Goal: Task Accomplishment & Management: Use online tool/utility

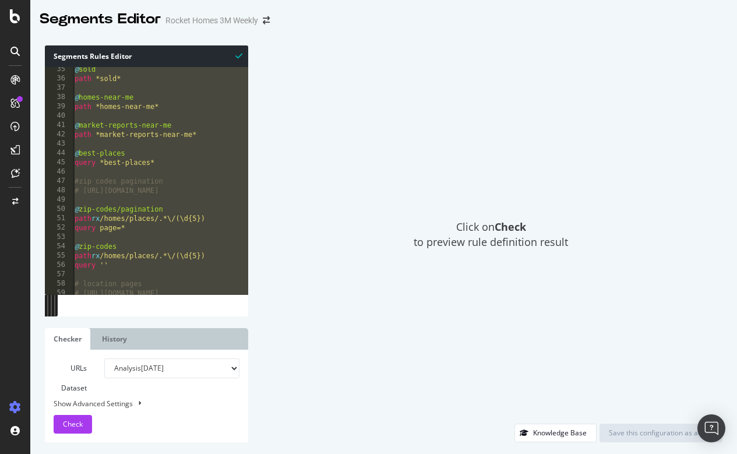
click at [214, 136] on div "@ sold path *sold* @ homes-near-me path *homes-near-me* @ market-reports-near-m…" at bounding box center [267, 187] width 391 height 245
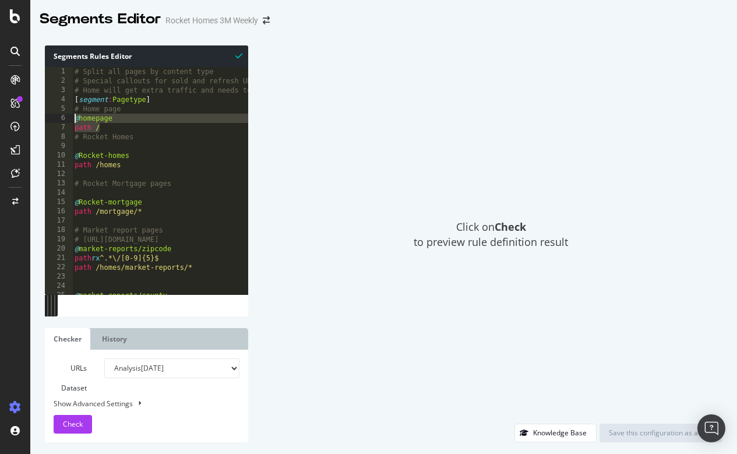
drag, startPoint x: 101, startPoint y: 125, endPoint x: 67, endPoint y: 121, distance: 34.7
click at [67, 121] on div "path *market-reports-near-me* 1 2 3 4 5 6 7 8 9 10 11 12 13 14 15 16 17 18 19 2…" at bounding box center [146, 180] width 203 height 227
drag, startPoint x: 158, startPoint y: 98, endPoint x: 71, endPoint y: 99, distance: 87.3
click at [71, 99] on div "@homepage path / 1 2 3 4 5 6 7 8 9 10 11 12 13 14 15 16 17 18 19 20 21 22 23 24…" at bounding box center [146, 180] width 203 height 227
click at [95, 77] on div "# Split all pages by content type # Special callouts for sold and refresh URLs …" at bounding box center [267, 189] width 391 height 245
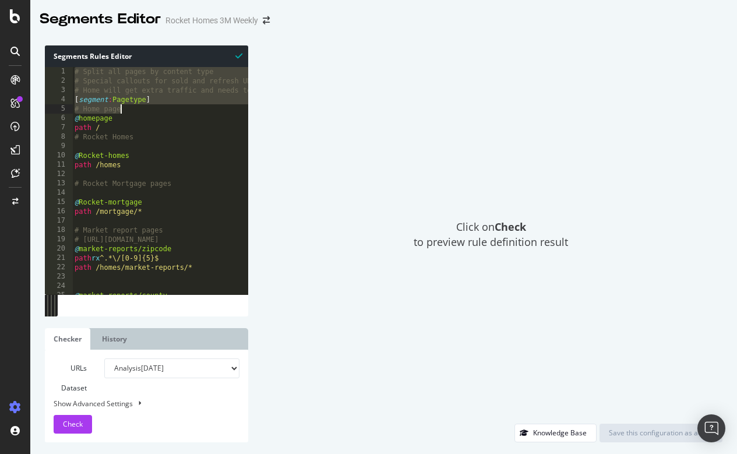
drag, startPoint x: 75, startPoint y: 70, endPoint x: 153, endPoint y: 108, distance: 87.2
click at [153, 108] on div "# Split all pages by content type # Special callouts for sold and refresh URLs …" at bounding box center [267, 189] width 391 height 245
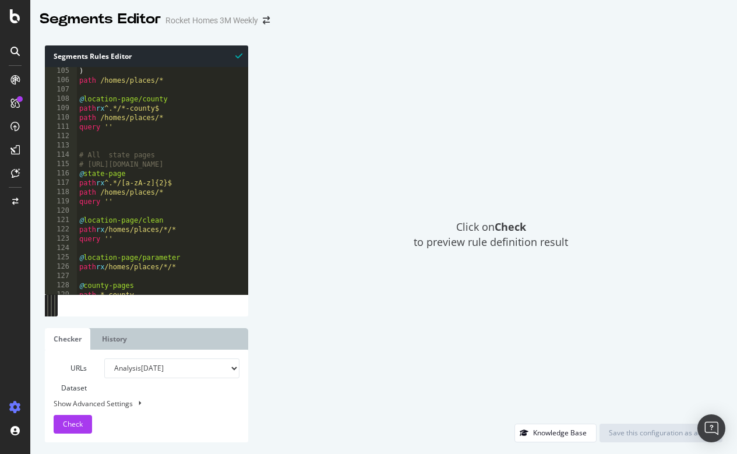
scroll to position [985, 0]
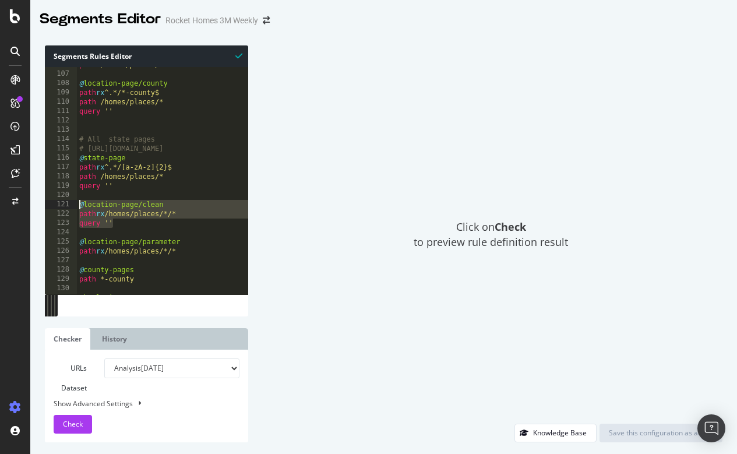
drag, startPoint x: 119, startPoint y: 222, endPoint x: 78, endPoint y: 204, distance: 45.1
click at [78, 204] on div "path /homes/places/* @ location-page/county path rx ^.*/*-county$ path /homes/p…" at bounding box center [272, 182] width 391 height 245
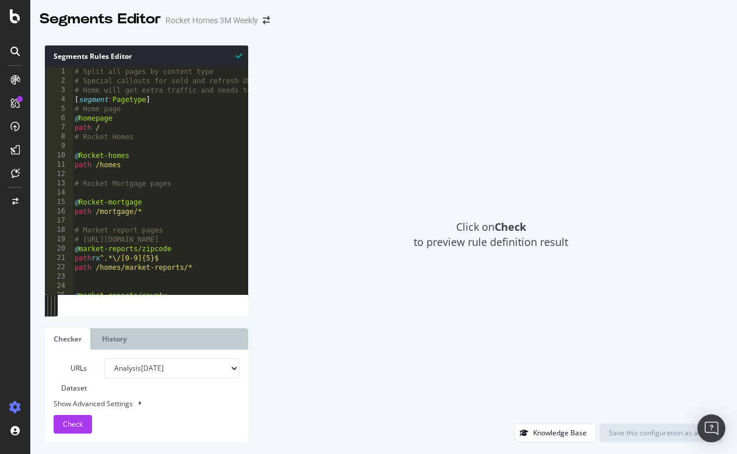
scroll to position [0, 0]
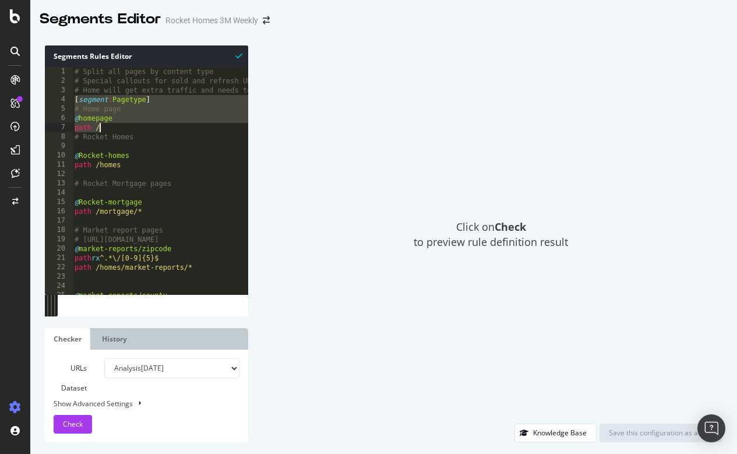
drag, startPoint x: 75, startPoint y: 95, endPoint x: 109, endPoint y: 127, distance: 47.0
click at [109, 127] on div "# Split all pages by content type # Special callouts for sold and refresh URLs …" at bounding box center [267, 189] width 391 height 245
click at [135, 132] on div "# Split all pages by content type # Special callouts for sold and refresh URLs …" at bounding box center [267, 189] width 391 height 245
drag, startPoint x: 75, startPoint y: 116, endPoint x: 100, endPoint y: 123, distance: 26.7
click at [100, 123] on div "# Split all pages by content type # Special callouts for sold and refresh URLs …" at bounding box center [267, 189] width 391 height 245
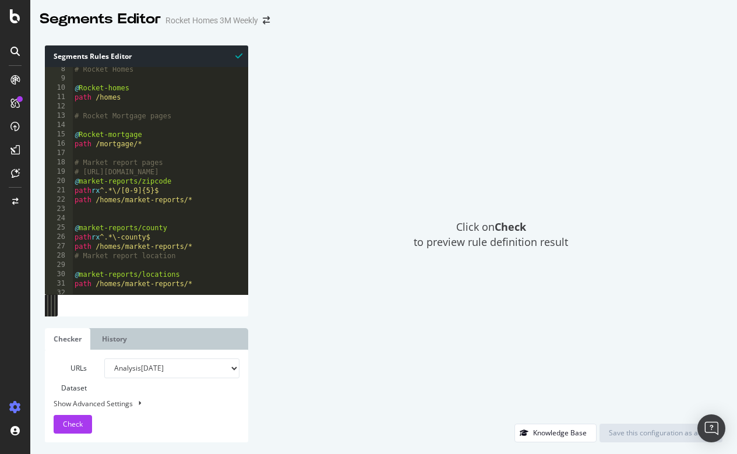
scroll to position [70, 0]
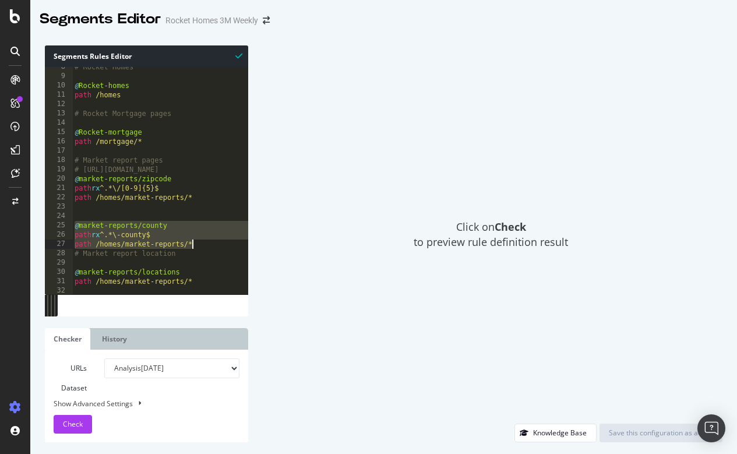
drag, startPoint x: 76, startPoint y: 222, endPoint x: 206, endPoint y: 241, distance: 130.7
click at [206, 241] on div "# Rocket Homes @ Rocket-homes path /homes # Rocket Mortgage pages @ Rocket-mort…" at bounding box center [267, 184] width 391 height 245
type textarea "path rx ^.*\-county$ path /homes/market-reports/*"
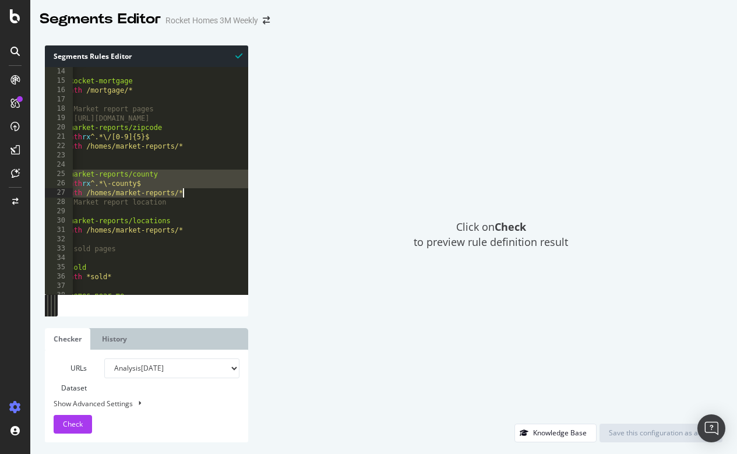
scroll to position [120, 0]
click at [172, 157] on div "# Rocket Mortgage pages @ Rocket-mortgage path /mortgage/* # Market report page…" at bounding box center [258, 180] width 391 height 245
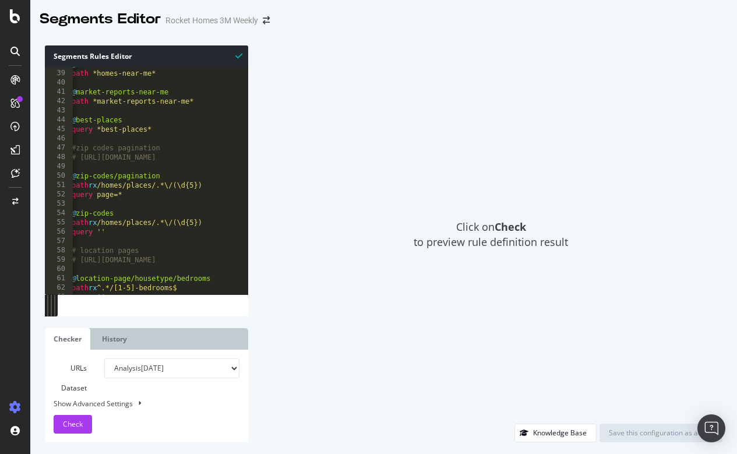
scroll to position [0, 0]
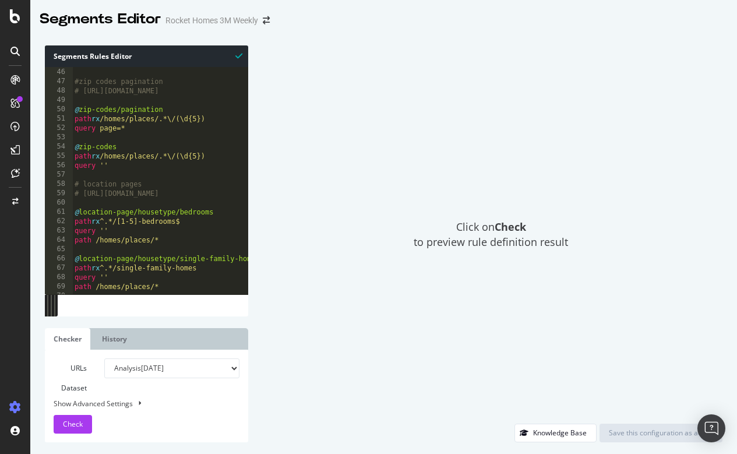
click at [313, 181] on div "Click on Check to preview rule definition result" at bounding box center [491, 234] width 462 height 378
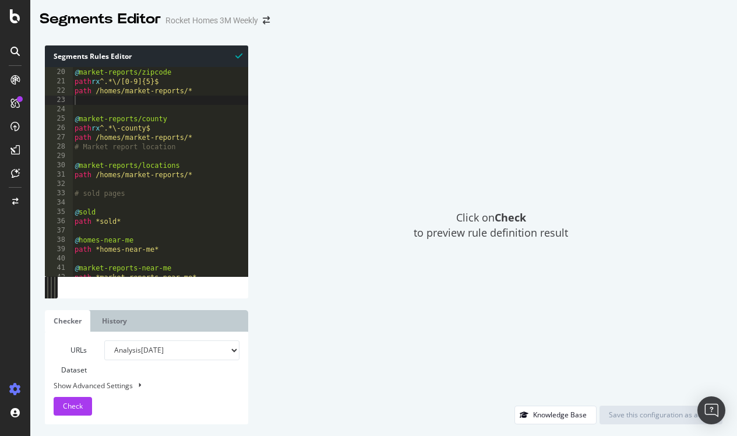
click at [693, 0] on html "Segments Editor Rocket Homes 3M Weekly Segments Rules Editor 19 20 21 22 23 24 …" at bounding box center [368, 218] width 737 height 436
click at [702, 0] on html "Segments Editor Rocket Homes 3M Weekly Segments Rules Editor 19 20 21 22 23 24 …" at bounding box center [368, 218] width 737 height 436
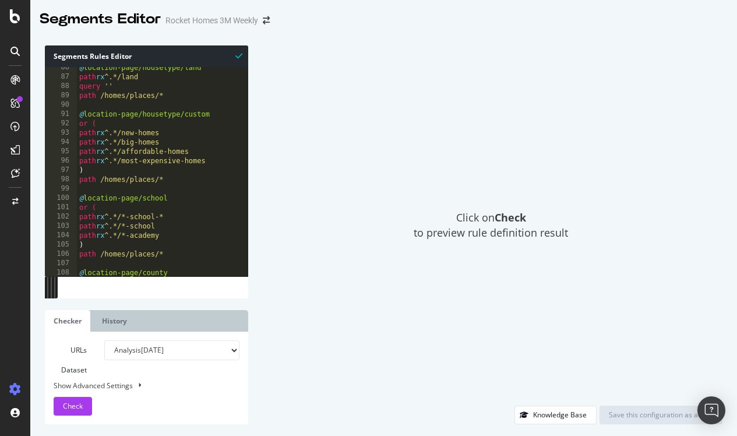
scroll to position [783, 0]
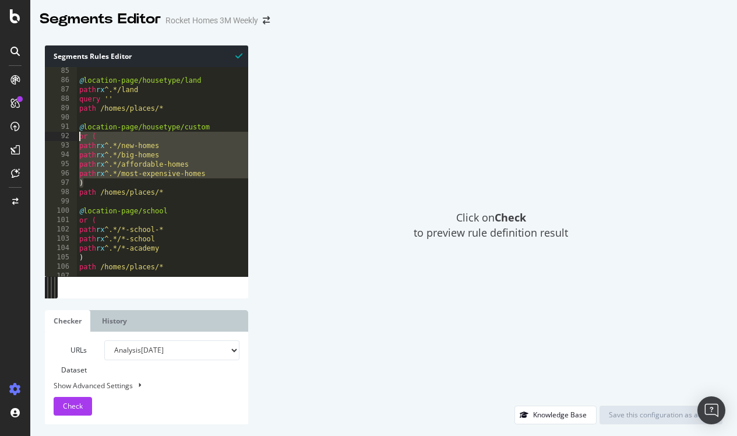
drag, startPoint x: 91, startPoint y: 183, endPoint x: 78, endPoint y: 134, distance: 50.6
click at [78, 134] on div "@ location-page/housetype/land path rx ^.*/land query '' path /homes/places/* @…" at bounding box center [272, 179] width 391 height 226
click at [134, 138] on div "@ location-page/housetype/land path rx ^.*/land query '' path /homes/places/* @…" at bounding box center [272, 179] width 391 height 226
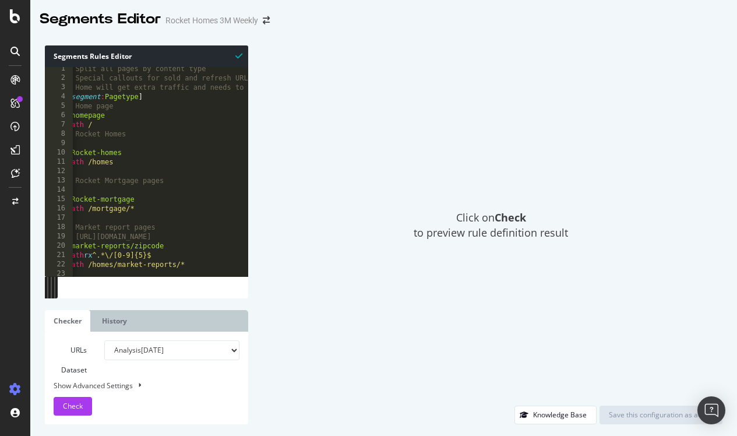
scroll to position [0, 0]
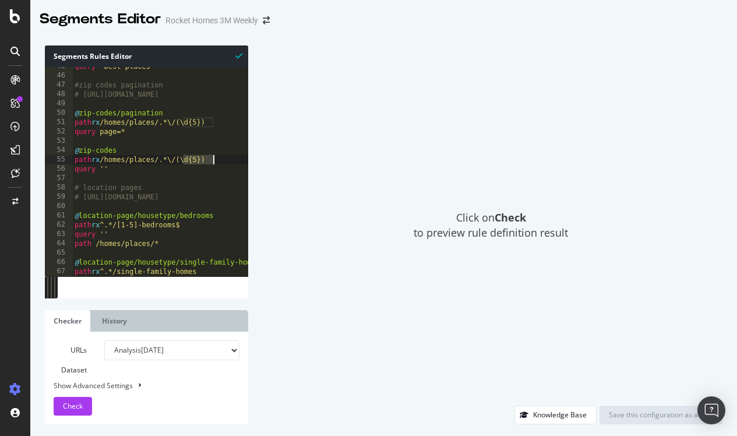
drag, startPoint x: 183, startPoint y: 160, endPoint x: 222, endPoint y: 161, distance: 39.0
click at [222, 161] on div "query *best-places* #zip codes pagination # https://rocket.com/homes/places/fl/…" at bounding box center [267, 175] width 391 height 226
click at [151, 133] on div "query *best-places* #zip codes pagination # https://rocket.com/homes/places/fl/…" at bounding box center [267, 175] width 391 height 226
drag, startPoint x: 224, startPoint y: 120, endPoint x: 167, endPoint y: 122, distance: 56.5
click at [167, 122] on div "query *best-places* #zip codes pagination # https://rocket.com/homes/places/fl/…" at bounding box center [267, 175] width 391 height 226
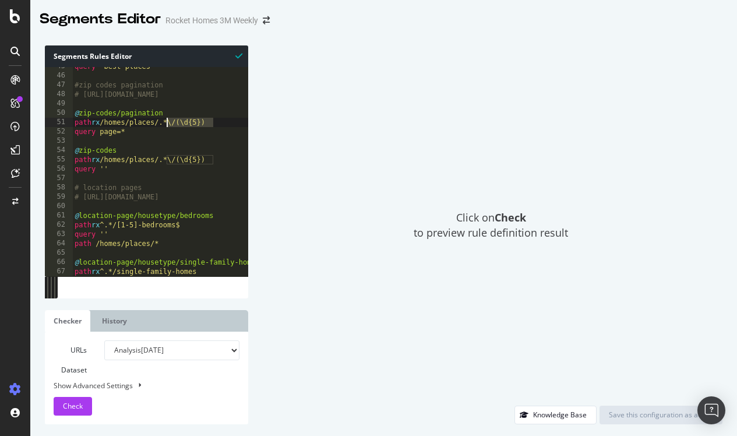
type textarea "path rx /homes/places/.*\/(\d{5})"
click at [162, 121] on div "query *best-places* #zip codes pagination # https://rocket.com/homes/places/fl/…" at bounding box center [267, 175] width 391 height 226
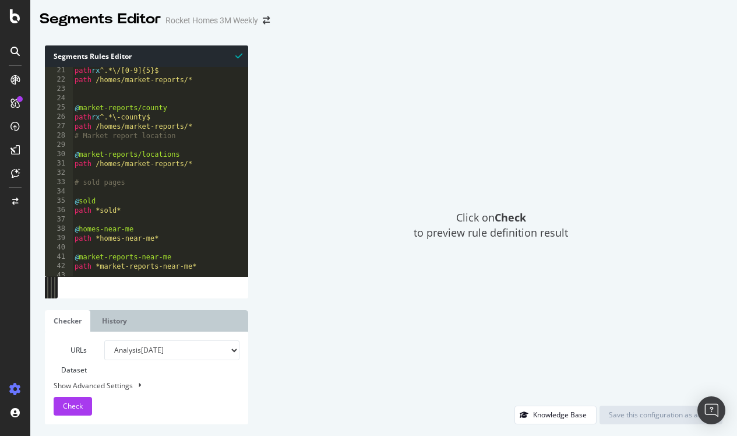
scroll to position [175, 0]
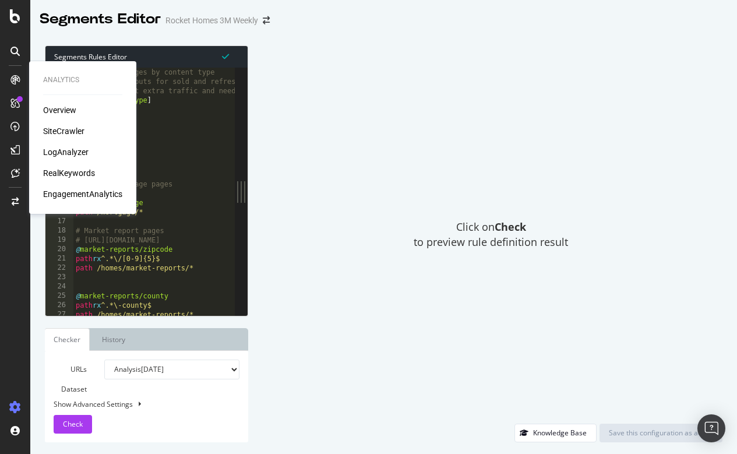
click at [64, 129] on div "SiteCrawler" at bounding box center [63, 131] width 41 height 12
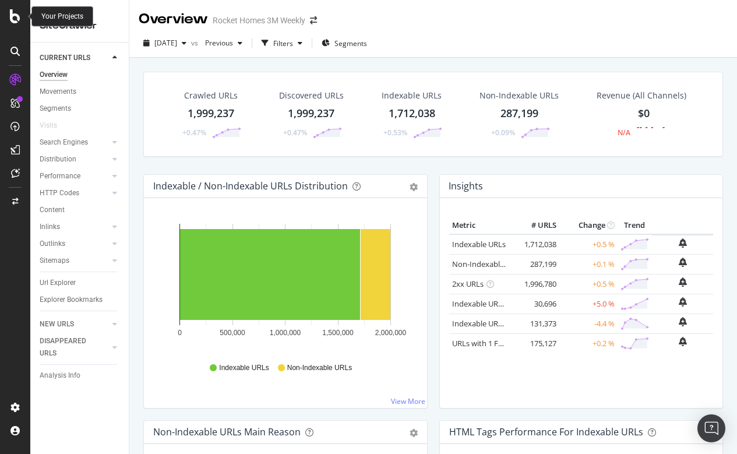
click at [13, 21] on icon at bounding box center [15, 16] width 10 height 14
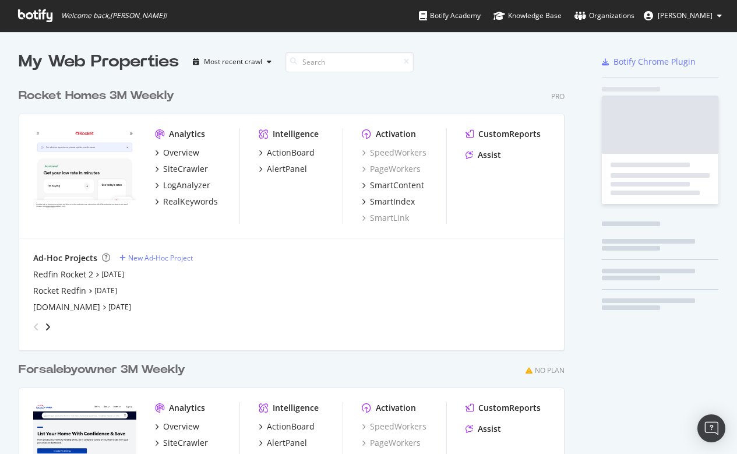
scroll to position [526, 555]
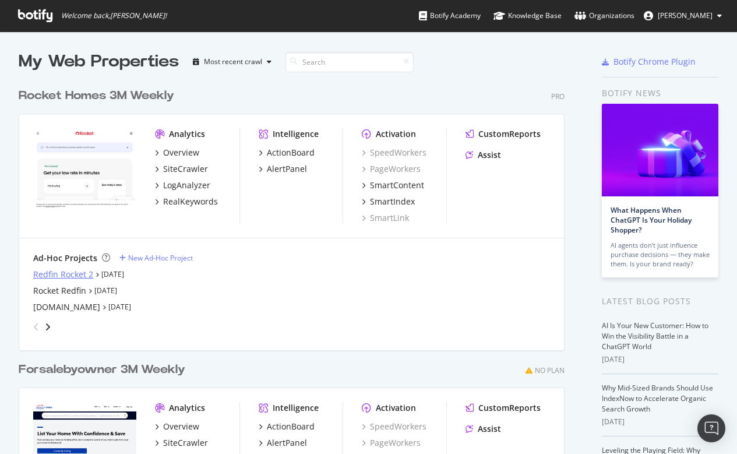
click at [75, 272] on div "Redfin Rocket 2" at bounding box center [63, 274] width 60 height 12
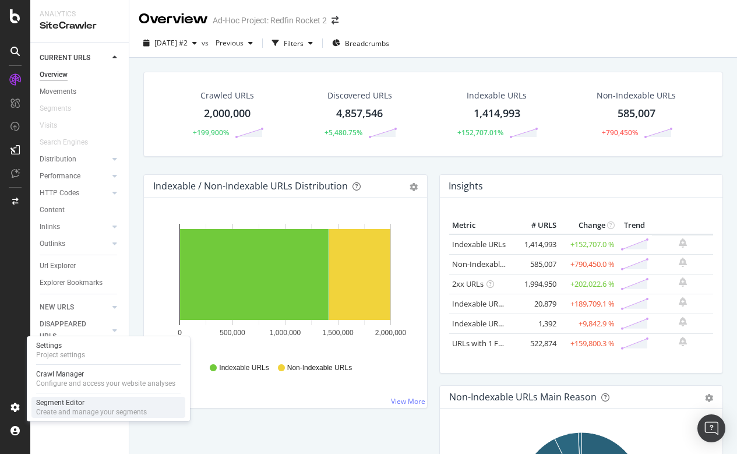
click at [60, 403] on div "Segment Editor" at bounding box center [91, 402] width 111 height 9
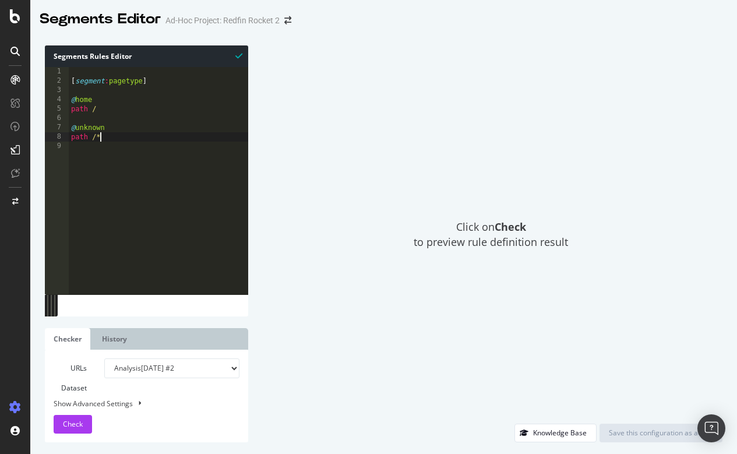
click at [113, 136] on div "[ segment : pagetype ] @ home path / @ unknown path /*" at bounding box center [158, 189] width 179 height 245
drag, startPoint x: 115, startPoint y: 140, endPoint x: 64, endPoint y: 123, distance: 53.4
click at [64, 123] on div "1 2 3 4 5 6 7 8 9 [ segment : pagetype ] @ home path / @ unknown path /* XXXXXX…" at bounding box center [146, 180] width 203 height 227
paste textarea "query ''"
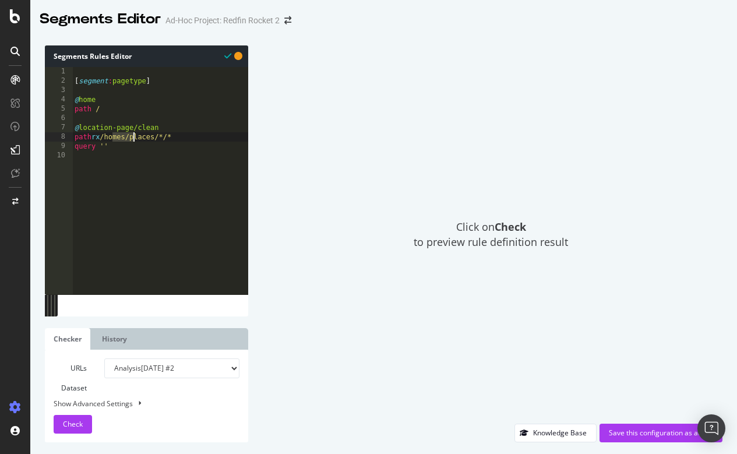
drag, startPoint x: 111, startPoint y: 136, endPoint x: 133, endPoint y: 137, distance: 21.6
click at [133, 137] on div "[ segment : pagetype ] @ home path / @ location-page/clean path rx /homes/place…" at bounding box center [160, 189] width 176 height 245
drag, startPoint x: 136, startPoint y: 137, endPoint x: 156, endPoint y: 137, distance: 20.4
click at [156, 137] on div "[ segment : pagetype ] @ home path / @ location-page/clean path rx /city/places…" at bounding box center [160, 189] width 176 height 245
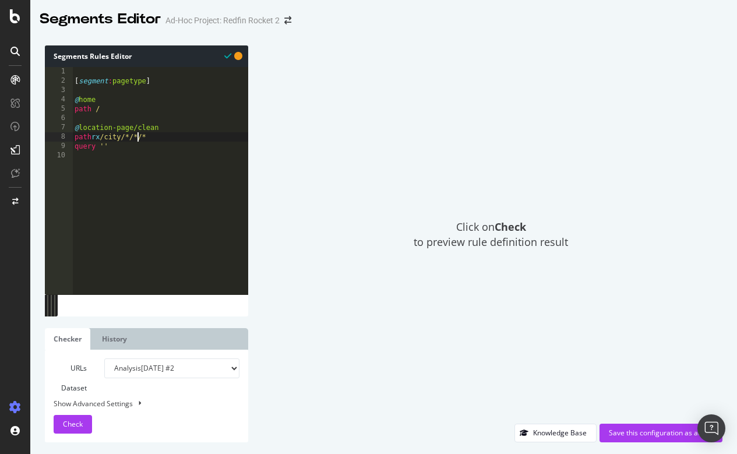
scroll to position [0, 5]
click at [159, 146] on div "[ segment : pagetype ] @ home path / @ location-page/clean path rx /city/*/*/* …" at bounding box center [160, 189] width 176 height 245
click at [175, 139] on div "[ segment : pagetype ] @ home path / @ location-page/clean path rx /city/*/*/* …" at bounding box center [160, 189] width 176 height 245
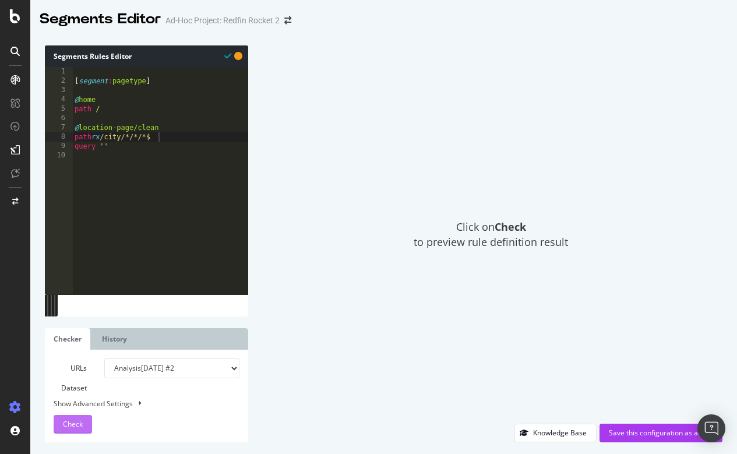
click at [82, 428] on span "Check" at bounding box center [73, 424] width 20 height 10
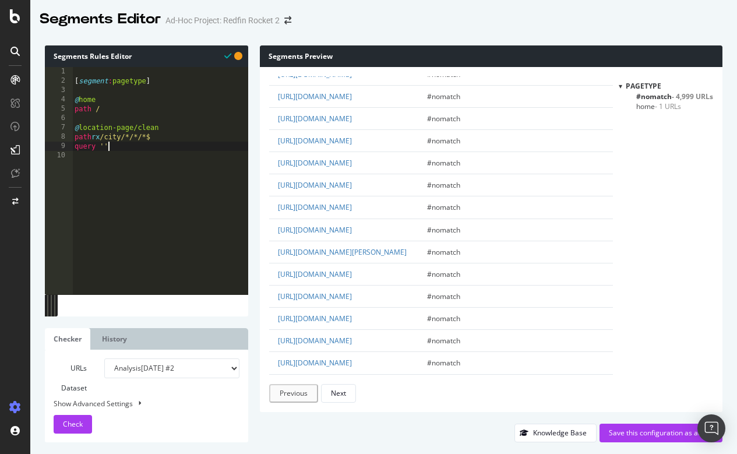
scroll to position [0, 2]
click at [126, 147] on div "[ segment : pagetype ] @ home path / @ location-page/clean path rx /city/*/*/*$…" at bounding box center [160, 189] width 176 height 245
click at [339, 391] on div "Next" at bounding box center [338, 393] width 15 height 10
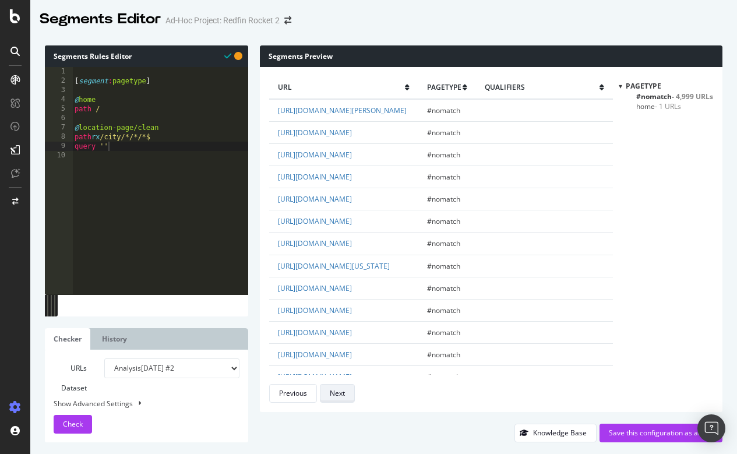
click at [339, 391] on div "Next" at bounding box center [337, 393] width 15 height 10
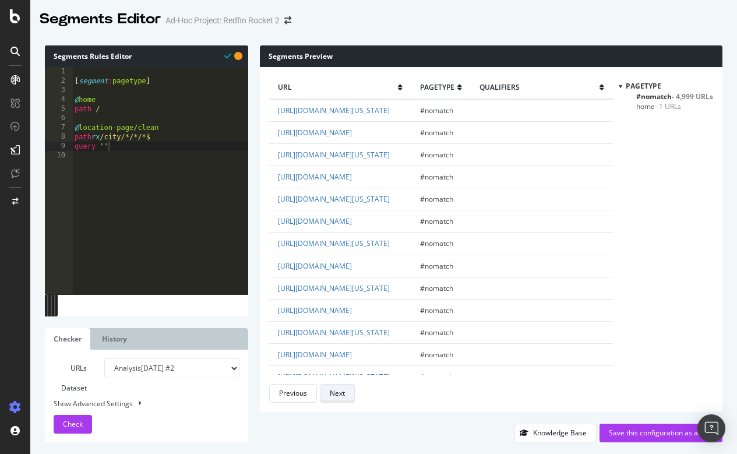
click at [339, 391] on div "Next" at bounding box center [337, 393] width 15 height 10
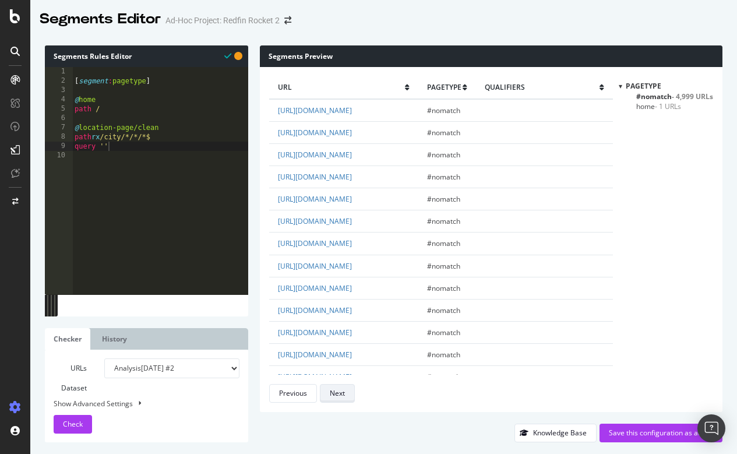
click at [339, 391] on div "Next" at bounding box center [337, 393] width 15 height 10
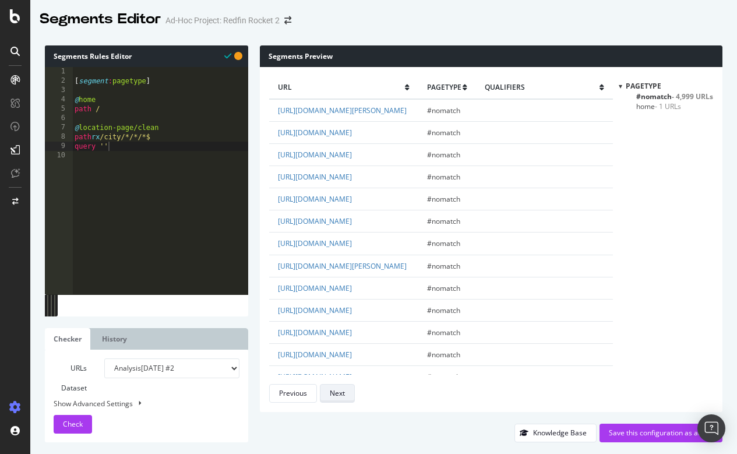
click at [339, 391] on div "Next" at bounding box center [337, 393] width 15 height 10
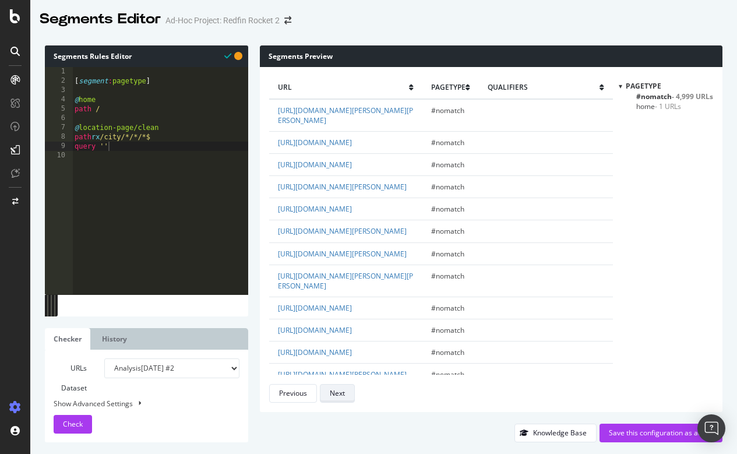
click at [339, 391] on div "Next" at bounding box center [337, 393] width 15 height 10
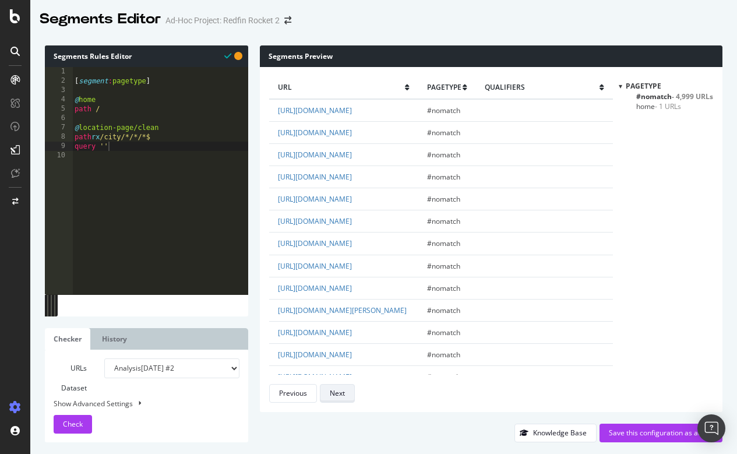
click at [339, 391] on div "Next" at bounding box center [337, 393] width 15 height 10
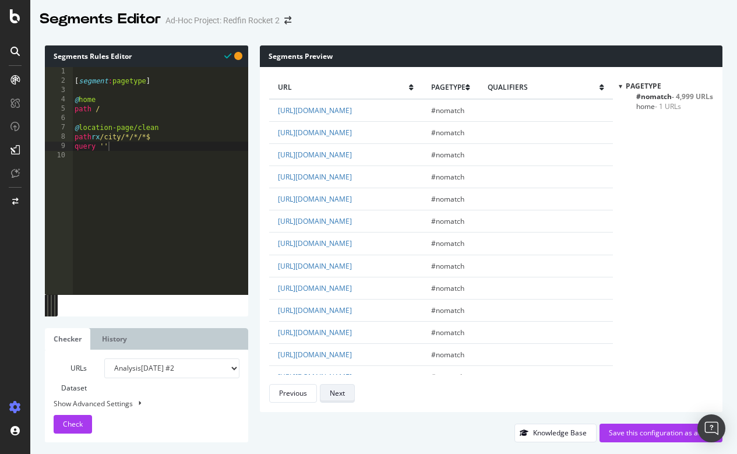
click at [339, 391] on div "Next" at bounding box center [337, 393] width 15 height 10
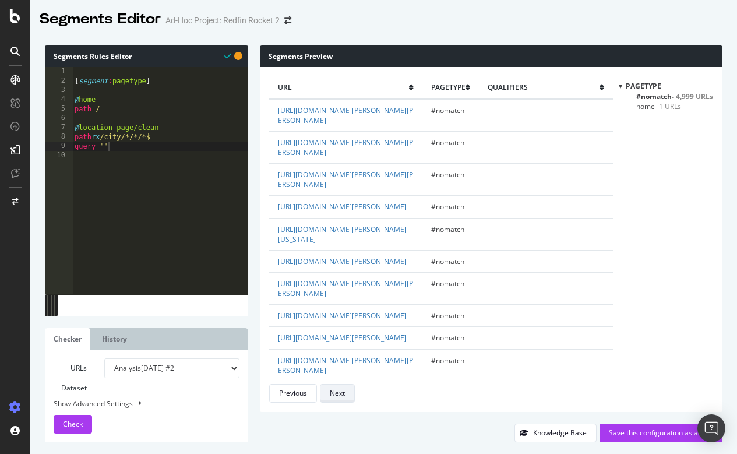
click at [339, 391] on div "Next" at bounding box center [337, 393] width 15 height 10
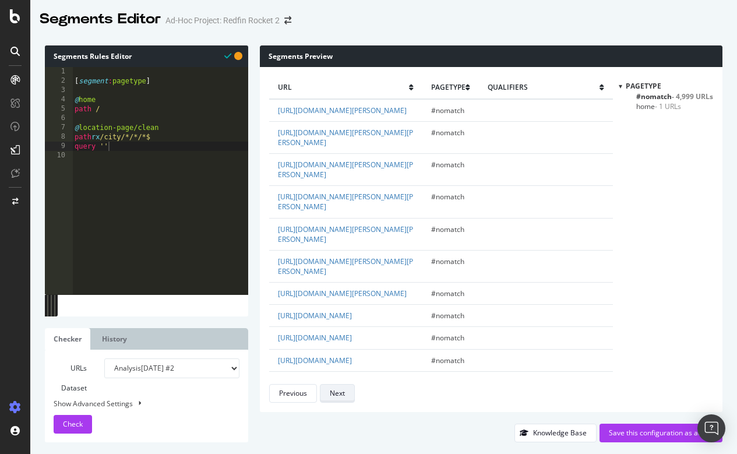
click at [339, 391] on div "Next" at bounding box center [337, 393] width 15 height 10
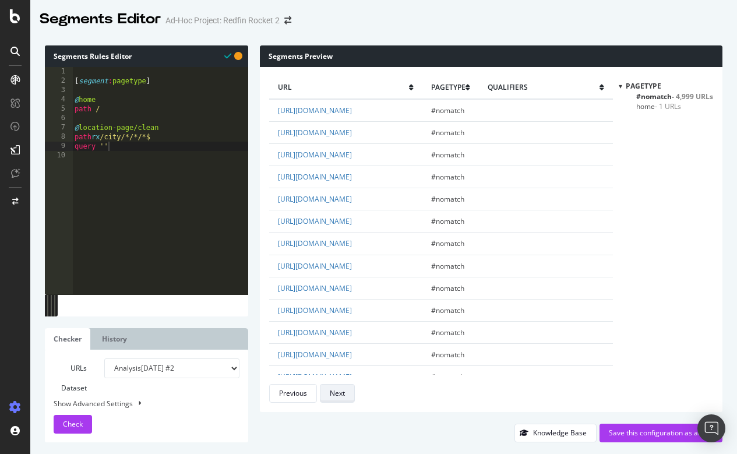
click at [339, 391] on div "Next" at bounding box center [337, 393] width 15 height 10
click at [134, 132] on div "[ segment : pagetype ] @ home path / @ location-page/clean path rx /city/*/*/*$…" at bounding box center [160, 189] width 176 height 245
click at [144, 133] on div "[ segment : pagetype ] @ home path / @ location-page/clean path rx /city/.*/*/*…" at bounding box center [160, 189] width 176 height 245
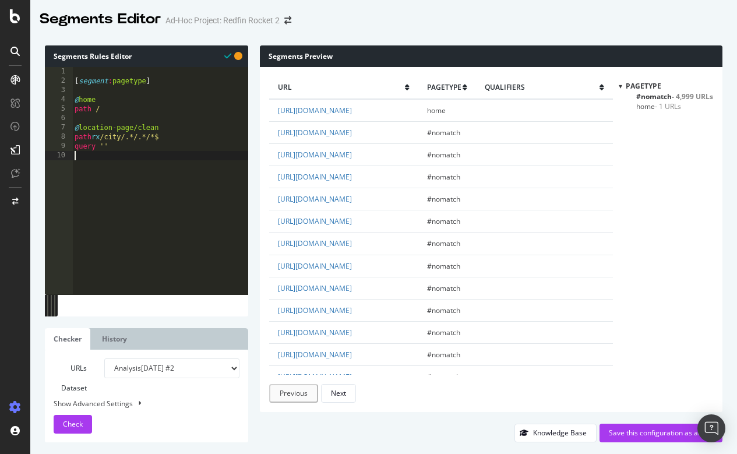
click at [167, 193] on div "[ segment : pagetype ] @ home path / @ location-page/clean path rx /city/.*/.*/…" at bounding box center [160, 189] width 176 height 245
click at [80, 422] on span "Check" at bounding box center [73, 424] width 20 height 10
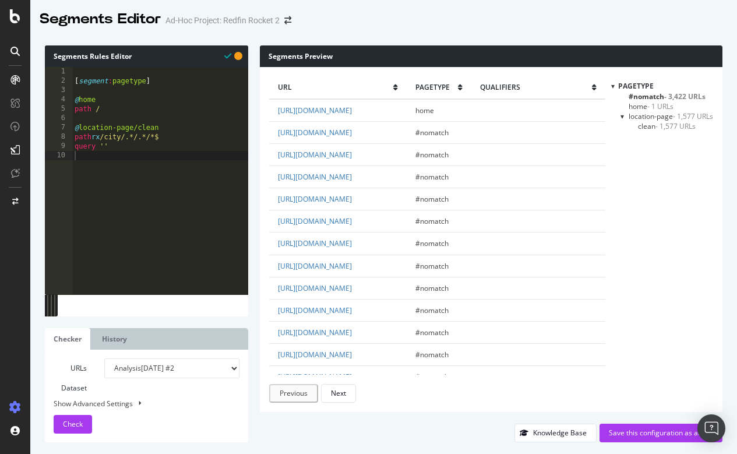
drag, startPoint x: 3, startPoint y: 363, endPoint x: 638, endPoint y: 126, distance: 677.4
click at [638, 126] on span "clean - 1,577 URLs" at bounding box center [667, 126] width 58 height 10
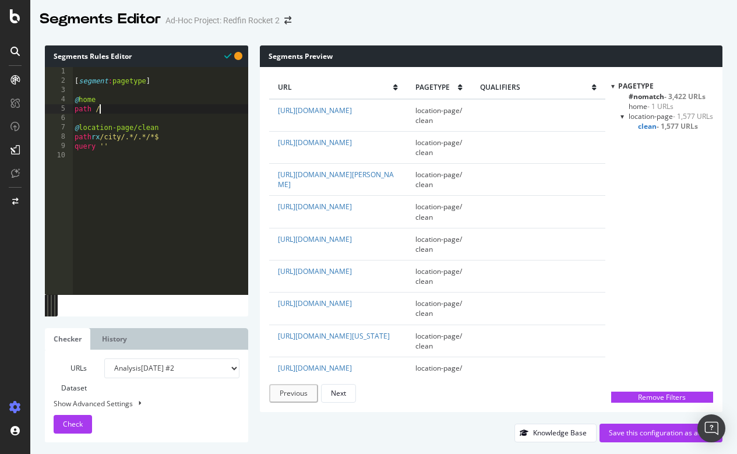
click at [107, 107] on div "[ segment : pagetype ] @ home path / @ location-page/clean path rx /city/.*/.*/…" at bounding box center [160, 189] width 176 height 245
type textarea "path /"
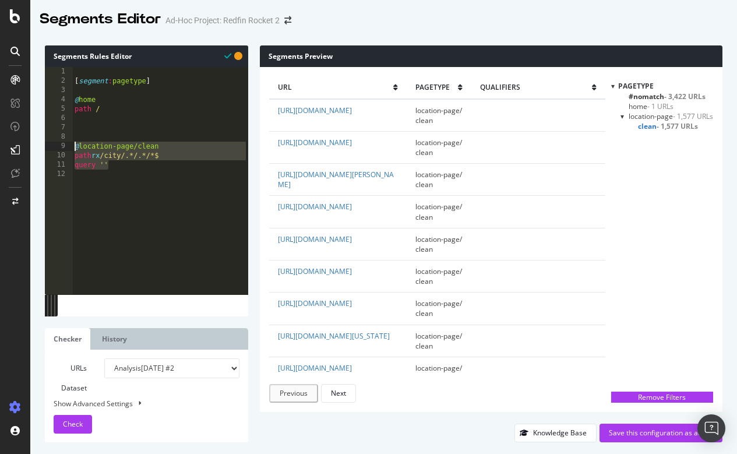
drag, startPoint x: 113, startPoint y: 164, endPoint x: 74, endPoint y: 147, distance: 42.7
click at [74, 147] on div "[ segment : pagetype ] @ home path / @ location-page/clean path rx /city/.*/.*/…" at bounding box center [160, 189] width 176 height 245
type textarea "@location-page/clean path rx /city/.*/.*/*$"
click at [80, 134] on div "[ segment : pagetype ] @ home path / @ location-page/clean path rx /city/.*/.*/…" at bounding box center [160, 189] width 176 height 245
paste textarea "query ''"
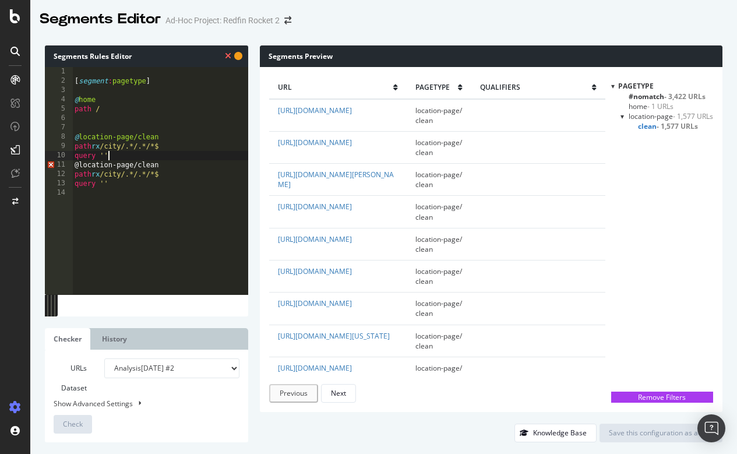
type textarea "query ''"
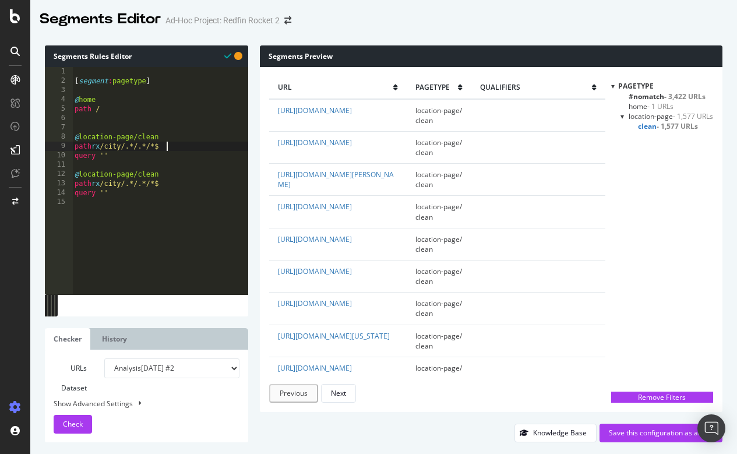
click at [173, 147] on div "[ segment : pagetype ] @ home path / @ location-page/clean path rx /city/.*/.*/…" at bounding box center [160, 189] width 176 height 245
click at [176, 139] on div "[ segment : pagetype ] @ home path / @ location-page/clean path rx /city/.*/.*/…" at bounding box center [160, 189] width 176 height 245
click at [82, 426] on span "Check" at bounding box center [73, 424] width 20 height 10
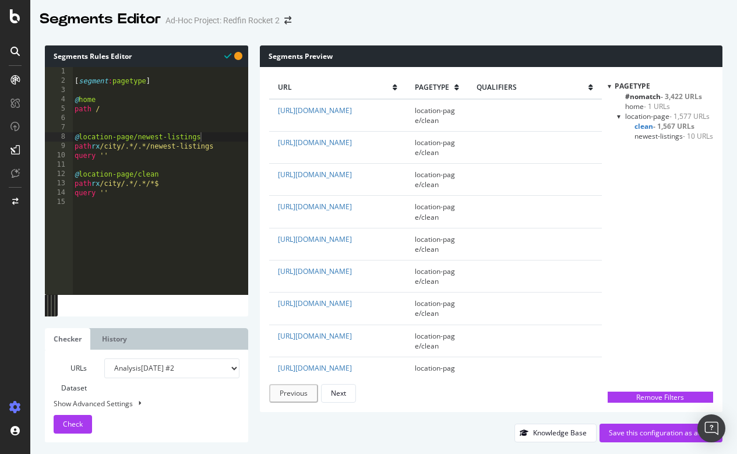
click at [661, 135] on span "newest-listings - 10 URLs" at bounding box center [673, 136] width 79 height 10
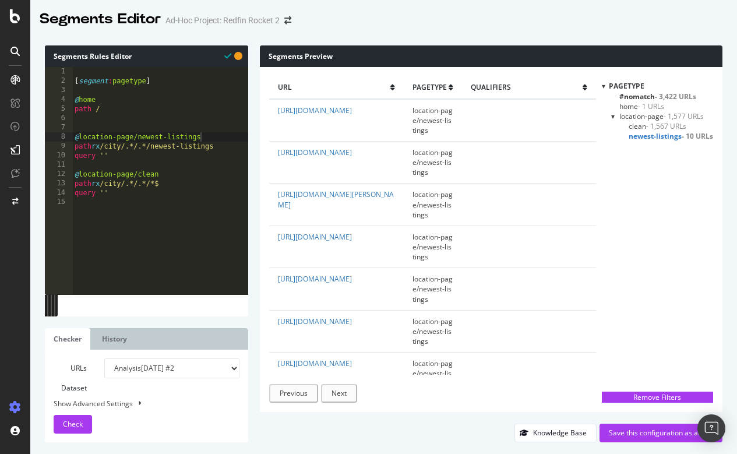
scroll to position [0, 0]
click at [657, 124] on span "- 1,567 URLs" at bounding box center [666, 126] width 40 height 10
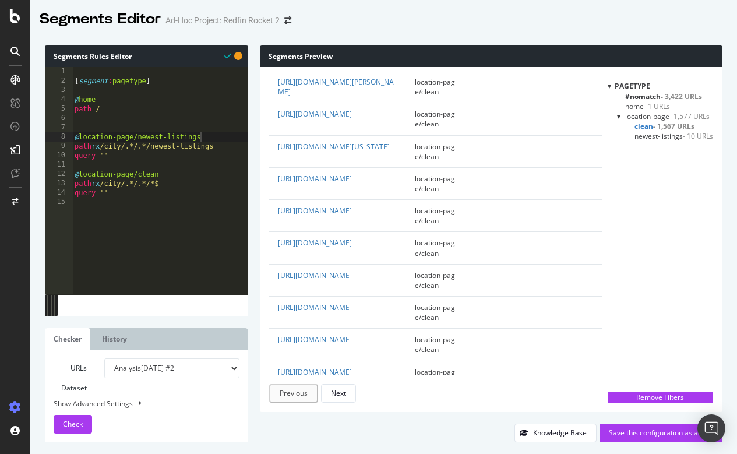
scroll to position [0, 2]
click at [120, 159] on div "[ segment : pagetype ] @ home path / @ location-page/newest-listings path rx /c…" at bounding box center [160, 189] width 176 height 245
type textarea "query ''"
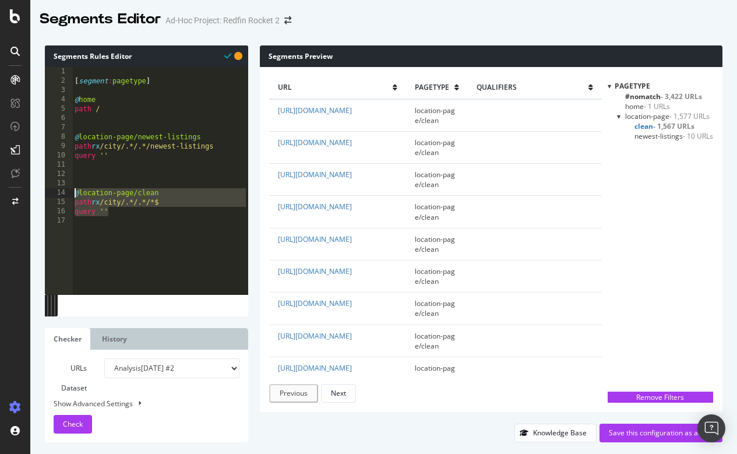
drag, startPoint x: 112, startPoint y: 214, endPoint x: 75, endPoint y: 194, distance: 42.4
click at [75, 194] on div "[ segment : pagetype ] @ home path / @ location-page/newest-listings path rx /c…" at bounding box center [160, 189] width 176 height 245
type textarea "@location-page/clean path rx /city/.*/.*/*$"
click at [83, 178] on div "[ segment : pagetype ] @ home path / @ location-page/newest-listings path rx /c…" at bounding box center [160, 189] width 176 height 245
paste textarea "query ''"
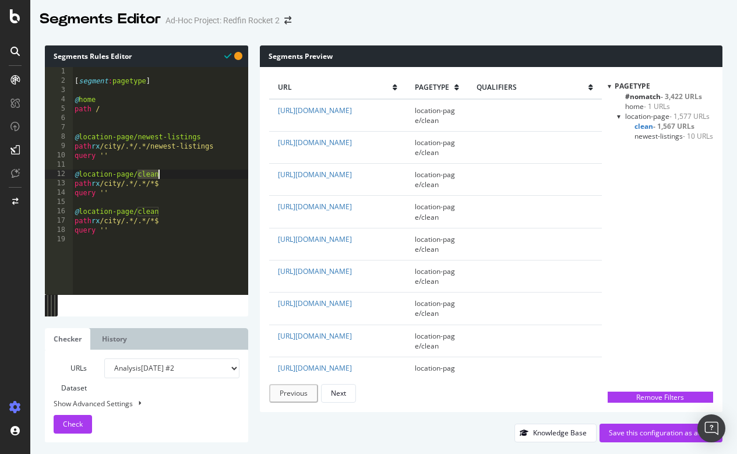
drag, startPoint x: 137, startPoint y: 176, endPoint x: 161, endPoint y: 176, distance: 23.9
click at [161, 176] on div "[ segment : pagetype ] @ home path / @ location-page/newest-listings path rx /c…" at bounding box center [160, 189] width 176 height 245
drag, startPoint x: 113, startPoint y: 180, endPoint x: 129, endPoint y: 180, distance: 16.3
click at [129, 180] on div "[ segment : pagetype ] @ home path / @ location-page/newest-listings path rx /c…" at bounding box center [160, 189] width 176 height 245
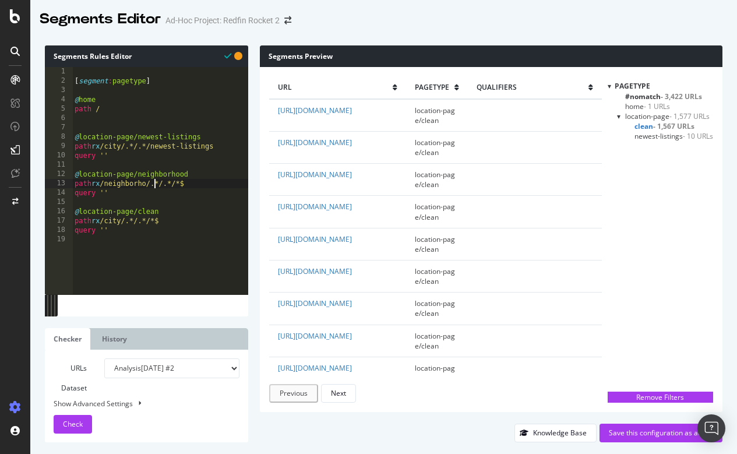
scroll to position [0, 8]
click at [193, 182] on div "[ segment : pagetype ] @ home path / @ location-page/newest-listings path rx /c…" at bounding box center [160, 189] width 176 height 245
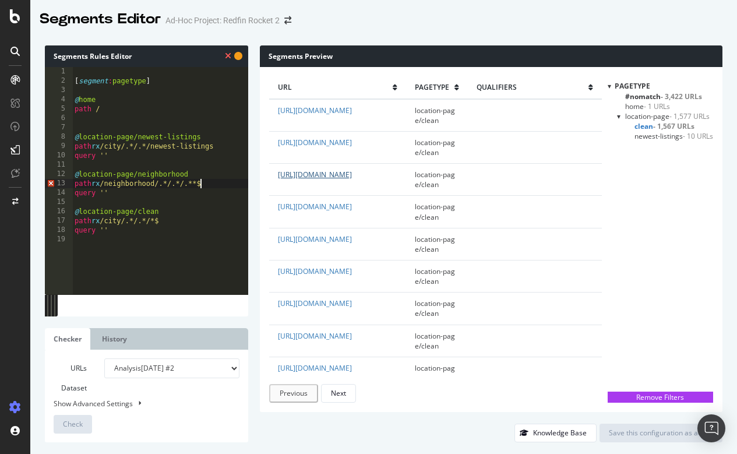
scroll to position [0, 11]
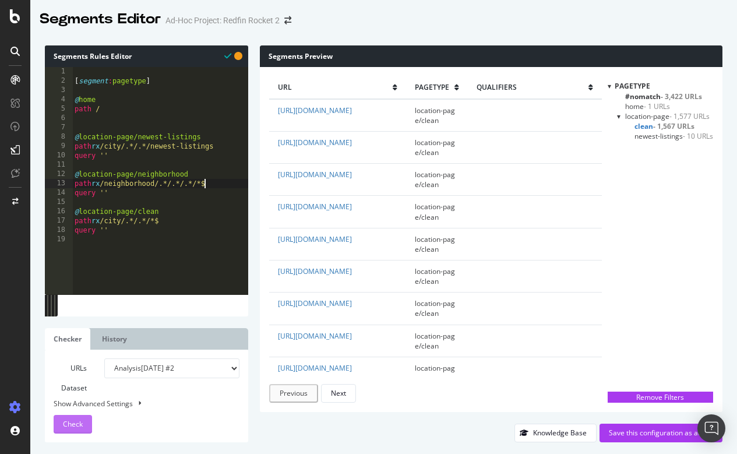
click at [77, 424] on span "Check" at bounding box center [73, 424] width 20 height 10
click at [674, 137] on span "neighborhood - 220 URLs" at bounding box center [673, 136] width 80 height 10
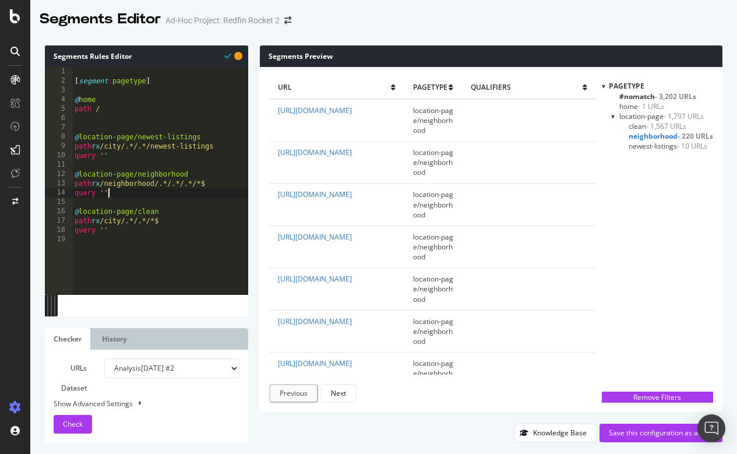
scroll to position [0, 2]
click at [219, 193] on div "[ segment : pagetype ] @ home path / @ location-page/newest-listings path rx /c…" at bounding box center [160, 189] width 176 height 245
click at [218, 183] on div "[ segment : pagetype ] @ home path / @ location-page/newest-listings path rx /c…" at bounding box center [160, 189] width 176 height 245
click at [210, 180] on div "[ segment : pagetype ] @ home path / @ location-page/newest-listings path rx /c…" at bounding box center [160, 189] width 176 height 245
click at [75, 426] on span "Check" at bounding box center [73, 424] width 20 height 10
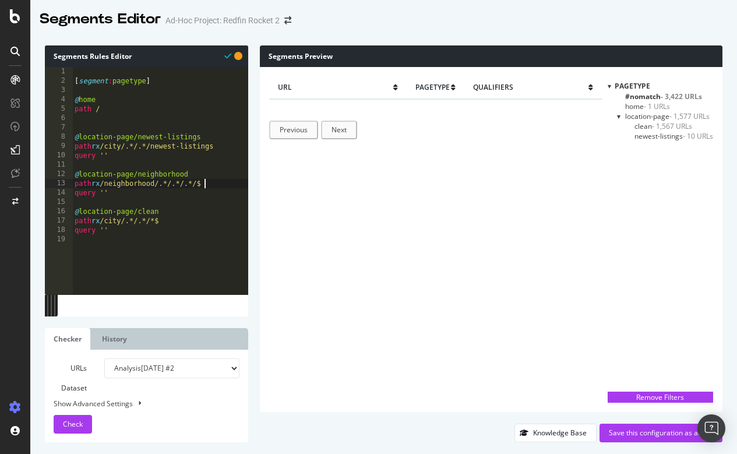
click at [206, 181] on div "[ segment : pagetype ] @ home path / @ location-page/newest-listings path rx /c…" at bounding box center [160, 189] width 176 height 245
click at [73, 423] on span "Check" at bounding box center [73, 424] width 20 height 10
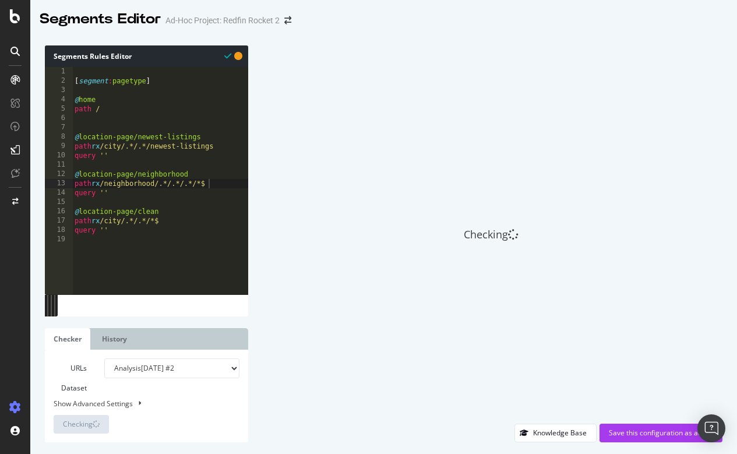
scroll to position [0, 0]
click at [209, 199] on div "[ segment : pagetype ] @ home path / @ location-page/newest-listings path rx /c…" at bounding box center [160, 189] width 176 height 245
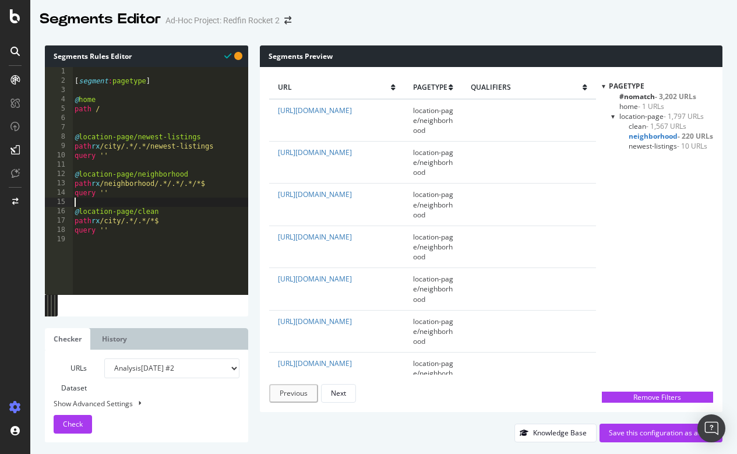
click at [637, 132] on span "neighborhood - 220 URLs" at bounding box center [670, 136] width 84 height 10
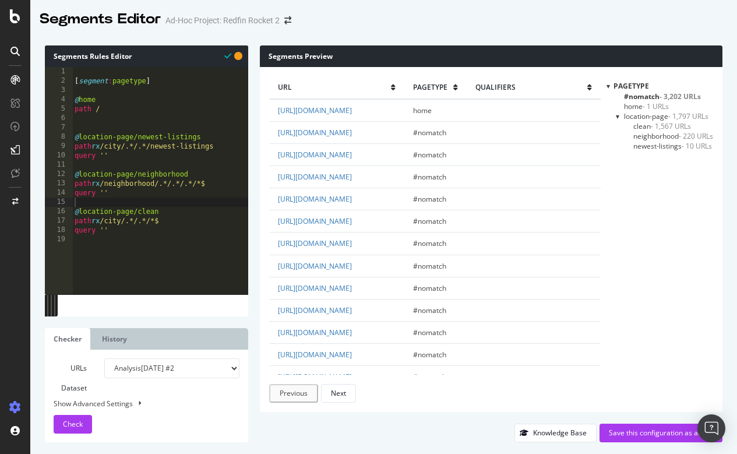
click at [640, 134] on span "neighborhood - 220 URLs" at bounding box center [673, 136] width 80 height 10
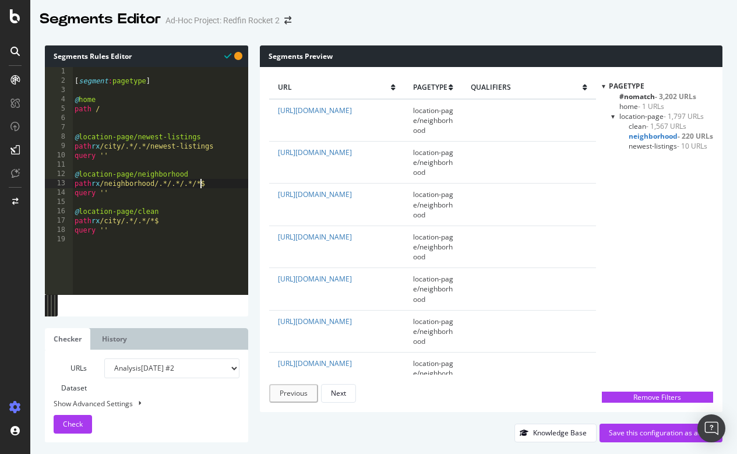
click at [200, 182] on div "[ segment : pagetype ] @ home path / @ location-page/newest-listings path rx /c…" at bounding box center [160, 189] width 176 height 245
click at [80, 423] on span "Check" at bounding box center [73, 424] width 20 height 10
click at [125, 109] on div "[ segment : pagetype ] @ home path / @ location-page/newest-listings path rx /c…" at bounding box center [160, 189] width 176 height 245
type textarea "path /"
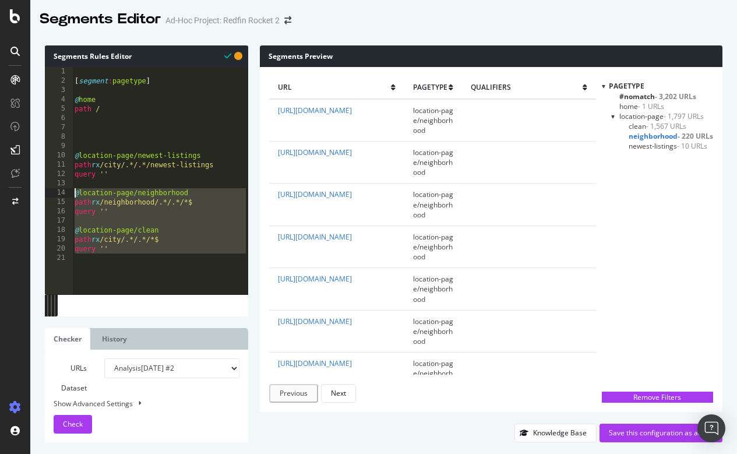
drag, startPoint x: 117, startPoint y: 253, endPoint x: 72, endPoint y: 192, distance: 75.8
click at [72, 192] on div "1 2 3 4 5 6 7 8 9 10 11 12 13 14 15 16 17 18 19 20 21 [ segment : pagetype ] @ …" at bounding box center [146, 180] width 203 height 227
type textarea "@location-page/neighborhood path rx /neighborhood/.*/.*/*$"
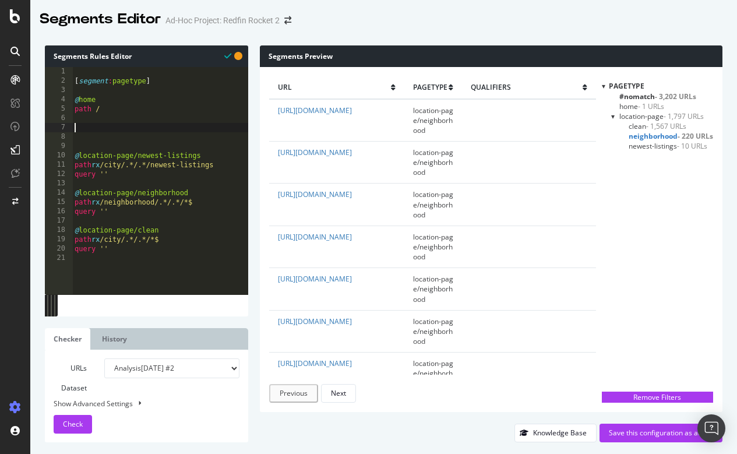
click at [79, 129] on div "[ segment : pagetype ] @ home path / @ location-page/newest-listings path rx /c…" at bounding box center [160, 189] width 176 height 245
paste textarea "query ''"
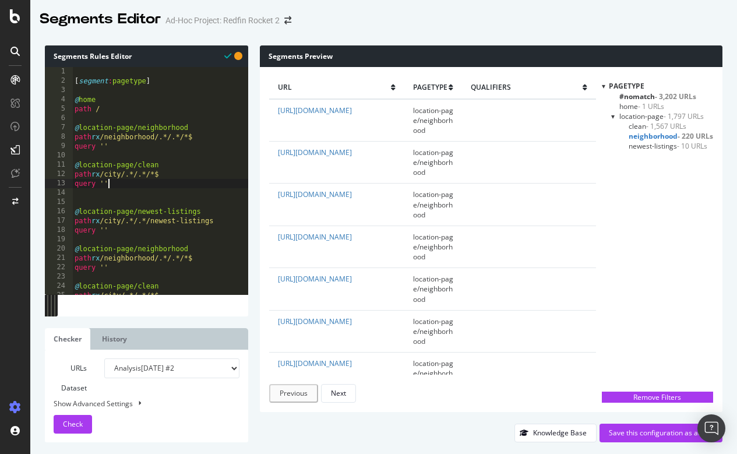
click at [133, 129] on div "[ segment : pagetype ] @ home path / @ location-page/neighborhood path rx /neig…" at bounding box center [160, 189] width 176 height 245
click at [79, 125] on div "[ segment : pagetype ] @ home path / @ location-page/neighborhood path rx /neig…" at bounding box center [160, 189] width 176 height 245
click at [78, 161] on div "[ segment : pagetype ] @ home path / @ Rentals-location-page/neighborhood path …" at bounding box center [160, 189] width 176 height 245
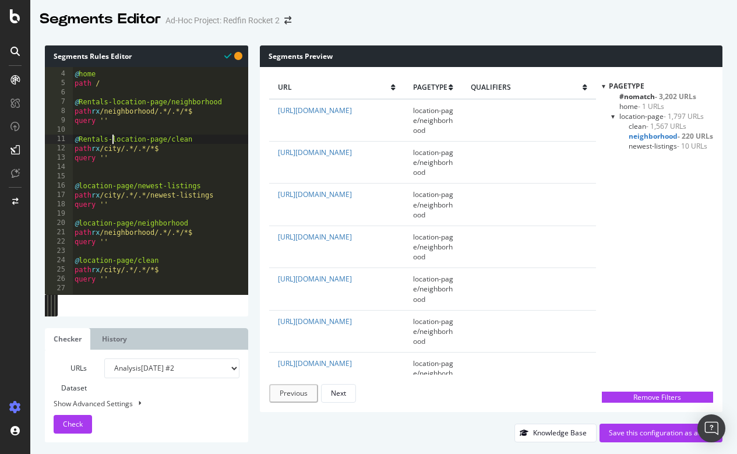
scroll to position [26, 0]
click at [159, 147] on div "@ home path / @ Rentals-location-page/neighborhood path rx /neighborhood/.*/.*/…" at bounding box center [160, 182] width 176 height 245
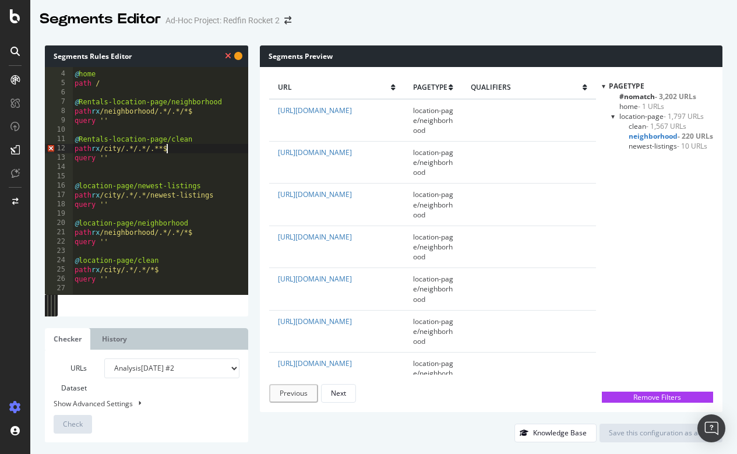
scroll to position [0, 8]
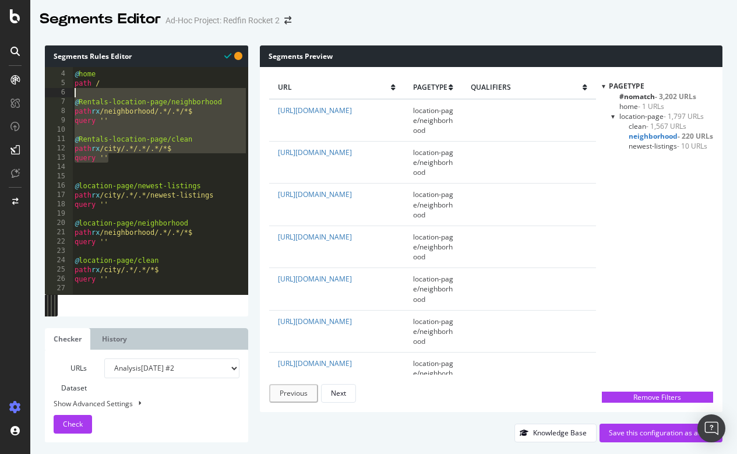
drag, startPoint x: 121, startPoint y: 157, endPoint x: 62, endPoint y: 95, distance: 85.2
click at [62, 95] on div "path rx /city/.*/.*/.*/*$ 3 4 5 6 7 8 9 10 11 12 13 14 15 16 17 18 19 20 21 22 …" at bounding box center [146, 180] width 203 height 227
type textarea "@Rentals-location-page/neighborhood"
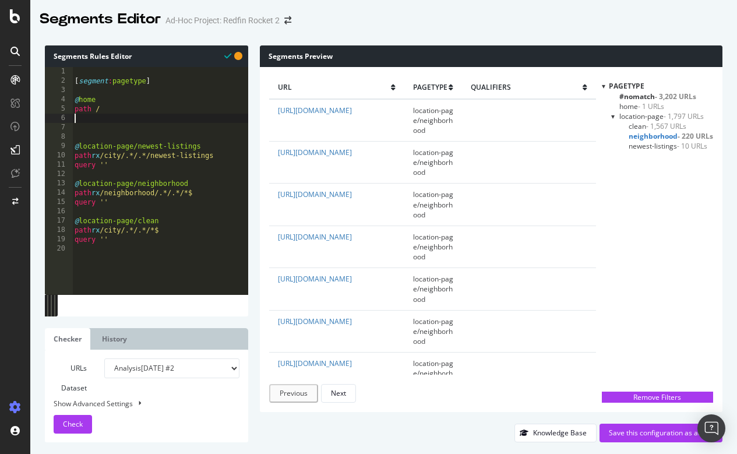
click at [75, 129] on div "[ segment : pagetype ] @ home path / @ location-page/newest-listings path rx /c…" at bounding box center [160, 189] width 176 height 245
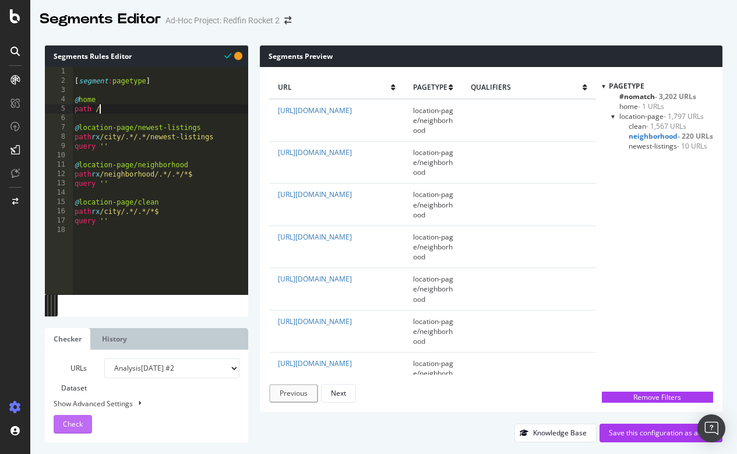
click at [87, 416] on button "Check" at bounding box center [73, 424] width 38 height 19
click at [637, 123] on span "clean - 1,567 URLs" at bounding box center [657, 126] width 58 height 10
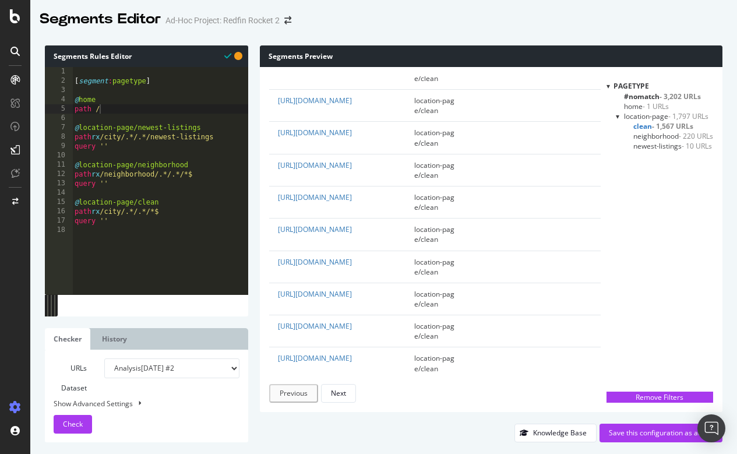
scroll to position [2938, 0]
click at [190, 169] on div "[ segment : pagetype ] @ home path / @ location-page/newest-listings path rx /c…" at bounding box center [160, 189] width 176 height 245
click at [189, 174] on div "[ segment : pagetype ] @ home path / @ location-page/newest-listings path rx /c…" at bounding box center [160, 189] width 176 height 245
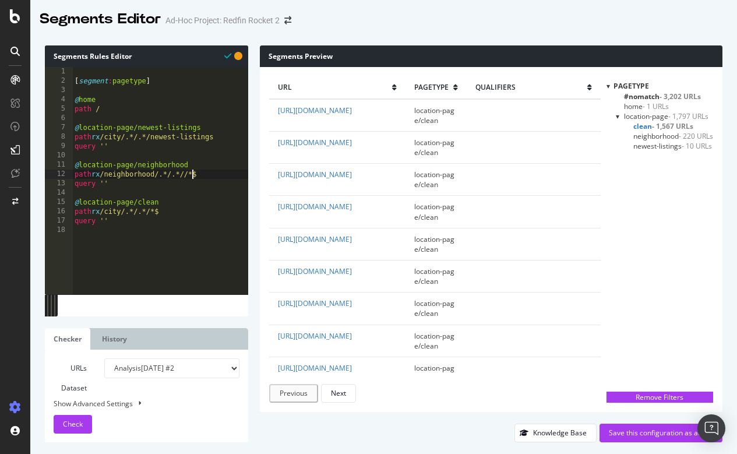
scroll to position [0, 10]
click at [221, 165] on div "[ segment : pagetype ] @ home path / @ location-page/newest-listings path rx /c…" at bounding box center [160, 189] width 176 height 245
click at [221, 174] on div "[ segment : pagetype ] @ home path / @ location-page/newest-listings path rx /c…" at bounding box center [160, 189] width 176 height 245
click at [70, 423] on span "Check" at bounding box center [73, 424] width 20 height 10
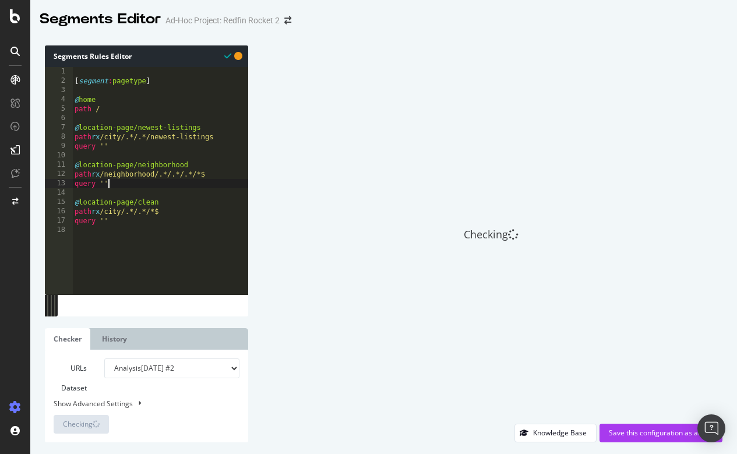
scroll to position [0, 2]
click at [115, 182] on div "[ segment : pagetype ] @ home path / @ location-page/newest-listings path rx /c…" at bounding box center [160, 189] width 176 height 245
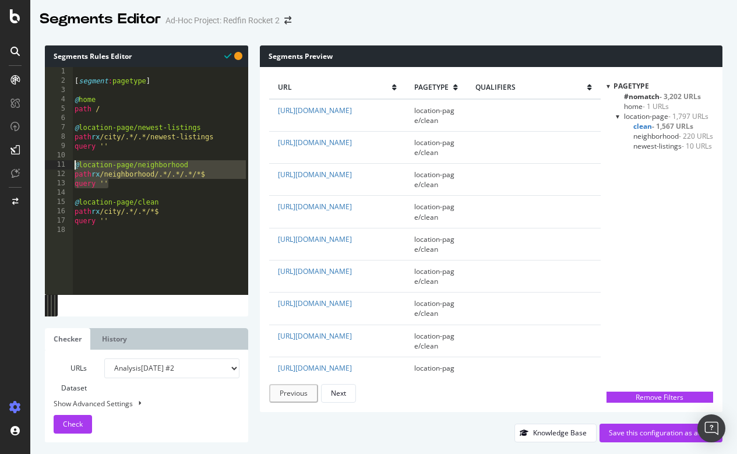
drag, startPoint x: 115, startPoint y: 182, endPoint x: 73, endPoint y: 165, distance: 45.4
click at [73, 165] on div "[ segment : pagetype ] @ home path / @ location-page/newest-listings path rx /c…" at bounding box center [160, 189] width 176 height 245
click at [116, 184] on div "[ segment : pagetype ] @ home path / @ location-page/newest-listings path rx /c…" at bounding box center [160, 189] width 176 height 245
type textarea "query ''"
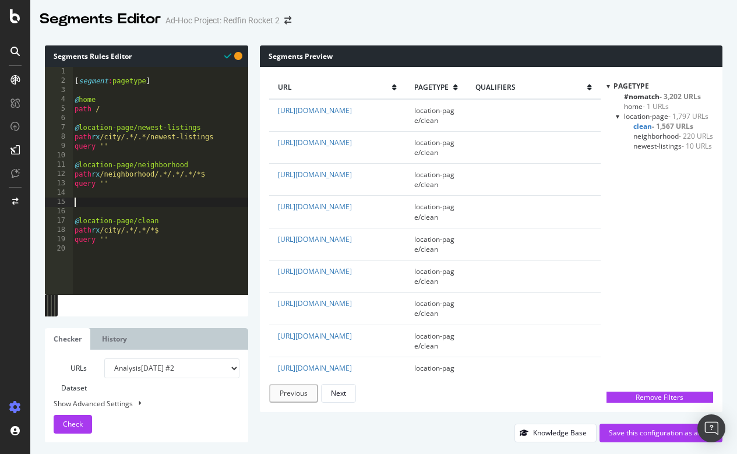
paste textarea "query ''"
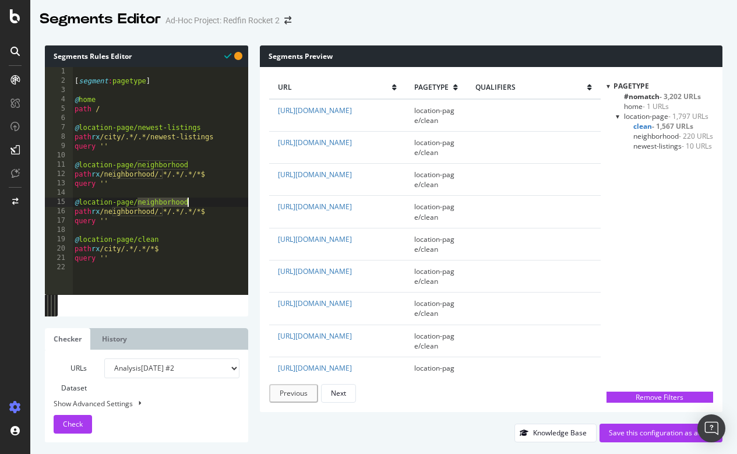
drag, startPoint x: 137, startPoint y: 199, endPoint x: 189, endPoint y: 199, distance: 51.2
click at [189, 199] on div "[ segment : pagetype ] @ home path / @ location-page/newest-listings path rx /c…" at bounding box center [160, 189] width 176 height 245
drag, startPoint x: 113, startPoint y: 213, endPoint x: 162, endPoint y: 210, distance: 49.6
click at [162, 210] on div "[ segment : pagetype ] @ home path / @ location-page/newest-listings path rx /c…" at bounding box center [160, 189] width 176 height 245
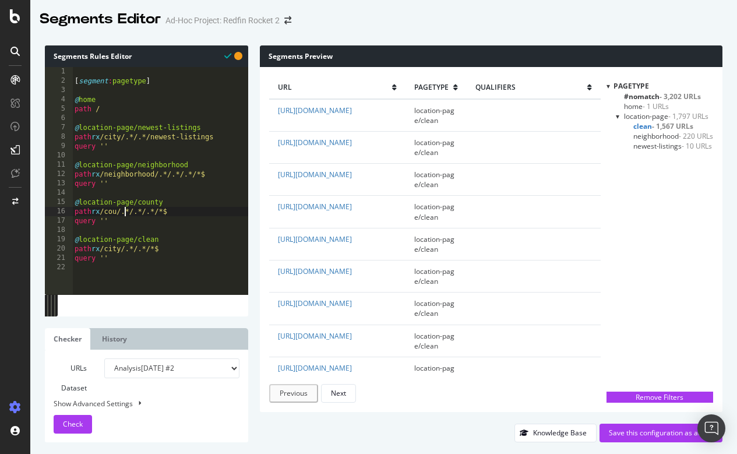
scroll to position [0, 5]
click at [177, 209] on div "[ segment : pagetype ] @ home path / @ location-page/newest-listings path rx /c…" at bounding box center [160, 189] width 176 height 245
click at [171, 209] on div "[ segment : pagetype ] @ home path / @ location-page/newest-listings path rx /c…" at bounding box center [160, 189] width 176 height 245
click at [72, 420] on span "Check" at bounding box center [73, 424] width 20 height 10
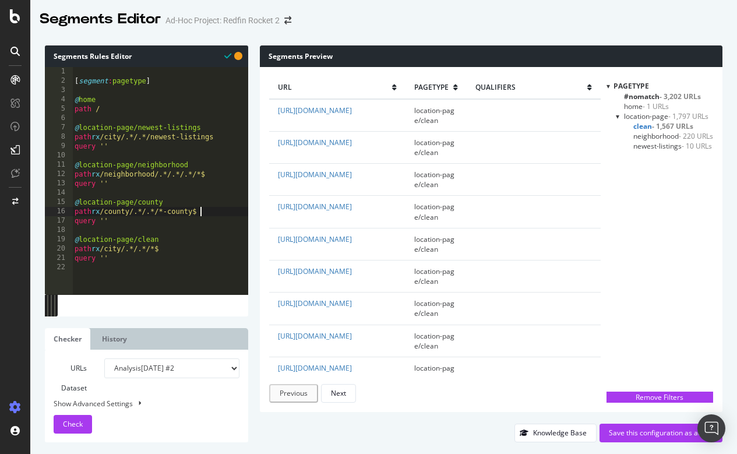
click at [201, 211] on div "[ segment : pagetype ] @ home path / @ location-page/newest-listings path rx /c…" at bounding box center [160, 189] width 176 height 245
click at [65, 420] on span "Check" at bounding box center [73, 424] width 20 height 10
click at [641, 136] on span "county - 41 URLs" at bounding box center [659, 136] width 52 height 10
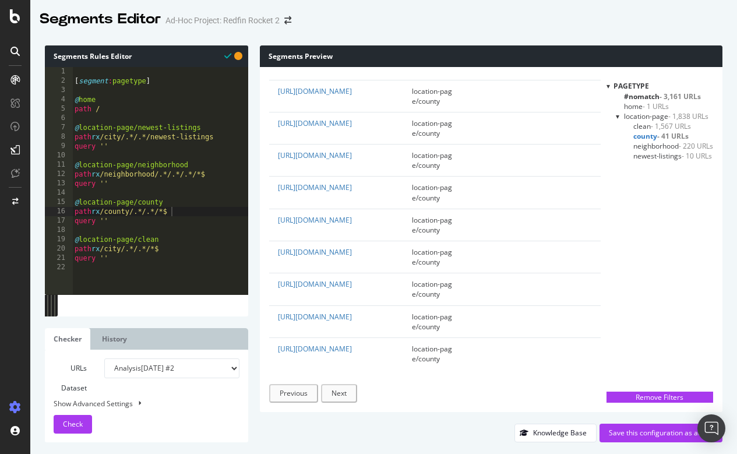
scroll to position [1049, 0]
click at [171, 210] on div "[ segment : pagetype ] @ home path / @ location-page/newest-listings path rx /c…" at bounding box center [160, 189] width 176 height 245
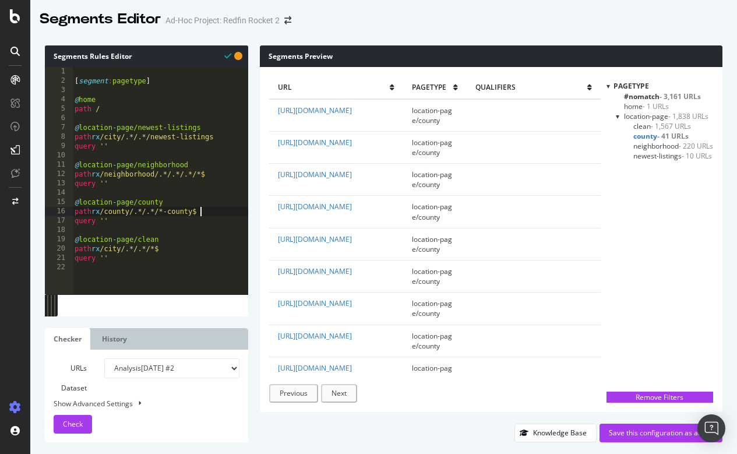
scroll to position [0, 10]
click at [68, 422] on span "Check" at bounding box center [73, 424] width 20 height 10
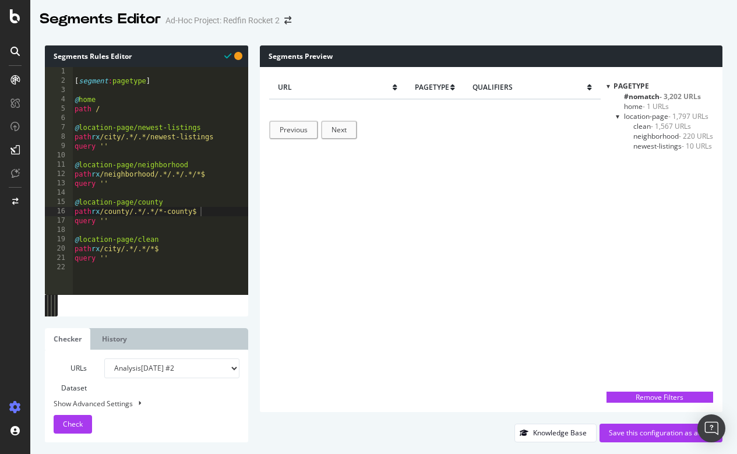
click at [200, 209] on div "[ segment : pagetype ] @ home path / @ location-page/newest-listings path rx /c…" at bounding box center [160, 189] width 176 height 245
click at [70, 428] on span "Check" at bounding box center [73, 424] width 20 height 10
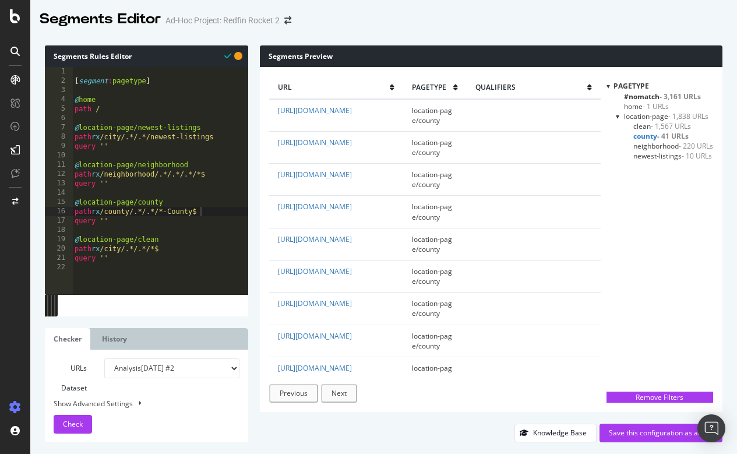
click at [640, 133] on span "county - 41 URLs" at bounding box center [660, 136] width 55 height 10
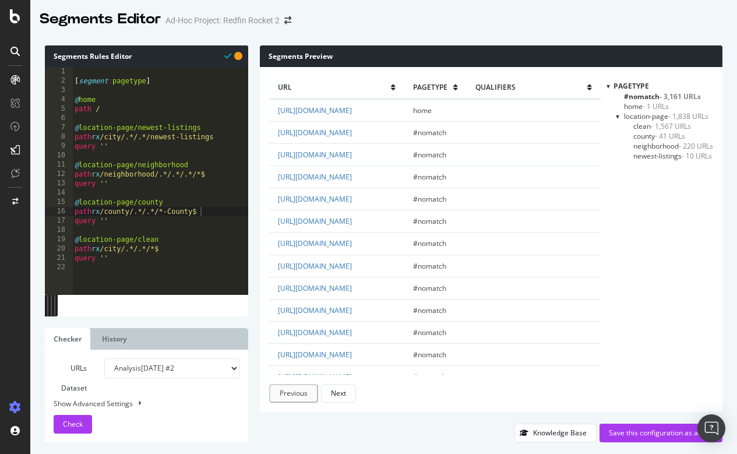
click at [640, 134] on span "county - 41 URLs" at bounding box center [659, 136] width 52 height 10
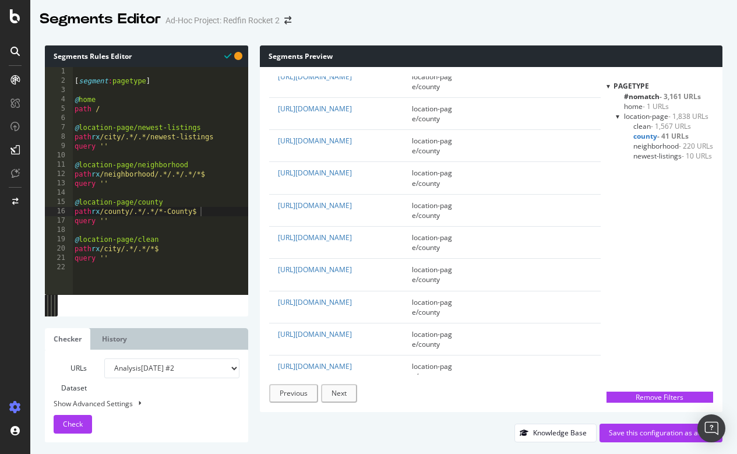
scroll to position [617, 0]
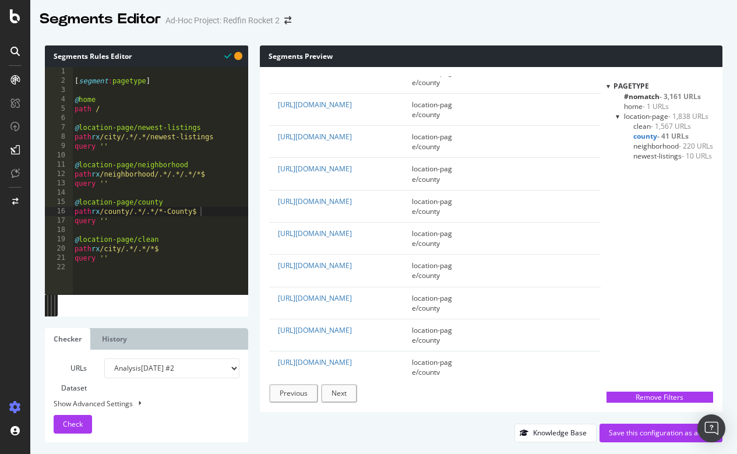
click at [654, 145] on span "neighborhood - 220 URLs" at bounding box center [673, 146] width 80 height 10
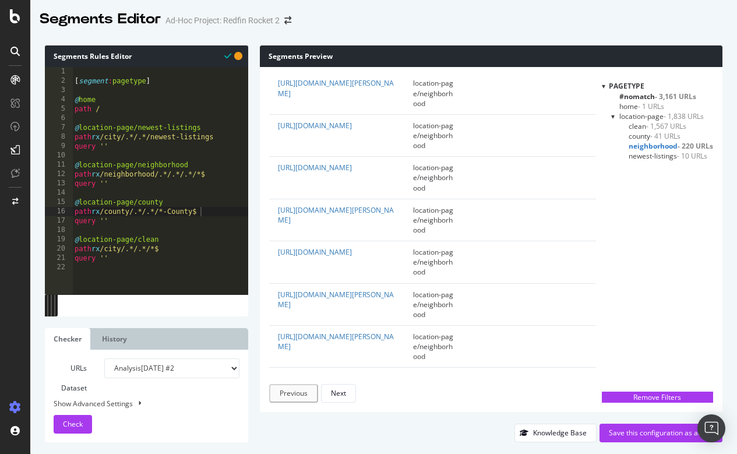
scroll to position [0, 0]
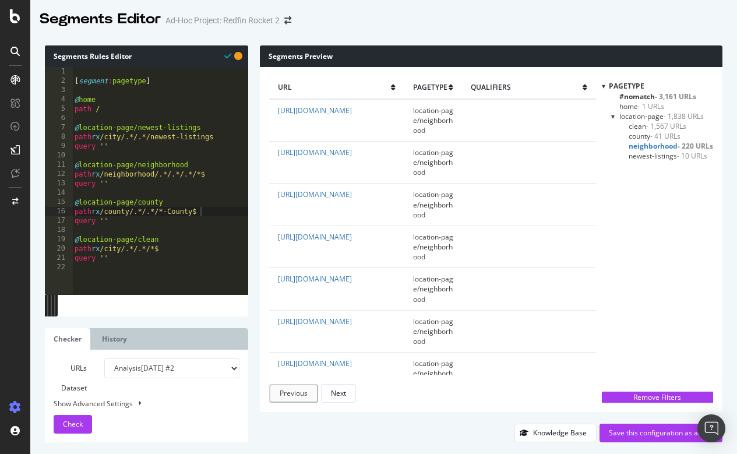
click at [168, 174] on div "[ segment : pagetype ] @ home path / @ location-page/newest-listings path rx /c…" at bounding box center [160, 189] width 176 height 245
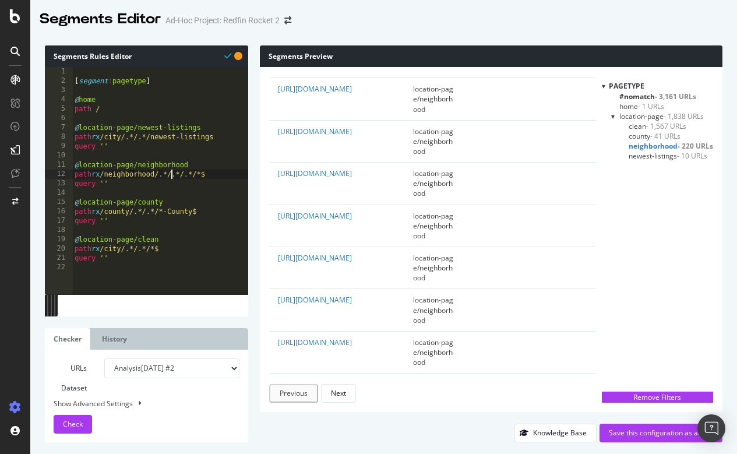
scroll to position [190, 0]
click at [208, 171] on div "[ segment : pagetype ] @ home path / @ location-page/newest-listings path rx /c…" at bounding box center [160, 189] width 176 height 245
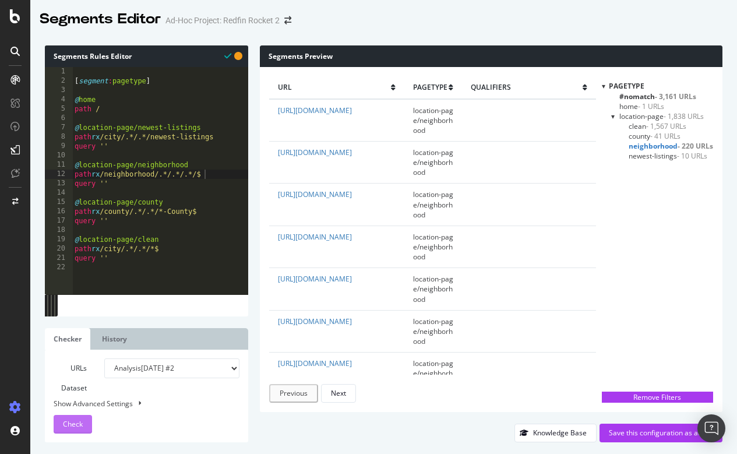
click at [72, 416] on div "Check" at bounding box center [73, 423] width 20 height 17
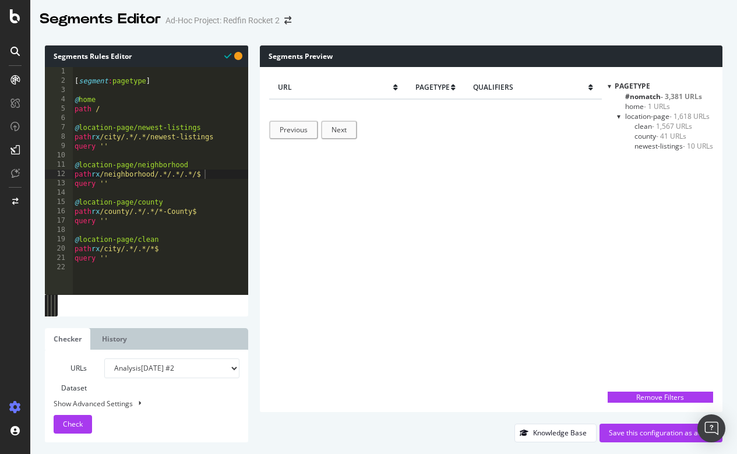
click at [204, 173] on div "[ segment : pagetype ] @ home path / @ location-page/newest-listings path rx /c…" at bounding box center [160, 189] width 176 height 245
click at [66, 423] on span "Check" at bounding box center [73, 424] width 20 height 10
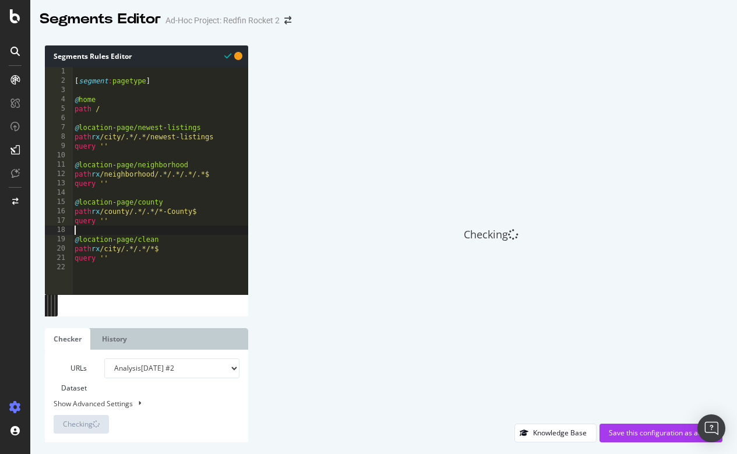
scroll to position [0, 0]
click at [189, 234] on div "[ segment : pagetype ] @ home path / @ location-page/newest-listings path rx /c…" at bounding box center [160, 189] width 176 height 245
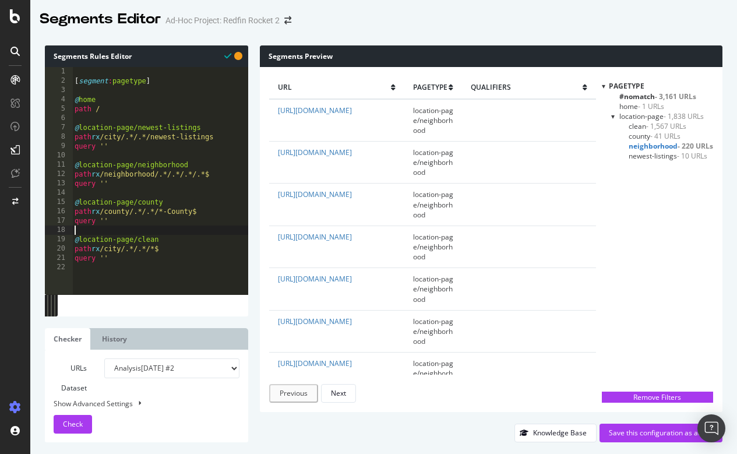
click at [208, 173] on div "[ segment : pagetype ] @ home path / @ location-page/newest-listings path rx /c…" at bounding box center [160, 189] width 176 height 245
click at [79, 427] on span "Check" at bounding box center [73, 424] width 20 height 10
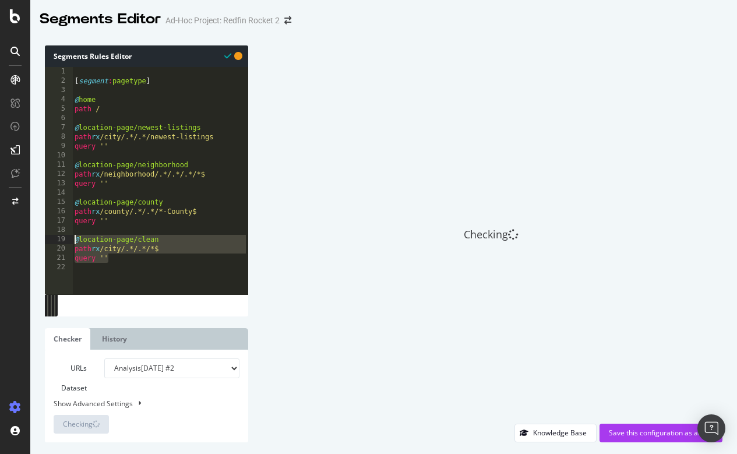
drag, startPoint x: 113, startPoint y: 260, endPoint x: 70, endPoint y: 240, distance: 47.1
click at [70, 240] on div "path rx /neighborhood/.*/.*/.*/*$ 1 2 3 4 5 6 7 8 9 10 11 12 13 14 15 16 17 18 …" at bounding box center [146, 180] width 203 height 227
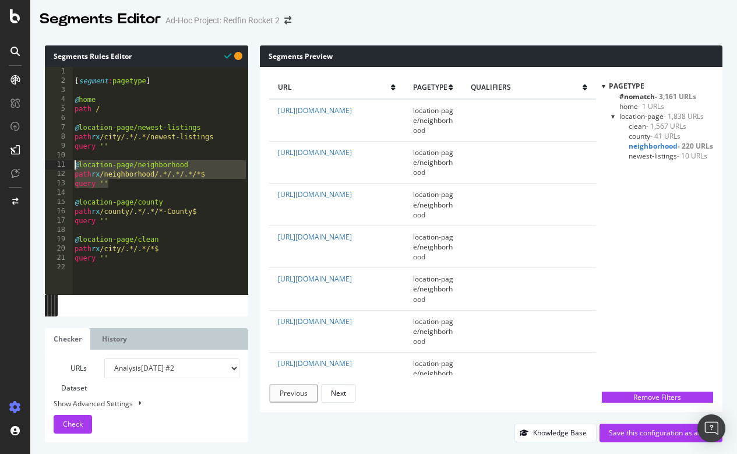
drag, startPoint x: 113, startPoint y: 182, endPoint x: 75, endPoint y: 165, distance: 41.4
click at [75, 165] on div "[ segment : pagetype ] @ home path / @ location-page/newest-listings path rx /c…" at bounding box center [160, 189] width 176 height 245
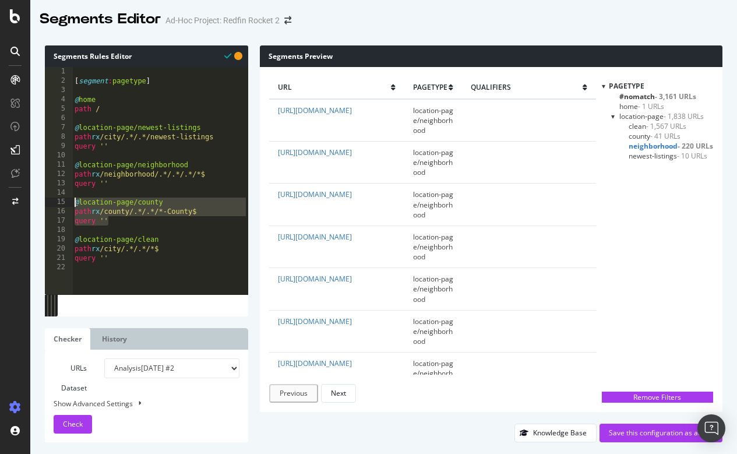
drag, startPoint x: 118, startPoint y: 222, endPoint x: 71, endPoint y: 204, distance: 50.3
click at [71, 204] on div "@location-page/neighborhood path rx /neighborhood/.*/.*/.*/*$ 1 2 3 4 5 6 7 8 9…" at bounding box center [146, 180] width 203 height 227
click at [128, 223] on div "[ segment : pagetype ] @ home path / @ location-page/newest-listings path rx /c…" at bounding box center [160, 189] width 176 height 245
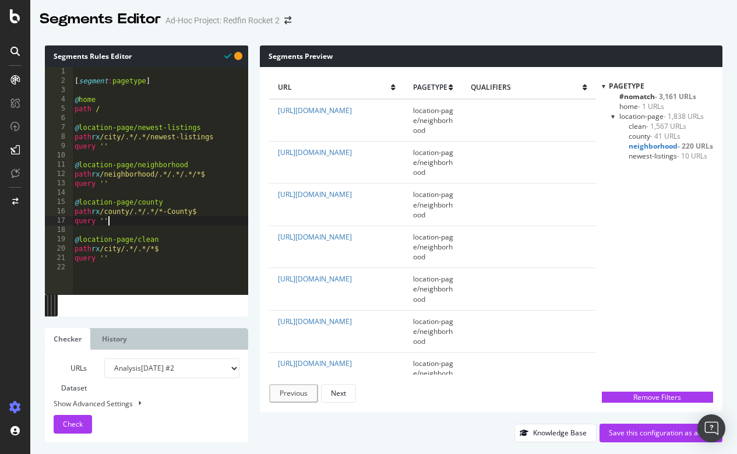
type textarea "query ''"
paste textarea "query ''"
drag, startPoint x: 137, startPoint y: 236, endPoint x: 166, endPoint y: 237, distance: 28.5
click at [166, 237] on div "[ segment : pagetype ] @ home path / @ location-page/newest-listings path rx /c…" at bounding box center [160, 189] width 176 height 245
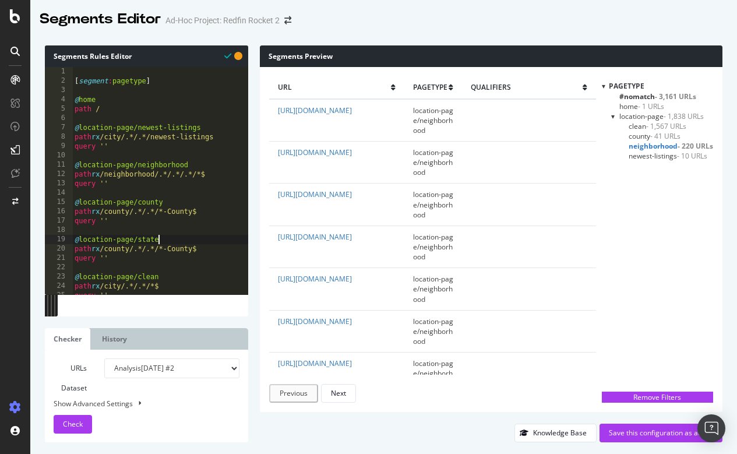
scroll to position [0, 6]
drag, startPoint x: 112, startPoint y: 250, endPoint x: 138, endPoint y: 250, distance: 25.6
click at [138, 250] on div "[ segment : pagetype ] @ home path / @ location-page/newest-listings path rx /c…" at bounding box center [160, 189] width 176 height 245
drag, startPoint x: 144, startPoint y: 246, endPoint x: 194, endPoint y: 245, distance: 49.5
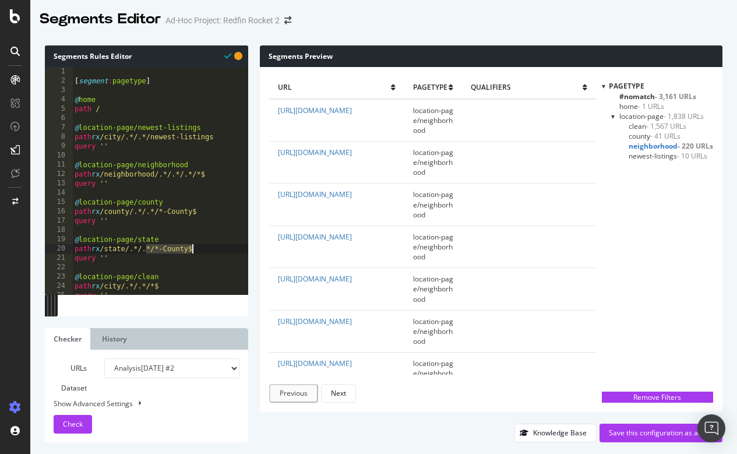
click at [194, 245] on div "[ segment : pagetype ] @ home path / @ location-page/newest-listings path rx /c…" at bounding box center [160, 189] width 176 height 245
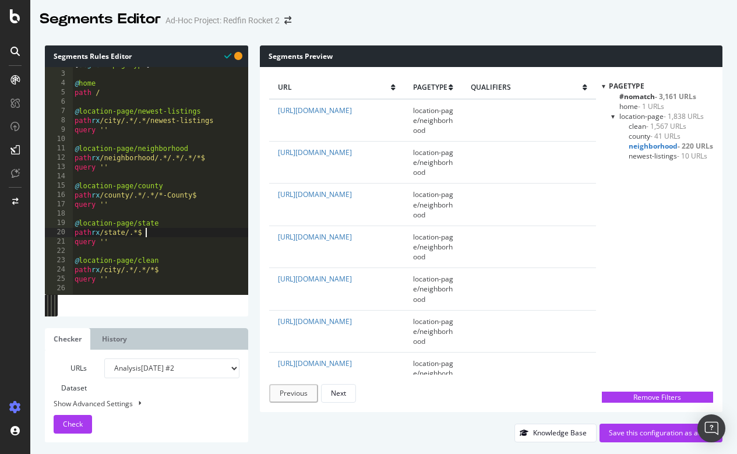
scroll to position [16, 0]
click at [141, 235] on div "[ segment : pagetype ] @ home path / @ location-page/newest-listings path rx /c…" at bounding box center [160, 182] width 176 height 245
click at [72, 424] on span "Check" at bounding box center [73, 424] width 20 height 10
click at [214, 247] on div "[ segment : pagetype ] @ home path / @ location-page/newest-listings path rx /c…" at bounding box center [160, 182] width 176 height 245
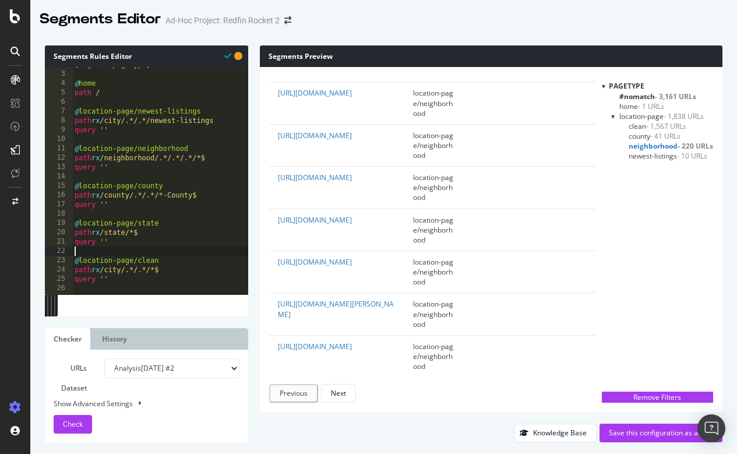
scroll to position [398, 0]
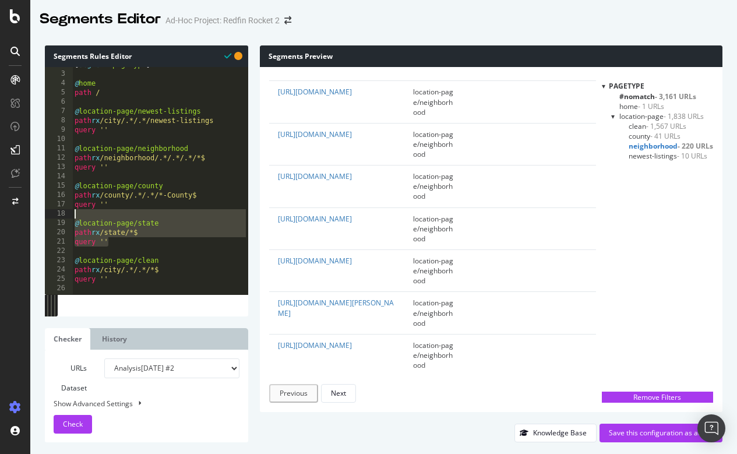
drag, startPoint x: 116, startPoint y: 241, endPoint x: 66, endPoint y: 217, distance: 56.2
click at [66, 217] on div "path rx /state/*$ 2 3 4 5 6 7 8 9 10 11 12 13 14 15 16 17 18 19 20 21 22 23 24 …" at bounding box center [146, 180] width 203 height 227
type textarea "@location-page/state"
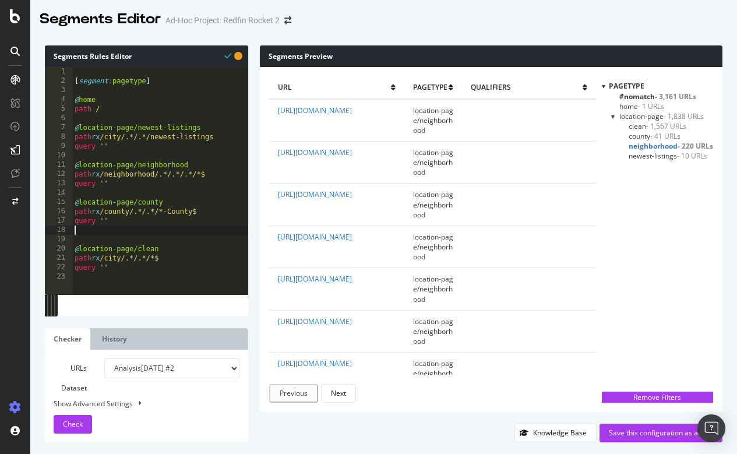
type textarea "query ''"
click at [132, 153] on div "[ segment : pagetype ] @ home path / @ location-page/newest-listings path rx /c…" at bounding box center [160, 189] width 176 height 245
paste textarea "query ''"
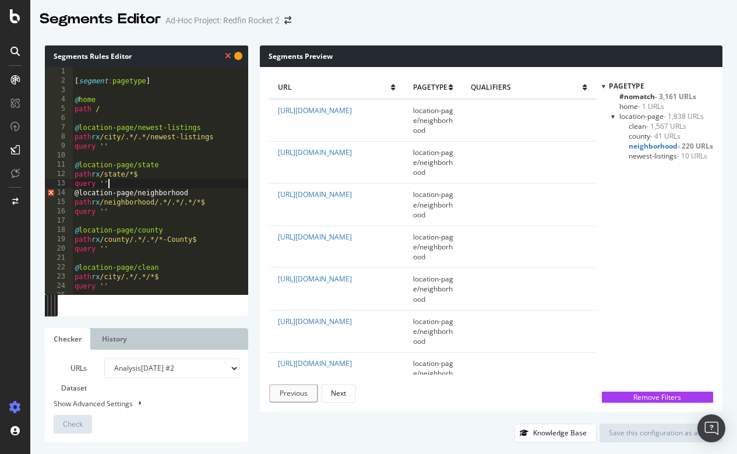
type textarea "query ''"
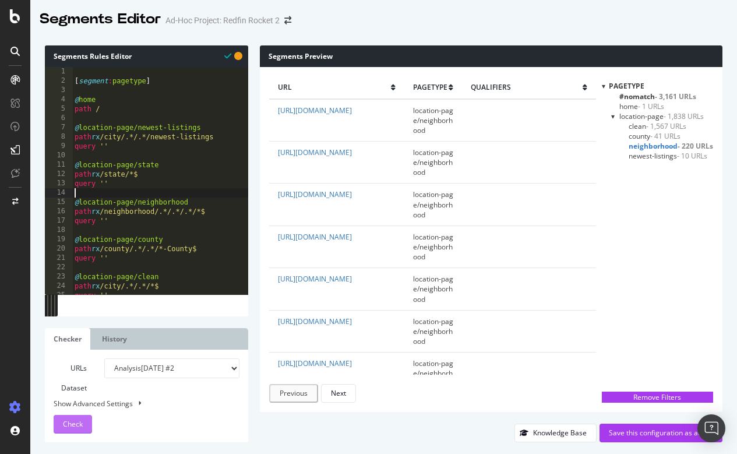
click at [76, 424] on span "Check" at bounding box center [73, 424] width 20 height 10
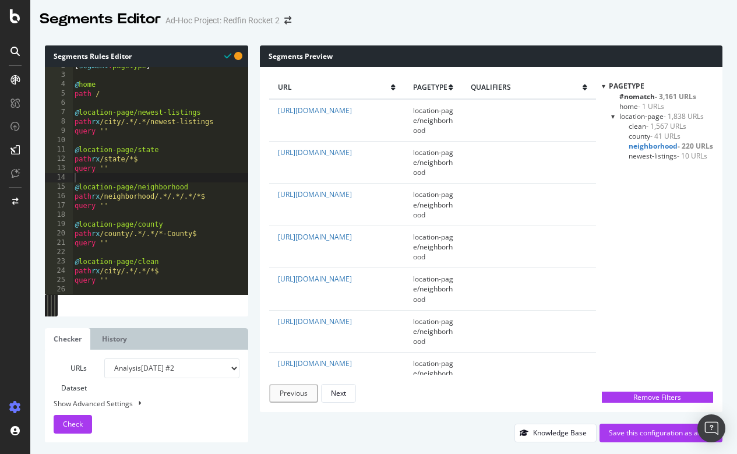
scroll to position [16, 0]
click at [108, 158] on div "[ segment : pagetype ] @ home path / @ location-page/newest-listings path rx /c…" at bounding box center [160, 183] width 176 height 245
click at [69, 422] on span "Check" at bounding box center [73, 424] width 20 height 10
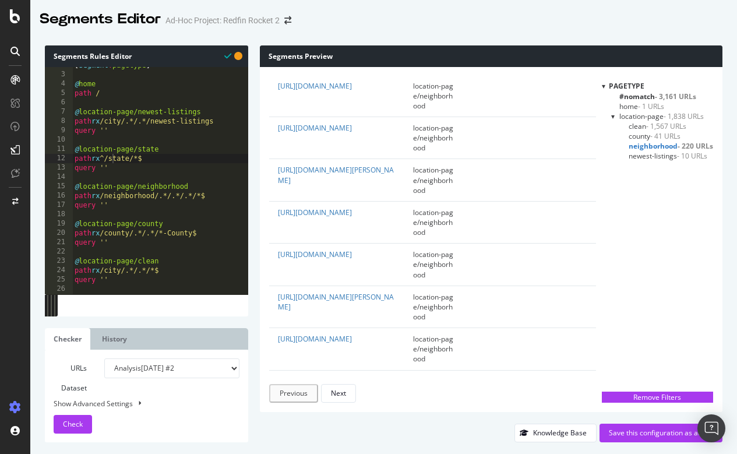
scroll to position [544, 0]
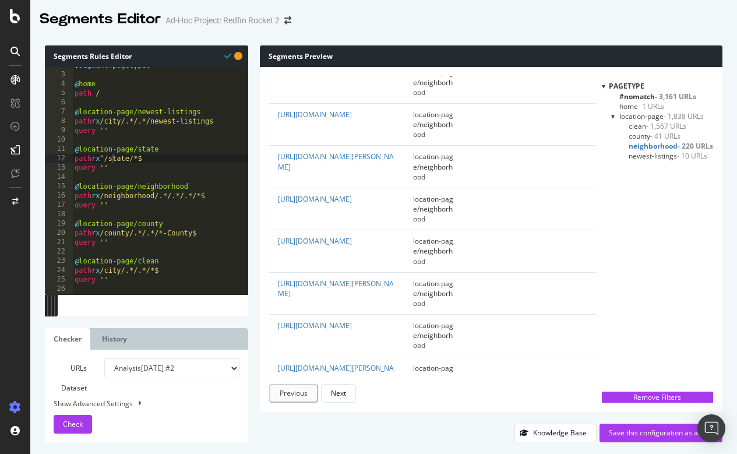
click at [639, 127] on span "clean - 1,567 URLs" at bounding box center [657, 126] width 58 height 10
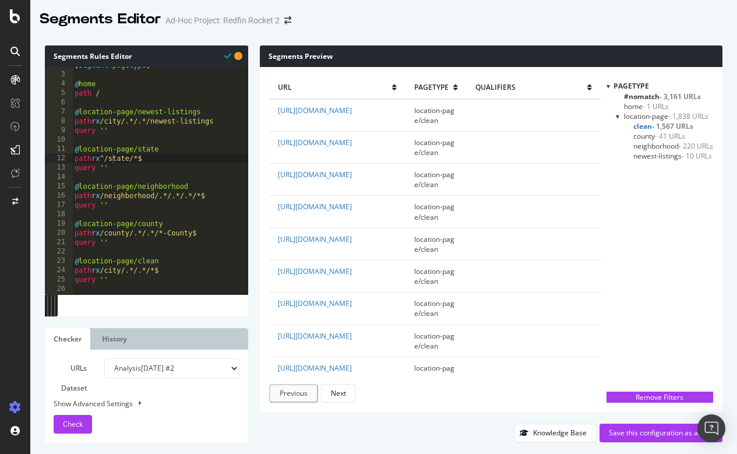
click at [160, 259] on div "[ segment : pagetype ] @ home path / @ location-page/newest-listings path rx /c…" at bounding box center [160, 183] width 176 height 245
click at [70, 423] on span "Check" at bounding box center [73, 424] width 20 height 10
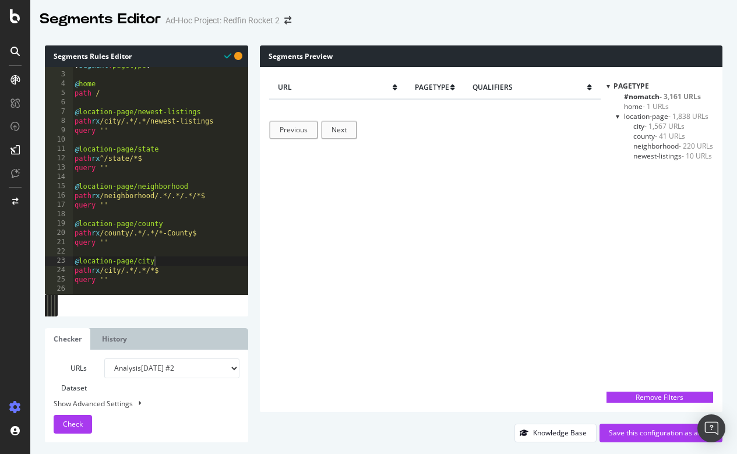
click at [141, 157] on div "[ segment : pagetype ] @ home path / @ location-page/newest-listings path rx /c…" at bounding box center [160, 183] width 176 height 245
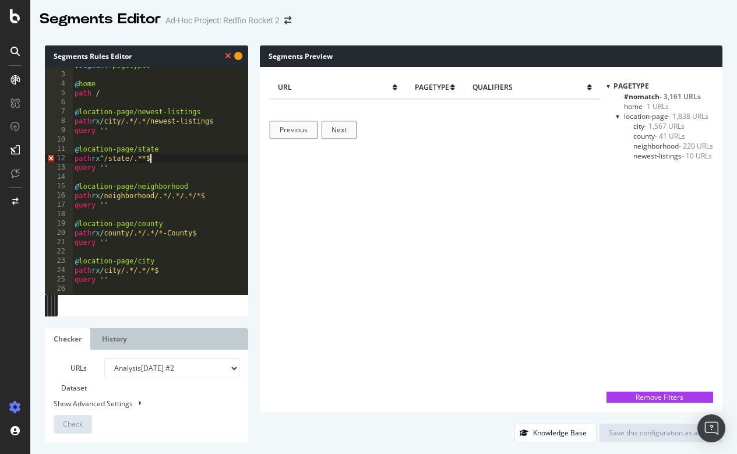
scroll to position [0, 7]
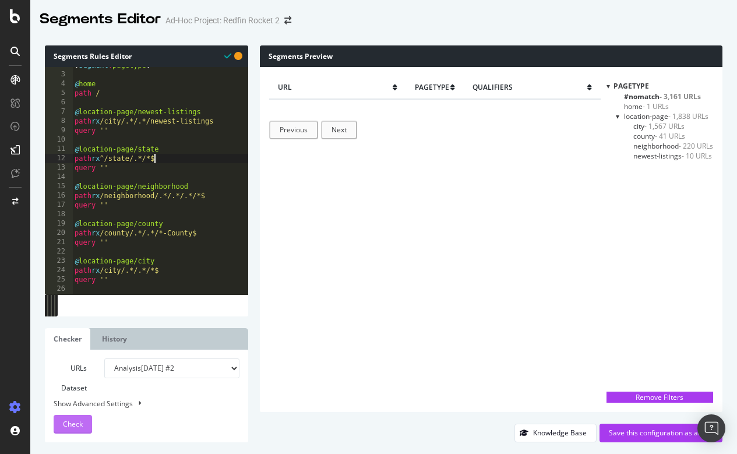
click at [69, 418] on div "Check" at bounding box center [73, 423] width 20 height 17
click at [642, 166] on span "state - 106 URLs" at bounding box center [658, 166] width 51 height 10
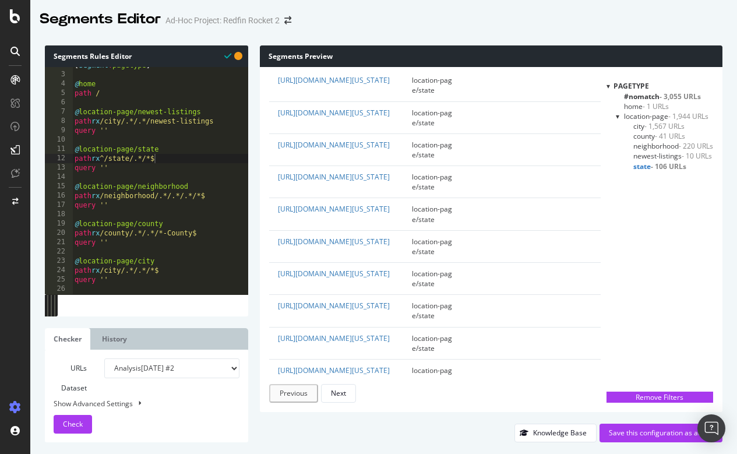
scroll to position [0, 2]
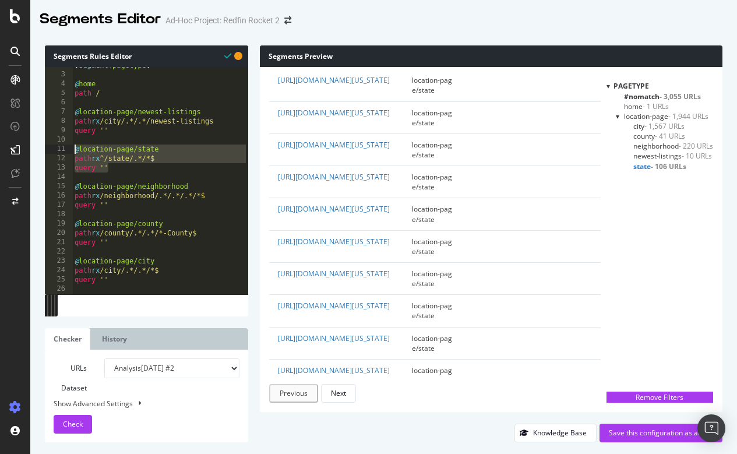
drag, startPoint x: 114, startPoint y: 167, endPoint x: 72, endPoint y: 150, distance: 45.0
click at [72, 150] on div "path rx ^/state/.*/*$ 2 3 4 5 6 7 8 9 10 11 12 13 14 15 16 17 18 19 20 21 22 23…" at bounding box center [146, 180] width 203 height 227
type textarea "@location-page/state path rx ^/state/.*/*$"
click at [108, 138] on div "[ segment : pagetype ] @ home path / @ location-page/newest-listings path rx /c…" at bounding box center [160, 183] width 176 height 245
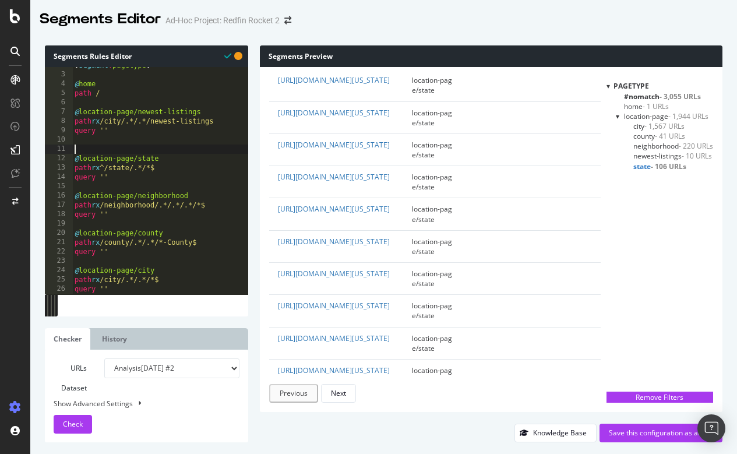
scroll to position [0, 0]
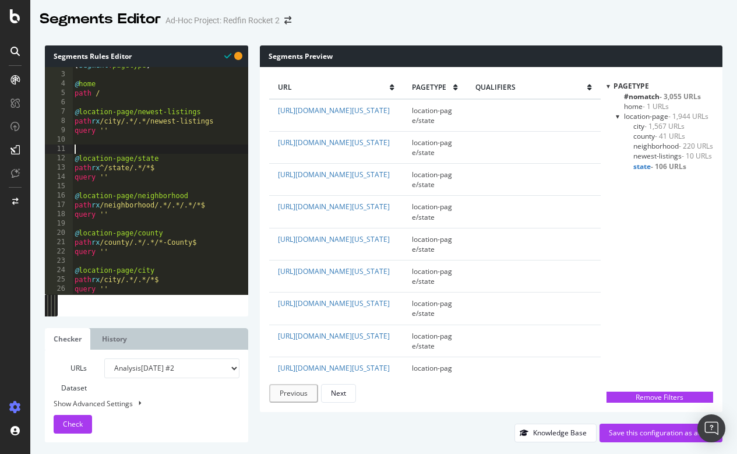
paste textarea "query ''"
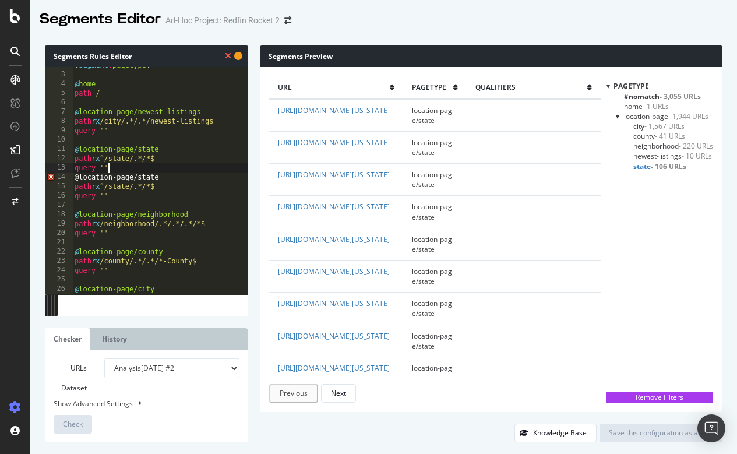
type textarea "query ''"
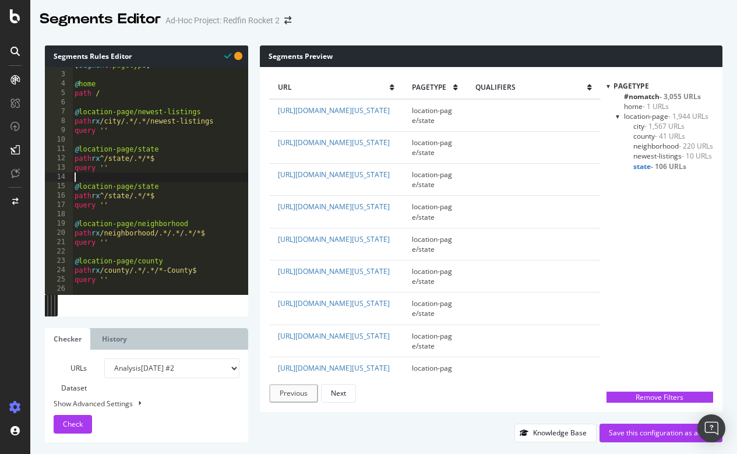
click at [148, 193] on div "[ segment : pagetype ] @ home path / @ location-page/newest-listings path rx /c…" at bounding box center [160, 183] width 176 height 245
click at [172, 152] on div "[ segment : pagetype ] @ home path / @ location-page/newest-listings path rx /c…" at bounding box center [160, 183] width 176 height 245
click at [69, 427] on span "Check" at bounding box center [73, 424] width 20 height 10
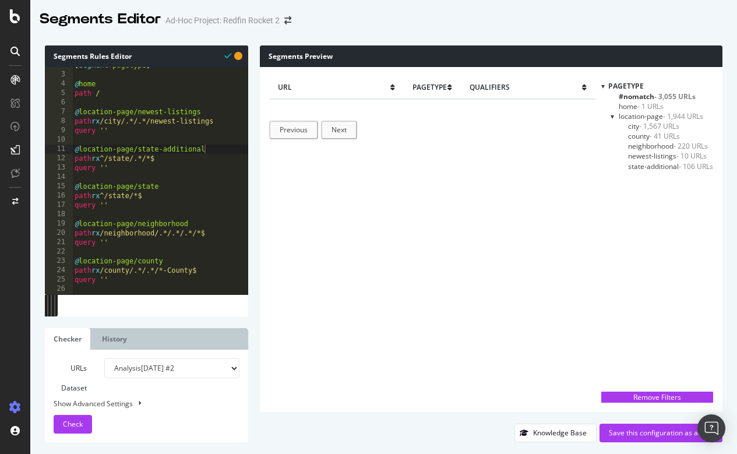
click at [655, 164] on span "state-additional - 106 URLs" at bounding box center [670, 166] width 85 height 10
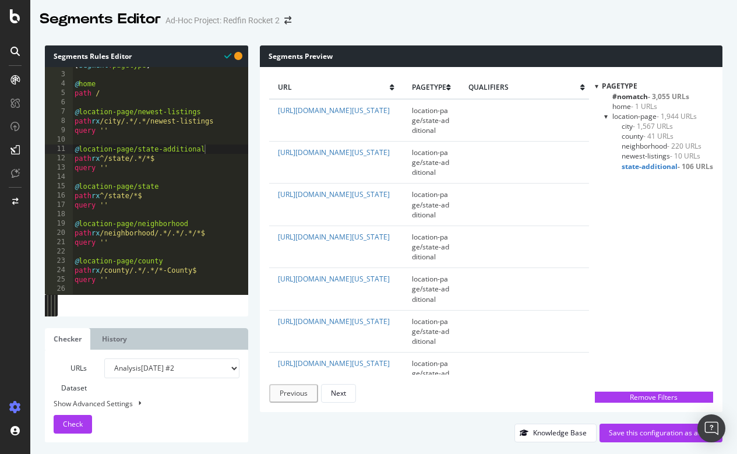
scroll to position [0, 6]
click at [144, 193] on div "[ segment : pagetype ] @ home path / @ location-page/newest-listings path rx /c…" at bounding box center [160, 183] width 176 height 245
click at [76, 429] on div "Check" at bounding box center [73, 423] width 20 height 17
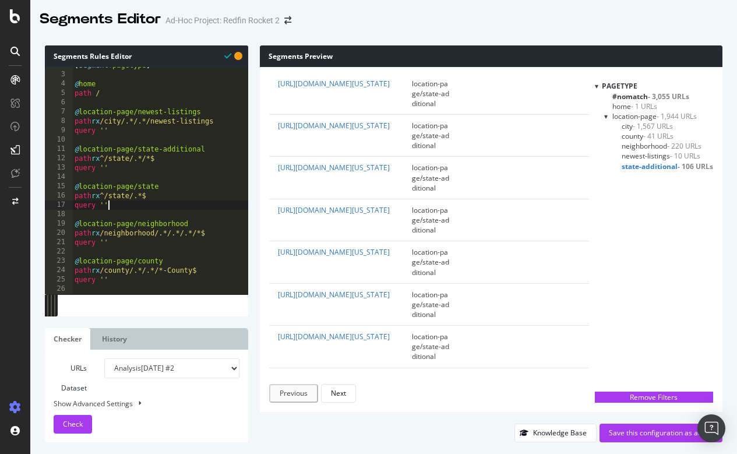
scroll to position [0, 2]
click at [189, 207] on div "[ segment : pagetype ] @ home path / @ location-page/newest-listings path rx /c…" at bounding box center [160, 183] width 176 height 245
click at [164, 193] on div "[ segment : pagetype ] @ home path / @ location-page/newest-listings path rx /c…" at bounding box center [160, 183] width 176 height 245
click at [147, 192] on div "[ segment : pagetype ] @ home path / @ location-page/newest-listings path rx /c…" at bounding box center [160, 183] width 176 height 245
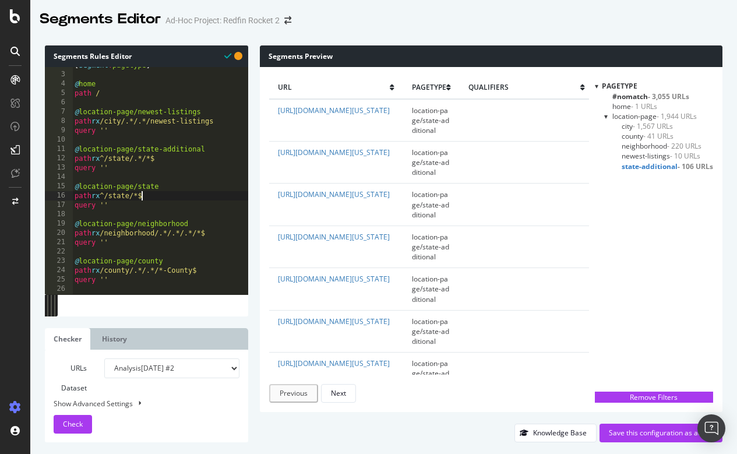
click at [171, 194] on div "[ segment : pagetype ] @ home path / @ location-page/newest-listings path rx /c…" at bounding box center [160, 183] width 176 height 245
click at [114, 190] on div "[ segment : pagetype ] @ home path / @ location-page/newest-listings path rx /c…" at bounding box center [160, 183] width 176 height 245
click at [114, 194] on div "[ segment : pagetype ] @ home path / @ location-page/newest-listings path rx /c…" at bounding box center [160, 183] width 176 height 245
click at [114, 160] on div "[ segment : pagetype ] @ home path / @ location-page/newest-listings path rx /c…" at bounding box center [160, 183] width 176 height 245
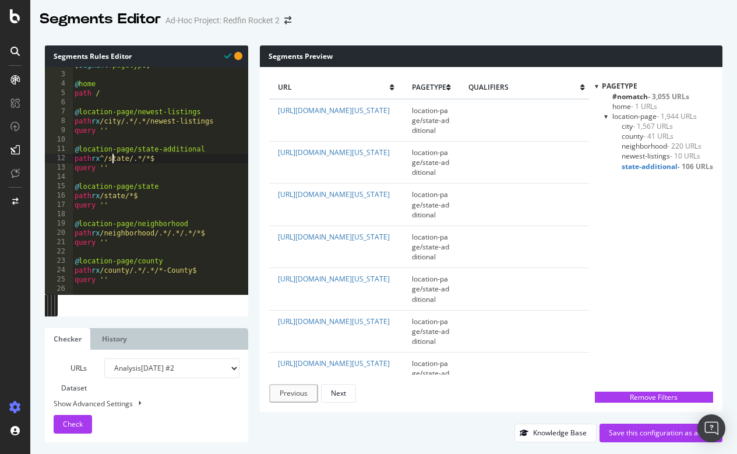
type textarea "path rx /state/.*/*$"
click at [115, 167] on div "[ segment : pagetype ] @ home path / @ location-page/newest-listings path rx /c…" at bounding box center [160, 183] width 176 height 245
click at [177, 161] on div "[ segment : pagetype ] @ home path / @ location-page/newest-listings path rx /c…" at bounding box center [160, 183] width 176 height 245
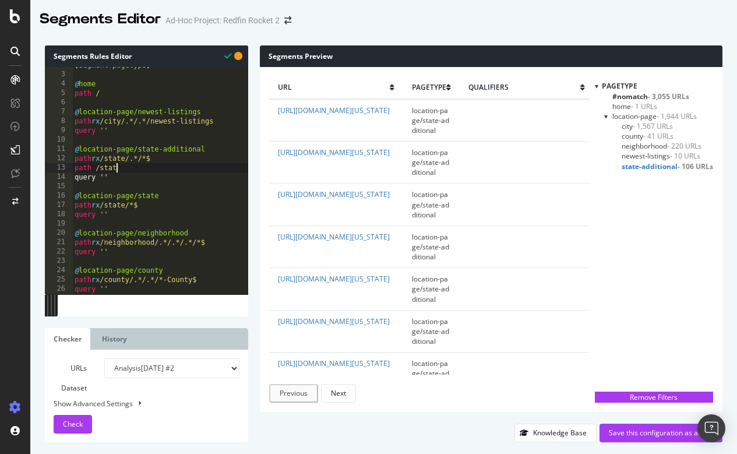
scroll to position [0, 3]
click at [136, 155] on div "[ segment : pagetype ] @ home path / @ location-page/newest-listings path rx /c…" at bounding box center [160, 183] width 176 height 245
click at [133, 155] on div "[ segment : pagetype ] @ home path / @ location-page/newest-listings path rx /c…" at bounding box center [160, 183] width 176 height 245
click at [137, 170] on div "[ segment : pagetype ] @ home path / @ location-page/newest-listings path rx /c…" at bounding box center [160, 183] width 176 height 245
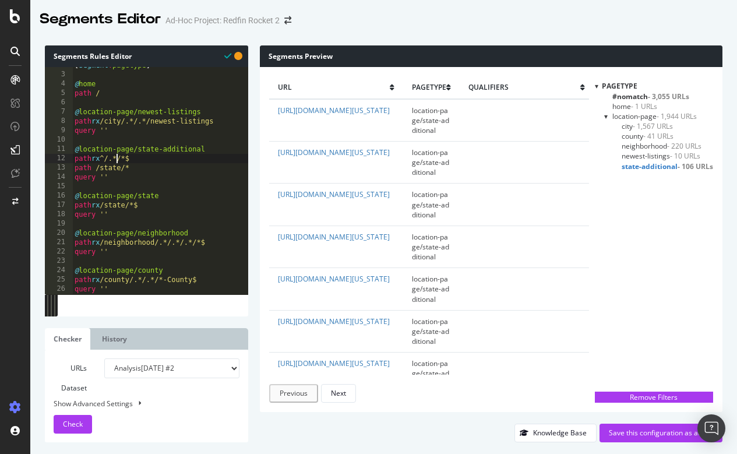
click at [118, 156] on div "[ segment : pagetype ] @ home path / @ location-page/newest-listings path rx /c…" at bounding box center [160, 183] width 176 height 245
click at [153, 206] on div "[ segment : pagetype ] @ home path / @ location-page/newest-listings path rx /c…" at bounding box center [160, 183] width 176 height 245
click at [167, 196] on div "[ segment : pagetype ] @ home path / @ location-page/newest-listings path rx /c…" at bounding box center [160, 183] width 176 height 245
click at [165, 205] on div "[ segment : pagetype ] @ home path / @ location-page/newest-listings path rx /c…" at bounding box center [160, 183] width 176 height 245
type textarea "path rx /state/*$"
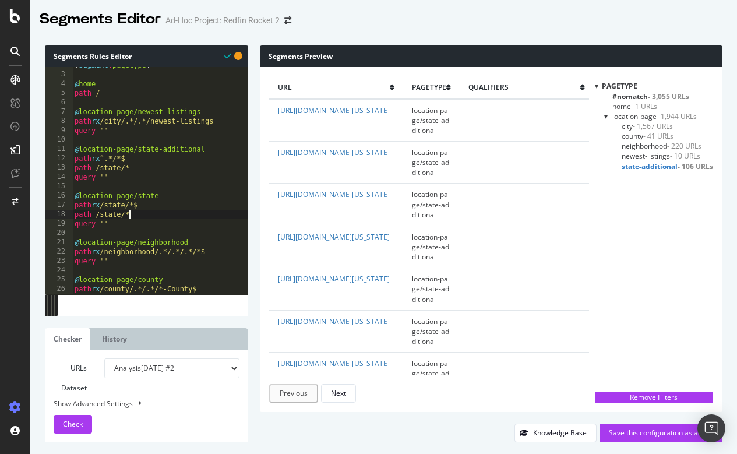
click at [134, 200] on div "[ segment : pagetype ] @ home path / @ location-page/newest-listings path rx /c…" at bounding box center [160, 183] width 176 height 245
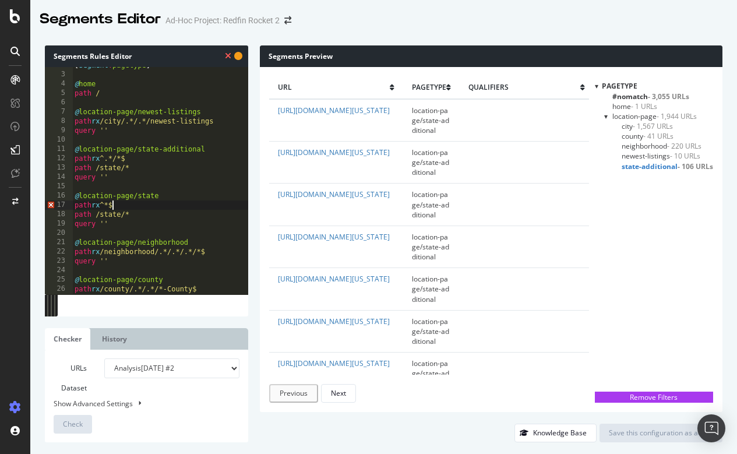
scroll to position [0, 3]
click at [164, 211] on div "[ segment : pagetype ] @ home path / @ location-page/newest-listings path rx /c…" at bounding box center [160, 183] width 176 height 245
click at [162, 169] on div "[ segment : pagetype ] @ home path / @ location-page/newest-listings path rx /c…" at bounding box center [160, 183] width 176 height 245
click at [116, 202] on div "[ segment : pagetype ] @ home path / @ location-page/newest-listings path rx /c…" at bounding box center [160, 183] width 176 height 245
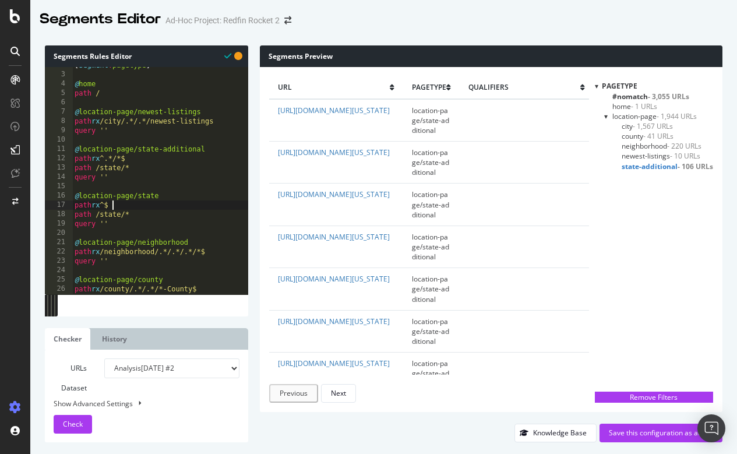
scroll to position [0, 3]
click at [76, 426] on span "Check" at bounding box center [73, 424] width 20 height 10
drag, startPoint x: 274, startPoint y: 149, endPoint x: 290, endPoint y: 164, distance: 21.4
click at [290, 164] on td "[URL][DOMAIN_NAME][US_STATE]" at bounding box center [336, 162] width 134 height 42
copy link "[URL][DOMAIN_NAME][US_STATE]"
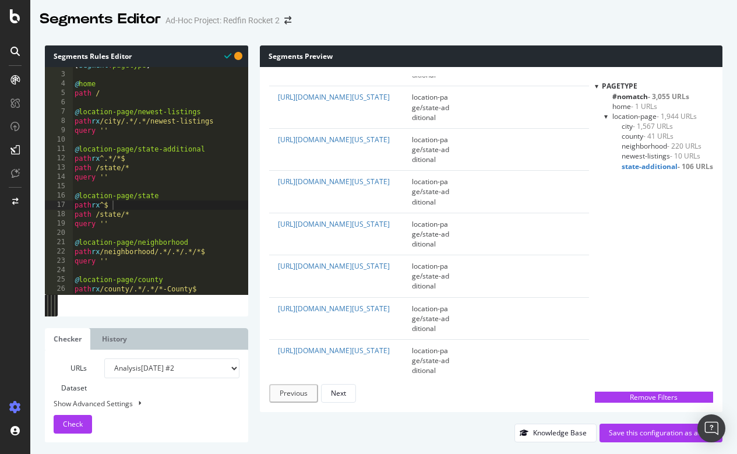
scroll to position [2002, 0]
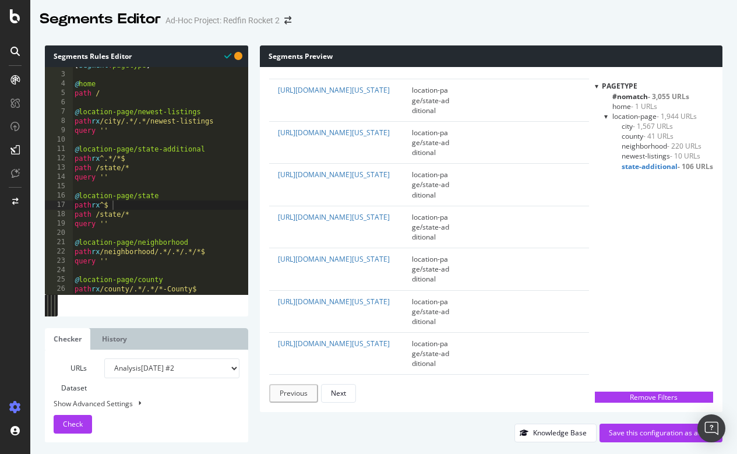
drag, startPoint x: 268, startPoint y: 246, endPoint x: 358, endPoint y: 256, distance: 90.2
click at [358, 256] on td "[URL][DOMAIN_NAME][US_STATE]" at bounding box center [336, 269] width 134 height 42
copy link "[URL][DOMAIN_NAME][US_STATE]"
click at [129, 157] on div "[ segment : pagetype ] @ home path / @ location-page/newest-listings path rx /c…" at bounding box center [160, 183] width 176 height 245
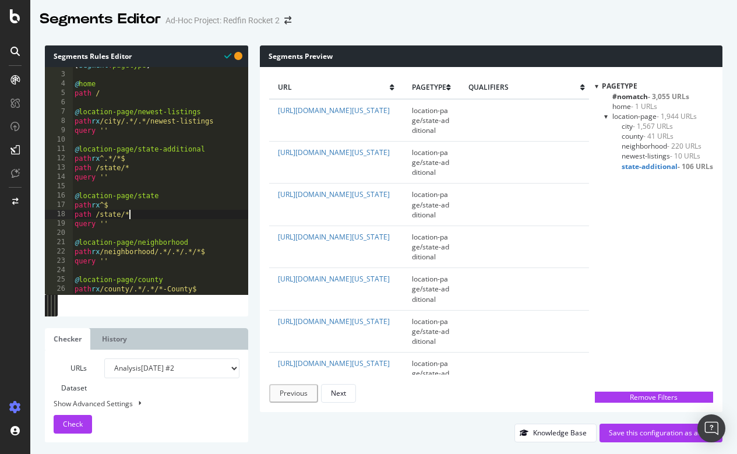
click at [140, 214] on div "[ segment : pagetype ] @ home path / @ location-page/newest-listings path rx /c…" at bounding box center [160, 183] width 176 height 245
click at [80, 424] on span "Check" at bounding box center [73, 424] width 20 height 10
click at [107, 199] on div "[ segment : pagetype ] @ home path / @ location-page/newest-listings path rx /c…" at bounding box center [160, 183] width 176 height 245
click at [108, 205] on div "[ segment : pagetype ] @ home path / @ location-page/newest-listings path rx /c…" at bounding box center [160, 183] width 176 height 245
click at [115, 203] on div "[ segment : pagetype ] @ home path / @ location-page/newest-listings path rx /c…" at bounding box center [160, 183] width 176 height 245
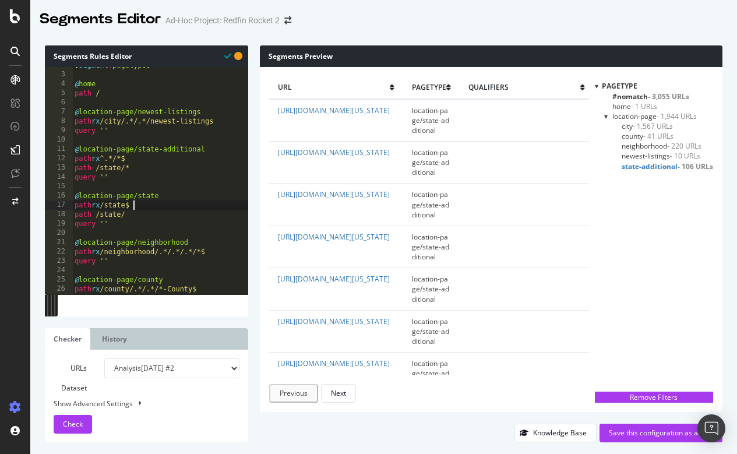
scroll to position [0, 5]
drag, startPoint x: 130, startPoint y: 215, endPoint x: 70, endPoint y: 215, distance: 60.0
click at [70, 215] on div "path rx /state/$ 2 3 4 5 6 7 8 9 10 11 12 13 14 15 16 17 18 19 20 21 22 23 24 2…" at bounding box center [146, 180] width 203 height 227
type textarea "path /state/"
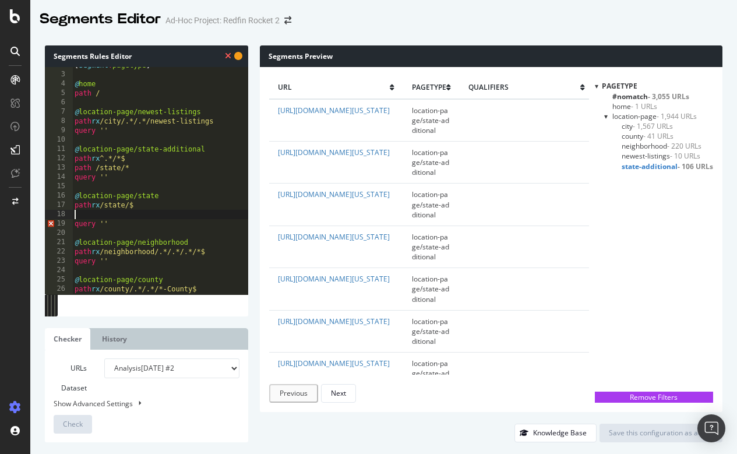
scroll to position [0, 0]
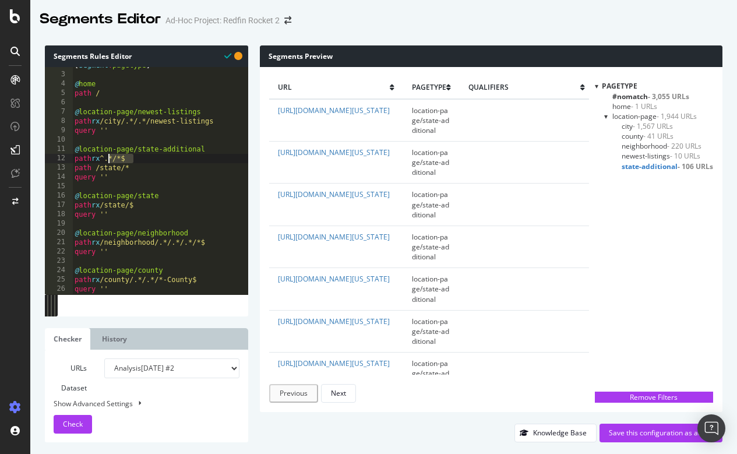
drag, startPoint x: 150, startPoint y: 157, endPoint x: 108, endPoint y: 155, distance: 42.5
click at [108, 155] on div "[ segment : pagetype ] @ home path / @ location-page/newest-listings path rx /c…" at bounding box center [160, 183] width 176 height 245
drag, startPoint x: 139, startPoint y: 167, endPoint x: 70, endPoint y: 166, distance: 68.7
click at [70, 166] on div "path rx /state/.*/*$ 2 3 4 5 6 7 8 9 10 11 12 13 14 15 16 17 18 19 20 21 22 23 …" at bounding box center [146, 180] width 203 height 227
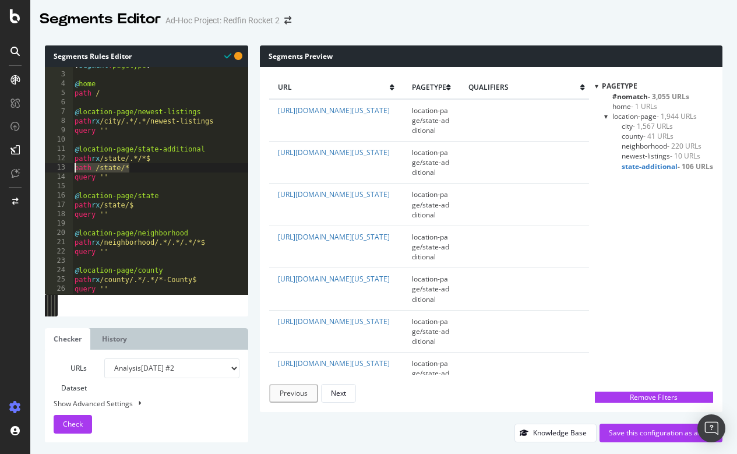
scroll to position [0, 4]
type textarea "path /state/*"
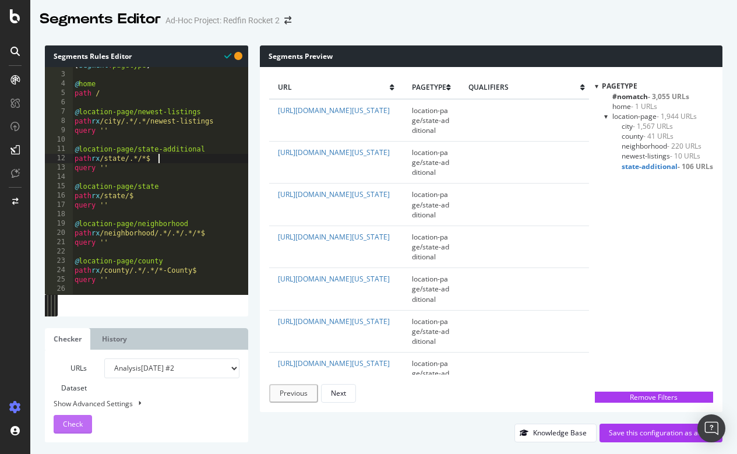
click at [69, 424] on span "Check" at bounding box center [73, 424] width 20 height 10
click at [665, 161] on span "state-additional - 106 URLs" at bounding box center [666, 166] width 91 height 10
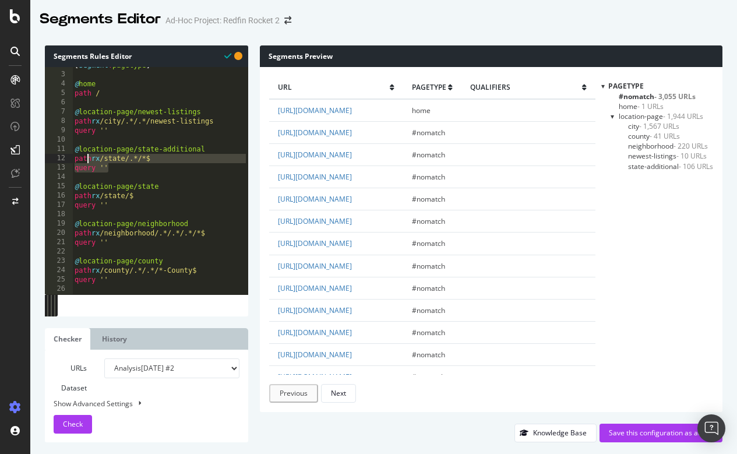
drag, startPoint x: 119, startPoint y: 168, endPoint x: 84, endPoint y: 160, distance: 36.0
click at [84, 160] on div "[ segment : pagetype ] @ home path / @ location-page/newest-listings path rx /c…" at bounding box center [160, 183] width 176 height 245
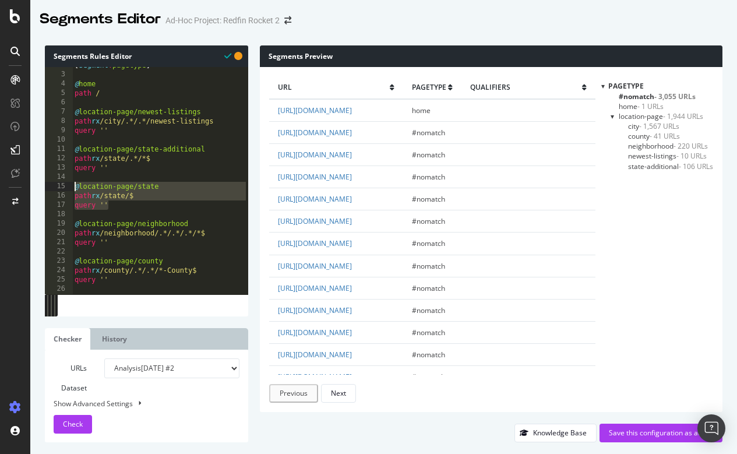
drag, startPoint x: 112, startPoint y: 203, endPoint x: 72, endPoint y: 187, distance: 42.8
click at [72, 187] on div "path rx /state/.*/*$ 2 3 4 5 6 7 8 9 10 11 12 13 14 15 16 17 18 19 20 21 22 23 …" at bounding box center [146, 180] width 203 height 227
type textarea "@location-page/state path rx /state/$"
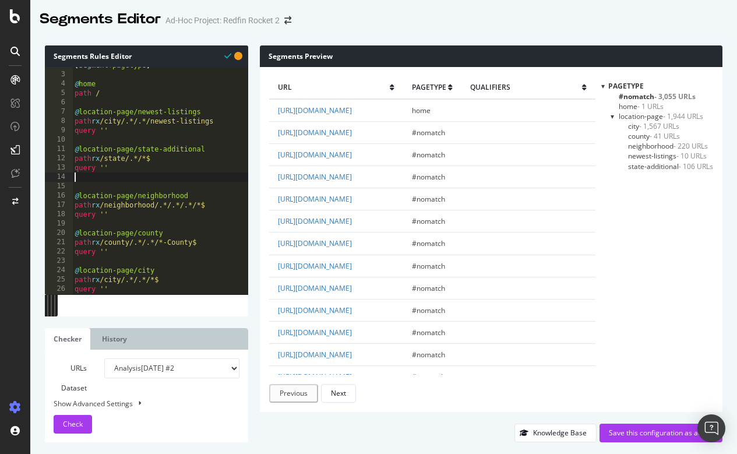
type textarea "query ''"
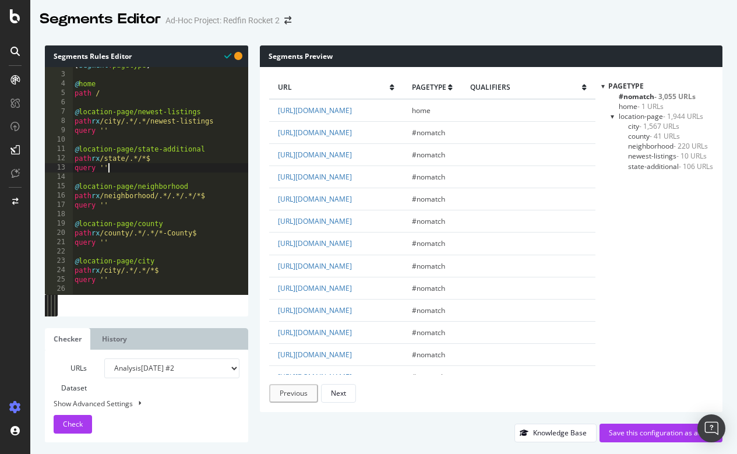
click at [120, 128] on div "[ segment : pagetype ] @ home path / @ location-page/newest-listings path rx /c…" at bounding box center [160, 183] width 176 height 245
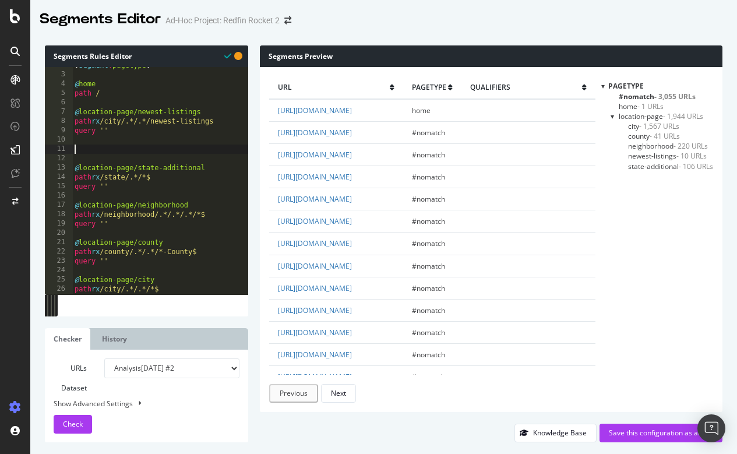
paste textarea "query ''"
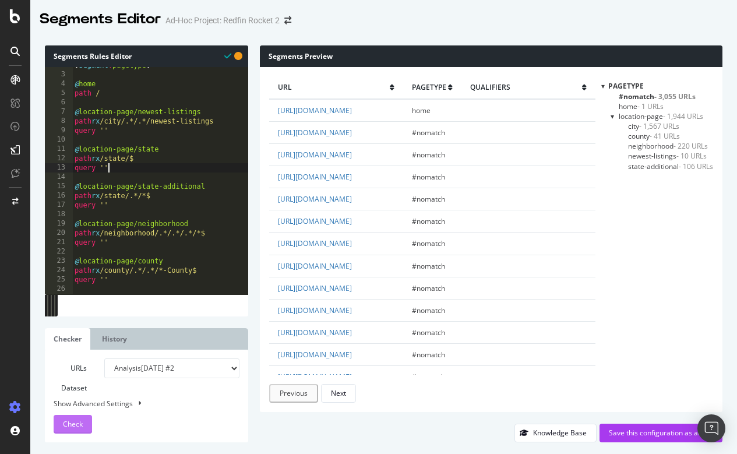
click at [84, 421] on button "Check" at bounding box center [73, 424] width 38 height 19
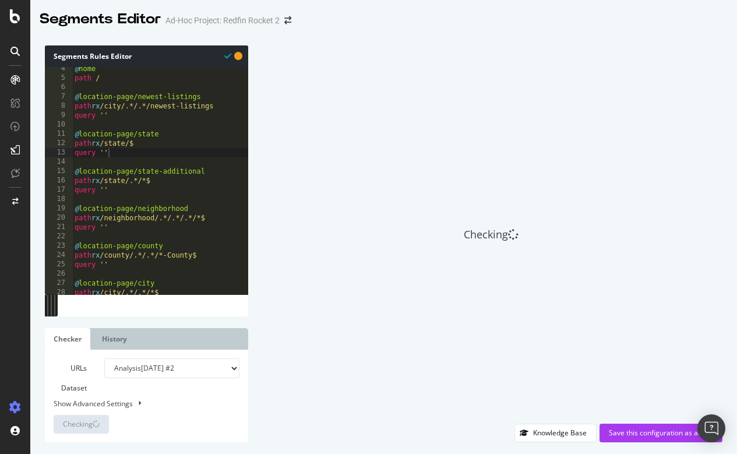
scroll to position [54, 0]
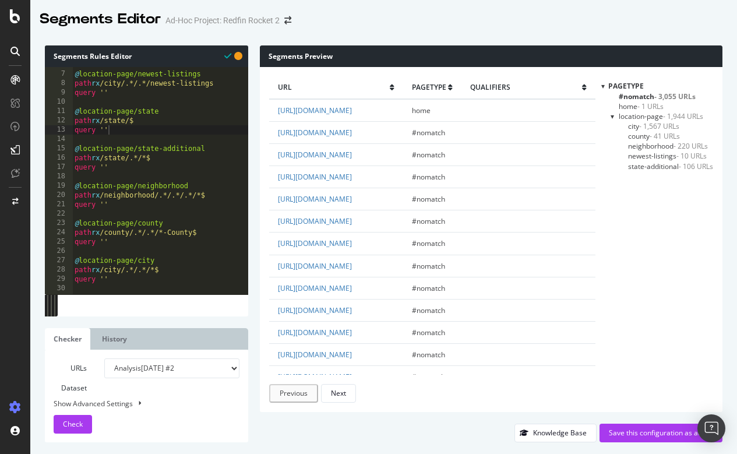
click at [664, 162] on span "state-additional - 106 URLs" at bounding box center [670, 166] width 85 height 10
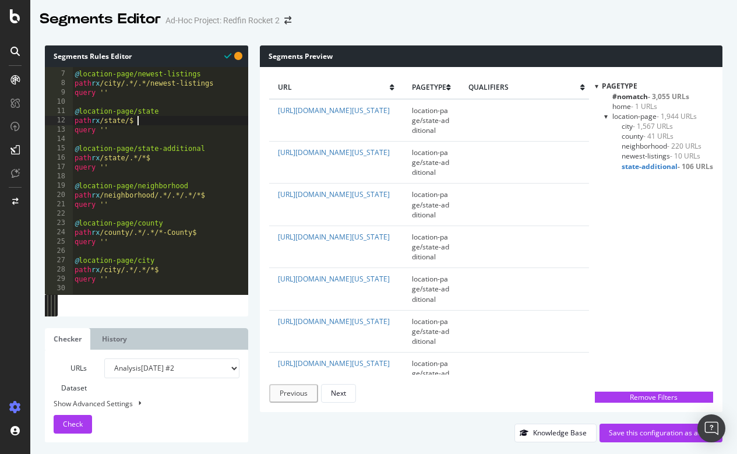
click at [137, 123] on div "@ location-page/newest-listings path rx /city/.*/.*/newest-listings query '' @ …" at bounding box center [160, 182] width 176 height 245
type textarea "path rx /state/*$"
click at [74, 420] on span "Check" at bounding box center [73, 424] width 20 height 10
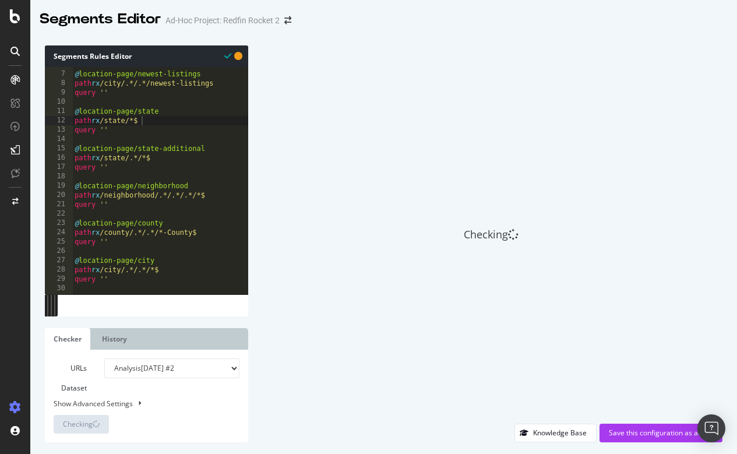
click at [140, 402] on b at bounding box center [140, 402] width 2 height 5
select select "5000"
select select "100"
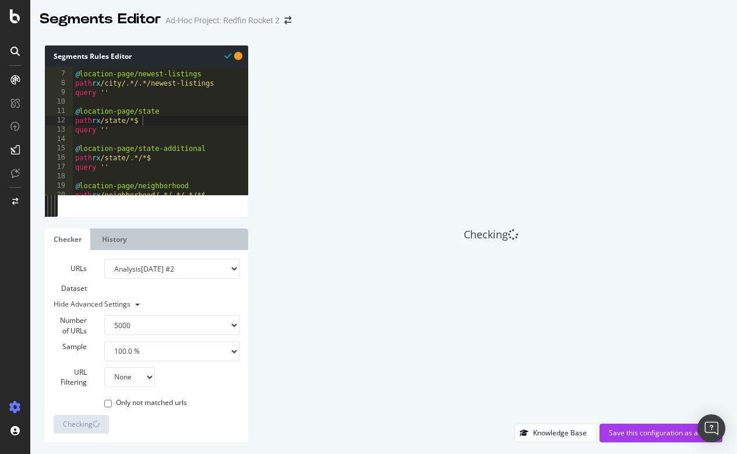
drag, startPoint x: 175, startPoint y: 321, endPoint x: 200, endPoint y: 384, distance: 67.5
click at [200, 384] on div "Number of URLs 100 500 1000 5000 Sample 1.0 % 10.0 % 20.0 % 50.0 % 100.0 % URL …" at bounding box center [147, 346] width 186 height 125
click at [219, 139] on div "@ location-page/newest-listings path rx /city/.*/.*/newest-listings query '' @ …" at bounding box center [160, 133] width 175 height 146
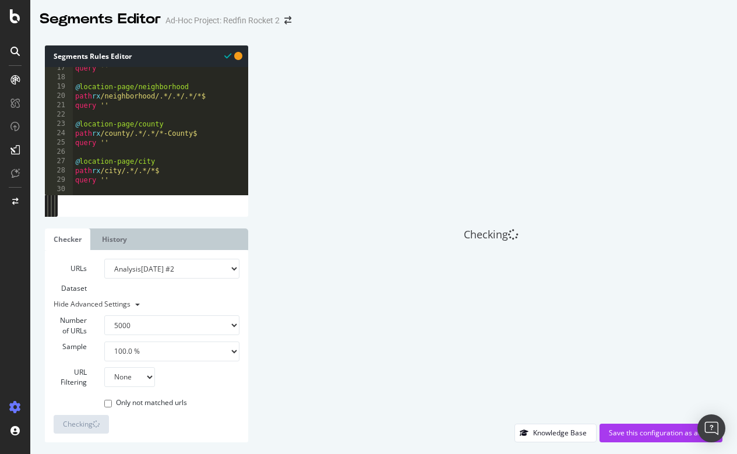
click at [219, 139] on div "query '' @ location-page/neighborhood path rx /neighborhood/.*/.*/.*/*$ query '…" at bounding box center [160, 136] width 175 height 146
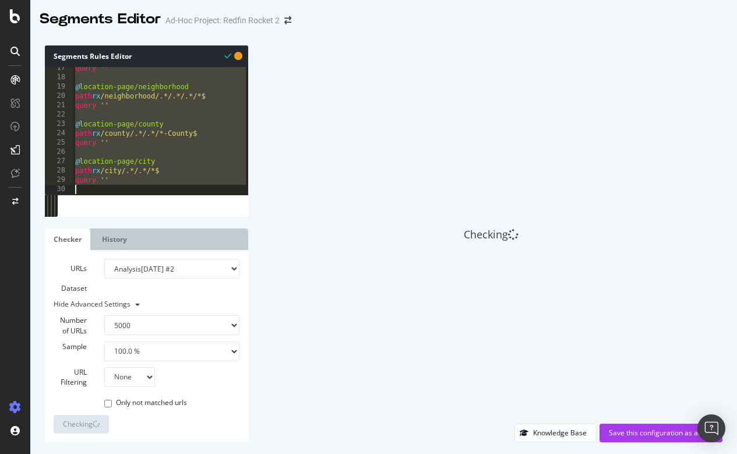
type textarea "query ''"
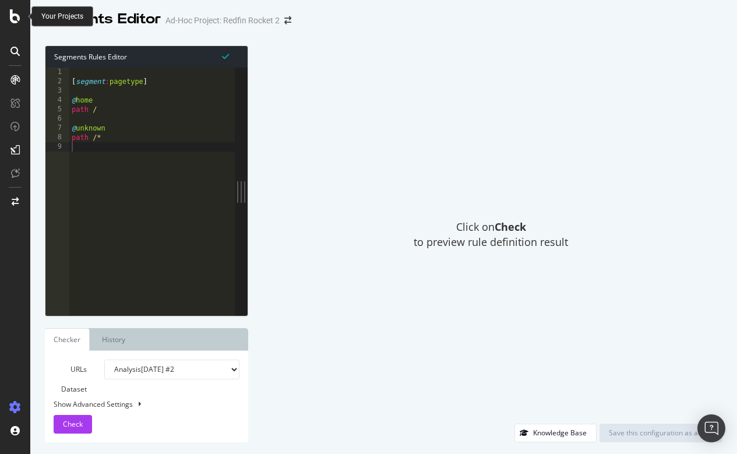
click at [16, 19] on icon at bounding box center [15, 16] width 10 height 14
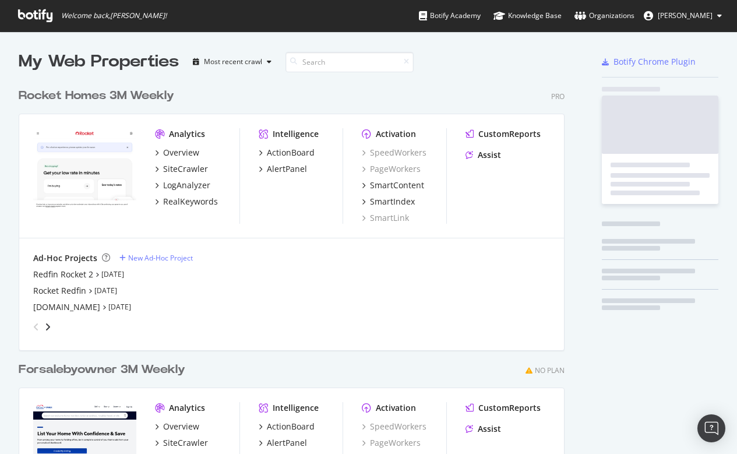
scroll to position [454, 737]
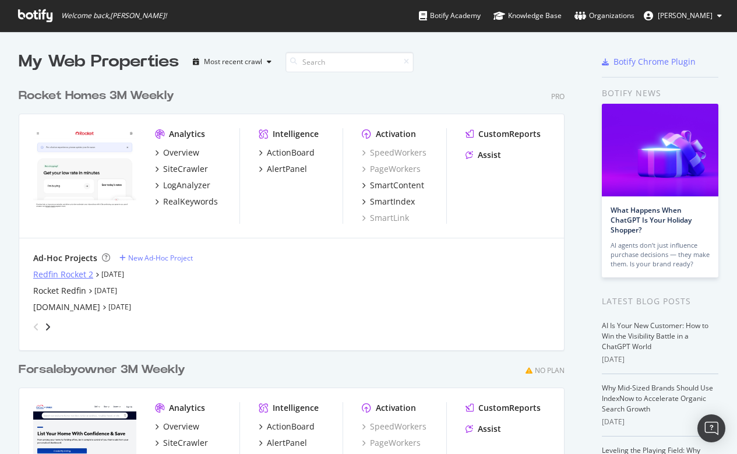
click at [63, 273] on div "Redfin Rocket 2" at bounding box center [63, 274] width 60 height 12
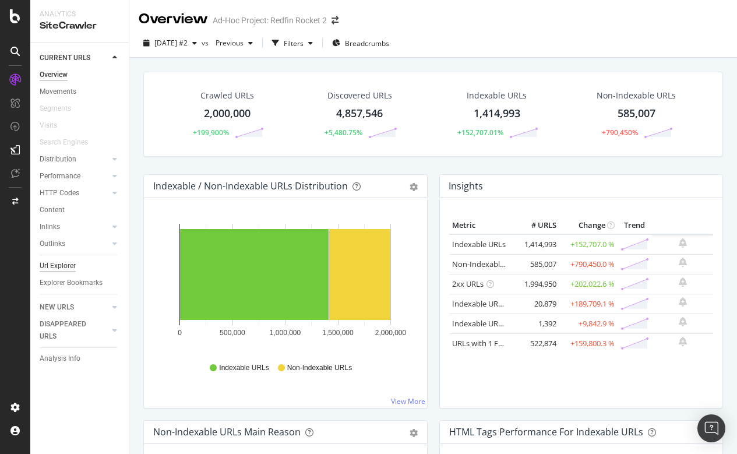
click at [60, 260] on div "Url Explorer" at bounding box center [58, 266] width 36 height 12
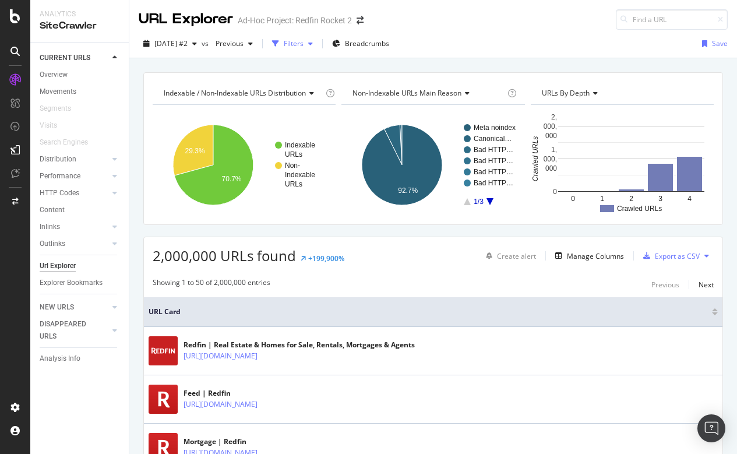
click at [303, 43] on div "Filters" at bounding box center [294, 43] width 20 height 10
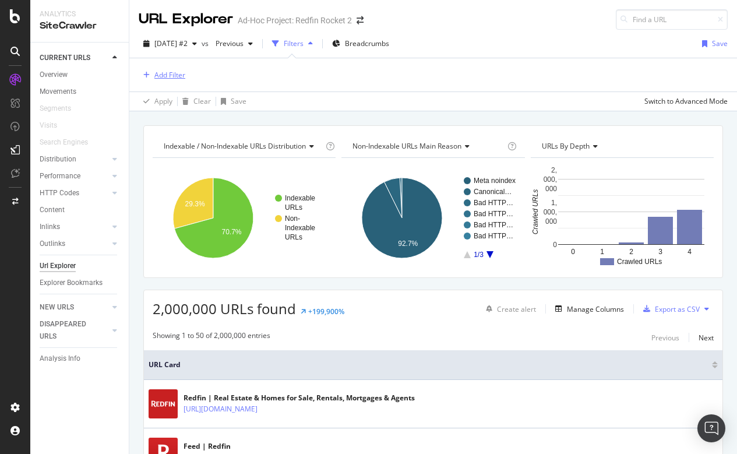
click at [163, 77] on div "Add Filter" at bounding box center [169, 75] width 31 height 10
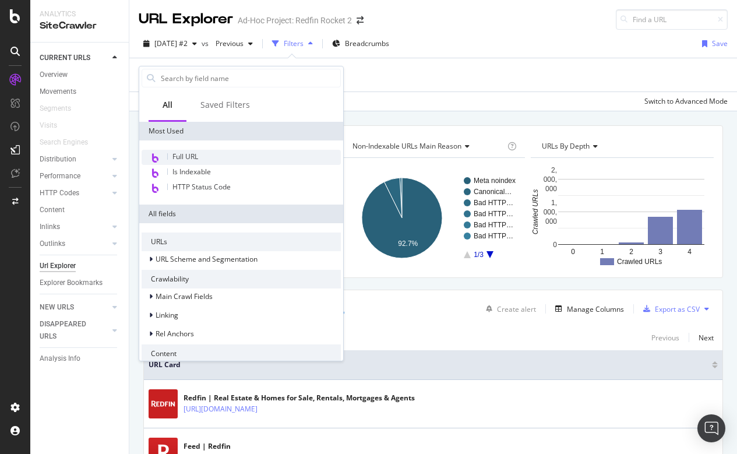
click at [189, 158] on span "Full URL" at bounding box center [185, 156] width 26 height 10
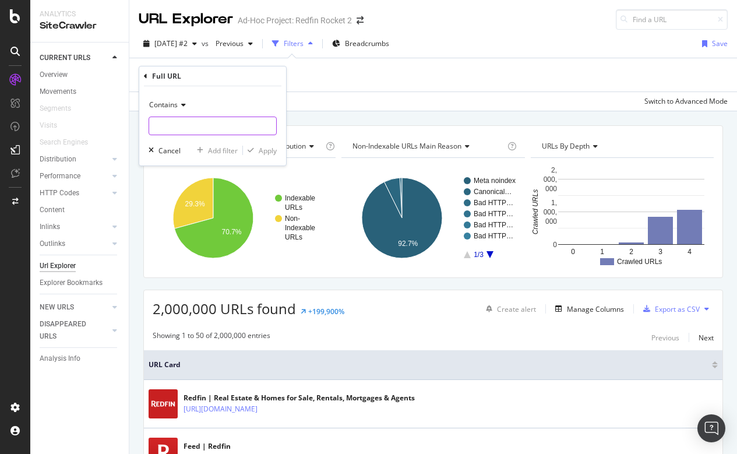
click at [174, 129] on input "text" at bounding box center [212, 125] width 127 height 19
type input "/state/"
click at [269, 150] on div "Apply" at bounding box center [268, 151] width 18 height 10
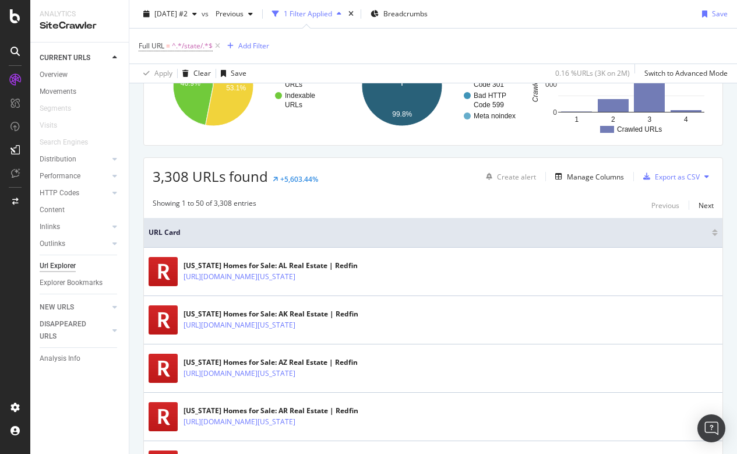
scroll to position [196, 0]
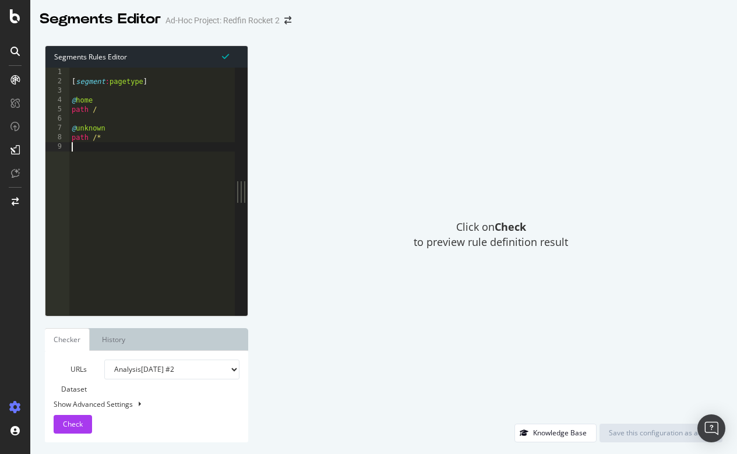
click at [152, 191] on div "[ segment : pagetype ] @ home path / @ unknown path /*" at bounding box center [151, 201] width 165 height 266
type textarea "path /*"
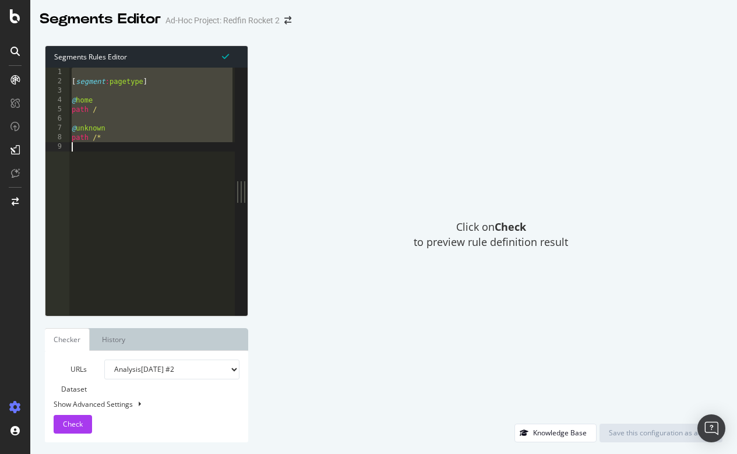
paste textarea "Cursor at row 9"
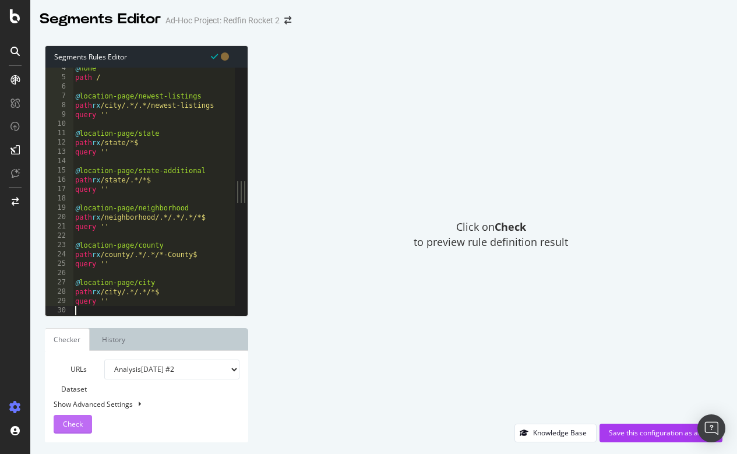
click at [74, 419] on span "Check" at bounding box center [73, 424] width 20 height 10
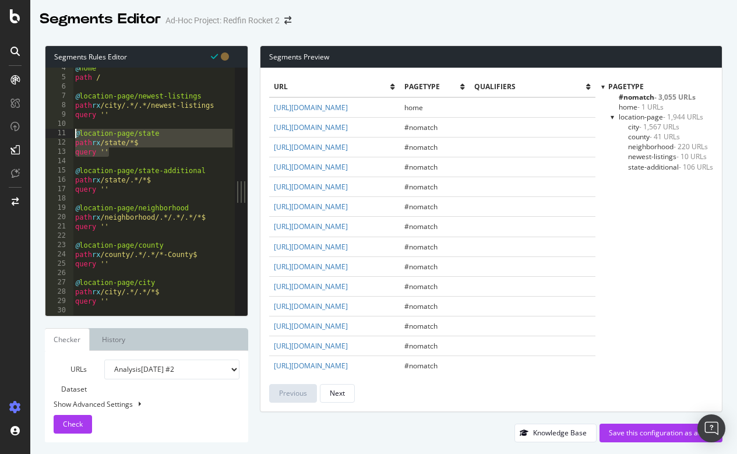
drag, startPoint x: 115, startPoint y: 154, endPoint x: 68, endPoint y: 129, distance: 52.9
click at [68, 129] on div "query '' 4 5 6 7 8 9 10 11 12 13 14 15 16 17 18 19 20 21 22 23 24 25 26 27 28 2…" at bounding box center [139, 191] width 189 height 247
type textarea "@location-page/state path rx /state/*$"
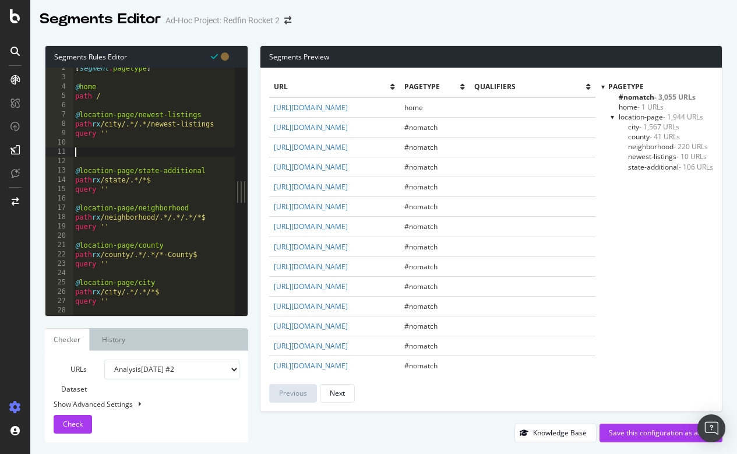
scroll to position [4, 0]
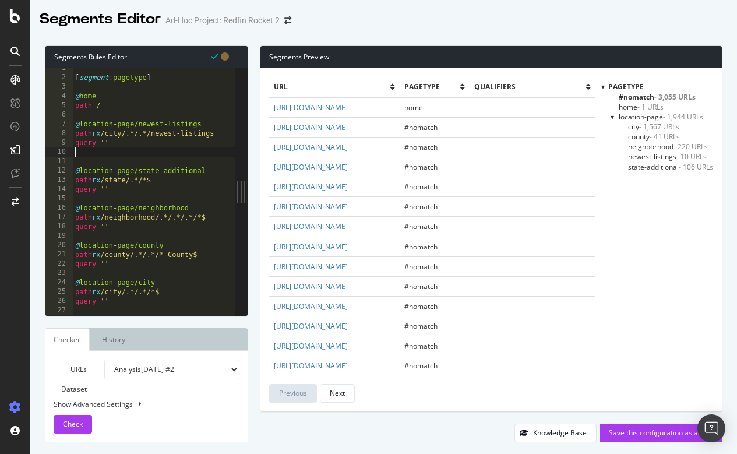
type textarea "query ''"
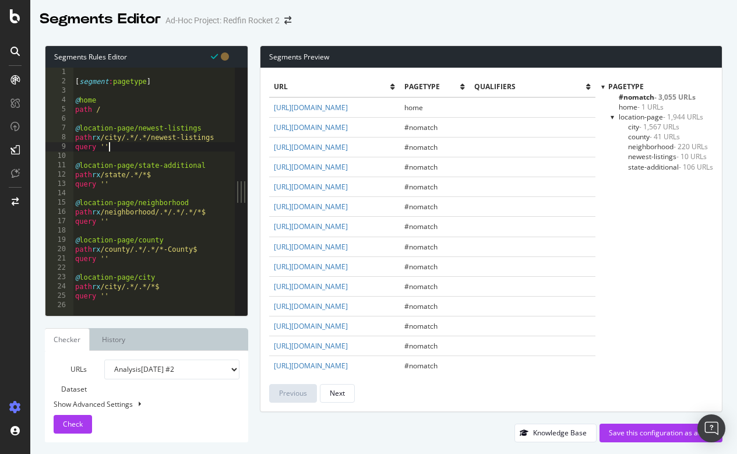
click at [123, 186] on div "[ segment : pagetype ] @ home path / @ location-page/newest-listings path rx /c…" at bounding box center [154, 201] width 162 height 266
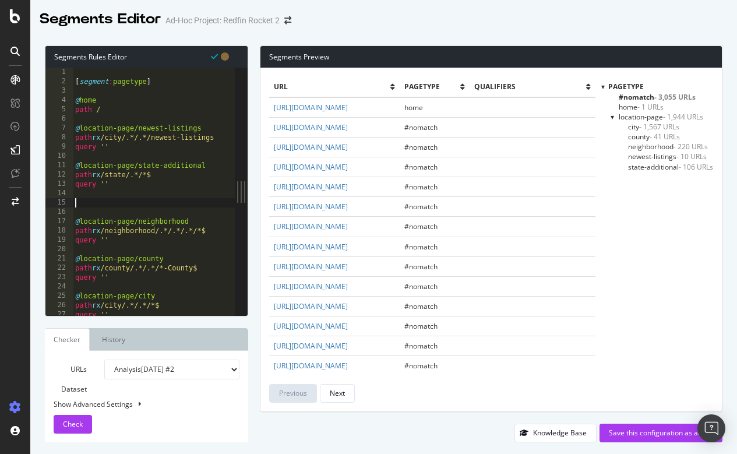
paste textarea "query ''"
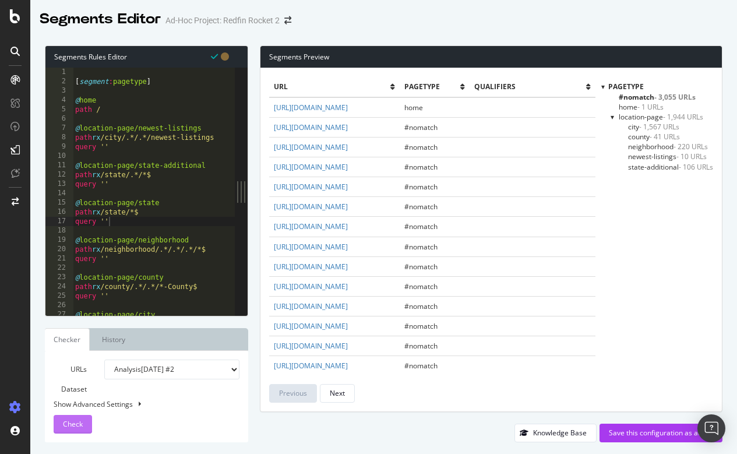
click at [72, 420] on span "Check" at bounding box center [73, 424] width 20 height 10
click at [646, 171] on div "pagetype #nomatch - 3,055 URLs home - 1 URLs location-page - 1,944 URLs city - …" at bounding box center [657, 242] width 112 height 321
click at [646, 164] on span "state-additional - 106 URLs" at bounding box center [670, 167] width 85 height 10
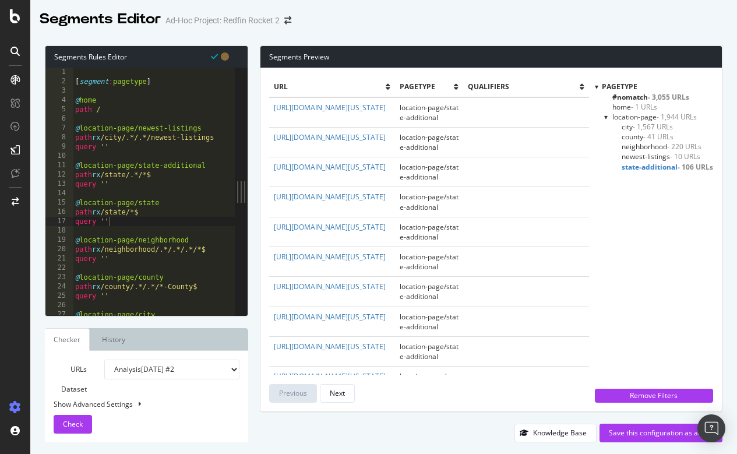
click at [119, 179] on div "[ segment : pagetype ] @ home path / @ location-page/newest-listings path rx /c…" at bounding box center [154, 201] width 162 height 266
click at [119, 181] on div "[ segment : pagetype ] @ home path / @ location-page/newest-listings path rx /c…" at bounding box center [154, 201] width 162 height 266
click at [172, 177] on div "[ segment : pagetype ] @ home path / @ location-page/newest-listings path rx /c…" at bounding box center [154, 201] width 162 height 266
type textarea "path rx /state/.*/*$"
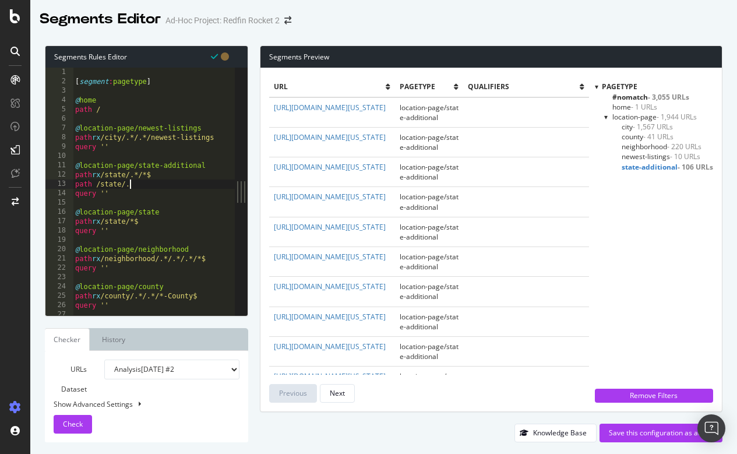
scroll to position [0, 4]
drag, startPoint x: 134, startPoint y: 174, endPoint x: 109, endPoint y: 175, distance: 25.1
click at [109, 175] on div "[ segment : pagetype ] @ home path / @ location-page/newest-listings path rx /c…" at bounding box center [154, 201] width 162 height 266
click at [75, 424] on span "Check" at bounding box center [73, 424] width 20 height 10
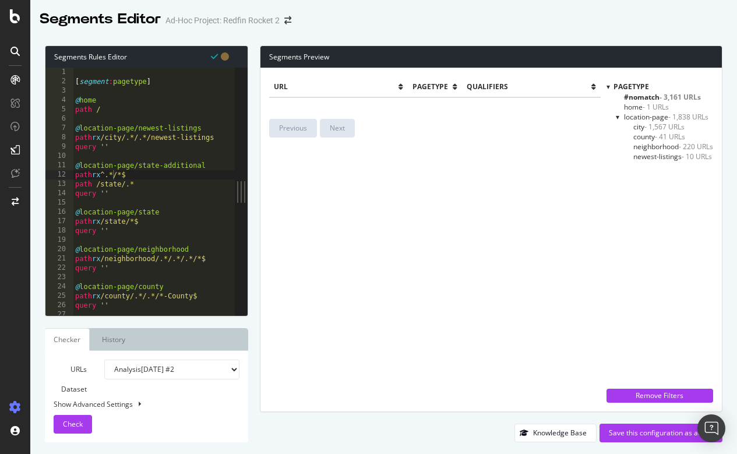
click at [155, 180] on div "[ segment : pagetype ] @ home path / @ location-page/newest-listings path rx /c…" at bounding box center [154, 201] width 162 height 266
click at [108, 170] on div "[ segment : pagetype ] @ home path / @ location-page/newest-listings path rx /c…" at bounding box center [154, 201] width 162 height 266
click at [144, 177] on div "[ segment : pagetype ] @ home path / @ location-page/newest-listings path rx /c…" at bounding box center [154, 201] width 162 height 266
drag, startPoint x: 148, startPoint y: 185, endPoint x: 61, endPoint y: 183, distance: 87.9
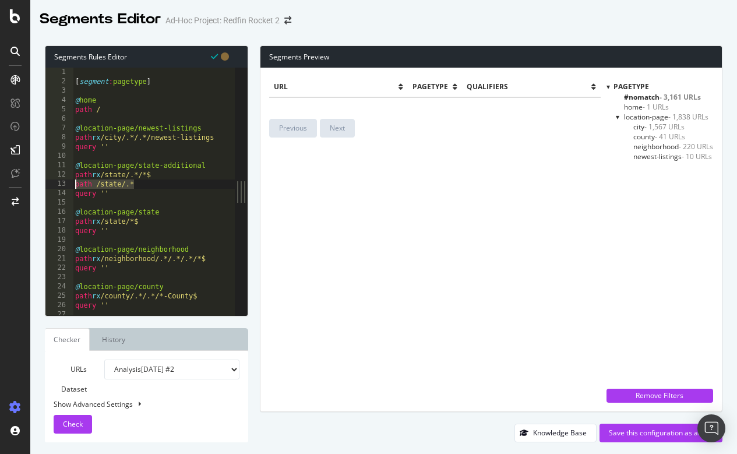
click at [61, 183] on div "path rx /state/.*/*$ 1 2 3 4 5 6 7 8 9 10 11 12 13 14 15 16 17 18 19 20 21 22 2…" at bounding box center [139, 191] width 189 height 247
type textarea "path /state/.*"
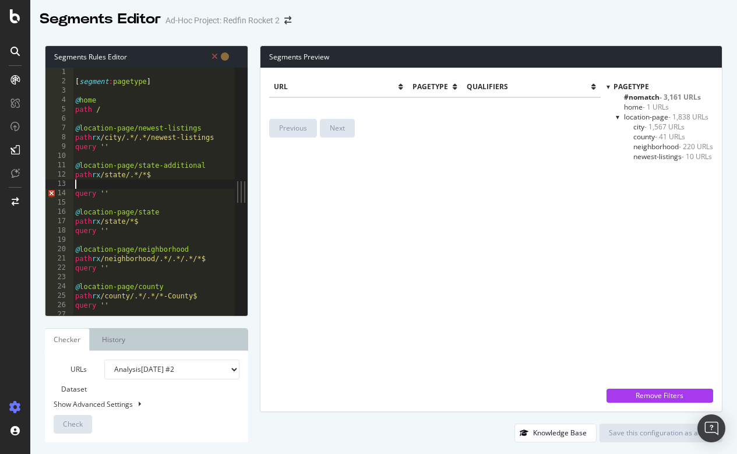
scroll to position [0, 0]
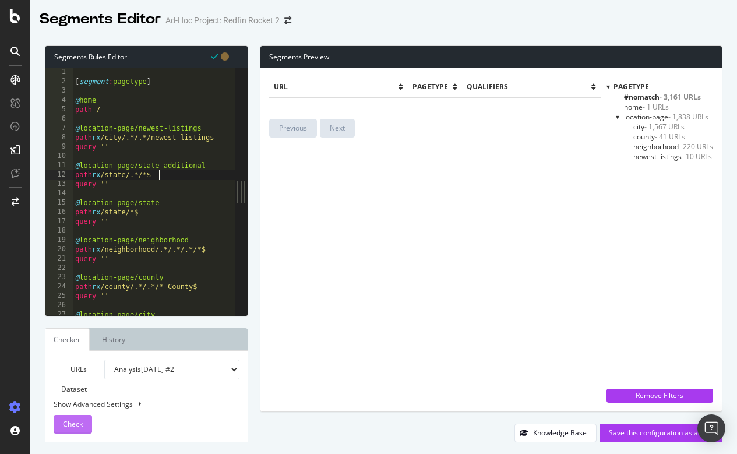
click at [71, 420] on span "Check" at bounding box center [73, 424] width 20 height 10
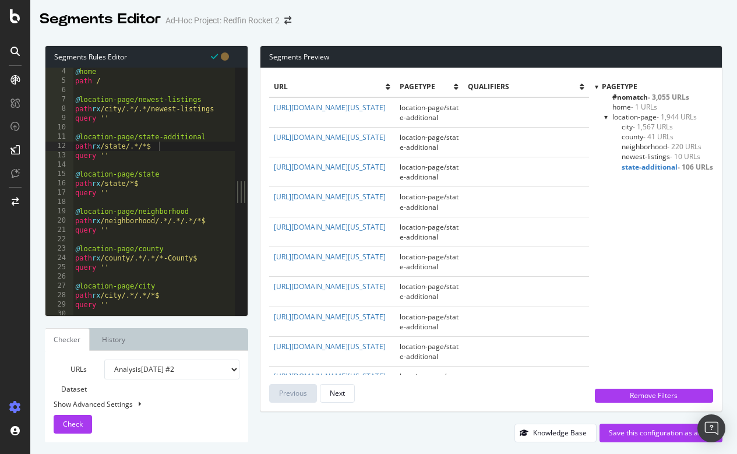
scroll to position [17, 0]
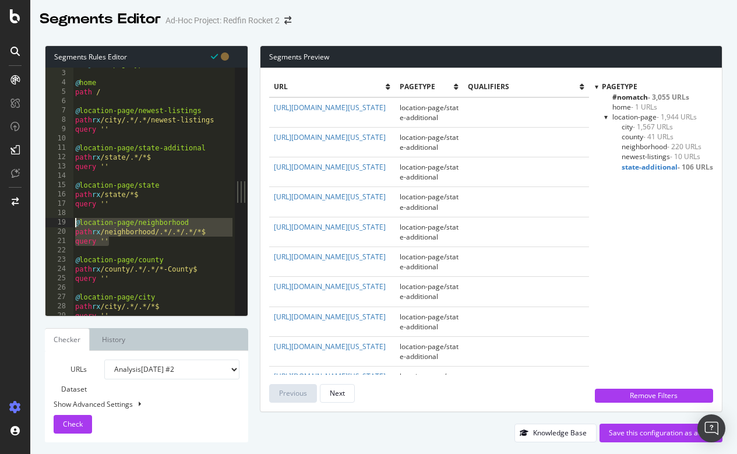
drag, startPoint x: 112, startPoint y: 239, endPoint x: 67, endPoint y: 218, distance: 49.8
click at [67, 218] on div "query '' 2 3 4 5 6 7 8 9 10 11 12 13 14 15 16 17 18 19 20 21 22 23 24 25 26 27 …" at bounding box center [139, 191] width 189 height 247
click at [122, 245] on div "[ segment : pagetype ] @ home path / @ location-page/newest-listings path rx /c…" at bounding box center [154, 192] width 162 height 266
type textarea "query ''"
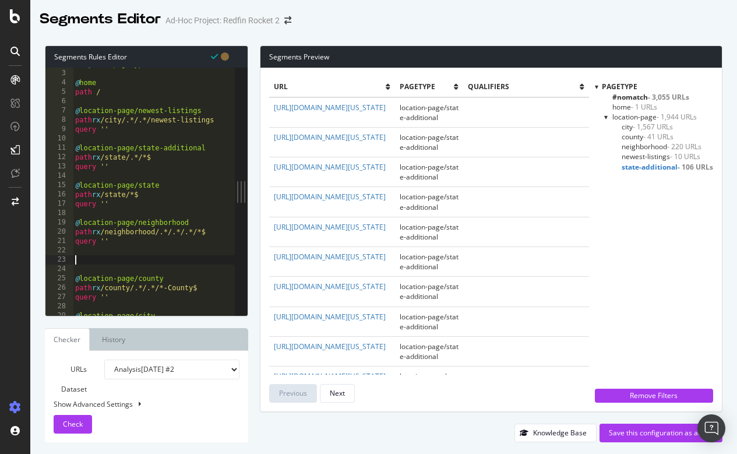
paste textarea "query ''"
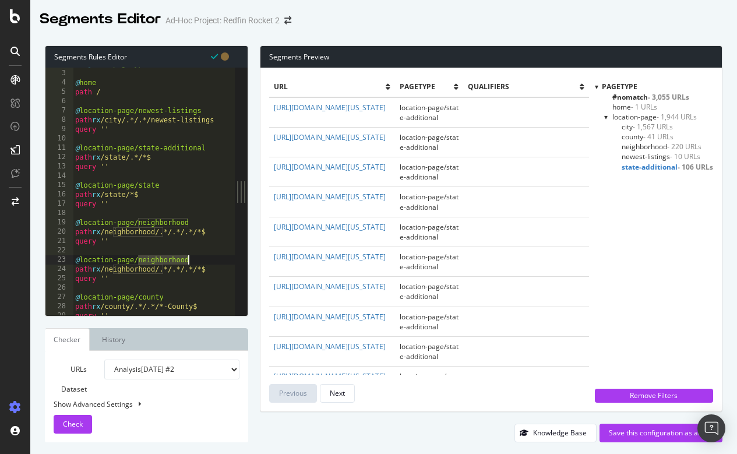
drag, startPoint x: 138, startPoint y: 257, endPoint x: 189, endPoint y: 257, distance: 51.2
click at [189, 257] on div "[ segment : pagetype ] @ home path / @ location-page/newest-listings path rx /c…" at bounding box center [154, 192] width 162 height 266
drag, startPoint x: 114, startPoint y: 266, endPoint x: 164, endPoint y: 266, distance: 50.1
click at [164, 266] on div "[ segment : pagetype ] @ home path / @ location-page/newest-listings path rx /c…" at bounding box center [154, 192] width 162 height 266
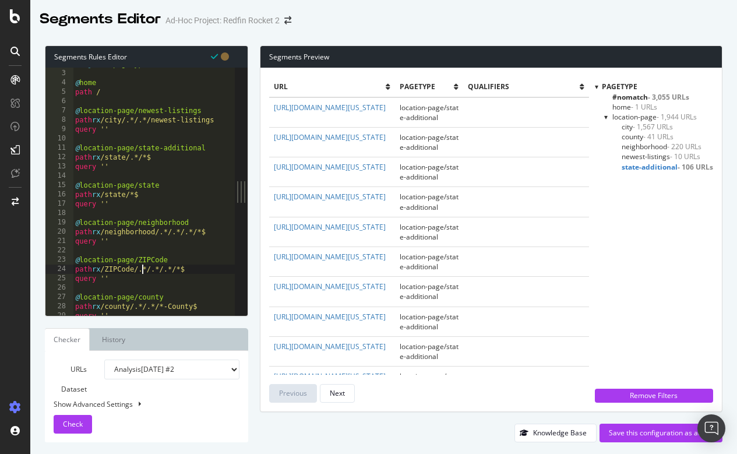
scroll to position [0, 6]
drag, startPoint x: 146, startPoint y: 267, endPoint x: 178, endPoint y: 267, distance: 31.4
click at [178, 267] on div "[ segment : pagetype ] @ home path / @ location-page/newest-listings path rx /c…" at bounding box center [154, 192] width 162 height 266
click at [154, 267] on div "[ segment : pagetype ] @ home path / @ location-page/newest-listings path rx /c…" at bounding box center [154, 192] width 162 height 266
drag, startPoint x: 147, startPoint y: 268, endPoint x: 182, endPoint y: 266, distance: 34.4
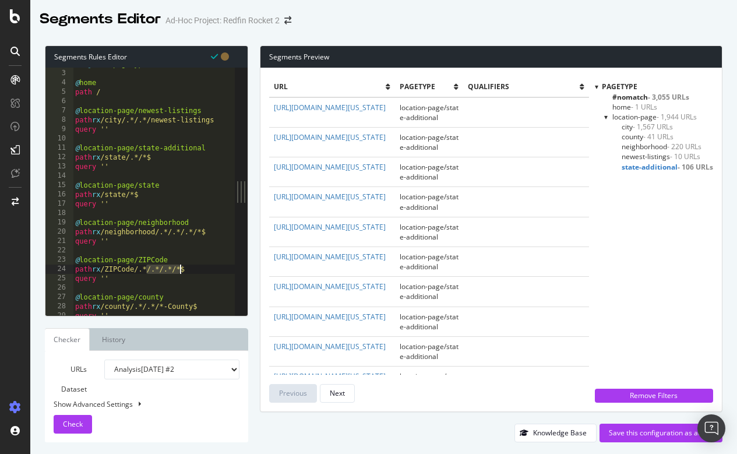
click at [182, 266] on div "[ segment : pagetype ] @ home path / @ location-page/newest-listings path rx /c…" at bounding box center [154, 192] width 162 height 266
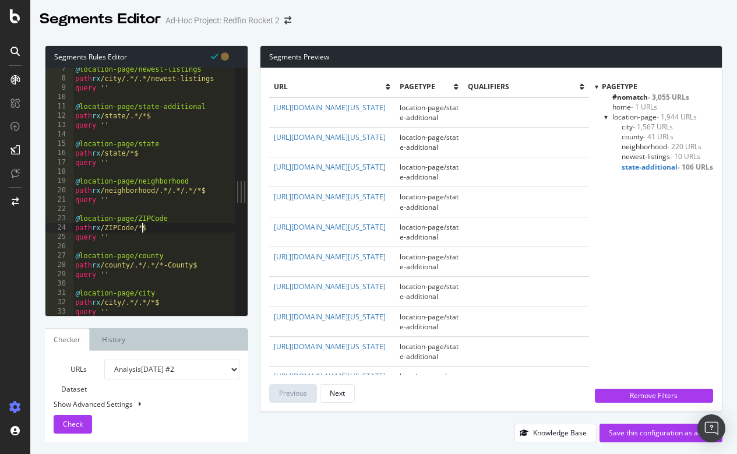
scroll to position [69, 0]
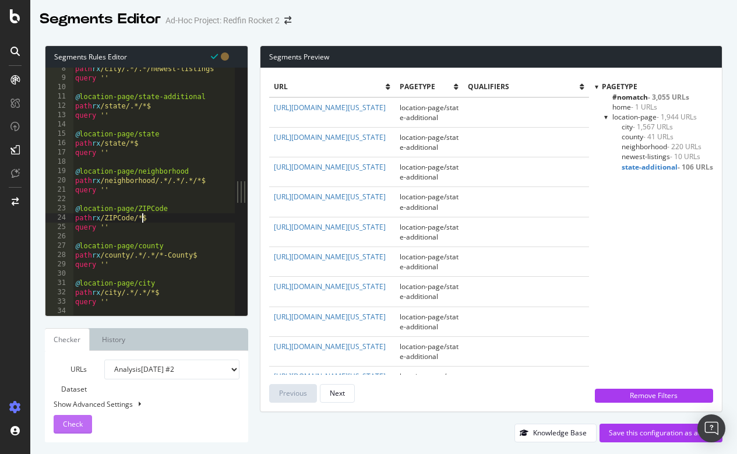
click at [80, 422] on span "Check" at bounding box center [73, 424] width 20 height 10
click at [147, 221] on div "path rx /city/.*/.*/newest-listings query '' @ location-page/state-additional p…" at bounding box center [154, 197] width 162 height 266
click at [66, 427] on span "Check" at bounding box center [73, 424] width 20 height 10
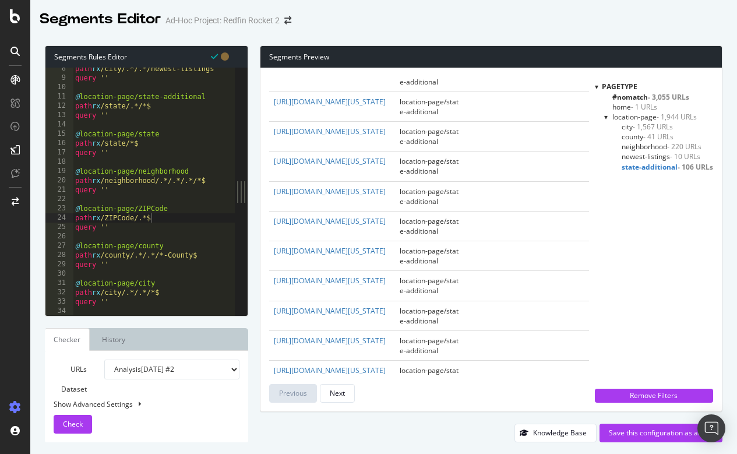
scroll to position [2247, 0]
click at [107, 214] on div "path rx /city/.*/.*/newest-listings query '' @ location-page/state-additional p…" at bounding box center [154, 197] width 162 height 266
click at [626, 126] on span "city - 1,567 URLs" at bounding box center [646, 127] width 51 height 10
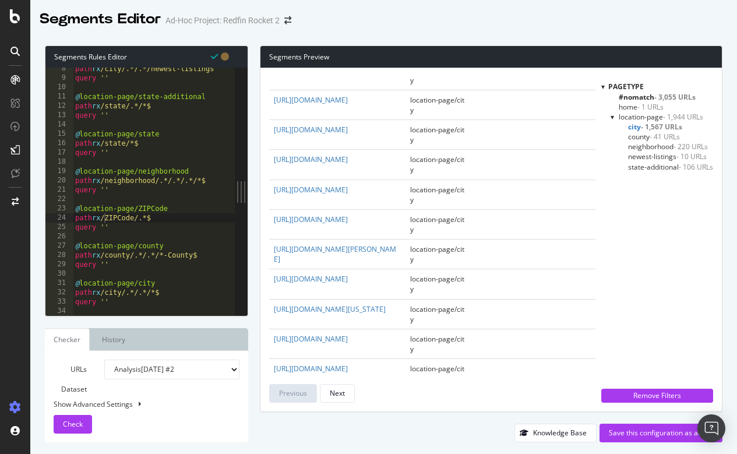
scroll to position [0, 0]
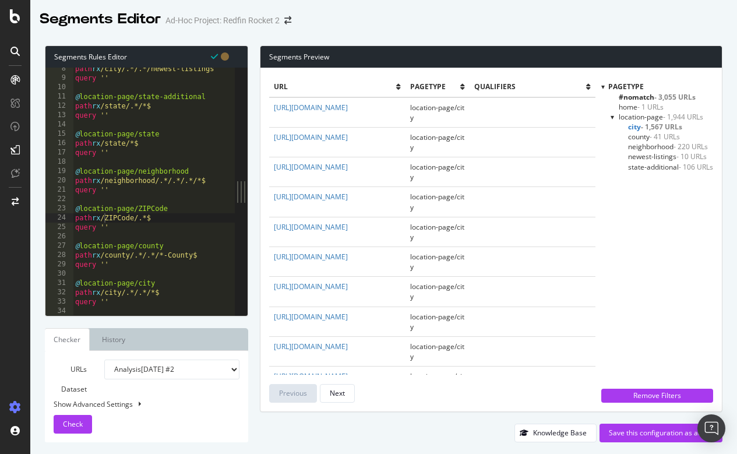
click at [641, 135] on span "county - 41 URLs" at bounding box center [654, 137] width 52 height 10
click at [639, 146] on span "neighborhood - 220 URLs" at bounding box center [668, 146] width 80 height 10
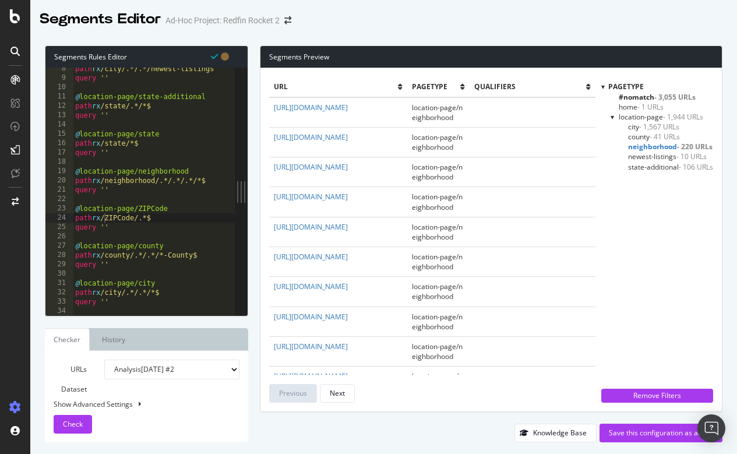
scroll to position [0, 2]
drag, startPoint x: 115, startPoint y: 191, endPoint x: 75, endPoint y: 173, distance: 43.5
click at [75, 173] on div "path rx /city/.*/.*/newest-listings query '' @ location-page/state-additional p…" at bounding box center [154, 197] width 162 height 266
click at [179, 154] on div "path rx /city/.*/.*/newest-listings query '' @ location-page/state-additional p…" at bounding box center [154, 197] width 162 height 266
type textarea "query ''"
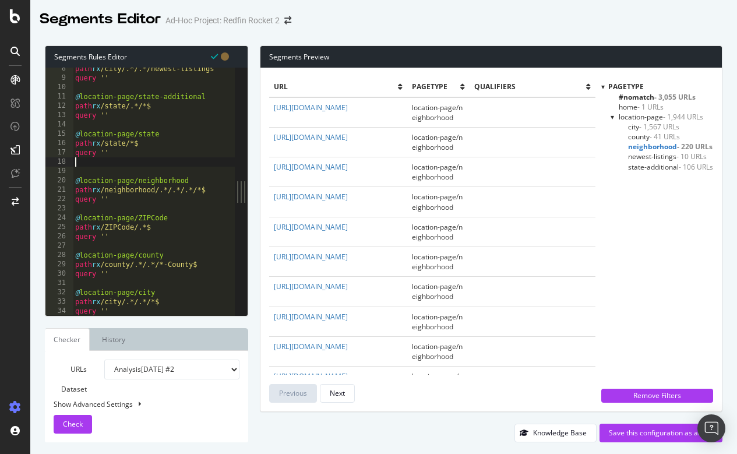
scroll to position [0, 0]
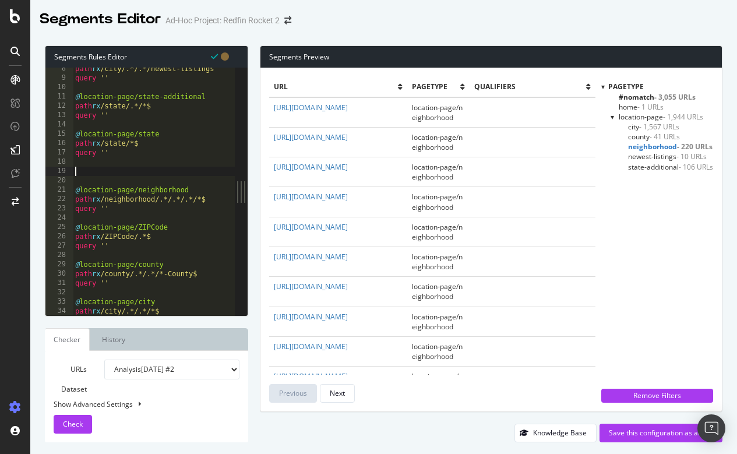
paste textarea "query ''"
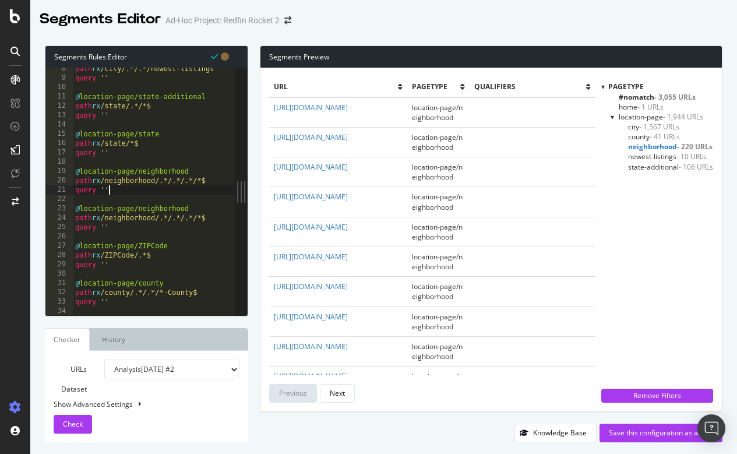
click at [193, 168] on div "path rx /city/.*/.*/newest-listings query '' @ location-page/state-additional p…" at bounding box center [154, 197] width 162 height 266
click at [210, 215] on div "path rx /city/.*/.*/newest-listings query '' @ location-page/state-additional p…" at bounding box center [155, 197] width 164 height 266
click at [201, 214] on div "path rx /city/.*/.*/newest-listings query '' @ location-page/state-additional p…" at bounding box center [155, 197] width 164 height 266
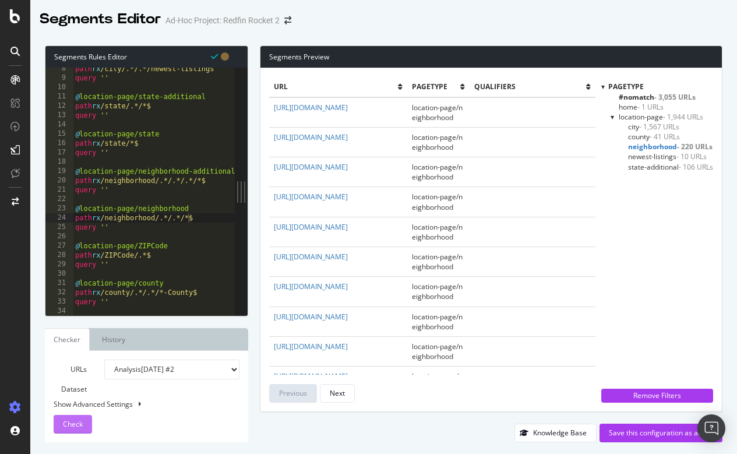
click at [69, 428] on span "Check" at bounding box center [73, 424] width 20 height 10
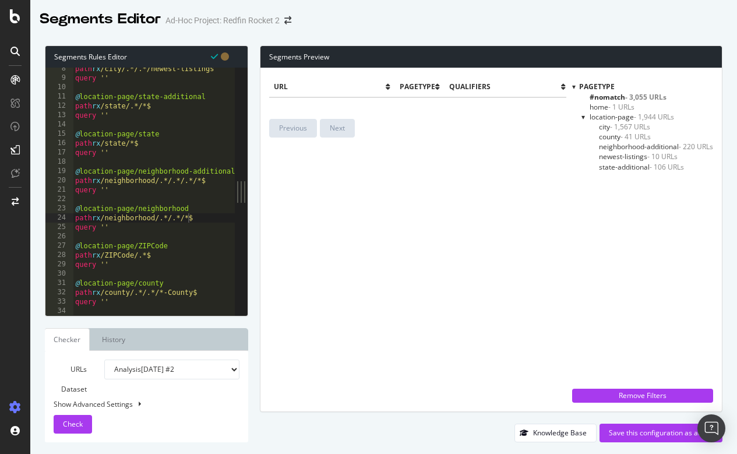
click at [627, 143] on span "neighborhood-additional - 220 URLs" at bounding box center [656, 146] width 114 height 10
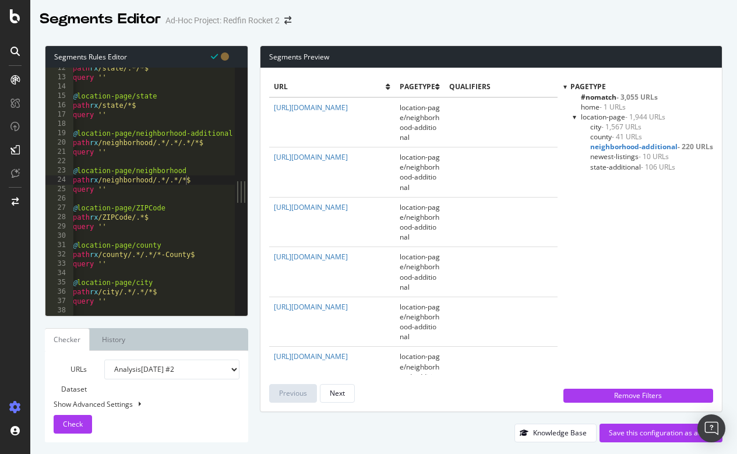
scroll to position [0, 2]
click at [178, 140] on div "path rx /state/.*/*$ query '' @ location-page/state path rx /state/*$ query '' …" at bounding box center [152, 196] width 164 height 266
click at [192, 140] on div "path rx /state/.*/*$ query '' @ location-page/state path rx /state/*$ query '' …" at bounding box center [152, 196] width 164 height 266
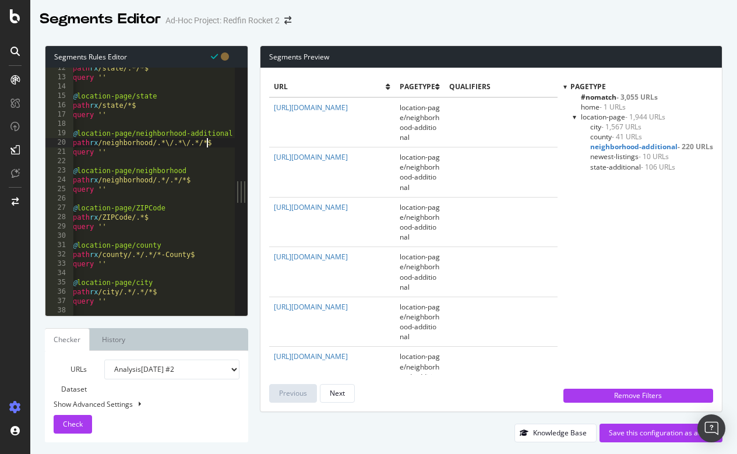
click at [207, 141] on div "path rx /state/.*/*$ query '' @ location-page/state path rx /state/*$ query '' …" at bounding box center [152, 196] width 164 height 266
click at [74, 429] on div "Check" at bounding box center [73, 423] width 20 height 17
click at [179, 144] on div "path rx /state/.*/*$ query '' @ location-page/state path rx /state/*$ query '' …" at bounding box center [152, 196] width 164 height 266
click at [189, 143] on div "path rx /state/.*/*$ query '' @ location-page/state path rx /state/*$ query '' …" at bounding box center [152, 196] width 164 height 266
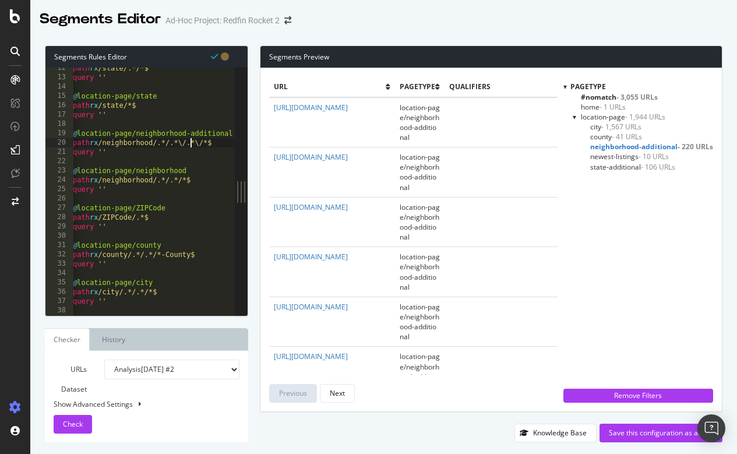
scroll to position [0, 11]
click at [201, 141] on div "path rx /state/.*/*$ query '' @ location-page/state path rx /state/*$ query '' …" at bounding box center [152, 196] width 164 height 266
click at [77, 421] on span "Check" at bounding box center [73, 424] width 20 height 10
drag, startPoint x: 136, startPoint y: 191, endPoint x: 71, endPoint y: 171, distance: 67.8
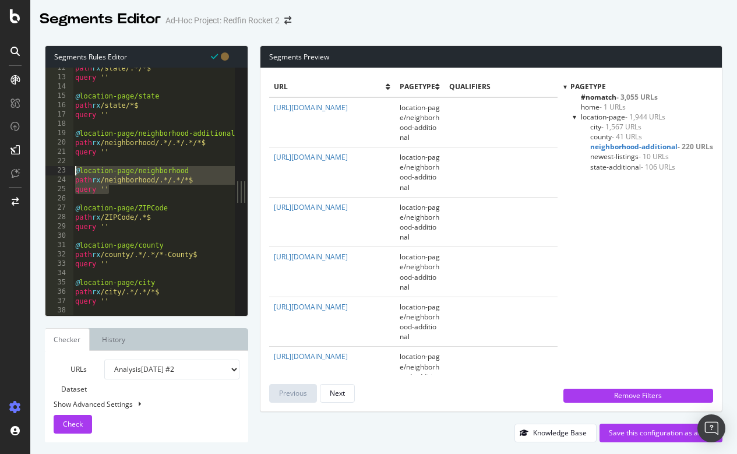
click at [71, 171] on div "query '' 12 13 14 15 16 17 18 19 20 21 22 23 24 25 26 27 28 29 30 31 32 33 34 3…" at bounding box center [139, 191] width 189 height 247
type textarea "@location-page/neighborhood path rx /neighborhood/.*/.*/*$"
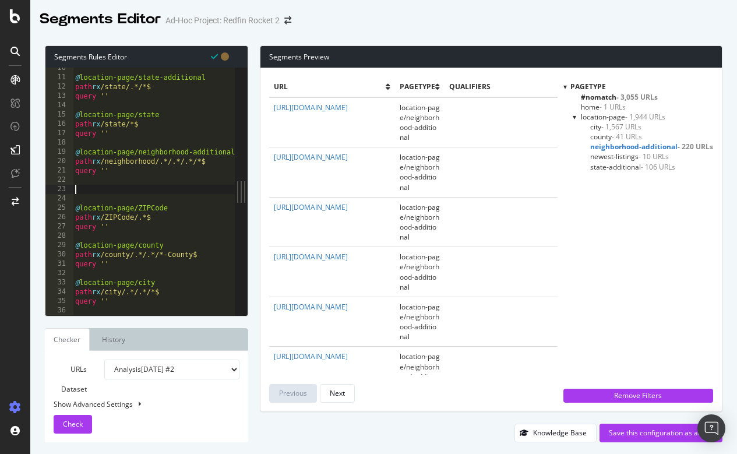
scroll to position [79, 0]
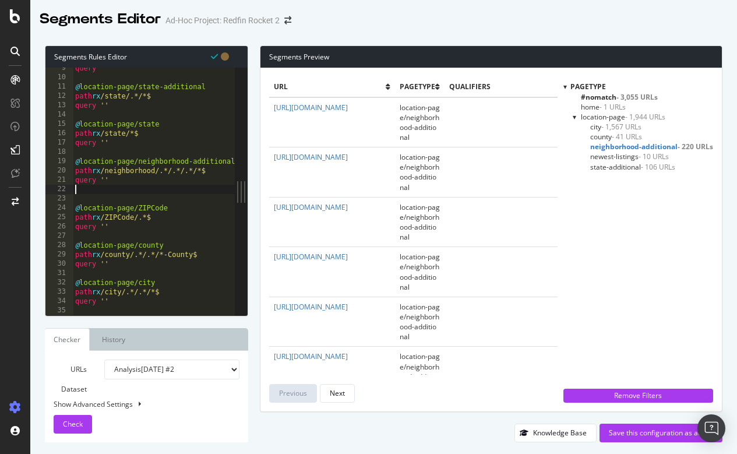
click at [123, 149] on div "query '' @ location-page/state-additional path rx /state/.*/*$ query '' @ locat…" at bounding box center [155, 196] width 164 height 266
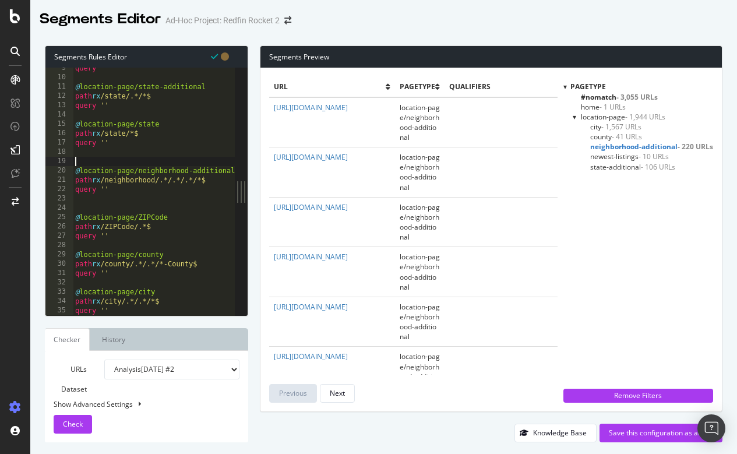
paste textarea "query ''"
type textarea "query ''"
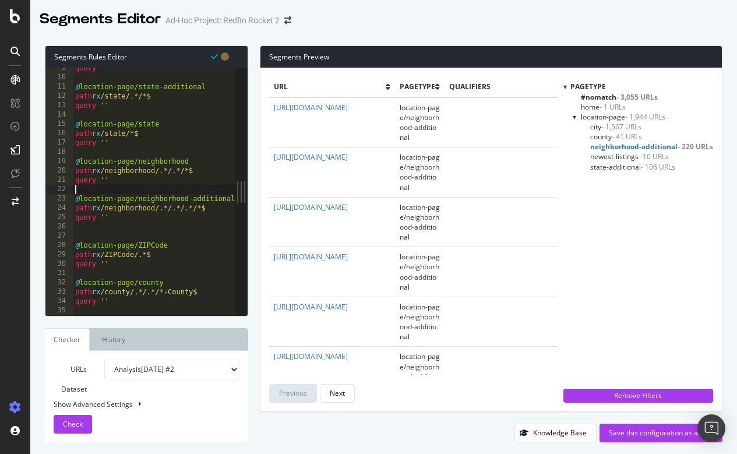
click at [193, 169] on div "query '' @ location-page/state-additional path rx /state/.*/*$ query '' @ locat…" at bounding box center [155, 196] width 164 height 266
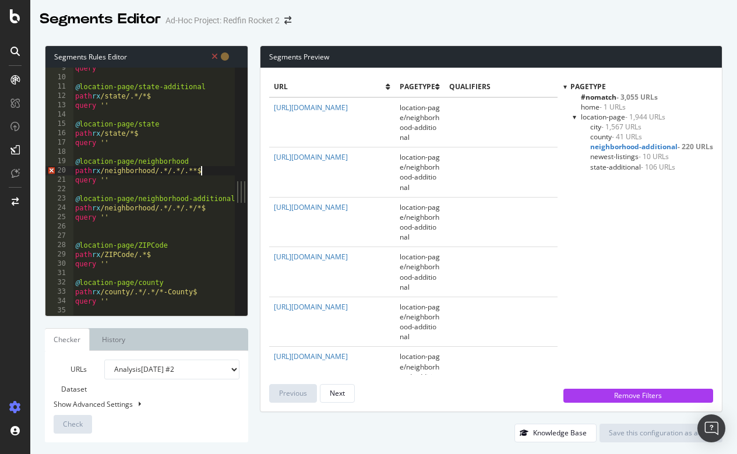
scroll to position [0, 11]
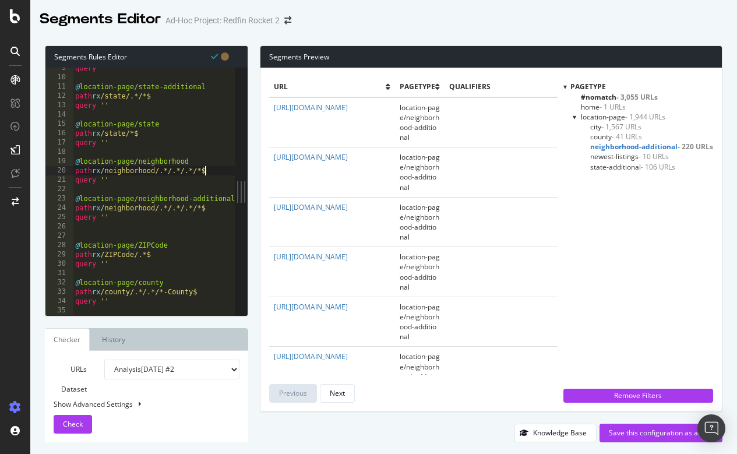
click at [206, 204] on div "query '' @ location-page/state-additional path rx /state/.*/*$ query '' @ locat…" at bounding box center [155, 196] width 164 height 266
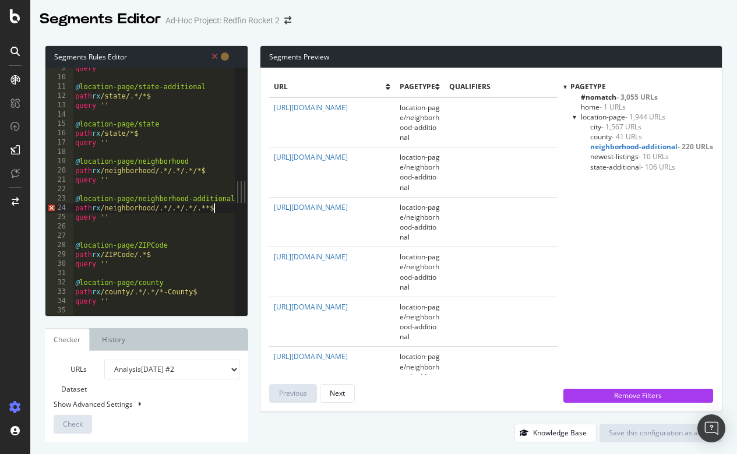
scroll to position [0, 12]
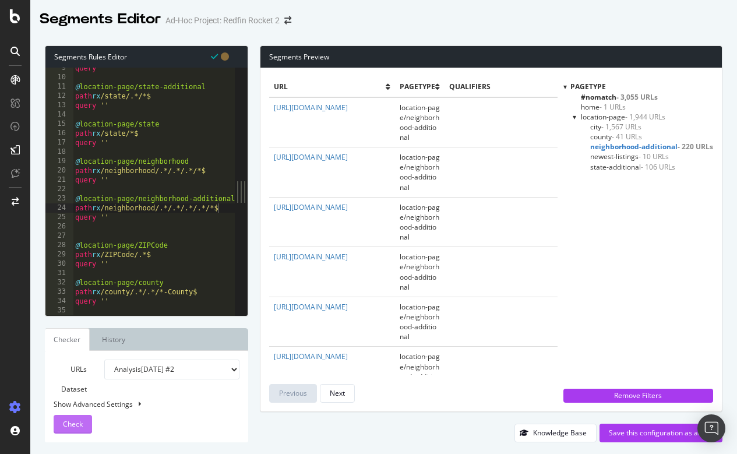
click at [86, 426] on button "Check" at bounding box center [73, 424] width 38 height 19
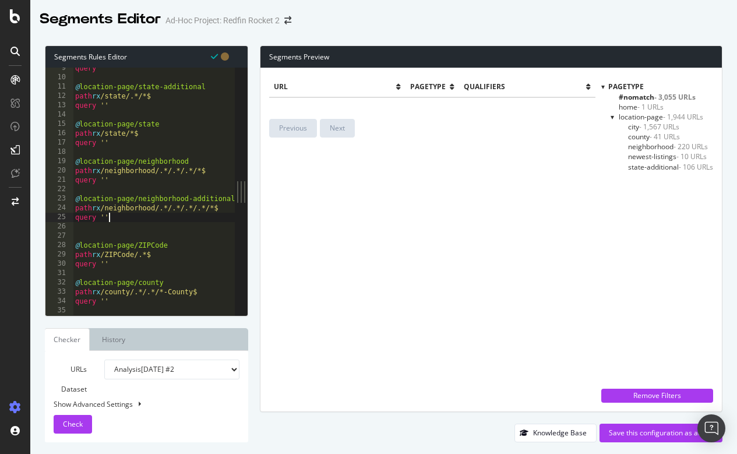
scroll to position [0, 2]
drag, startPoint x: 126, startPoint y: 220, endPoint x: 68, endPoint y: 198, distance: 62.3
click at [68, 198] on div "query '' 9 10 11 12 13 14 15 16 17 18 19 20 21 22 23 24 25 26 27 28 29 30 31 32…" at bounding box center [139, 191] width 189 height 247
type textarea "@location-page/neighborhood-additional path rx /neighborhood/.*/.*/.*/.*/*$"
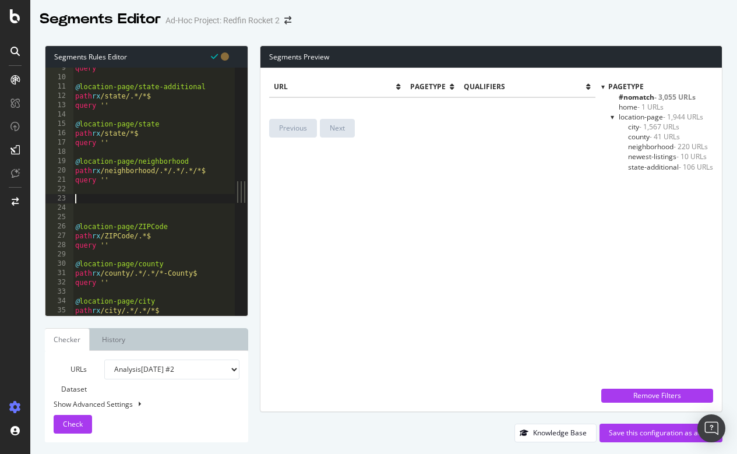
scroll to position [0, 0]
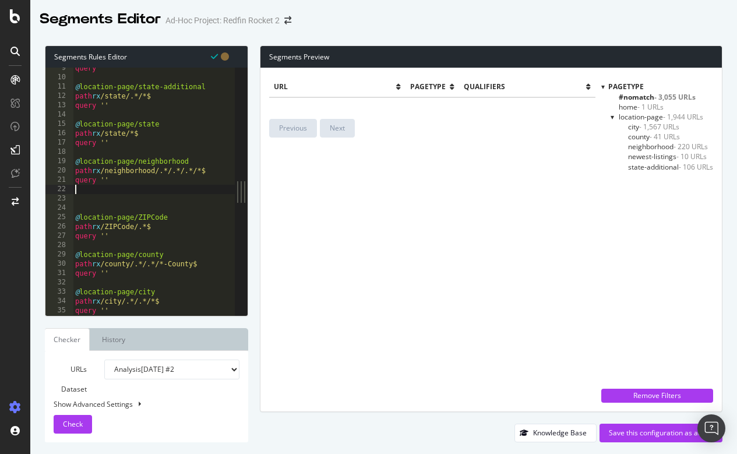
type textarea "query ''"
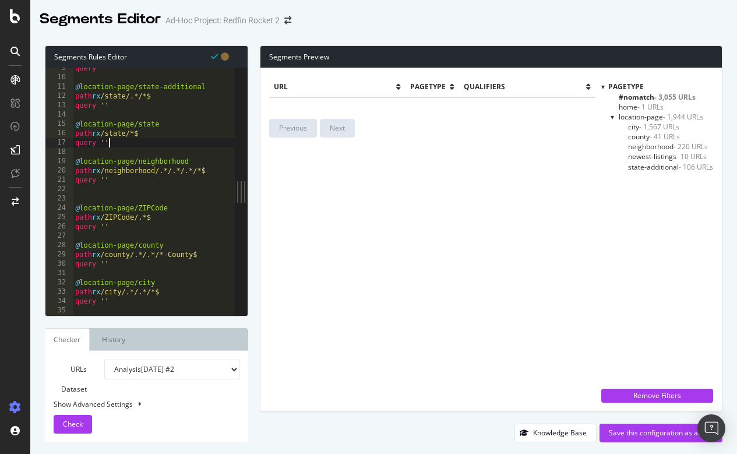
click at [129, 143] on div "query '' @ location-page/state-additional path rx /state/.*/*$ query '' @ locat…" at bounding box center [154, 196] width 162 height 266
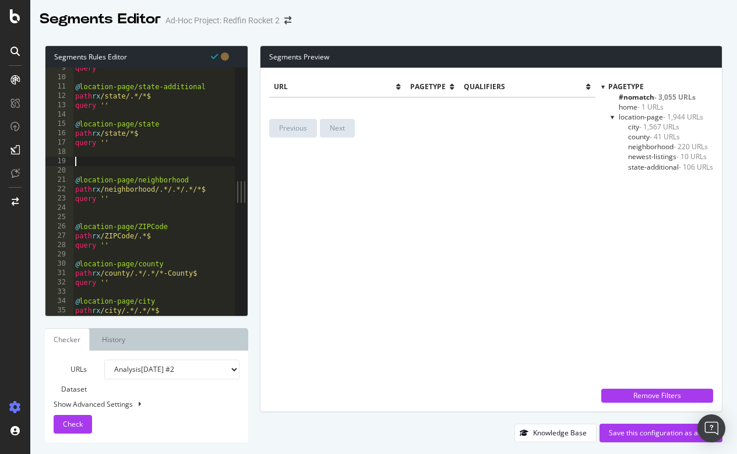
paste textarea "query ''"
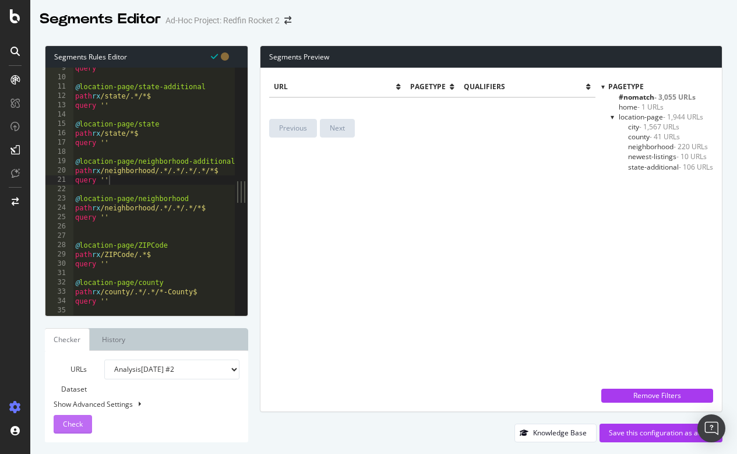
click at [85, 417] on button "Check" at bounding box center [73, 424] width 38 height 19
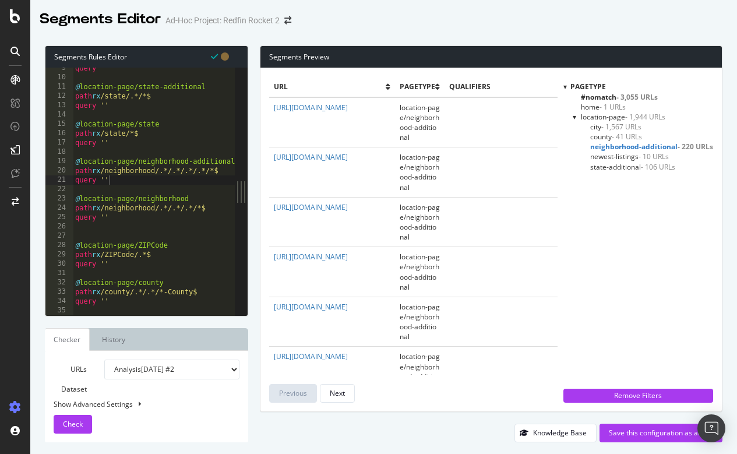
click at [653, 146] on span "neighborhood-additional - 220 URLs" at bounding box center [651, 146] width 123 height 10
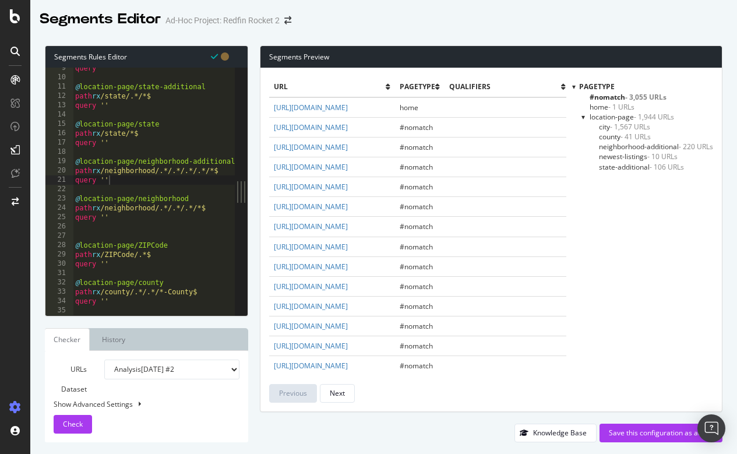
click at [650, 141] on span "neighborhood-additional - 220 URLs" at bounding box center [656, 146] width 114 height 10
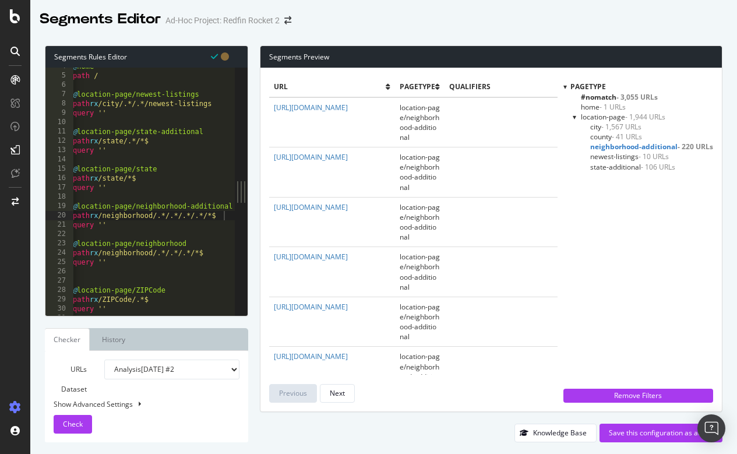
scroll to position [0, 2]
click at [231, 214] on div at bounding box center [229, 215] width 12 height 363
click at [222, 219] on div "@ home path / @ location-page/newest-listings path rx /city/.*/.*/newest-listin…" at bounding box center [152, 195] width 164 height 266
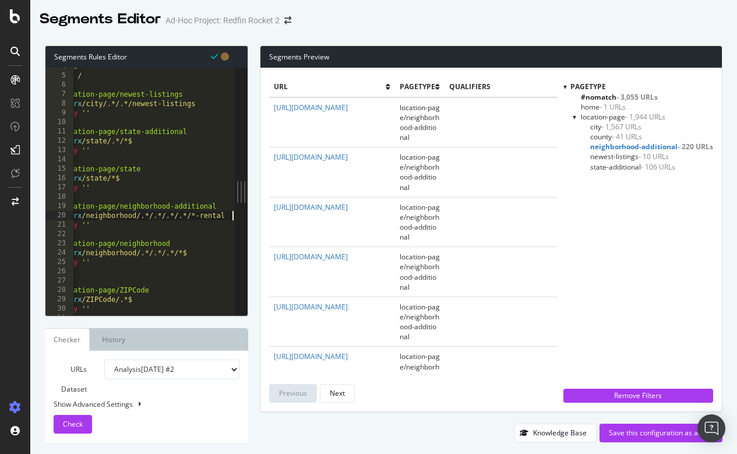
scroll to position [0, 23]
click at [65, 423] on span "Check" at bounding box center [73, 424] width 20 height 10
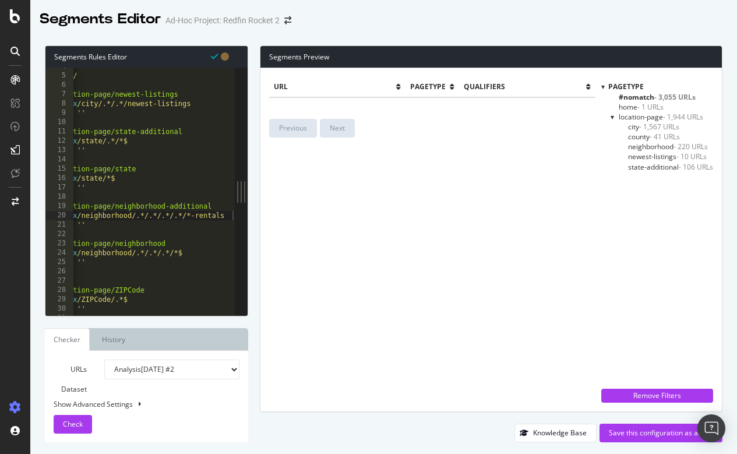
drag, startPoint x: 37, startPoint y: 307, endPoint x: 651, endPoint y: 146, distance: 635.1
click at [651, 146] on span "neighborhood - 220 URLs" at bounding box center [668, 146] width 80 height 10
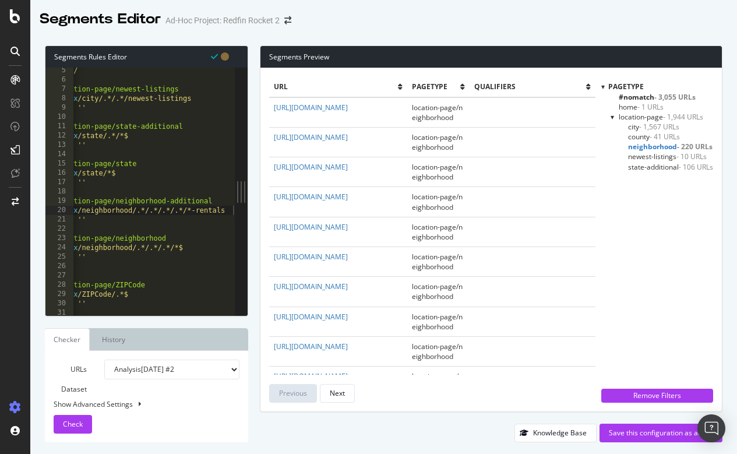
scroll to position [0, 23]
click at [204, 208] on div "path / @ location-page/newest-listings path rx /city/.*/.*/newest-listings quer…" at bounding box center [142, 201] width 185 height 266
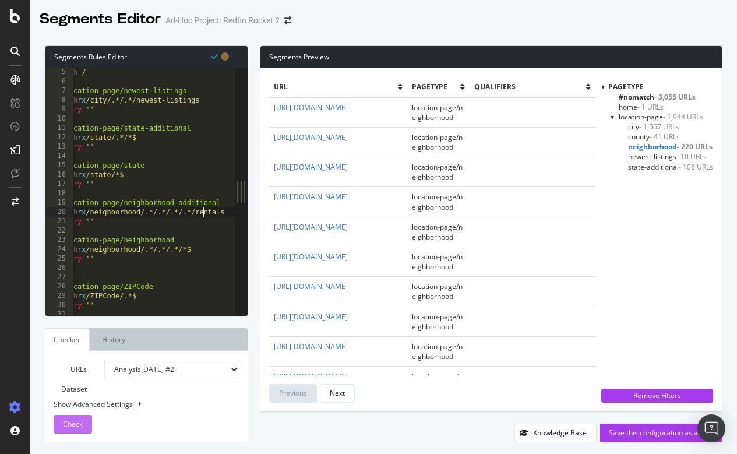
click at [90, 422] on button "Check" at bounding box center [73, 424] width 38 height 19
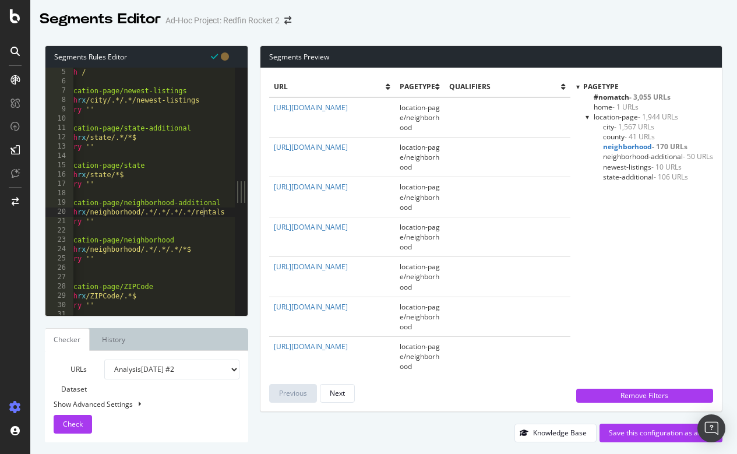
click at [633, 144] on span "neighborhood - 170 URLs" at bounding box center [645, 146] width 84 height 10
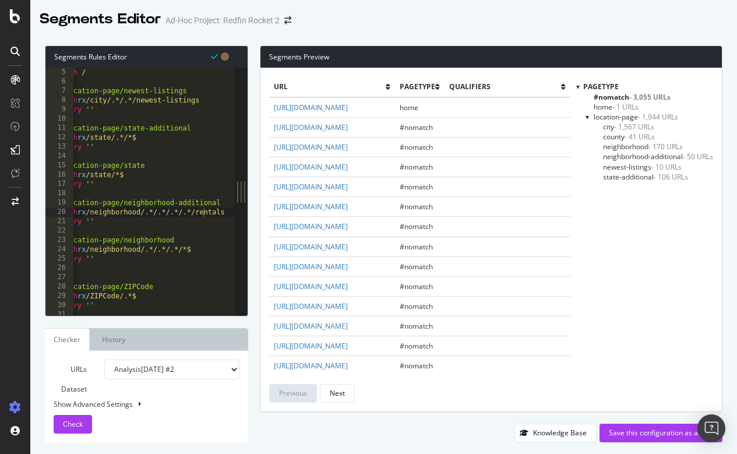
click at [624, 141] on span "neighborhood - 170 URLs" at bounding box center [643, 146] width 80 height 10
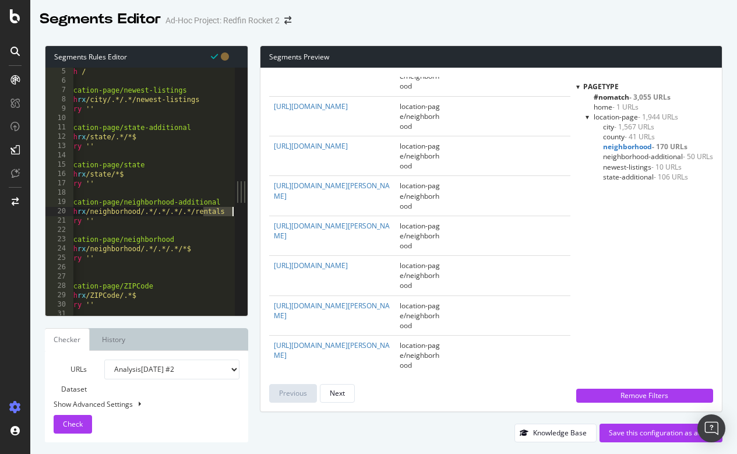
drag, startPoint x: 208, startPoint y: 211, endPoint x: 247, endPoint y: 212, distance: 39.6
click at [247, 212] on div "Segments Rules Editor path rx /neighborhood/.*/.*/.*/.*/rentals 5 6 7 8 9 10 11…" at bounding box center [383, 244] width 706 height 420
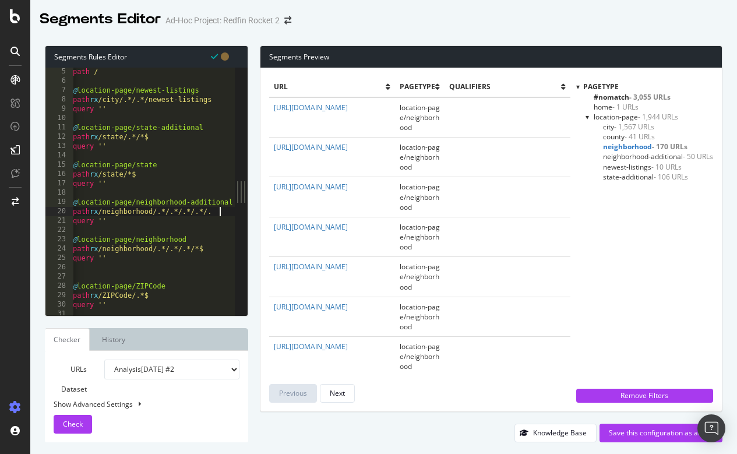
scroll to position [0, 12]
click at [70, 423] on span "Check" at bounding box center [73, 424] width 20 height 10
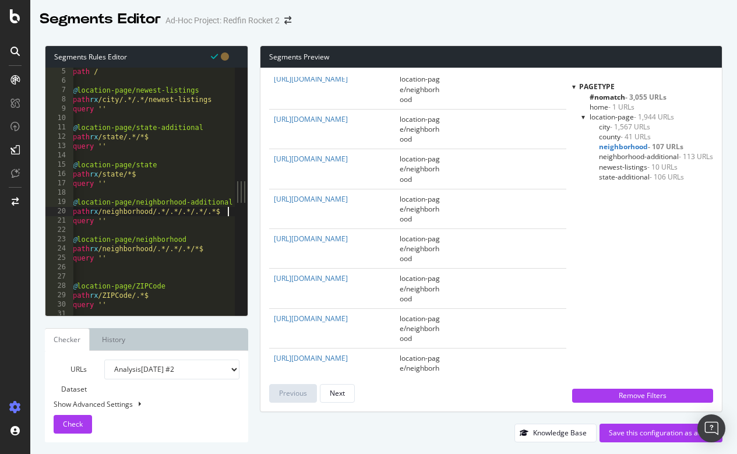
scroll to position [0, 6]
click at [150, 134] on div "path / @ location-page/newest-listings path rx /city/.*/.*/newest-listings quer…" at bounding box center [152, 200] width 164 height 266
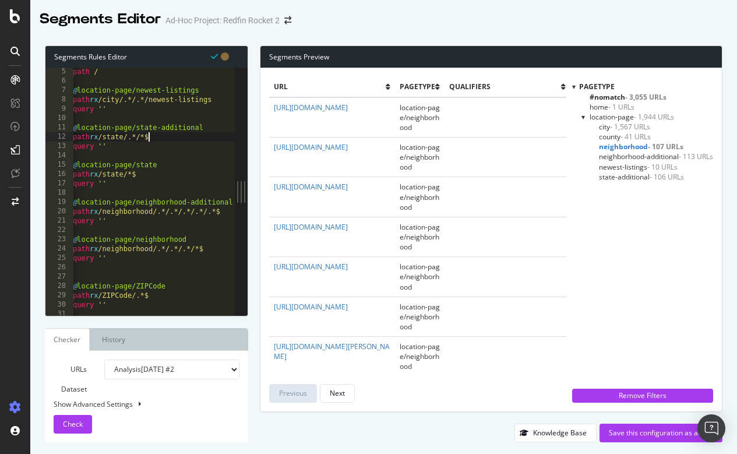
scroll to position [0, 7]
click at [77, 423] on span "Check" at bounding box center [73, 424] width 20 height 10
click at [176, 139] on div "path / @ location-page/newest-listings path rx /city/.*/.*/newest-listings quer…" at bounding box center [152, 200] width 164 height 266
click at [611, 179] on span "state-additional - 56 URLs" at bounding box center [639, 177] width 81 height 10
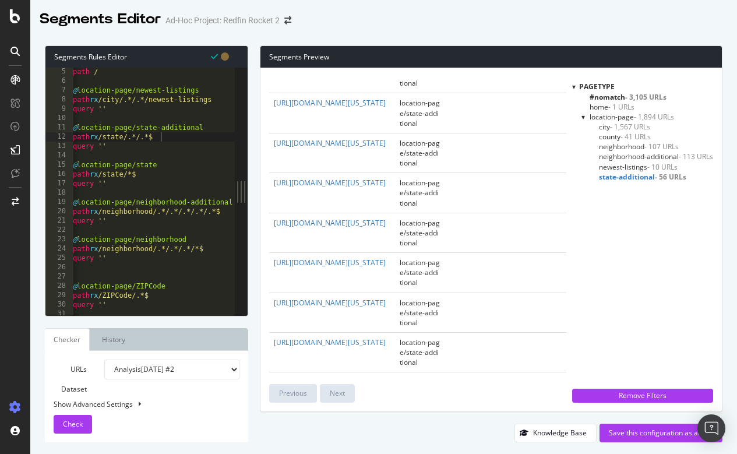
scroll to position [0, 5]
click at [136, 174] on div "path / @ location-page/newest-listings path rx /city/.*/.*/newest-listings quer…" at bounding box center [152, 200] width 164 height 266
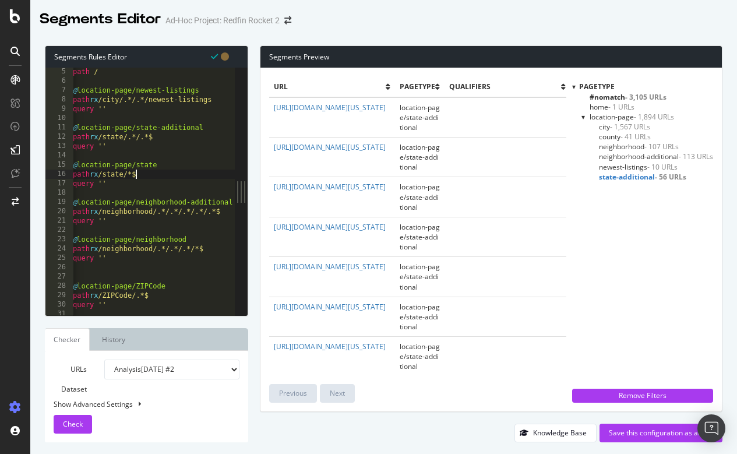
scroll to position [0, 6]
click at [72, 425] on span "Check" at bounding box center [73, 424] width 20 height 10
click at [602, 174] on span "state - 50 URLs" at bounding box center [622, 177] width 47 height 10
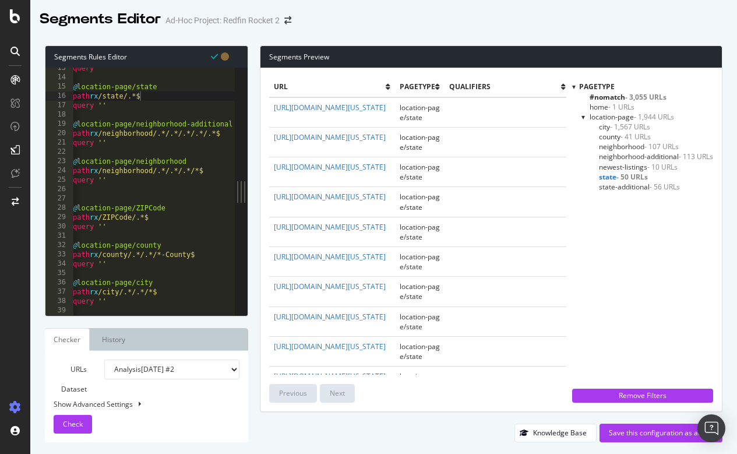
scroll to position [116, 0]
click at [157, 291] on div "query '' @ location-page/state path rx /state/.*$ query '' @ location-page/neig…" at bounding box center [152, 196] width 164 height 266
click at [79, 417] on div "Check" at bounding box center [73, 423] width 20 height 17
click at [127, 215] on div "query '' @ location-page/state path rx /state/.*$ query '' @ location-page/neig…" at bounding box center [152, 196] width 164 height 266
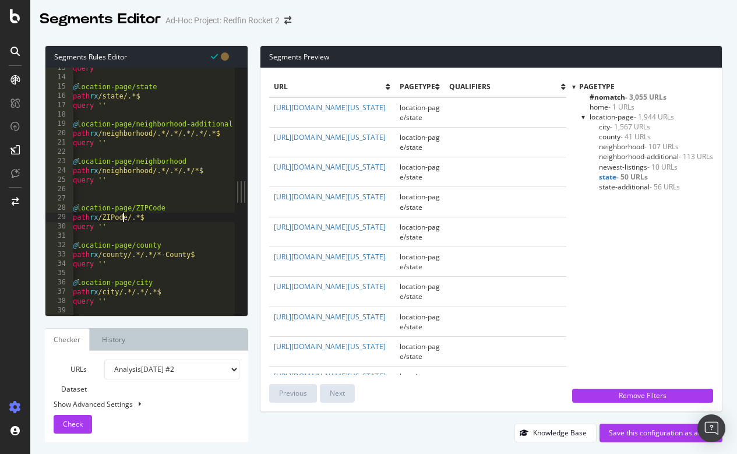
scroll to position [0, 5]
click at [73, 422] on span "Check" at bounding box center [73, 424] width 20 height 10
click at [124, 215] on div "query '' @ location-page/state path rx /state/.*$ query '' @ location-page/neig…" at bounding box center [152, 196] width 164 height 266
click at [66, 426] on span "Check" at bounding box center [73, 424] width 20 height 10
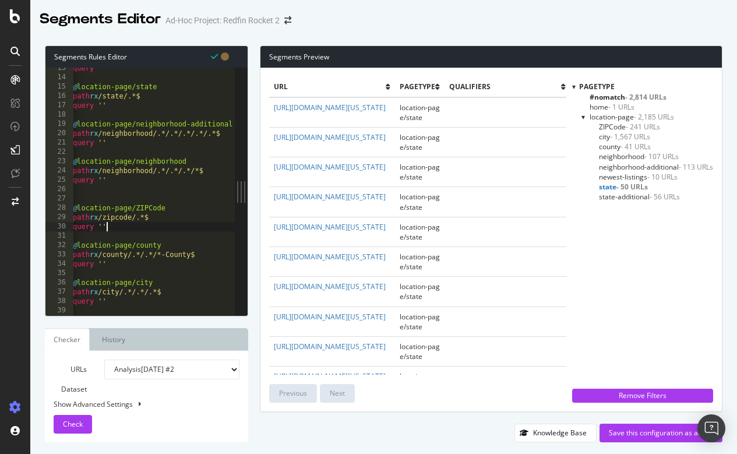
scroll to position [0, 0]
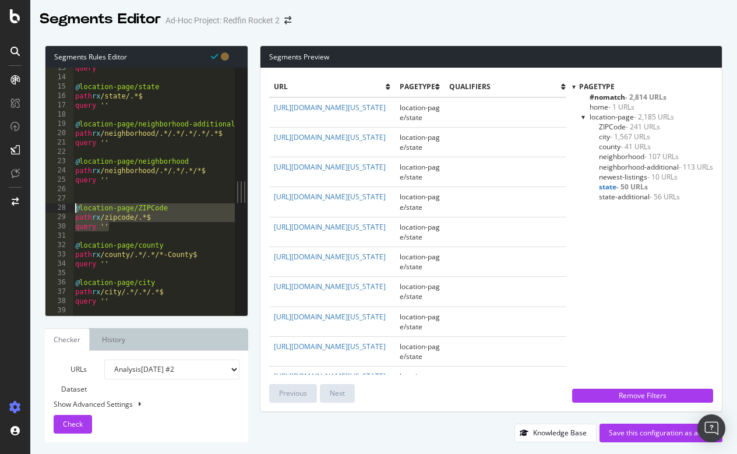
drag, startPoint x: 114, startPoint y: 226, endPoint x: 72, endPoint y: 208, distance: 45.4
click at [72, 208] on div "query '' 13 14 15 16 17 18 19 20 21 22 23 24 25 26 27 28 29 30 31 32 33 34 35 3…" at bounding box center [139, 191] width 189 height 247
click at [130, 228] on div "query '' @ location-page/state path rx /state/.*$ query '' @ location-page/neig…" at bounding box center [155, 196] width 164 height 266
type textarea "query ''"
click at [116, 183] on div "query '' @ location-page/state path rx /state/.*$ query '' @ location-page/neig…" at bounding box center [155, 196] width 164 height 266
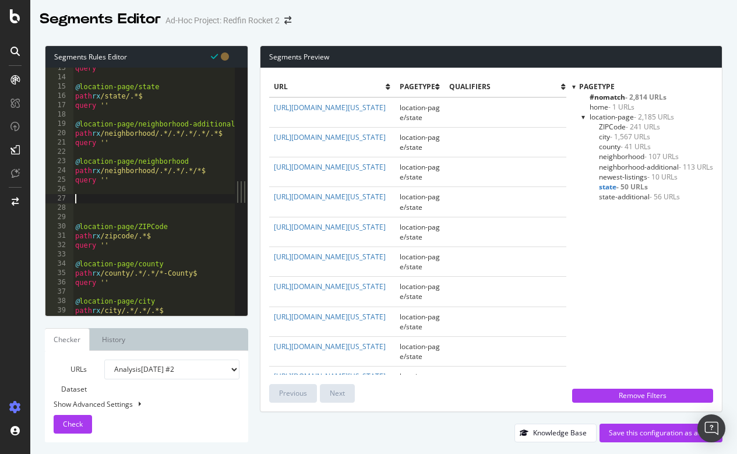
paste textarea "query ''"
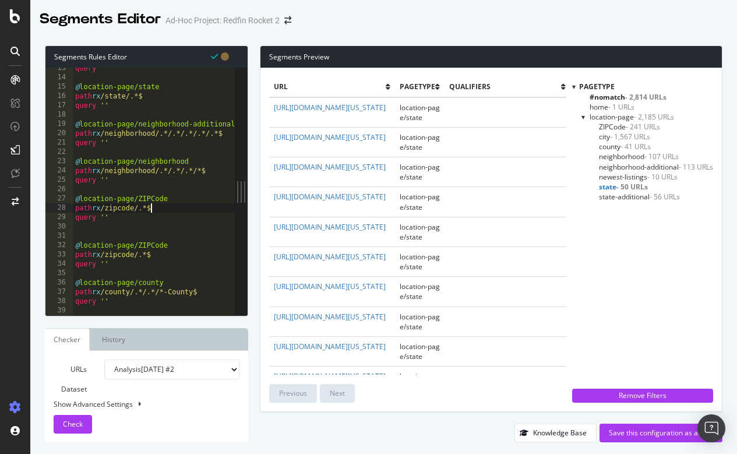
click at [149, 206] on div "query '' @ location-page/state path rx /state/.*$ query '' @ location-page/neig…" at bounding box center [155, 196] width 164 height 266
click at [151, 252] on div "query '' @ location-page/state path rx /state/.*$ query '' @ location-page/neig…" at bounding box center [155, 196] width 164 height 266
click at [148, 208] on div "query '' @ location-page/state path rx /state/.*$ query '' @ location-page/neig…" at bounding box center [155, 196] width 164 height 266
click at [72, 422] on span "Check" at bounding box center [73, 424] width 20 height 10
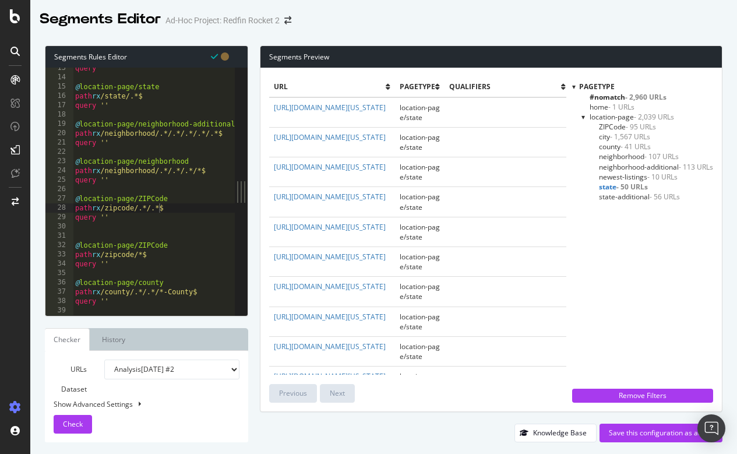
click at [173, 243] on div "query '' @ location-page/state path rx /state/.*$ query '' @ location-page/neig…" at bounding box center [155, 196] width 164 height 266
click at [174, 195] on div "query '' @ location-page/state path rx /state/.*$ query '' @ location-page/neig…" at bounding box center [155, 196] width 164 height 266
click at [168, 290] on div "query '' @ location-page/state path rx /state/.*$ query '' @ location-page/neig…" at bounding box center [155, 196] width 164 height 266
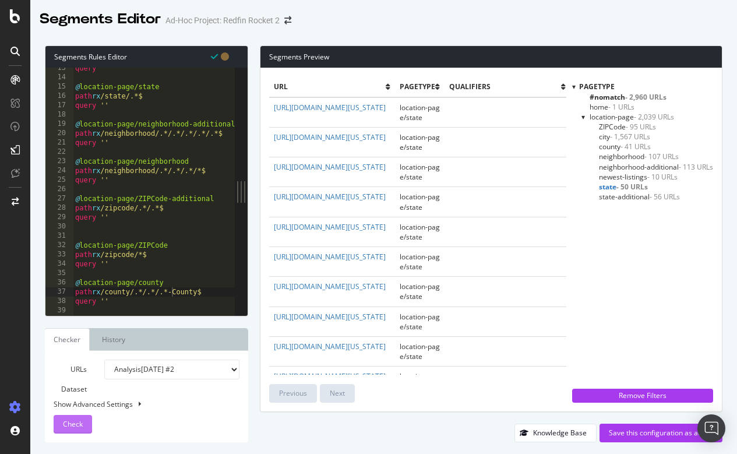
click at [79, 426] on span "Check" at bounding box center [73, 424] width 20 height 10
click at [628, 125] on span "ZIPCode-additional - 95 URLs" at bounding box center [644, 127] width 91 height 10
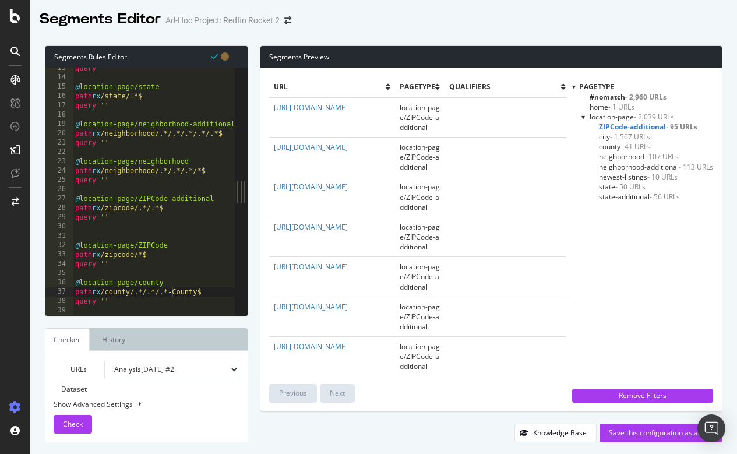
click at [147, 252] on div "query '' @ location-page/state path rx /state/.*$ query '' @ location-page/neig…" at bounding box center [155, 196] width 164 height 266
click at [71, 424] on span "Check" at bounding box center [73, 424] width 20 height 10
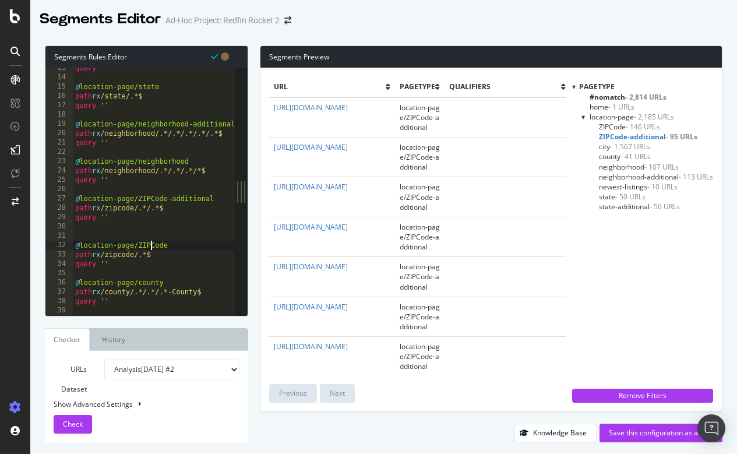
click at [151, 242] on div "query '' @ location-page/state path rx /state/.*$ query '' @ location-page/neig…" at bounding box center [155, 196] width 164 height 266
click at [154, 242] on div "query '' @ location-page/state path rx /state/.*$ query '' @ location-page/neig…" at bounding box center [155, 196] width 164 height 266
click at [155, 197] on div "query '' @ location-page/state path rx /state/.*$ query '' @ location-page/neig…" at bounding box center [155, 196] width 164 height 266
click at [82, 417] on div "Check" at bounding box center [73, 423] width 20 height 17
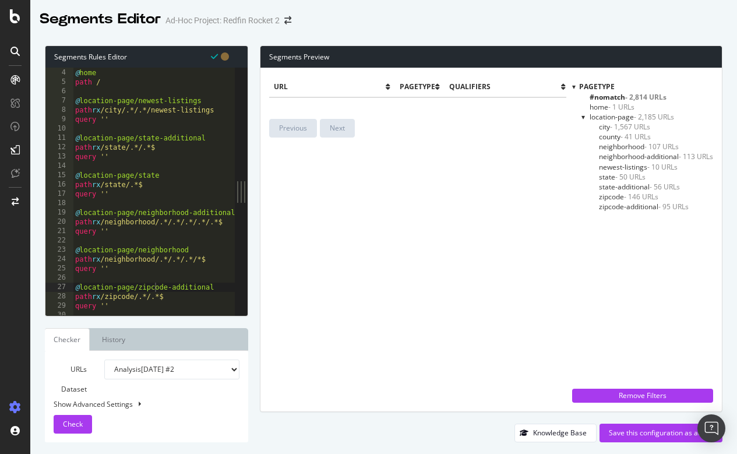
scroll to position [14, 0]
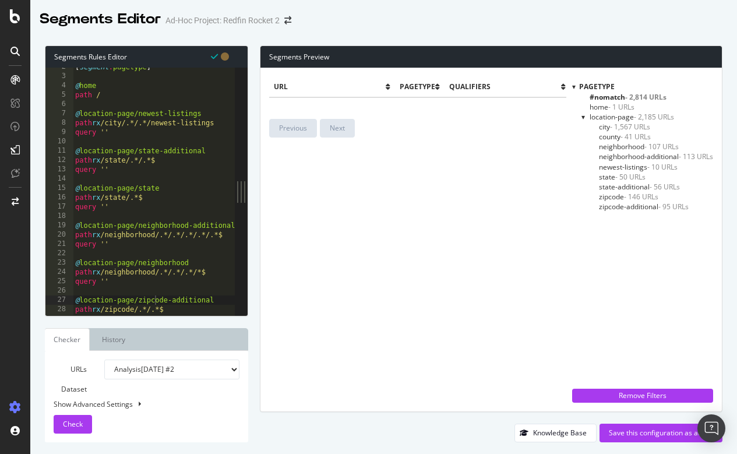
click at [136, 111] on div "[ segment : pagetype ] @ home path / @ location-page/newest-listings path rx /c…" at bounding box center [155, 195] width 164 height 266
click at [139, 111] on div "[ segment : pagetype ] @ home path / @ location-page/newest-listings path rx /c…" at bounding box center [155, 195] width 164 height 266
drag, startPoint x: 138, startPoint y: 112, endPoint x: 201, endPoint y: 109, distance: 62.9
click at [201, 109] on div "[ segment : pagetype ] @ home path / @ location-page/newest-listings path rx /c…" at bounding box center [155, 195] width 164 height 266
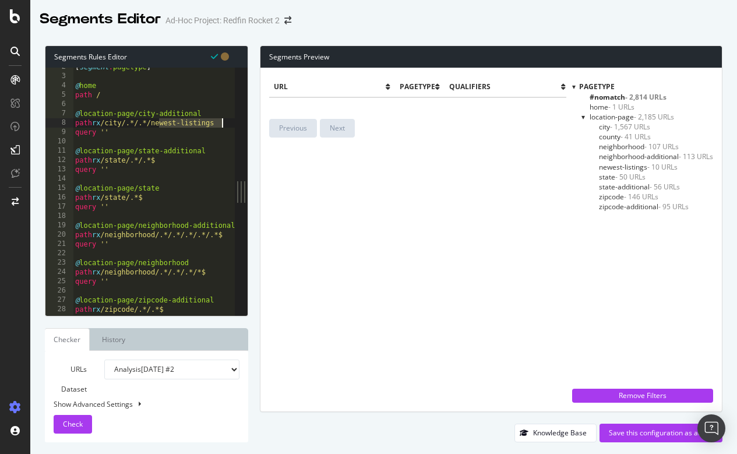
drag, startPoint x: 160, startPoint y: 123, endPoint x: 237, endPoint y: 123, distance: 76.9
click at [237, 123] on div "@location-page/city-additional 2 3 4 5 6 7 8 9 10 11 12 13 14 15 16 17 18 19 20…" at bounding box center [146, 191] width 202 height 247
click at [80, 423] on span "Check" at bounding box center [73, 424] width 20 height 10
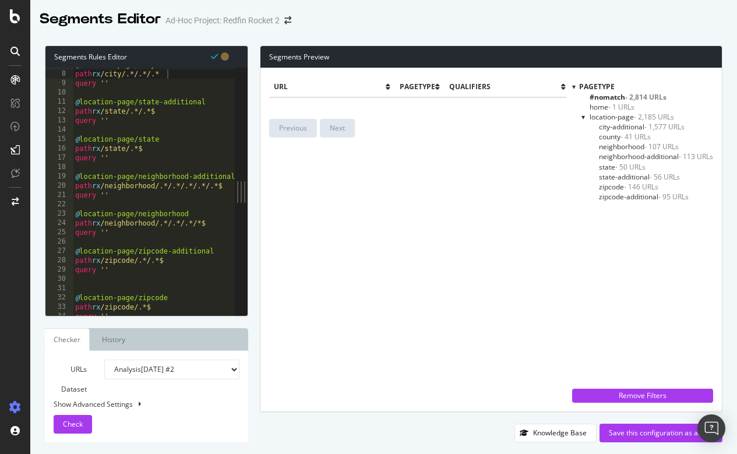
scroll to position [22, 0]
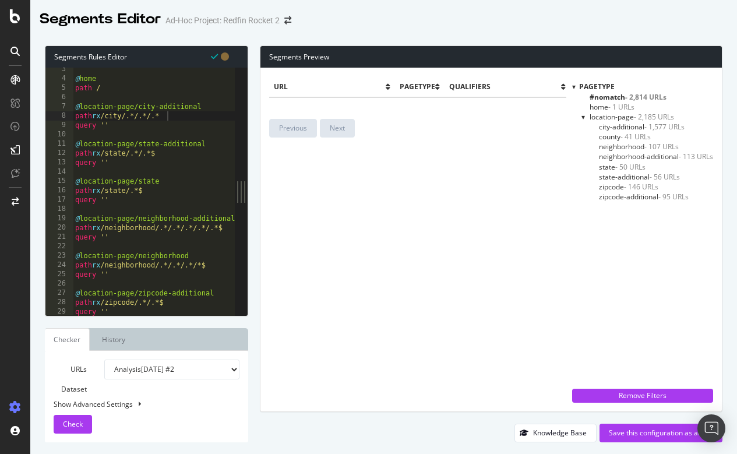
click at [628, 122] on span "city-additional - 1,577 URLs" at bounding box center [642, 127] width 86 height 10
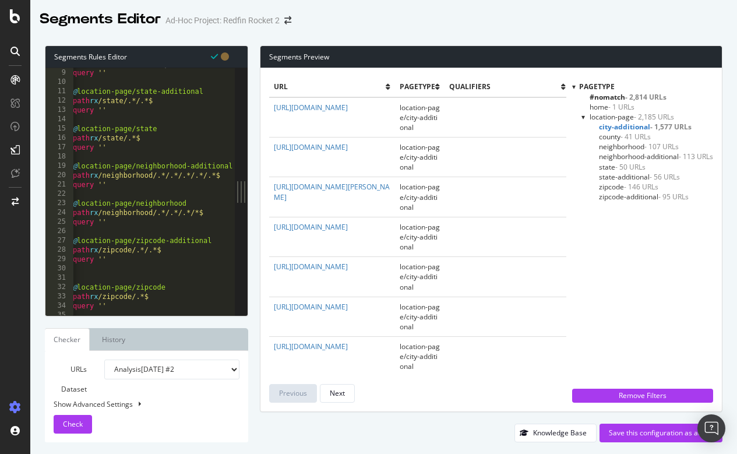
scroll to position [0, 0]
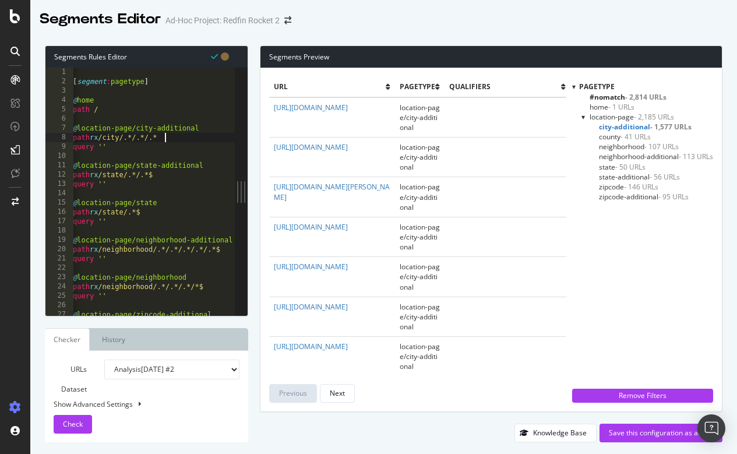
click at [172, 139] on div "[ segment : pagetype ] @ home path / @ location-page/city-additional path rx /c…" at bounding box center [152, 201] width 164 height 266
click at [73, 424] on span "Check" at bounding box center [73, 424] width 20 height 10
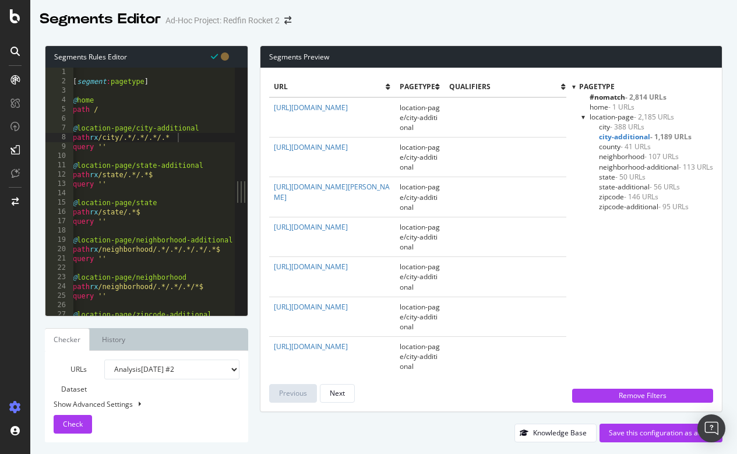
click at [603, 122] on span "city - 388 URLs" at bounding box center [621, 127] width 45 height 10
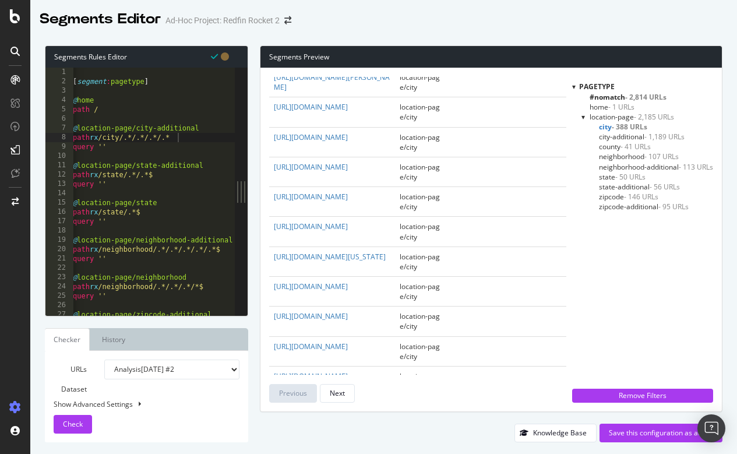
scroll to position [743, 0]
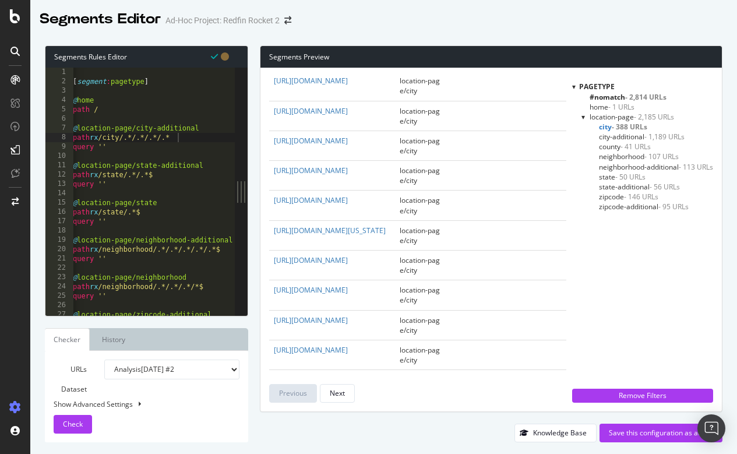
click at [618, 133] on span "city-additional - 1,189 URLs" at bounding box center [642, 137] width 86 height 10
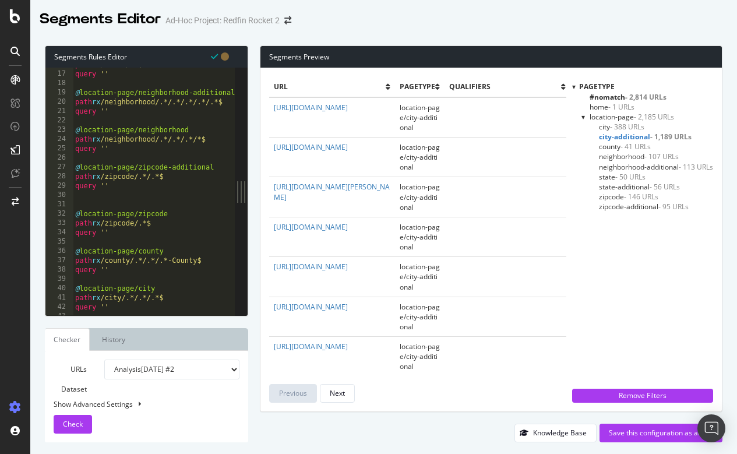
scroll to position [0, 1]
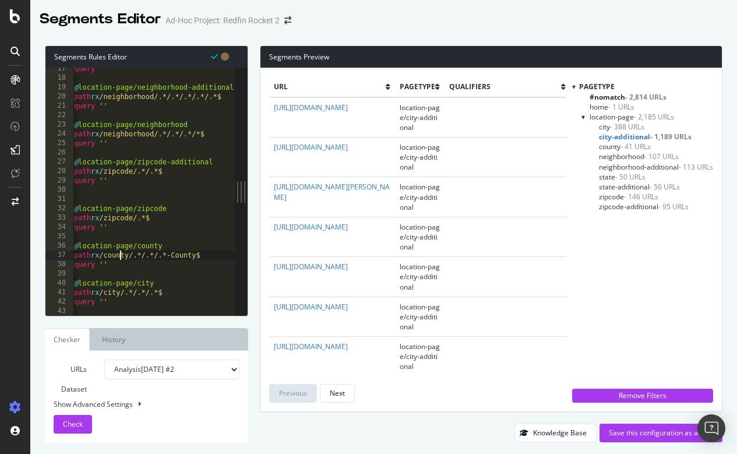
click at [120, 259] on div "query '' @ location-page/neighborhood-additional path rx /neighborhood/.*/.*/.*…" at bounding box center [154, 197] width 164 height 266
drag, startPoint x: 116, startPoint y: 264, endPoint x: 76, endPoint y: 245, distance: 44.5
click at [76, 245] on div "query '' @ location-page/neighborhood-additional path rx /neighborhood/.*/.*/.*…" at bounding box center [155, 197] width 164 height 266
click at [163, 229] on div "query '' @ location-page/neighborhood-additional path rx /neighborhood/.*/.*/.*…" at bounding box center [155, 197] width 164 height 266
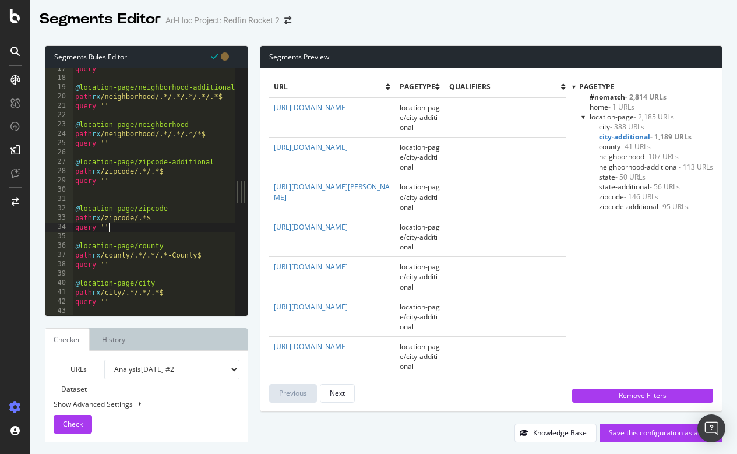
scroll to position [0, 2]
type textarea "query ''"
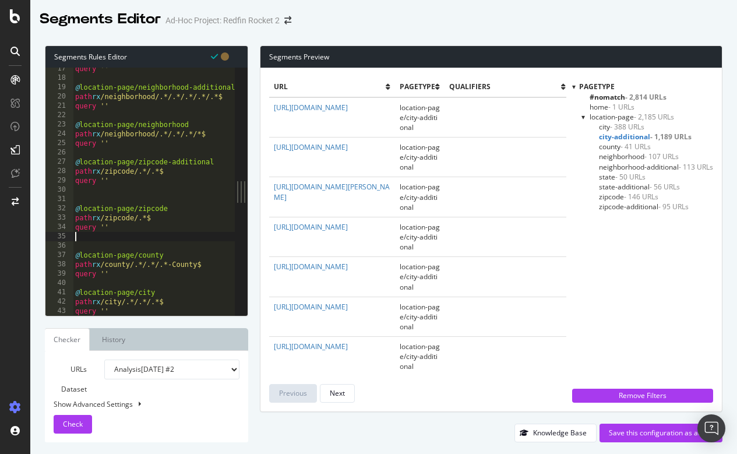
scroll to position [0, 0]
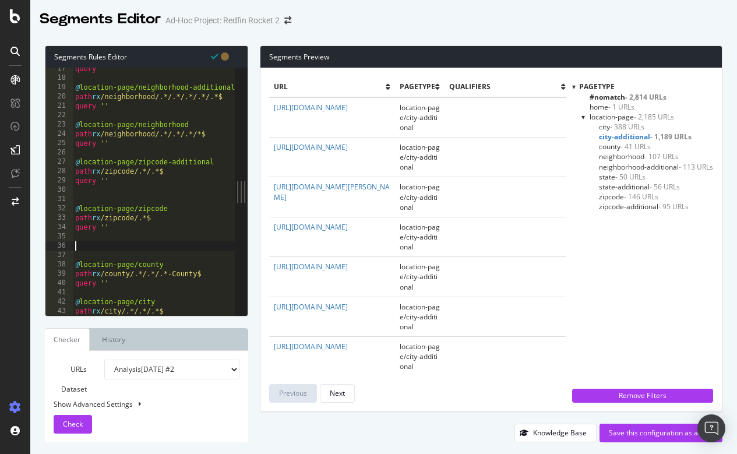
paste textarea "query ''"
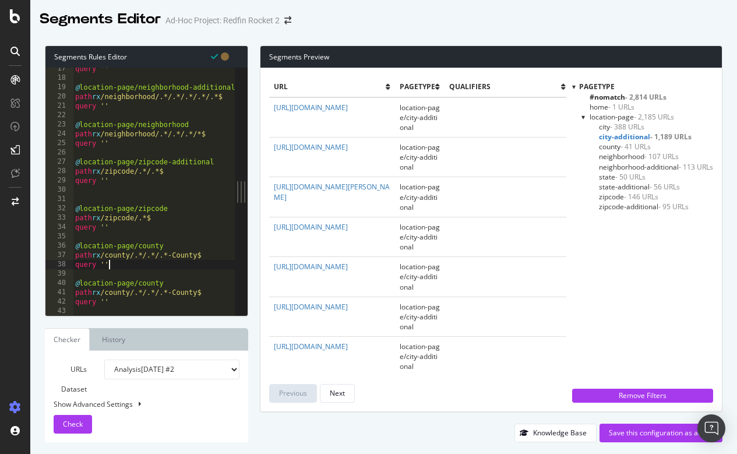
click at [167, 249] on div "query '' @ location-page/neighborhood-additional path rx /neighborhood/.*/.*/.*…" at bounding box center [155, 197] width 164 height 266
click at [216, 256] on div "query '' @ location-page/neighborhood-additional path rx /neighborhood/.*/.*/.*…" at bounding box center [155, 197] width 164 height 266
click at [71, 427] on span "Check" at bounding box center [73, 424] width 20 height 10
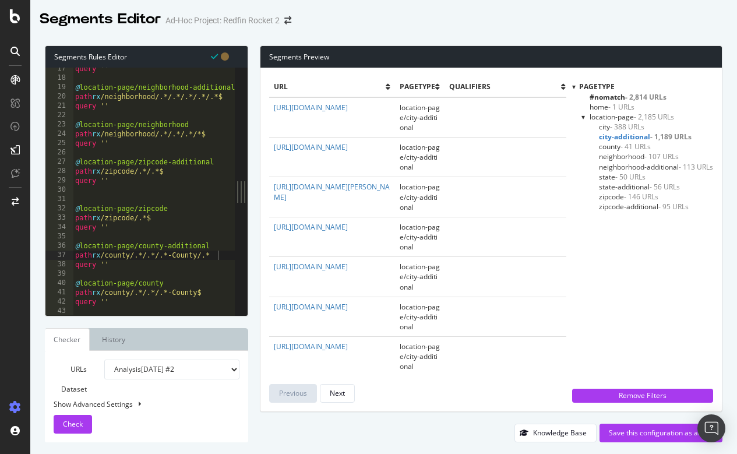
click at [223, 254] on div at bounding box center [229, 134] width 12 height 438
click at [177, 259] on div "query '' @ location-page/neighborhood-additional path rx /neighborhood/.*/.*/.*…" at bounding box center [155, 197] width 164 height 266
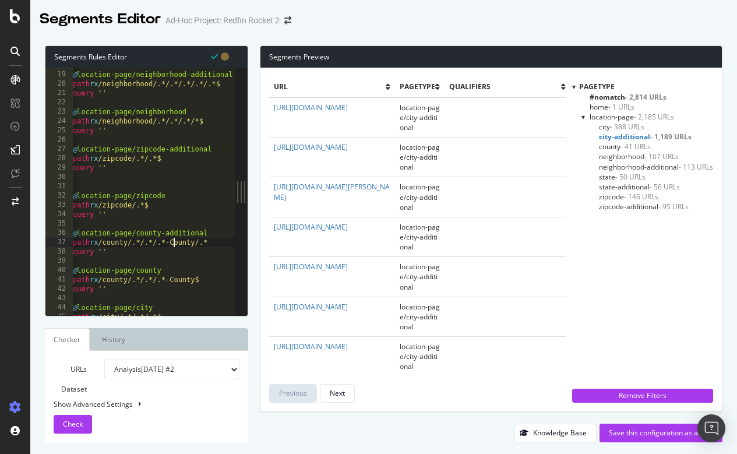
scroll to position [166, 0]
click at [223, 238] on div at bounding box center [229, 121] width 12 height 438
click at [68, 428] on span "Check" at bounding box center [73, 424] width 20 height 10
click at [204, 238] on div "@ location-page/neighborhood-additional path rx /neighborhood/.*/.*/.*/.*/.*$ q…" at bounding box center [152, 192] width 164 height 266
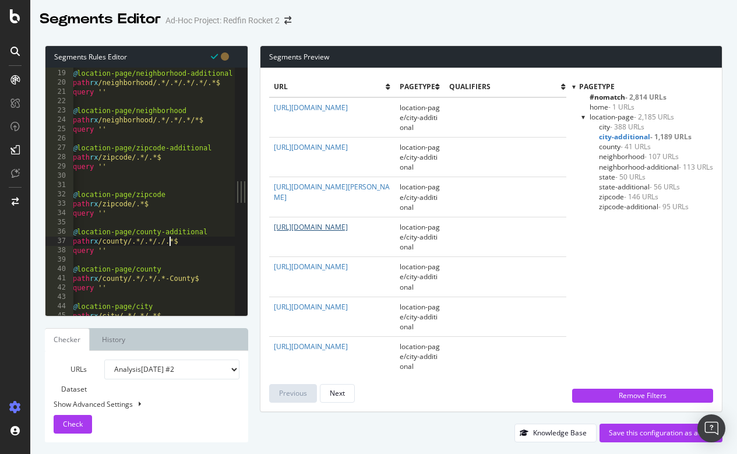
scroll to position [0, 9]
click at [208, 242] on div "@ location-page/neighborhood-additional path rx /neighborhood/.*/.*/.*/.*/.*$ q…" at bounding box center [152, 192] width 164 height 266
click at [79, 424] on span "Check" at bounding box center [73, 424] width 20 height 10
click at [601, 123] on span "city - 388 URLs" at bounding box center [621, 127] width 45 height 10
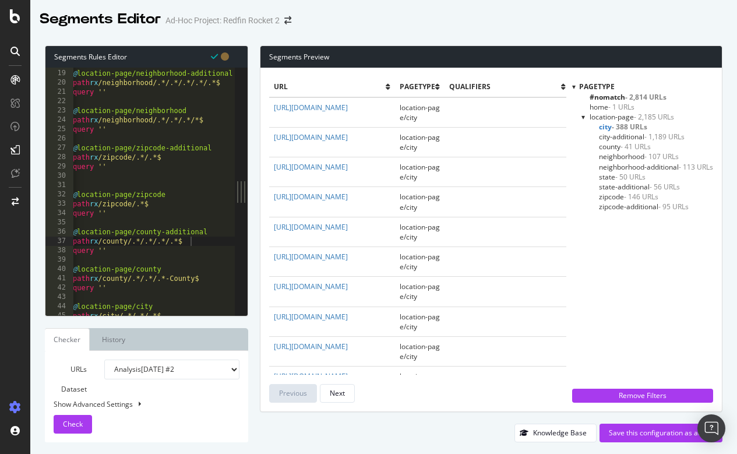
click at [610, 135] on span "city-additional - 1,189 URLs" at bounding box center [642, 137] width 86 height 10
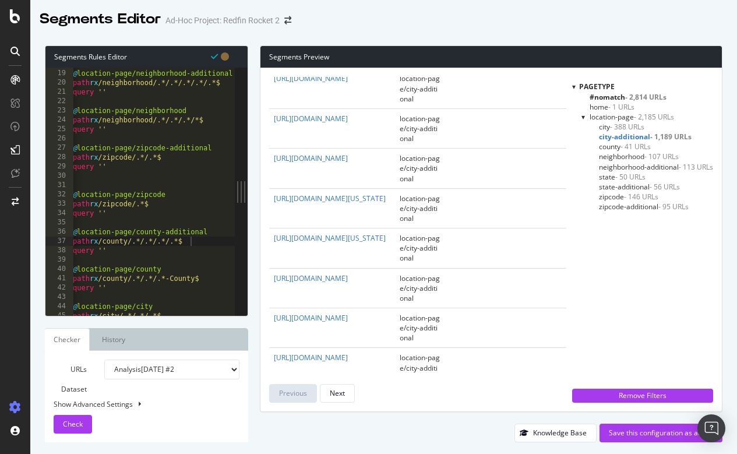
scroll to position [3483, 0]
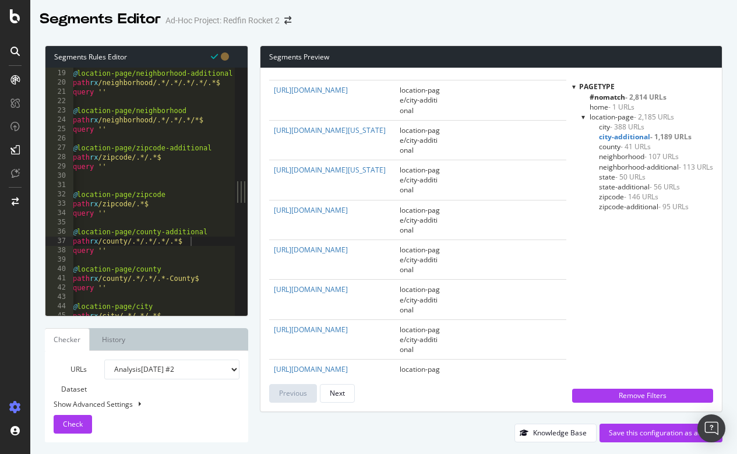
click at [603, 143] on span "county - 41 URLs" at bounding box center [625, 146] width 52 height 10
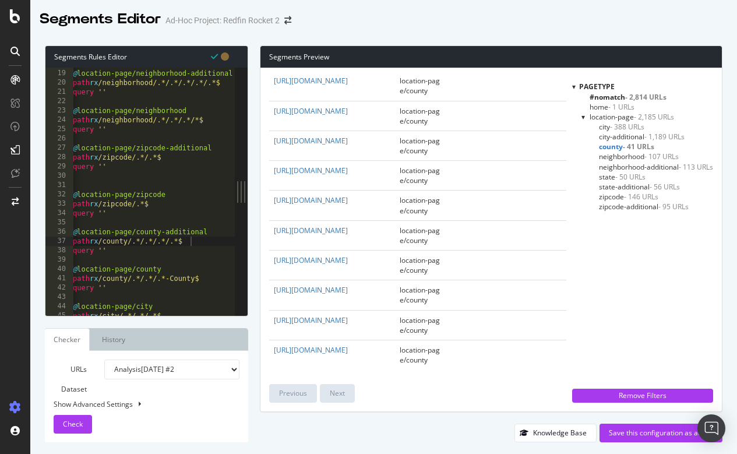
scroll to position [951, 0]
click at [633, 155] on span "neighborhood - 107 URLs" at bounding box center [639, 156] width 80 height 10
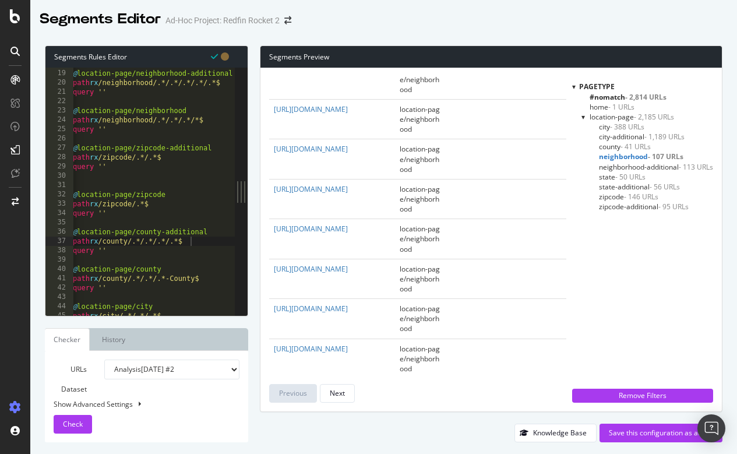
scroll to position [1273, 0]
click at [632, 165] on span "neighborhood-additional - 113 URLs" at bounding box center [656, 167] width 114 height 10
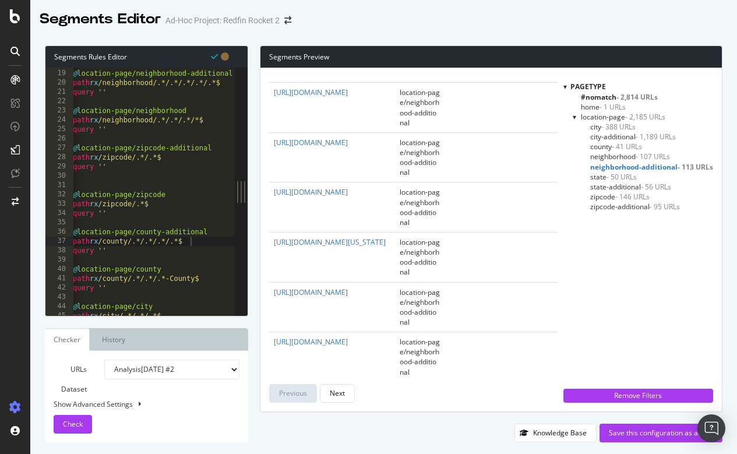
scroll to position [4683, 0]
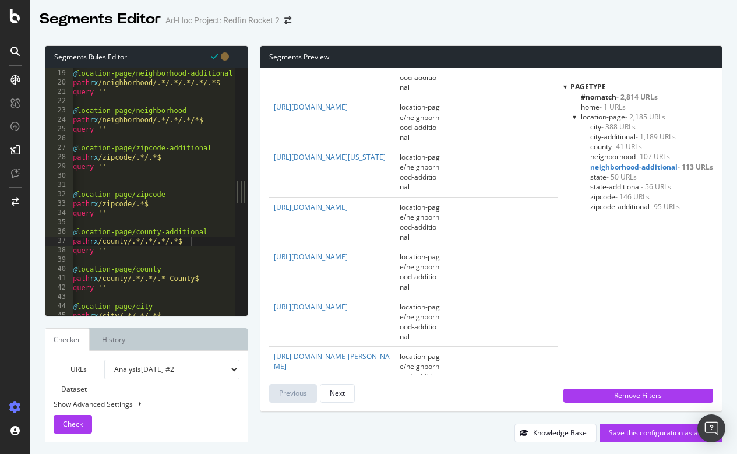
click at [599, 173] on span "state - 50 URLs" at bounding box center [613, 177] width 47 height 10
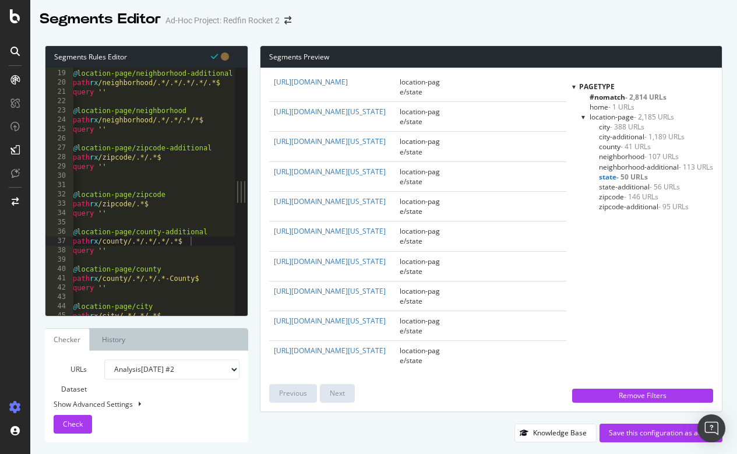
scroll to position [1219, 0]
click at [612, 188] on span "state-additional - 56 URLs" at bounding box center [639, 187] width 81 height 10
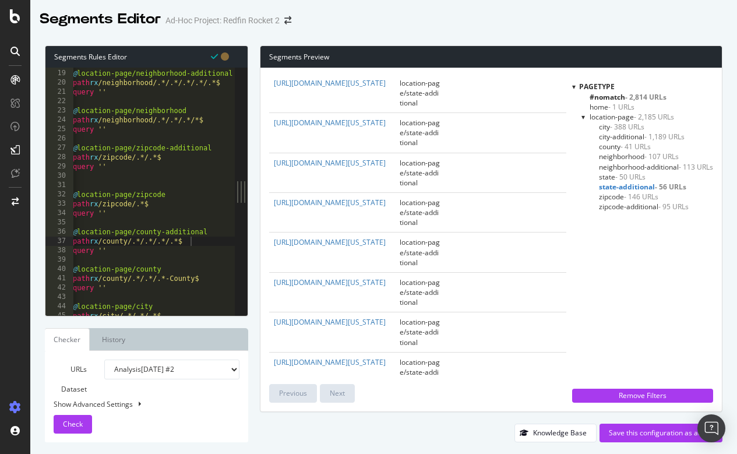
scroll to position [433, 0]
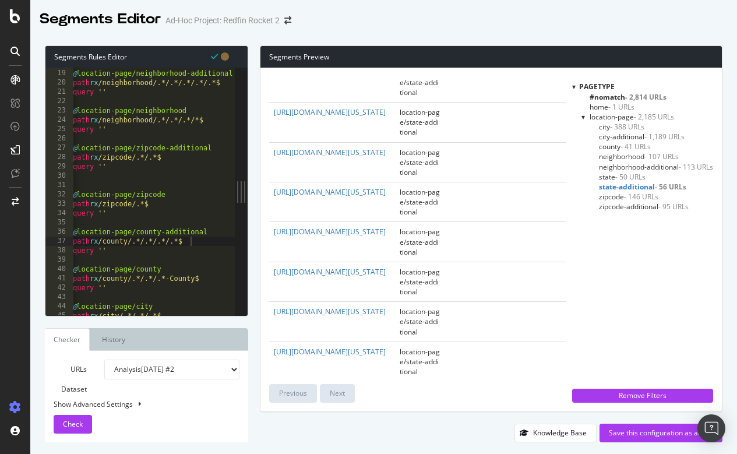
click at [613, 196] on span "zipcode - 146 URLs" at bounding box center [628, 197] width 59 height 10
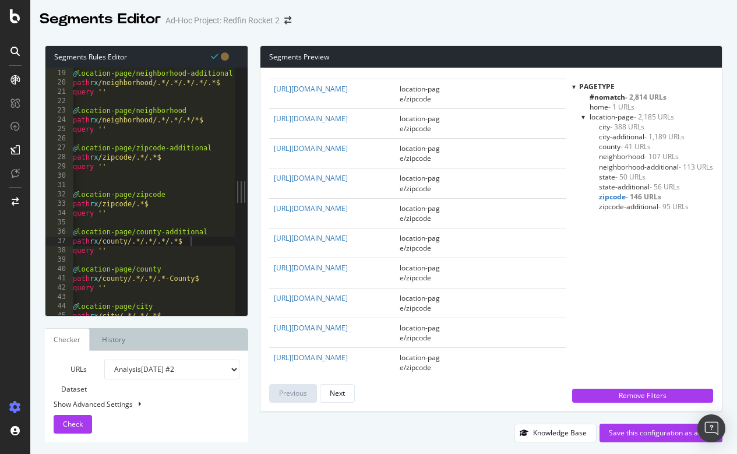
scroll to position [2207, 0]
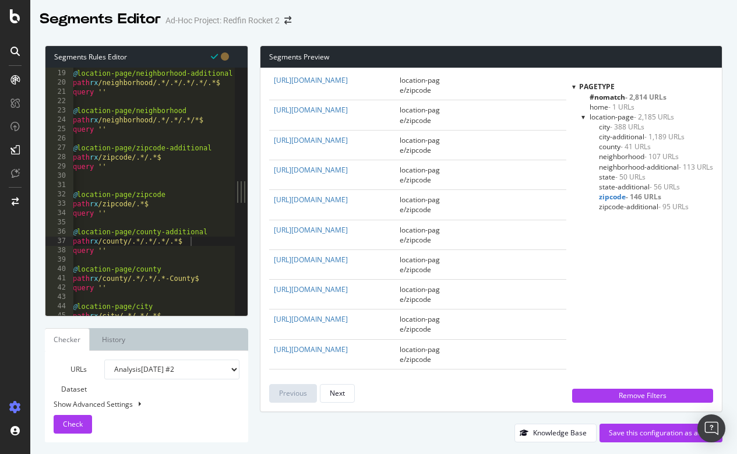
click at [617, 202] on span "zipcode-additional - 95 URLs" at bounding box center [644, 206] width 90 height 10
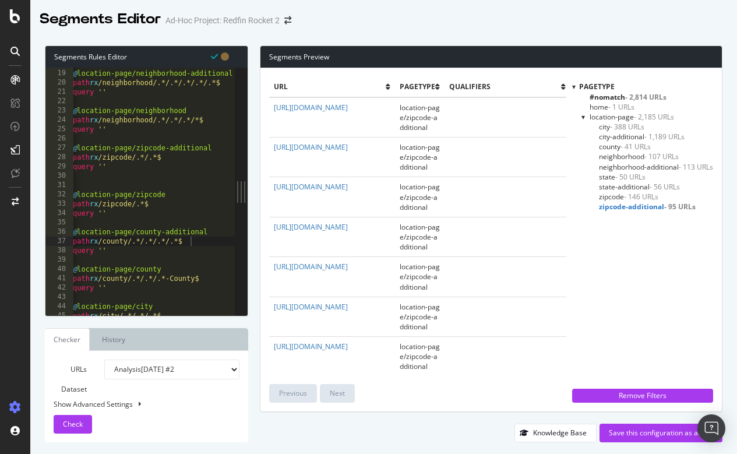
click at [212, 212] on div "@ location-page/neighborhood-additional path rx /neighborhood/.*/.*/.*/.*/.*$ q…" at bounding box center [152, 192] width 164 height 266
type textarea "query ''"
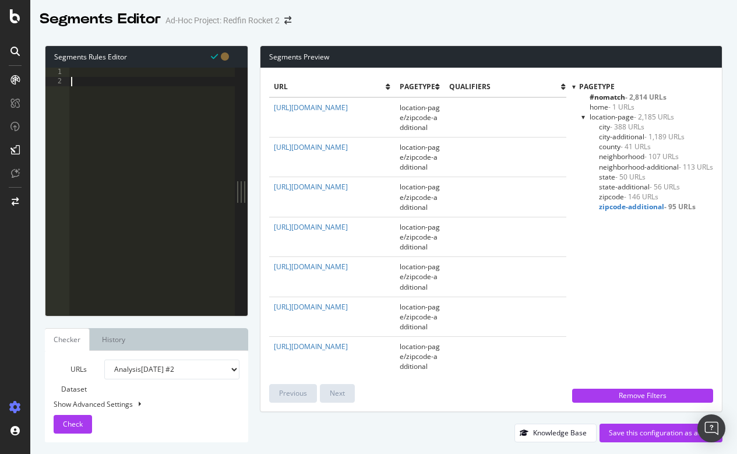
scroll to position [0, 0]
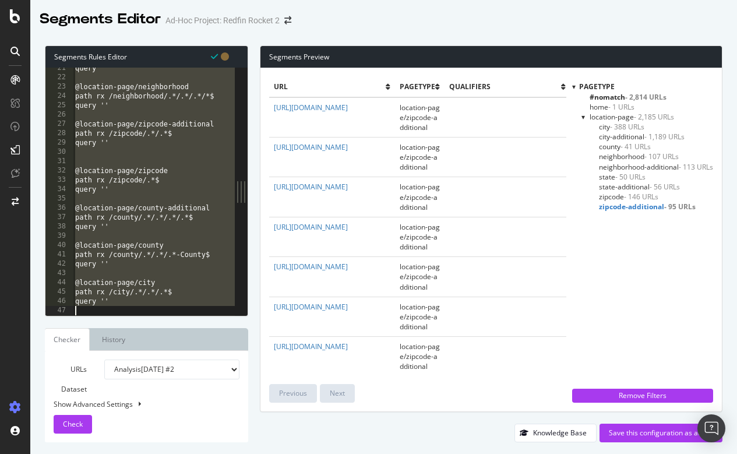
type textarea "query ''"
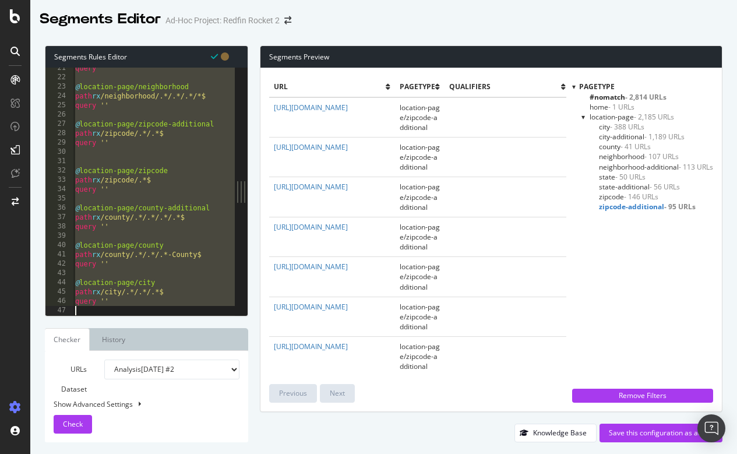
click at [133, 234] on div "query '' @ location-page/neighborhood path rx /neighborhood/.*/.*/.*/*$ query '…" at bounding box center [155, 196] width 164 height 266
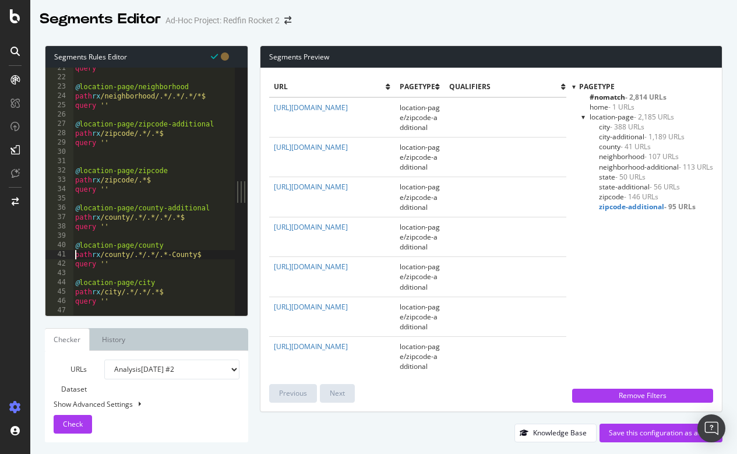
type textarea "query ''"
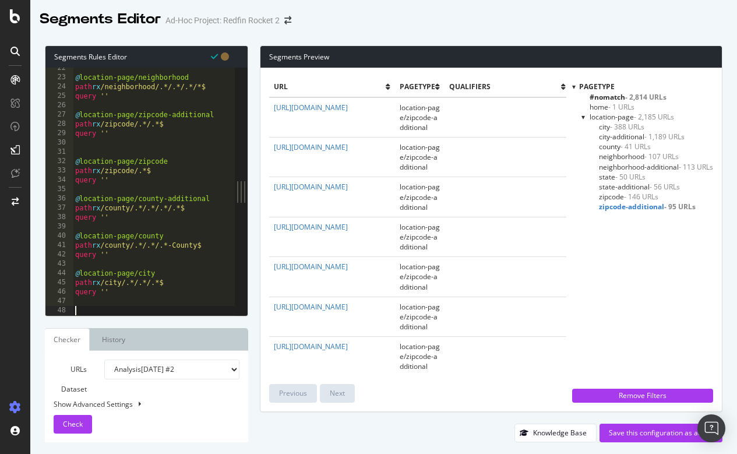
scroll to position [200, 0]
drag, startPoint x: 113, startPoint y: 291, endPoint x: 74, endPoint y: 275, distance: 42.3
click at [74, 275] on div "@ location-page/neighborhood path rx /neighborhood/.*/.*/.*/*$ query '' @ locat…" at bounding box center [155, 196] width 164 height 266
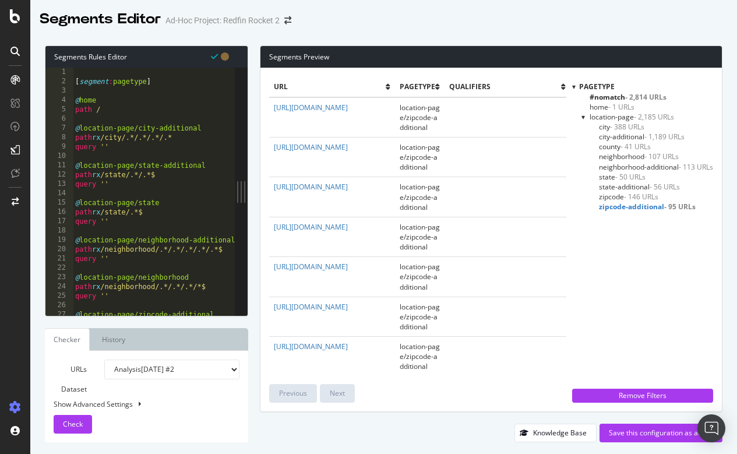
scroll to position [0, 0]
click at [112, 112] on div "[ segment : pagetype ] @ home path / @ location-page/city-additional path rx /c…" at bounding box center [155, 201] width 164 height 266
type textarea "path /"
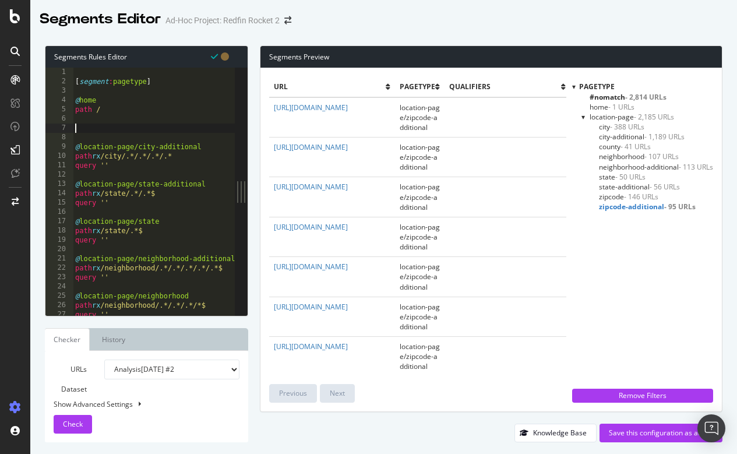
paste textarea "query ''"
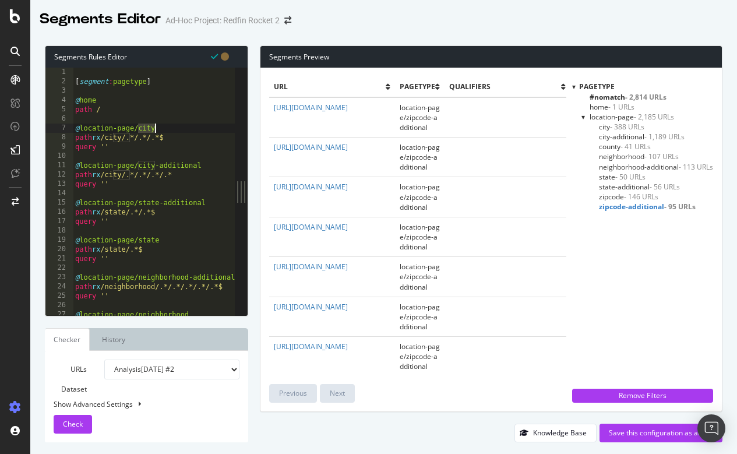
drag, startPoint x: 139, startPoint y: 128, endPoint x: 156, endPoint y: 128, distance: 17.5
click at [156, 128] on div "[ segment : pagetype ] @ home path / @ location-page/city path rx /city/.*/.*/.…" at bounding box center [155, 201] width 164 height 266
drag, startPoint x: 113, startPoint y: 137, endPoint x: 131, endPoint y: 137, distance: 18.0
click at [131, 137] on div "[ segment : pagetype ] @ home path / @ location-page/pagination path rx /city/.…" at bounding box center [155, 201] width 164 height 266
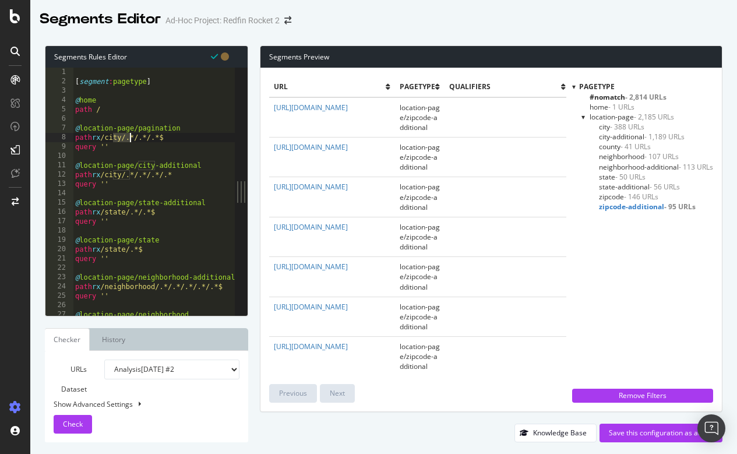
scroll to position [0, 3]
type textarea "path rx /.*/.*/.*/.*$"
drag, startPoint x: 114, startPoint y: 146, endPoint x: 99, endPoint y: 145, distance: 14.6
click at [99, 145] on div "[ segment : pagetype ] @ home path / @ location-page/pagination path rx /.*/.*/…" at bounding box center [155, 200] width 164 height 266
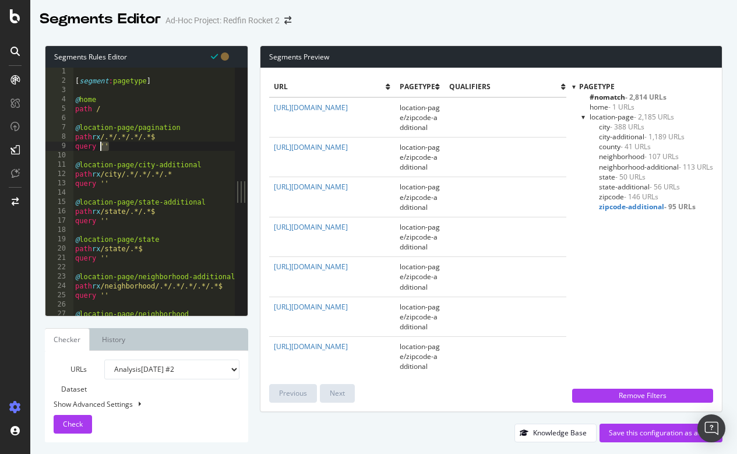
scroll to position [0, 2]
click at [187, 136] on div "[ segment : pagetype ] @ home path / @ location-page/pagination path rx /.*/.*/…" at bounding box center [155, 200] width 164 height 266
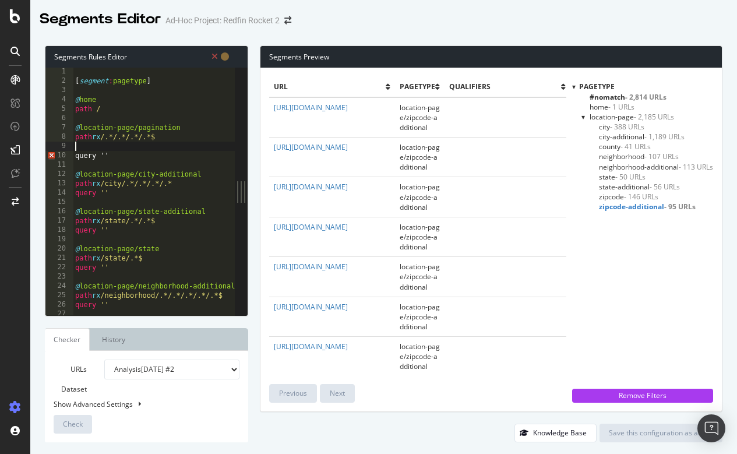
paste textarea ")"
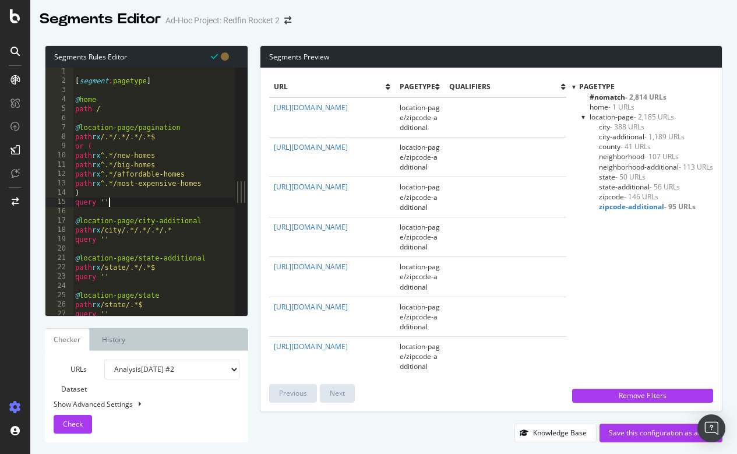
click at [116, 200] on div "[ segment : pagetype ] @ home path / @ location-page/pagination path rx /.*/.*/…" at bounding box center [155, 200] width 164 height 266
click at [117, 153] on div "[ segment : pagetype ] @ home path / @ location-page/pagination path rx /.*/.*/…" at bounding box center [155, 200] width 164 height 266
click at [121, 151] on div "[ segment : pagetype ] @ home path / @ location-page/pagination path rx /.*/.*/…" at bounding box center [155, 200] width 164 height 266
drag, startPoint x: 113, startPoint y: 155, endPoint x: 149, endPoint y: 155, distance: 36.1
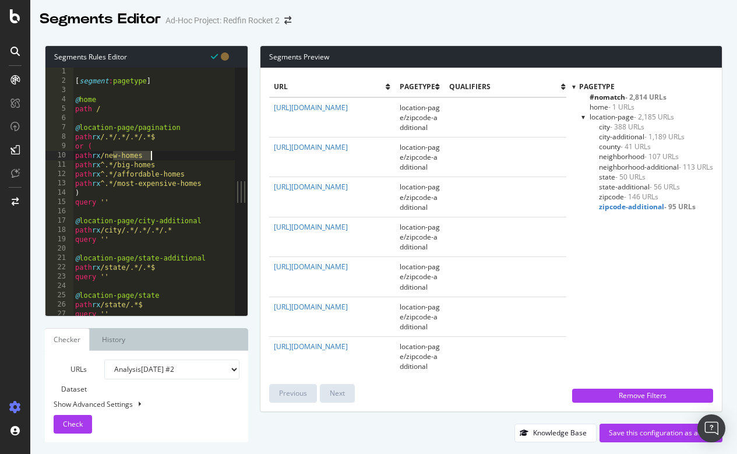
click at [149, 155] on div "[ segment : pagetype ] @ home path / @ location-page/pagination path rx /.*/.*/…" at bounding box center [155, 200] width 164 height 266
drag, startPoint x: 109, startPoint y: 162, endPoint x: 122, endPoint y: 162, distance: 12.8
click at [122, 162] on div "[ segment : pagetype ] @ home path / @ location-page/pagination path rx /.*/.*/…" at bounding box center [155, 200] width 164 height 266
drag, startPoint x: 112, startPoint y: 165, endPoint x: 150, endPoint y: 165, distance: 37.8
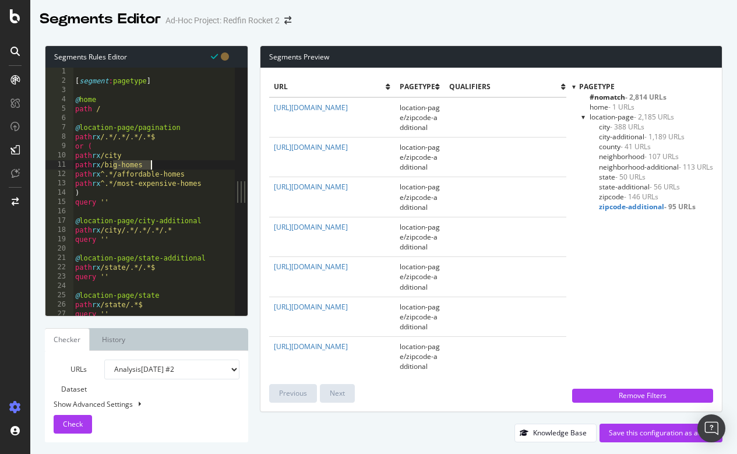
click at [150, 165] on div "[ segment : pagetype ] @ home path / @ location-page/pagination path rx /.*/.*/…" at bounding box center [155, 200] width 164 height 266
click at [138, 154] on div "[ segment : pagetype ] @ home path / @ location-page/pagination path rx /.*/.*/…" at bounding box center [155, 200] width 164 height 266
drag, startPoint x: 109, startPoint y: 172, endPoint x: 122, endPoint y: 172, distance: 12.8
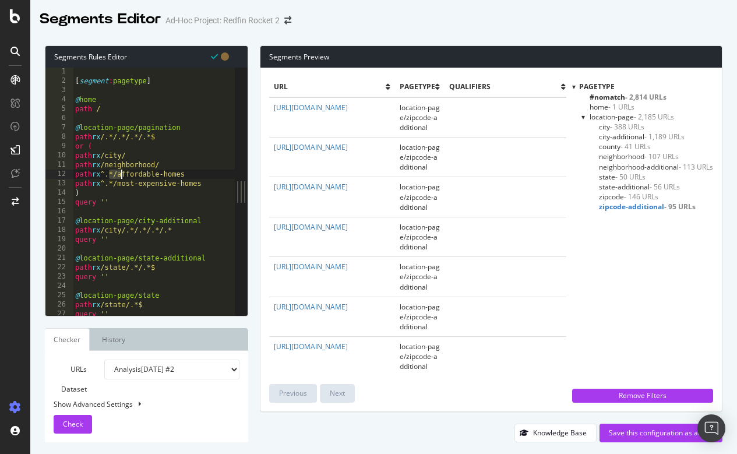
click at [122, 172] on div "[ segment : pagetype ] @ home path / @ location-page/pagination path rx /.*/.*/…" at bounding box center [155, 200] width 164 height 266
drag, startPoint x: 113, startPoint y: 174, endPoint x: 178, endPoint y: 172, distance: 65.2
click at [178, 172] on div "[ segment : pagetype ] @ home path / @ location-page/pagination path rx /.*/.*/…" at bounding box center [155, 200] width 164 height 266
drag, startPoint x: 109, startPoint y: 180, endPoint x: 122, endPoint y: 181, distance: 12.8
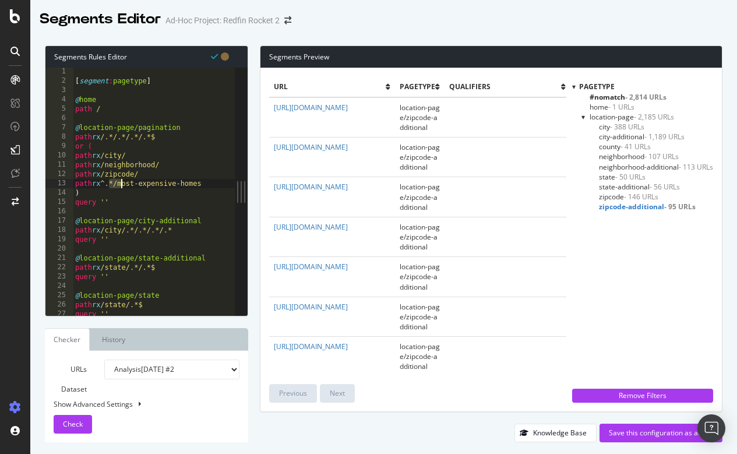
click at [122, 181] on div "[ segment : pagetype ] @ home path / @ location-page/pagination path rx /.*/.*/…" at bounding box center [155, 200] width 164 height 266
drag, startPoint x: 114, startPoint y: 182, endPoint x: 196, endPoint y: 182, distance: 82.7
click at [196, 182] on div "[ segment : pagetype ] @ home path / @ location-page/pagination path rx /.*/.*/…" at bounding box center [155, 200] width 164 height 266
drag, startPoint x: 144, startPoint y: 186, endPoint x: 70, endPoint y: 186, distance: 74.5
click at [70, 186] on div "path rx /county/ 1 2 3 4 5 6 7 8 9 10 11 12 13 14 15 16 17 18 19 20 21 22 23 24…" at bounding box center [139, 191] width 189 height 247
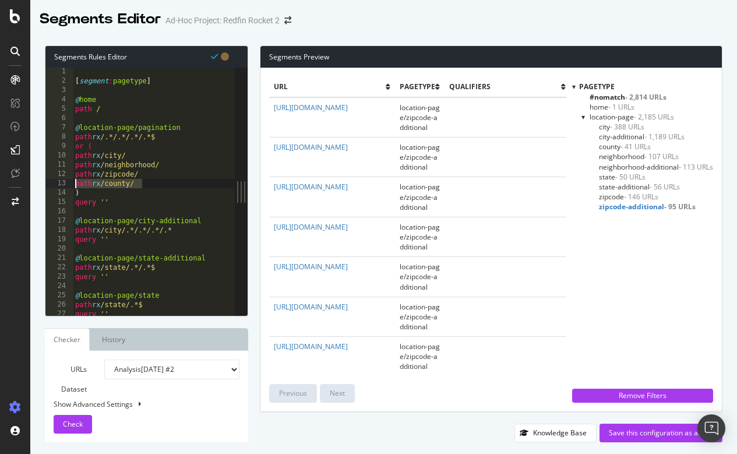
type textarea "path rx /county/"
click at [152, 182] on div "[ segment : pagetype ] @ home path / @ location-page/pagination path rx /.*/.*/…" at bounding box center [155, 200] width 164 height 266
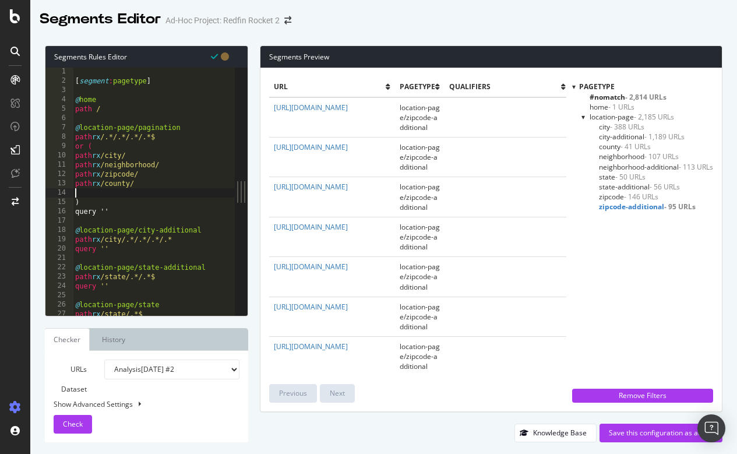
paste textarea "path rx /county/"
drag, startPoint x: 115, startPoint y: 191, endPoint x: 137, endPoint y: 192, distance: 22.7
click at [137, 192] on div "[ segment : pagetype ] @ home path / @ location-page/pagination path rx /.*/.*/…" at bounding box center [155, 200] width 164 height 266
click at [109, 155] on div "[ segment : pagetype ] @ home path / @ location-page/pagination path rx /.*/.*/…" at bounding box center [155, 200] width 164 height 266
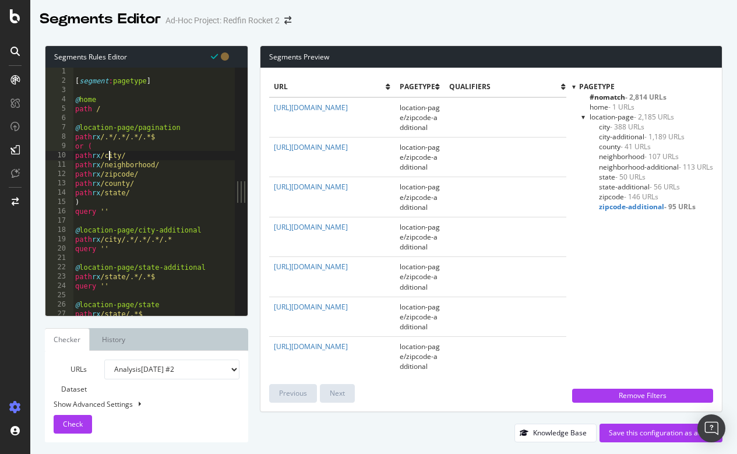
scroll to position [0, 4]
click at [107, 136] on div "[ segment : pagetype ] @ home path / @ location-page/pagination path rx /.*/.*/…" at bounding box center [155, 200] width 164 height 266
drag, startPoint x: 112, startPoint y: 135, endPoint x: 148, endPoint y: 133, distance: 36.2
click at [148, 133] on div "[ segment : pagetype ] @ home path / @ location-page/pagination path rx /.*/.*/…" at bounding box center [155, 200] width 164 height 266
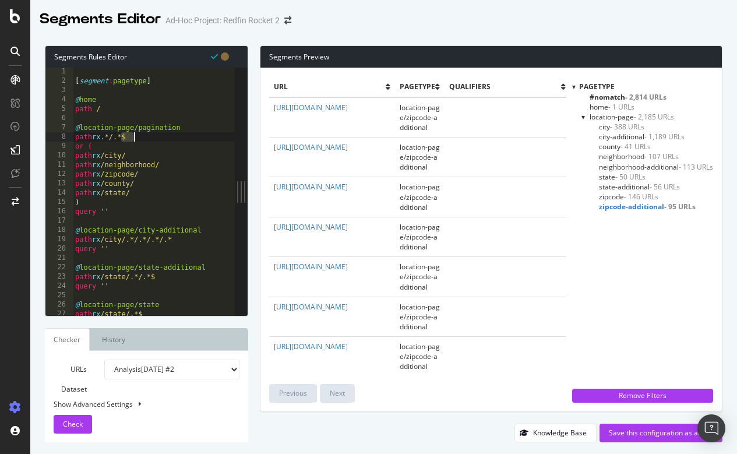
drag, startPoint x: 123, startPoint y: 137, endPoint x: 143, endPoint y: 137, distance: 20.4
click at [143, 137] on div "[ segment : pagetype ] @ home path / @ location-page/pagination path rx .*/.*$ …" at bounding box center [155, 200] width 164 height 266
click at [76, 414] on div "URLs Dataset Analysis 2025 Aug. 22nd #2 Analysis 2025 Aug. 22nd Or paste a list…" at bounding box center [147, 396] width 186 height 74
click at [81, 427] on span "Check" at bounding box center [73, 424] width 20 height 10
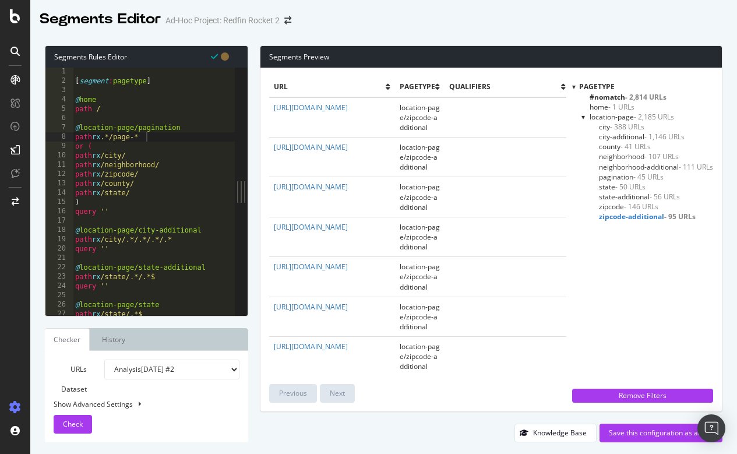
click at [611, 172] on span "pagination - 45 URLs" at bounding box center [631, 177] width 65 height 10
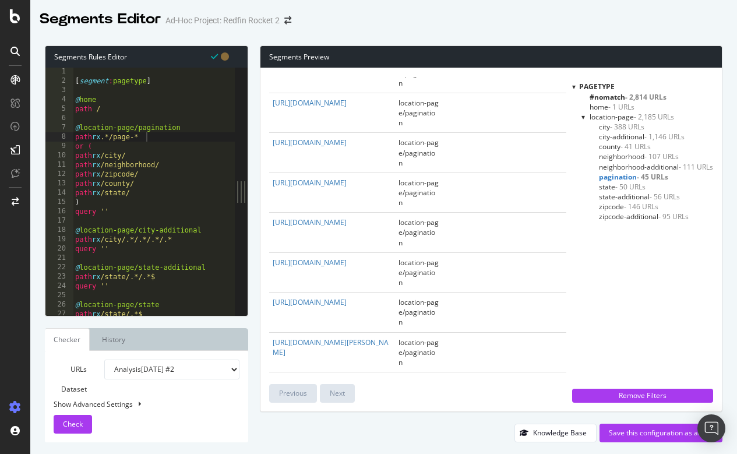
scroll to position [523, 1]
click at [109, 154] on div "[ segment : pagetype ] @ home path / @ location-page/pagination path rx .*/page…" at bounding box center [155, 200] width 164 height 266
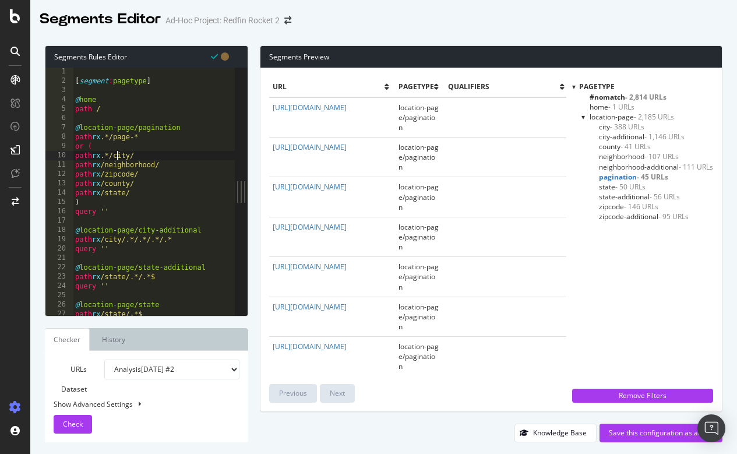
click at [109, 164] on div "[ segment : pagetype ] @ home path / @ location-page/pagination path rx .*/page…" at bounding box center [155, 200] width 164 height 266
click at [140, 156] on div "[ segment : pagetype ] @ home path / @ location-page/pagination path rx .*/page…" at bounding box center [155, 200] width 164 height 266
click at [189, 164] on div "[ segment : pagetype ] @ home path / @ location-page/pagination path rx .*/page…" at bounding box center [155, 200] width 164 height 266
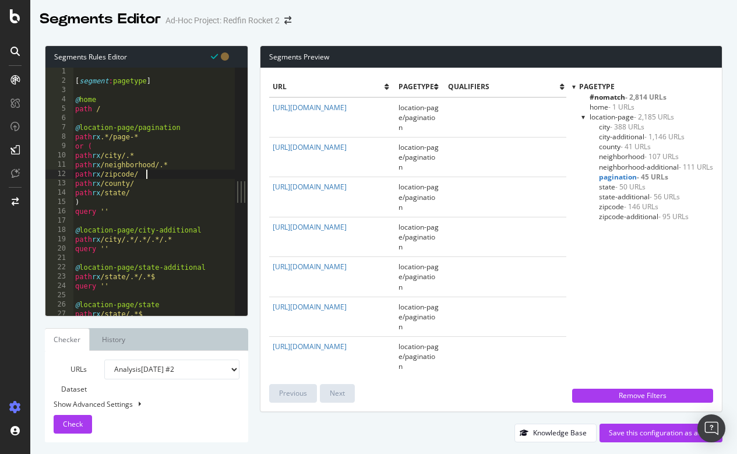
click at [177, 175] on div "[ segment : pagetype ] @ home path / @ location-page/pagination path rx .*/page…" at bounding box center [155, 200] width 164 height 266
click at [167, 187] on div "[ segment : pagetype ] @ home path / @ location-page/pagination path rx .*/page…" at bounding box center [155, 200] width 164 height 266
click at [152, 196] on div "[ segment : pagetype ] @ home path / @ location-page/pagination path rx .*/page…" at bounding box center [155, 200] width 164 height 266
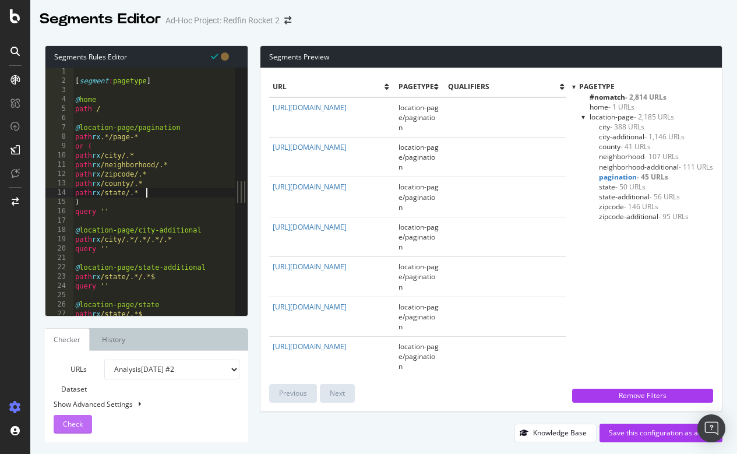
click at [75, 422] on span "Check" at bounding box center [73, 424] width 20 height 10
click at [84, 143] on div "[ segment : pagetype ] @ home path / @ location-page/pagination path rx .*/page…" at bounding box center [155, 200] width 164 height 266
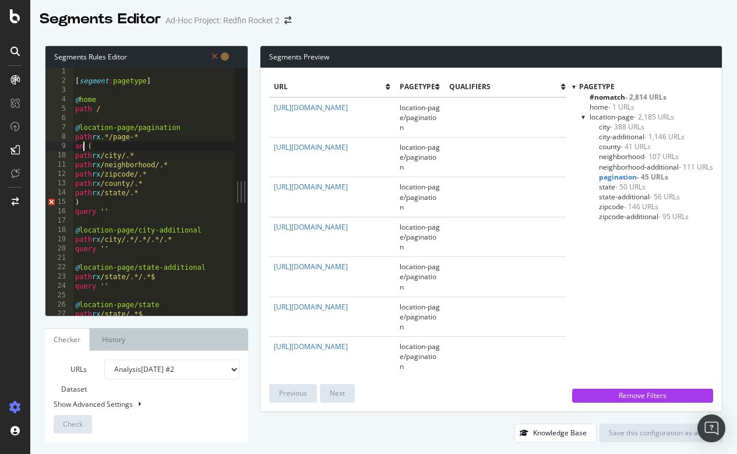
scroll to position [0, 1]
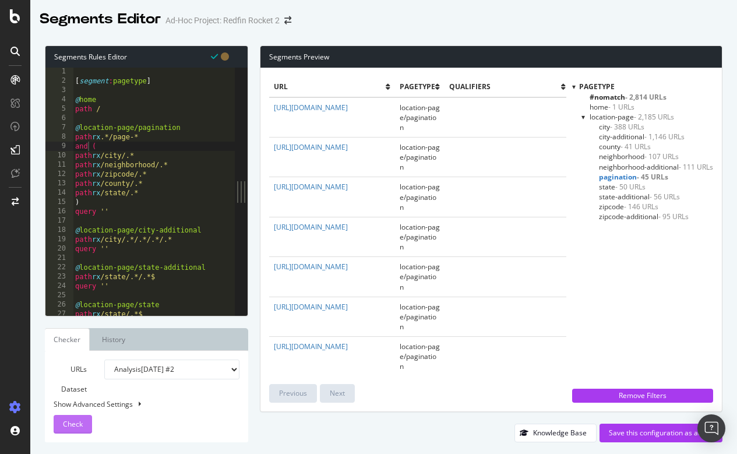
click at [74, 423] on span "Check" at bounding box center [73, 424] width 20 height 10
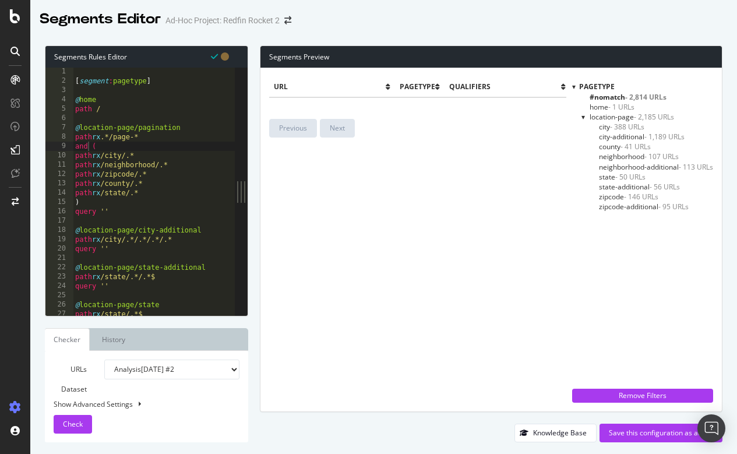
click at [91, 153] on div "[ segment : pagetype ] @ home path / @ location-page/pagination path rx .*/page…" at bounding box center [155, 200] width 164 height 266
click at [87, 143] on div "[ segment : pagetype ] @ home path / @ location-page/pagination path rx .*/page…" at bounding box center [155, 200] width 164 height 266
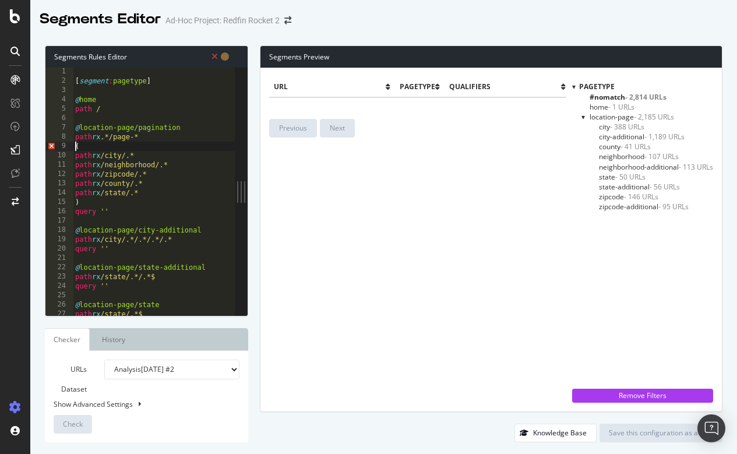
scroll to position [0, 1]
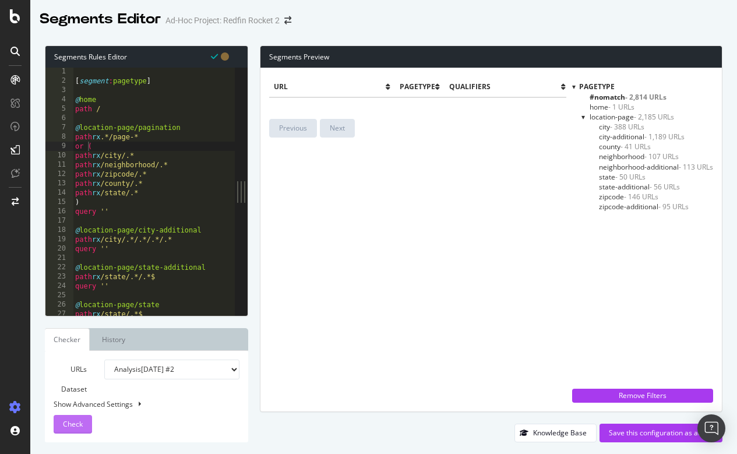
click at [83, 423] on button "Check" at bounding box center [73, 424] width 38 height 19
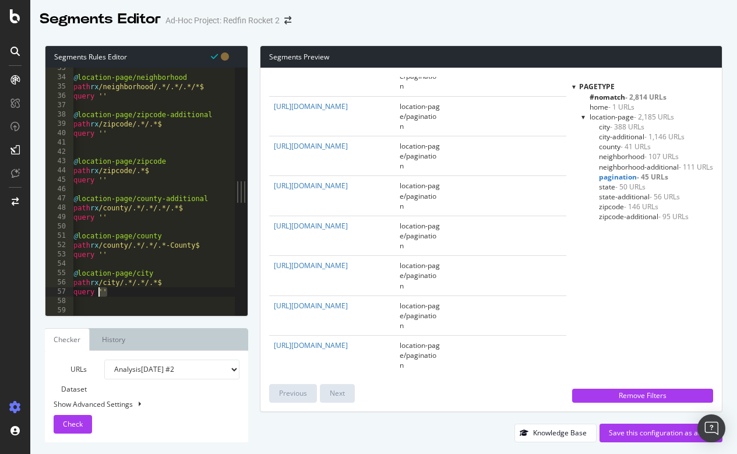
scroll to position [0, 0]
drag, startPoint x: 114, startPoint y: 290, endPoint x: 69, endPoint y: 274, distance: 47.2
click at [69, 274] on div "or ( 33 34 35 36 37 38 39 40 41 42 43 44 45 46 47 48 49 50 51 52 53 54 55 56 57…" at bounding box center [139, 191] width 189 height 247
type textarea "@location-page/city path rx /city/.*/.*/.*$"
click at [112, 297] on div "@ location-page/neighborhood path rx /neighborhood/.*/.*/.*/*$ query '' @ locat…" at bounding box center [155, 196] width 164 height 266
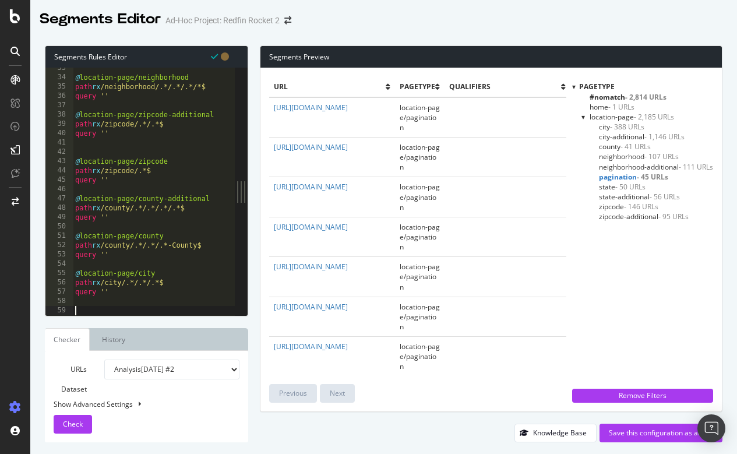
paste textarea "query ''"
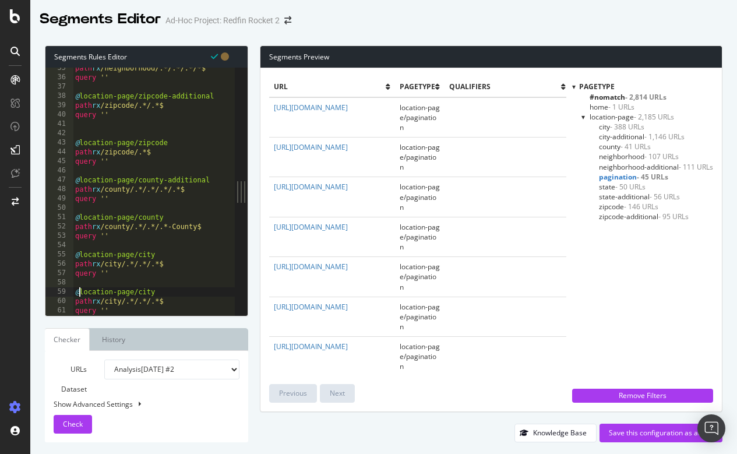
click at [80, 291] on div "path rx /neighborhood/.*/.*/.*/*$ query '' @ location-page/zipcode-additional p…" at bounding box center [155, 196] width 164 height 266
click at [133, 290] on div "path rx /neighborhood/.*/.*/.*/*$ query '' @ location-page/zipcode-additional p…" at bounding box center [155, 196] width 164 height 266
drag, startPoint x: 134, startPoint y: 262, endPoint x: 188, endPoint y: 261, distance: 53.6
click at [188, 261] on div "path rx /neighborhood/.*/.*/.*/*$ query '' @ location-page/zipcode-additional p…" at bounding box center [155, 196] width 164 height 266
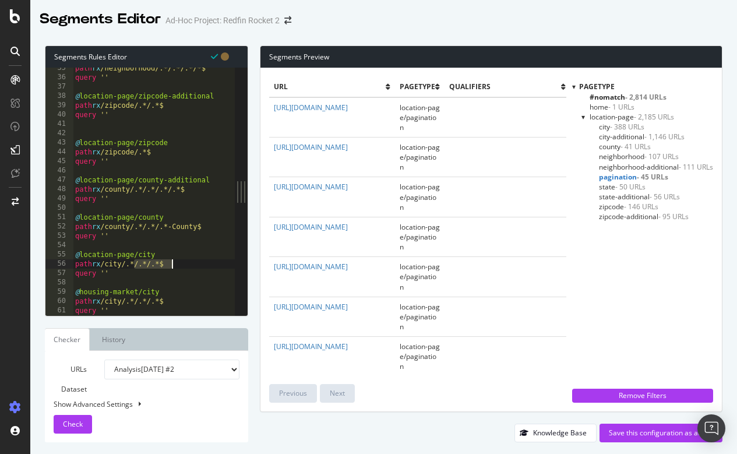
click at [185, 261] on div "path rx /neighborhood/.*/.*/.*/*$ query '' @ location-page/zipcode-additional p…" at bounding box center [155, 196] width 164 height 266
click at [187, 264] on div "path rx /neighborhood/.*/.*/.*/*$ query '' @ location-page/zipcode-additional p…" at bounding box center [155, 196] width 164 height 266
type textarea "path rx /city/.*/.*/.*$"
click at [179, 261] on div "path rx /neighborhood/.*/.*/.*/*$ query '' @ location-page/zipcode-additional p…" at bounding box center [155, 196] width 164 height 266
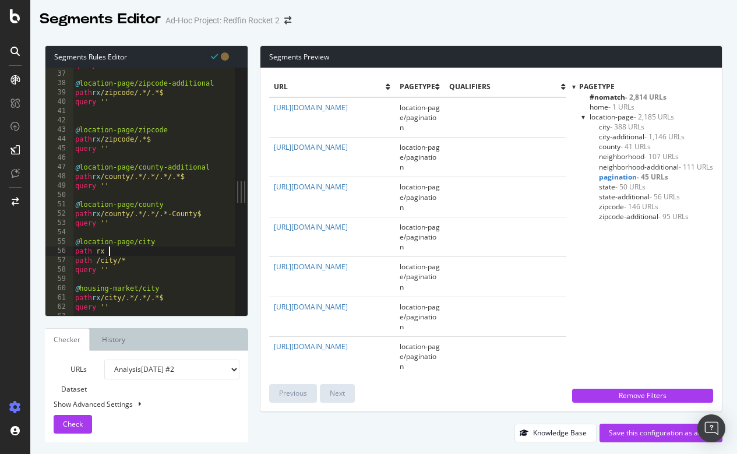
scroll to position [0, 2]
click at [201, 272] on div "query '' @ location-page/zipcode-additional path rx /zipcode/.*/.*$ query '' @ …" at bounding box center [155, 193] width 164 height 266
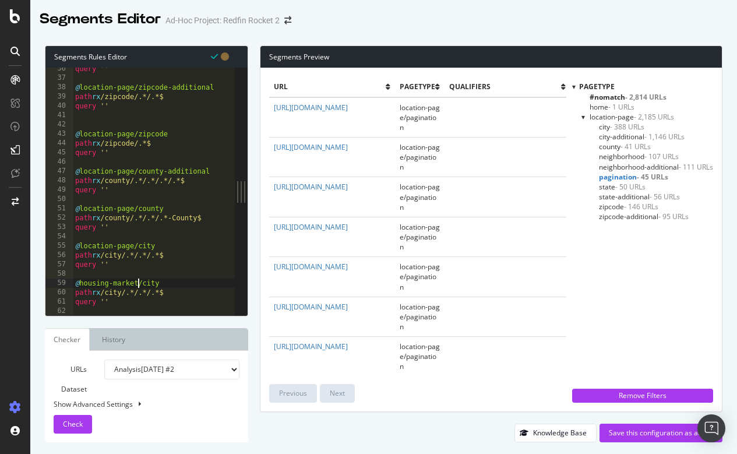
scroll to position [330, 0]
click at [193, 291] on div "query '' @ location-page/zipcode-additional path rx /zipcode/.*/.*$ query '' @ …" at bounding box center [155, 197] width 164 height 266
type textarea "path rx /city/.*/.*/.*$"
drag, startPoint x: 107, startPoint y: 289, endPoint x: 181, endPoint y: 288, distance: 74.5
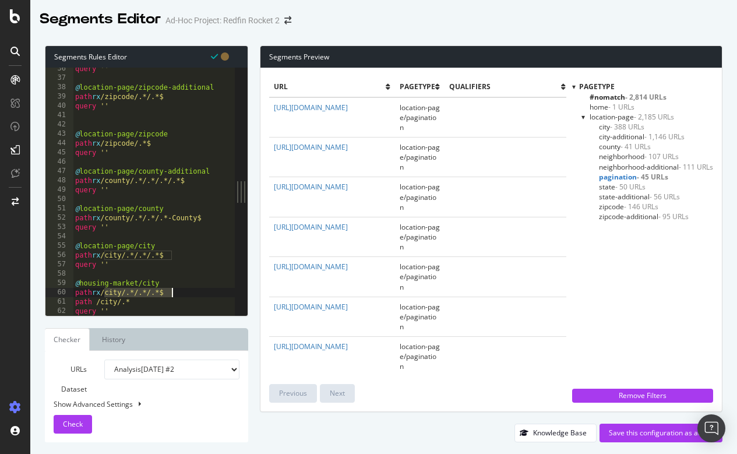
click at [181, 288] on div "query '' @ location-page/zipcode-additional path rx /zipcode/.*/.*$ query '' @ …" at bounding box center [155, 197] width 164 height 266
click at [75, 423] on span "Check" at bounding box center [73, 424] width 20 height 10
click at [109, 291] on div "query '' @ location-page/zipcode-additional path rx /zipcode/.*/.*$ query '' @ …" at bounding box center [155, 197] width 164 height 266
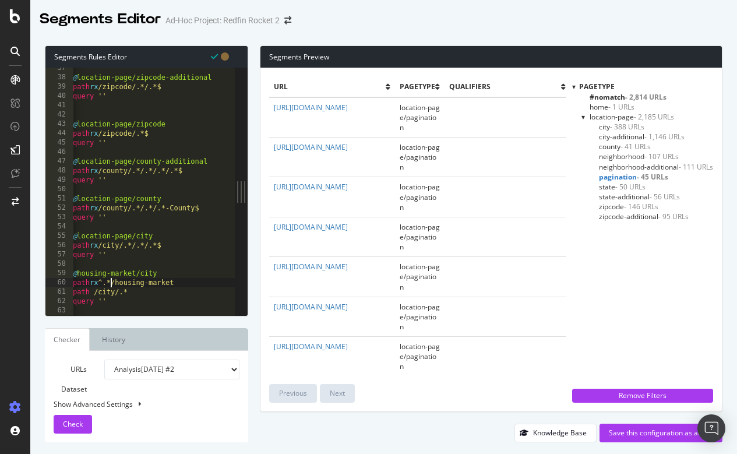
scroll to position [0, 2]
click at [73, 420] on span "Check" at bounding box center [73, 424] width 20 height 10
click at [165, 272] on div "@ location-page/zipcode-additional path rx /zipcode/.*/.*$ query '' @ location-…" at bounding box center [152, 196] width 164 height 266
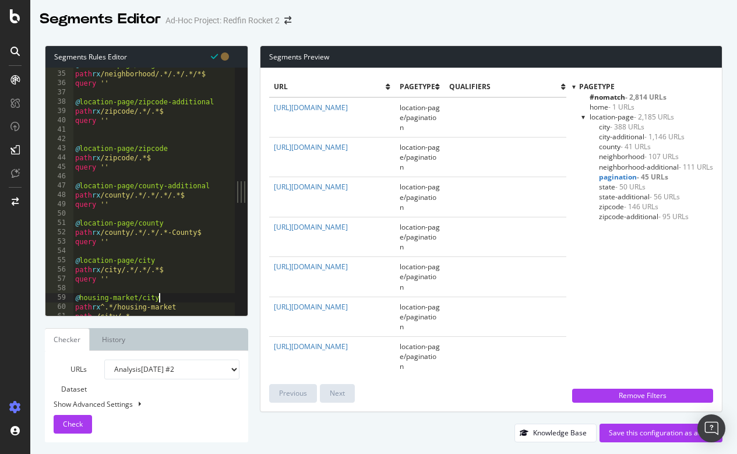
scroll to position [339, 0]
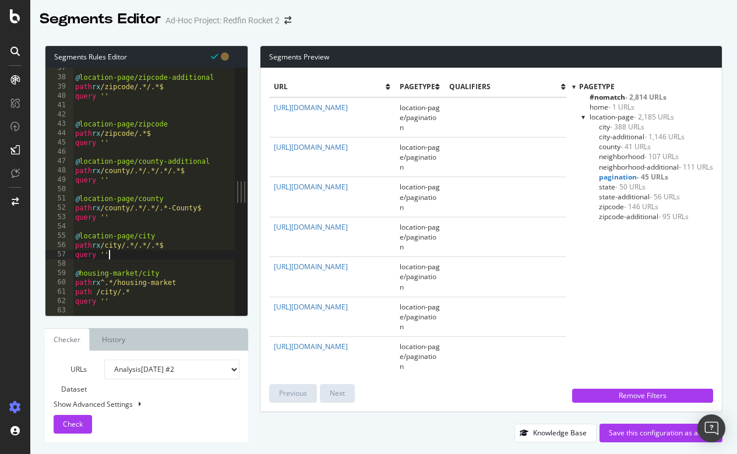
click at [139, 257] on div "@ location-page/zipcode-additional path rx /zipcode/.*/.*$ query '' @ location-…" at bounding box center [155, 196] width 164 height 266
type textarea "query ''"
type textarea "#housing market pages"
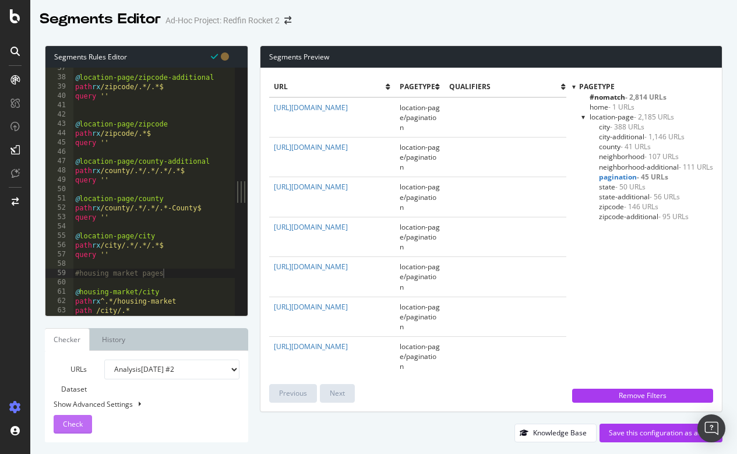
click at [79, 425] on span "Check" at bounding box center [73, 424] width 20 height 10
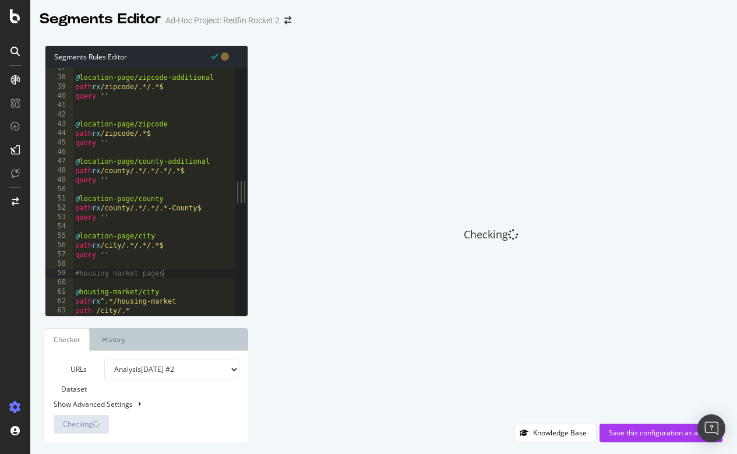
scroll to position [0, 0]
click at [112, 285] on div "@ location-page/zipcode-additional path rx /zipcode/.*/.*$ query '' @ location-…" at bounding box center [155, 196] width 164 height 266
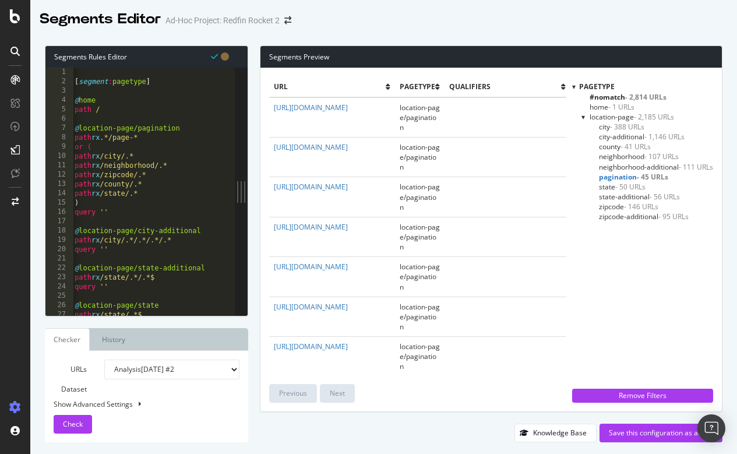
click at [126, 107] on div "[ segment : pagetype ] @ home path / @ location-page/pagination path rx .*/page…" at bounding box center [154, 201] width 164 height 266
type textarea "path /"
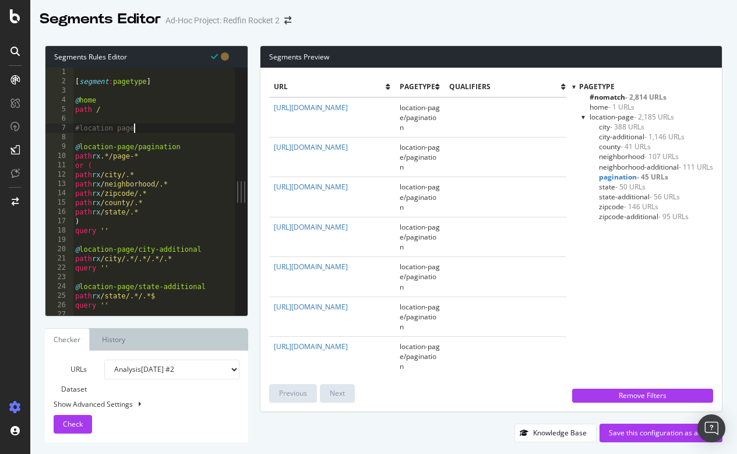
scroll to position [0, 5]
click at [79, 414] on div "URLs Dataset Analysis 2025 Aug. 22nd #2 Analysis 2025 Aug. 22nd Or paste a list…" at bounding box center [147, 396] width 186 height 74
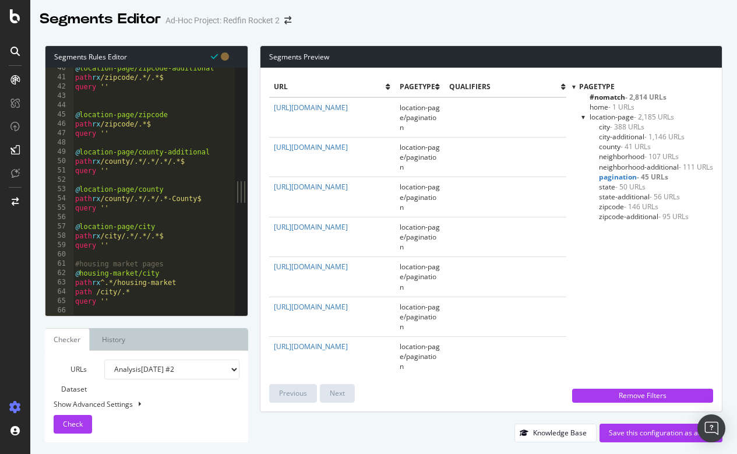
scroll to position [0, 2]
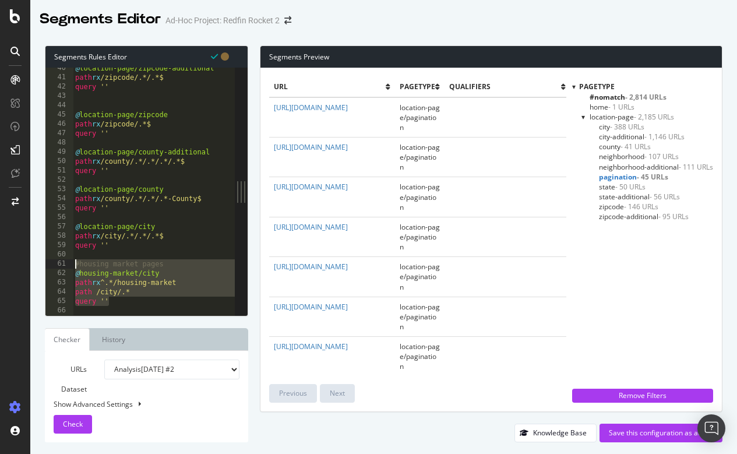
drag, startPoint x: 115, startPoint y: 302, endPoint x: 73, endPoint y: 263, distance: 57.2
click at [73, 263] on div "@ location-page/zipcode-additional path rx /zipcode/.*/.*$ query '' @ location-…" at bounding box center [155, 196] width 164 height 266
type textarea "#housing market pages @housing-market/city"
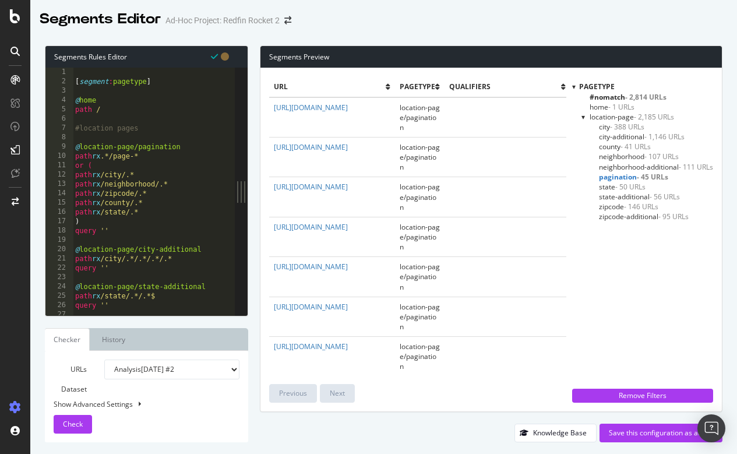
scroll to position [0, 0]
click at [119, 107] on div "[ segment : pagetype ] @ home path / #location pages @ location-page/pagination…" at bounding box center [155, 201] width 164 height 266
type textarea "path /"
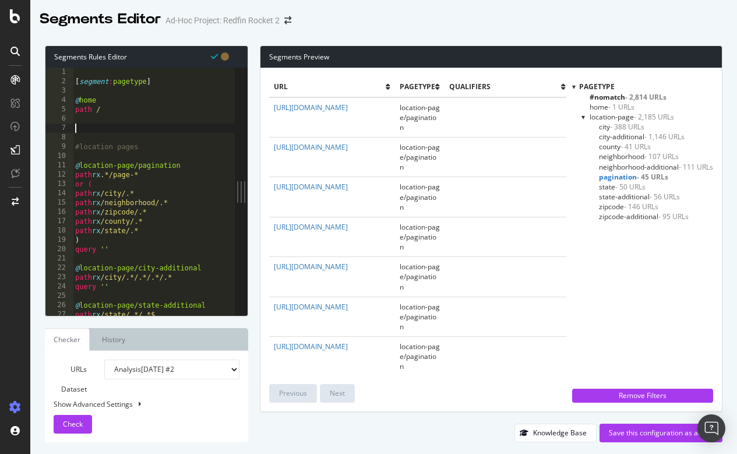
paste textarea "query ''"
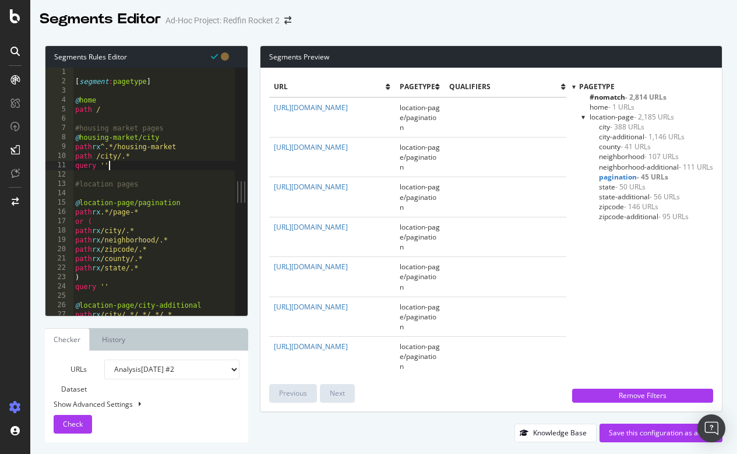
click at [126, 153] on div "[ segment : pagetype ] @ home path / #housing market pages @ housing-market/cit…" at bounding box center [155, 201] width 164 height 266
click at [74, 430] on div "Check" at bounding box center [73, 423] width 20 height 17
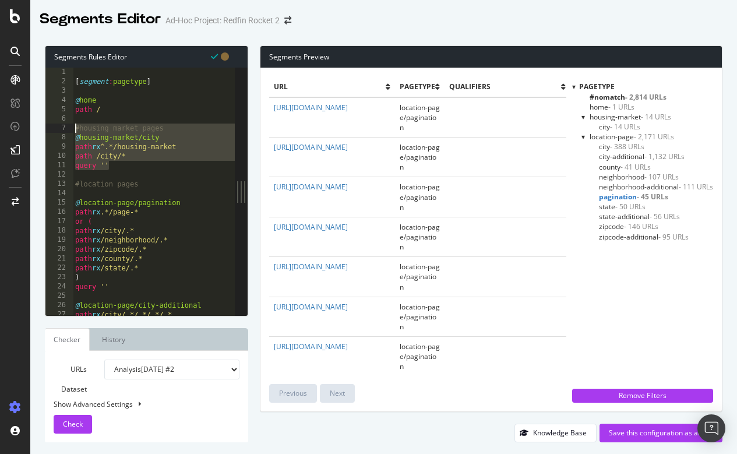
drag, startPoint x: 116, startPoint y: 166, endPoint x: 70, endPoint y: 129, distance: 59.2
click at [70, 129] on div "path /city/* 1 2 3 4 5 6 7 8 9 10 11 12 13 14 15 16 17 18 19 20 21 22 23 24 25 …" at bounding box center [139, 191] width 189 height 247
click at [129, 166] on div "[ segment : pagetype ] @ home path / #housing market pages @ housing-market/cit…" at bounding box center [155, 201] width 164 height 266
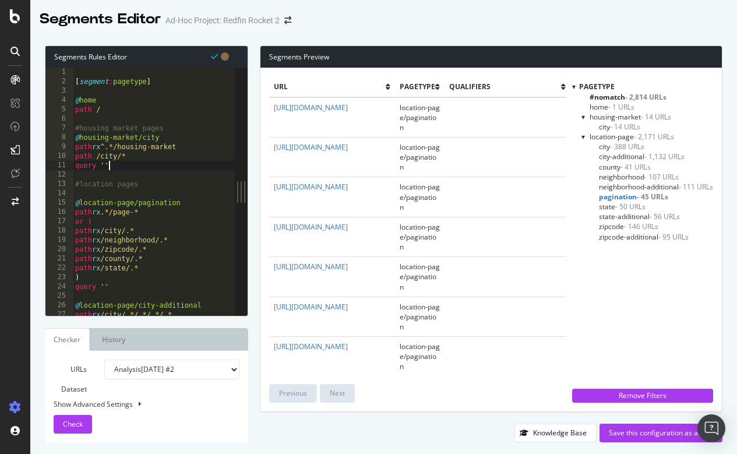
type textarea "query ''"
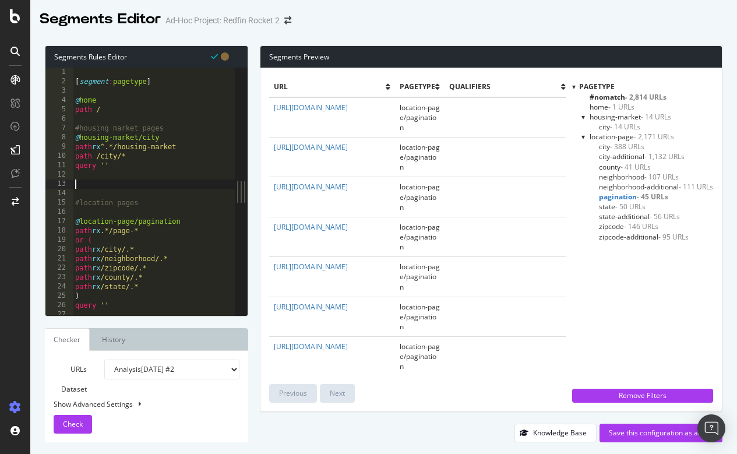
paste textarea "query ''"
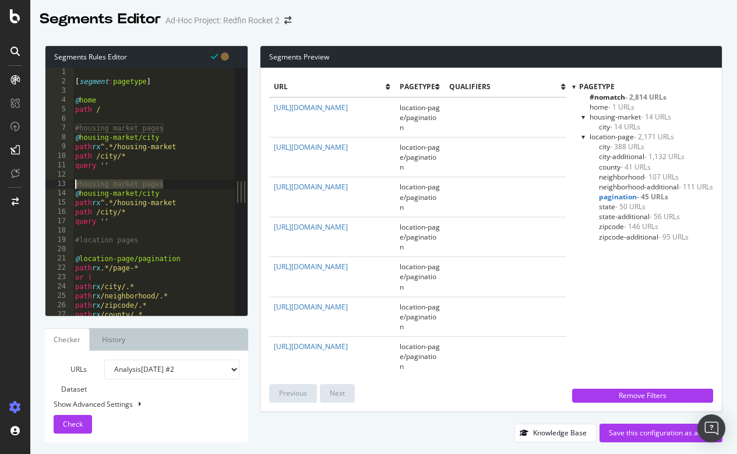
drag, startPoint x: 167, startPoint y: 183, endPoint x: 71, endPoint y: 183, distance: 96.1
click at [71, 183] on div "query '' 1 2 3 4 5 6 7 8 9 10 11 12 13 14 15 16 17 18 19 20 21 22 23 24 25 26 2…" at bounding box center [139, 191] width 189 height 247
type textarea "#housing market pages"
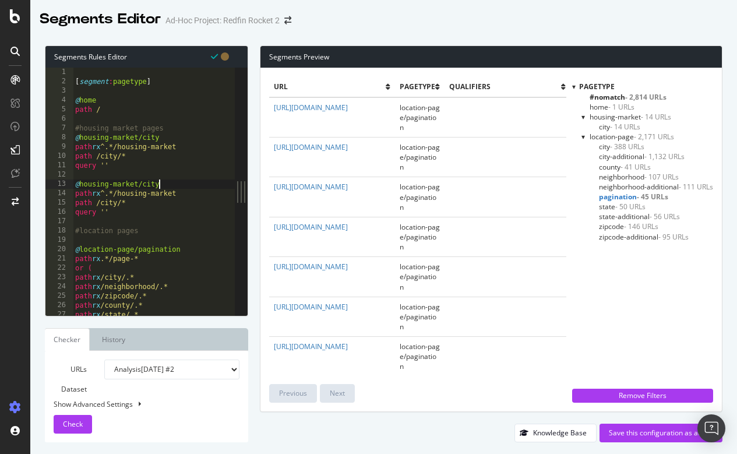
click at [162, 182] on div "[ segment : pagetype ] @ home path / #housing market pages @ housing-market/cit…" at bounding box center [155, 201] width 164 height 266
click at [118, 201] on div "[ segment : pagetype ] @ home path / #housing market pages @ housing-market/cit…" at bounding box center [155, 201] width 164 height 266
click at [79, 422] on span "Check" at bounding box center [73, 424] width 20 height 10
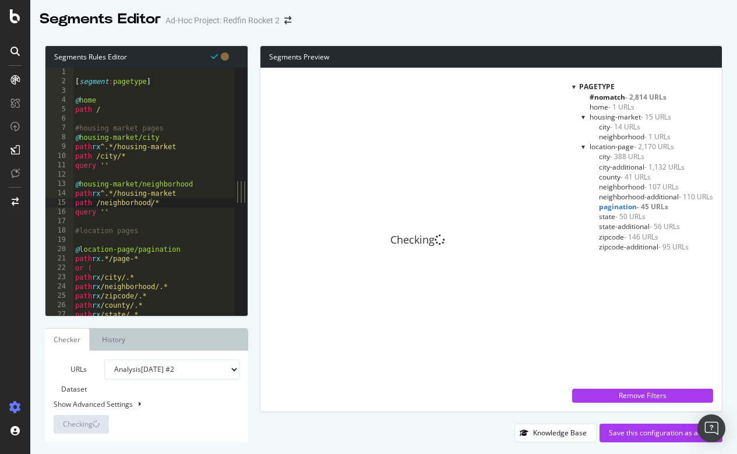
click at [616, 132] on span "neighborhood - 1 URLs" at bounding box center [635, 137] width 72 height 10
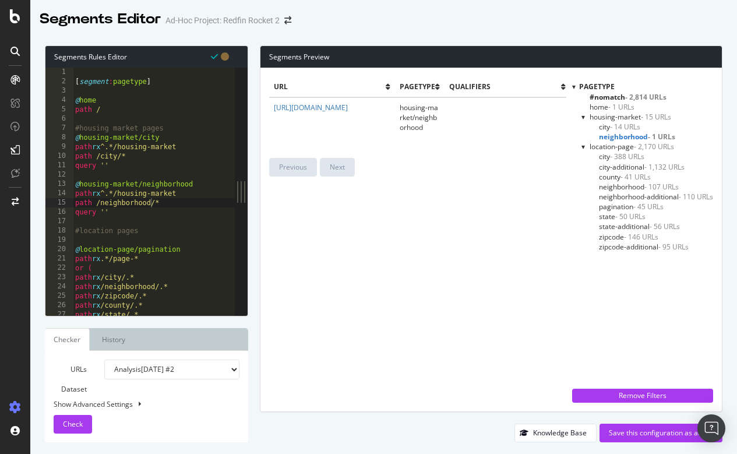
click at [610, 123] on span "- 14 URLs" at bounding box center [625, 127] width 30 height 10
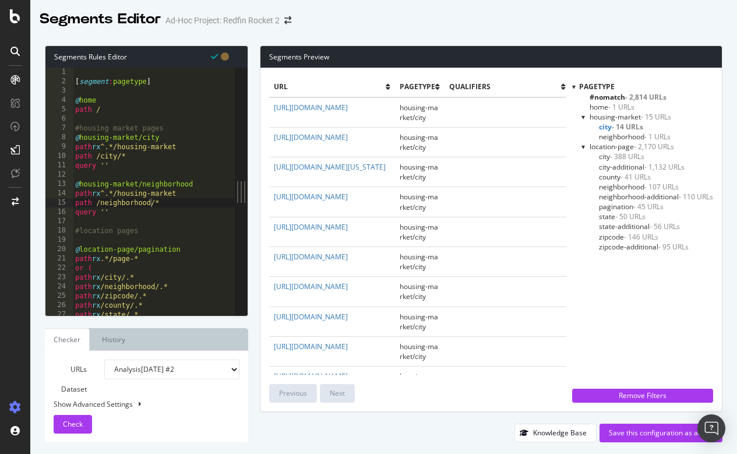
scroll to position [0, 2]
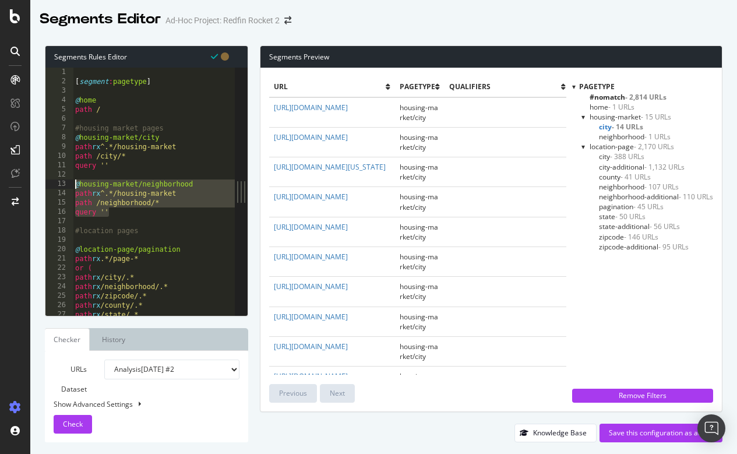
drag, startPoint x: 121, startPoint y: 212, endPoint x: 72, endPoint y: 183, distance: 57.1
click at [72, 183] on div "path /neighborhood/* 1 2 3 4 5 6 7 8 9 10 11 12 13 14 15 16 17 18 19 20 21 22 2…" at bounding box center [139, 191] width 189 height 247
type textarea "@housing-market/neighborhood path rx ^.*/housing-market"
click at [125, 222] on div "[ segment : pagetype ] @ home path / #housing market pages @ housing-market/cit…" at bounding box center [155, 201] width 164 height 266
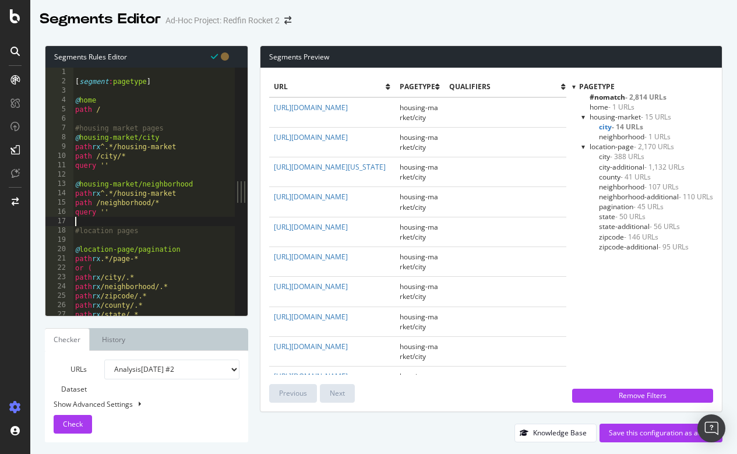
scroll to position [0, 0]
paste textarea "query ''"
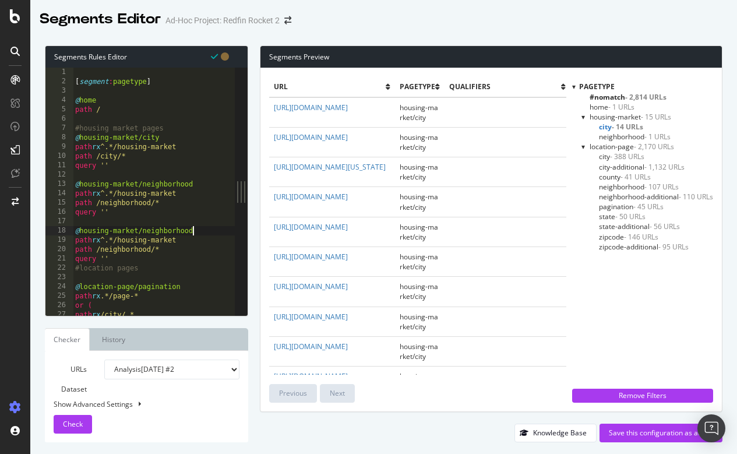
click at [202, 228] on div "[ segment : pagetype ] @ home path / #housing market pages @ housing-market/cit…" at bounding box center [155, 201] width 164 height 266
drag, startPoint x: 102, startPoint y: 249, endPoint x: 150, endPoint y: 249, distance: 47.7
click at [150, 249] on div "[ segment : pagetype ] @ home path / #housing market pages @ housing-market/cit…" at bounding box center [155, 201] width 164 height 266
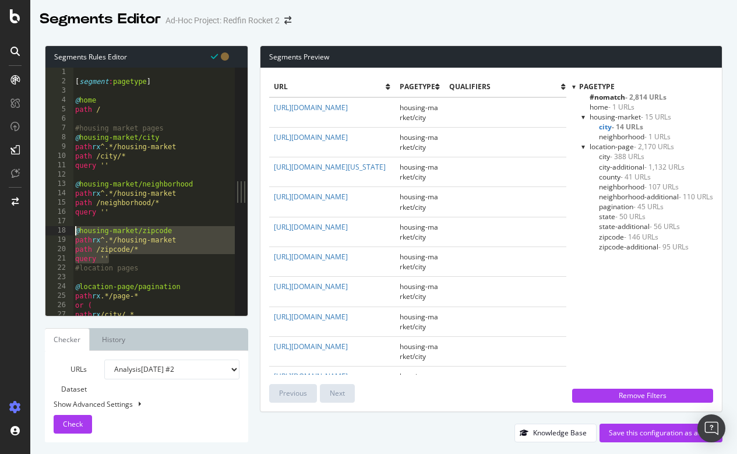
drag, startPoint x: 112, startPoint y: 257, endPoint x: 72, endPoint y: 232, distance: 47.5
click at [72, 232] on div "path /zipcode/* 1 2 3 4 5 6 7 8 9 10 11 12 13 14 15 16 17 18 19 20 21 22 23 24 …" at bounding box center [139, 191] width 189 height 247
click at [136, 254] on div "[ segment : pagetype ] @ home path / #housing market pages @ housing-market/cit…" at bounding box center [155, 201] width 164 height 266
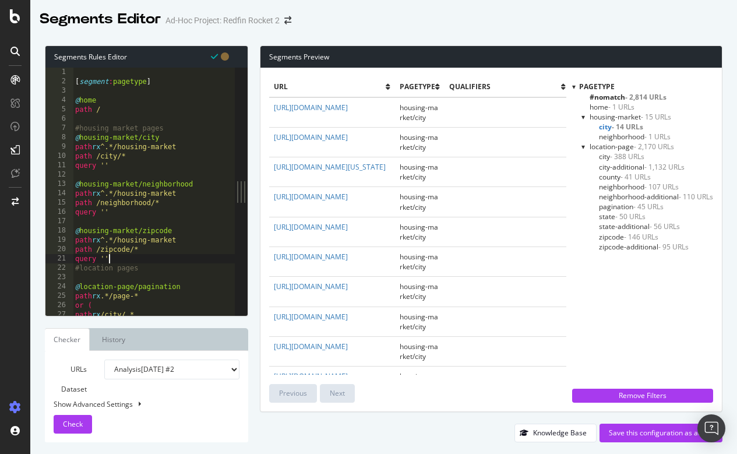
scroll to position [0, 2]
type textarea "query ''"
paste textarea "query ''"
type textarea "query ''"
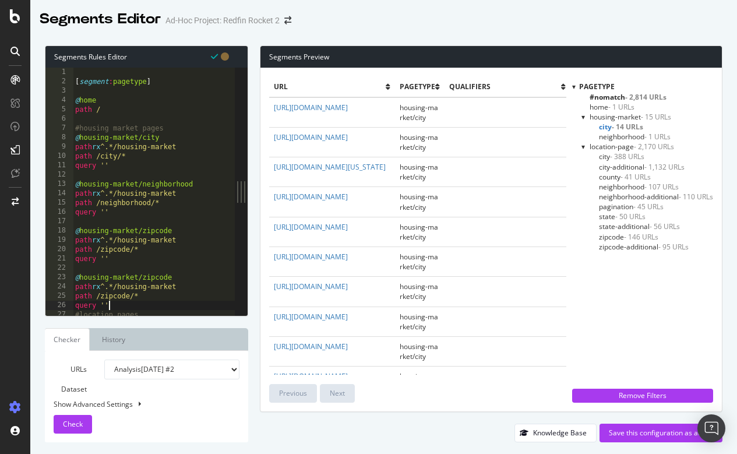
scroll to position [4, 0]
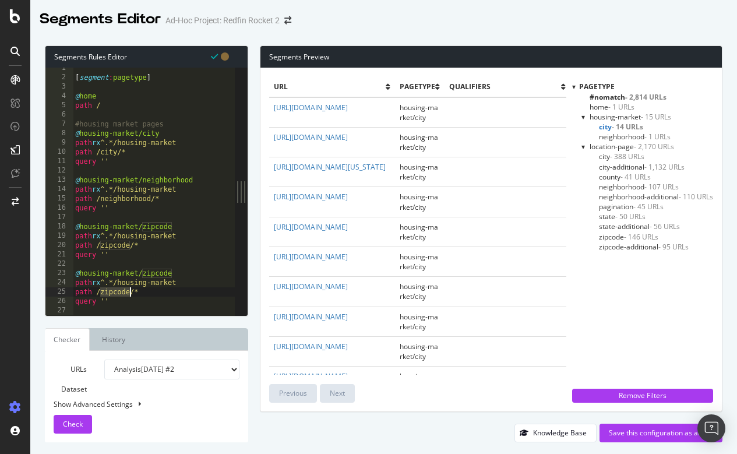
drag, startPoint x: 101, startPoint y: 292, endPoint x: 129, endPoint y: 292, distance: 27.9
click at [129, 292] on div "[ segment : pagetype ] @ home path / #housing market pages @ housing-market/cit…" at bounding box center [155, 196] width 164 height 266
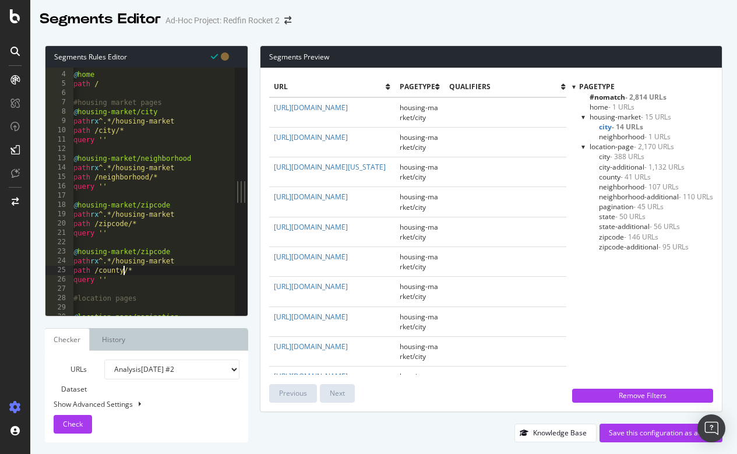
scroll to position [0, 1]
click at [173, 246] on div "@ home path / #housing market pages @ housing-market/city path rx ^.*/housing-m…" at bounding box center [154, 192] width 164 height 266
click at [76, 424] on span "Check" at bounding box center [73, 424] width 20 height 10
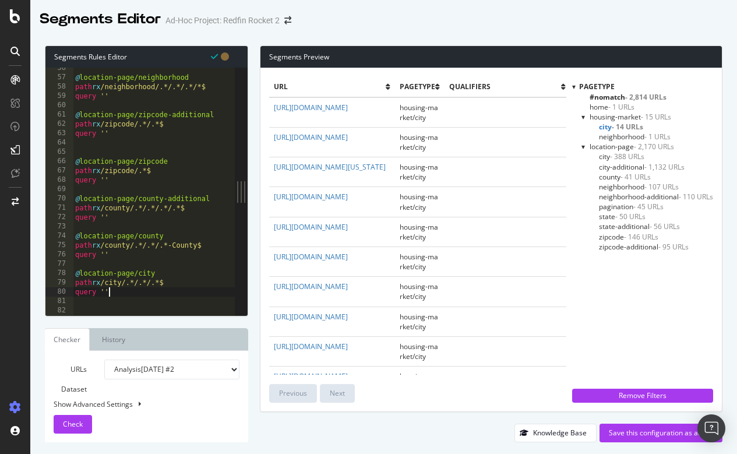
scroll to position [0, 2]
drag, startPoint x: 119, startPoint y: 294, endPoint x: 76, endPoint y: 272, distance: 49.0
click at [76, 272] on div "@ location-page/neighborhood path rx /neighborhood/.*/.*/.*/*$ query '' @ locat…" at bounding box center [155, 196] width 164 height 266
type textarea "@location-page/city path rx /city/.*/.*/.*$"
click at [123, 264] on div "@ location-page/neighborhood path rx /neighborhood/.*/.*/.*/*$ query '' @ locat…" at bounding box center [155, 196] width 164 height 266
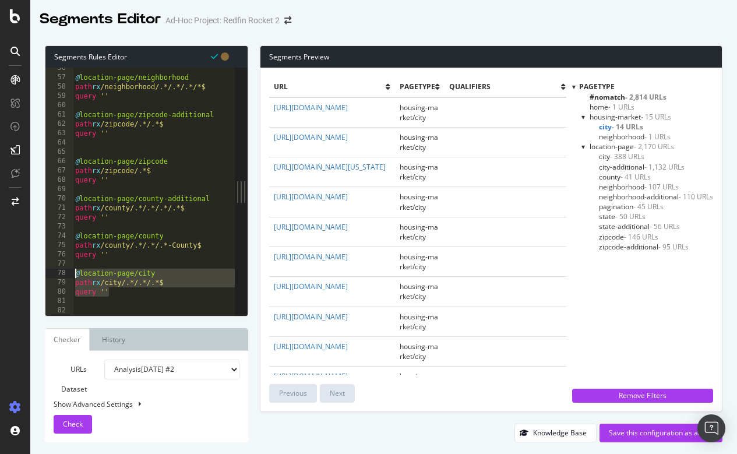
scroll to position [0, 0]
paste textarea "query ''"
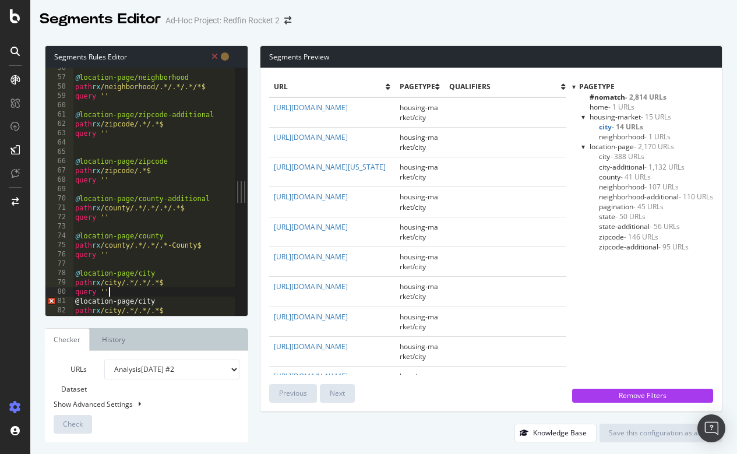
type textarea "query ''"
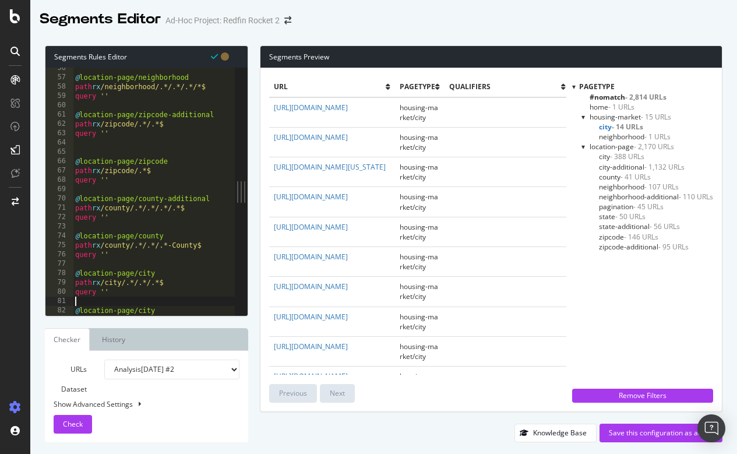
click at [189, 280] on div "@ location-page/neighborhood path rx /neighborhood/.*/.*/.*/*$ query '' @ locat…" at bounding box center [155, 196] width 164 height 266
type textarea "path rx /city/.*/.*/.*$"
click at [179, 280] on div "@ location-page/neighborhood path rx /neighborhood/.*/.*/.*/*$ query '' @ locat…" at bounding box center [155, 196] width 164 height 266
drag, startPoint x: 108, startPoint y: 281, endPoint x: 143, endPoint y: 281, distance: 34.4
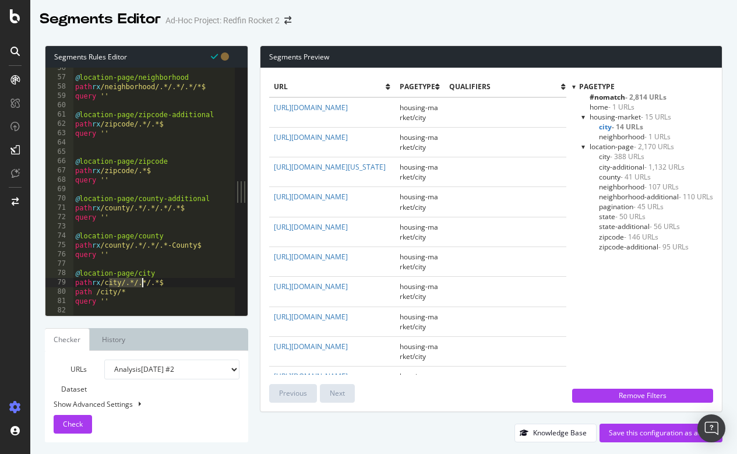
click at [143, 281] on div "@ location-page/neighborhood path rx /neighborhood/.*/.*/.*/*$ query '' @ locat…" at bounding box center [155, 196] width 164 height 266
click at [122, 289] on div "@ location-page/neighborhood path rx /neighborhood/.*/.*/.*/*$ query '' @ locat…" at bounding box center [155, 196] width 164 height 266
drag, startPoint x: 109, startPoint y: 282, endPoint x: 174, endPoint y: 281, distance: 64.7
click at [174, 281] on div "@ location-page/neighborhood path rx /neighborhood/.*/.*/.*/*$ query '' @ locat…" at bounding box center [155, 196] width 164 height 266
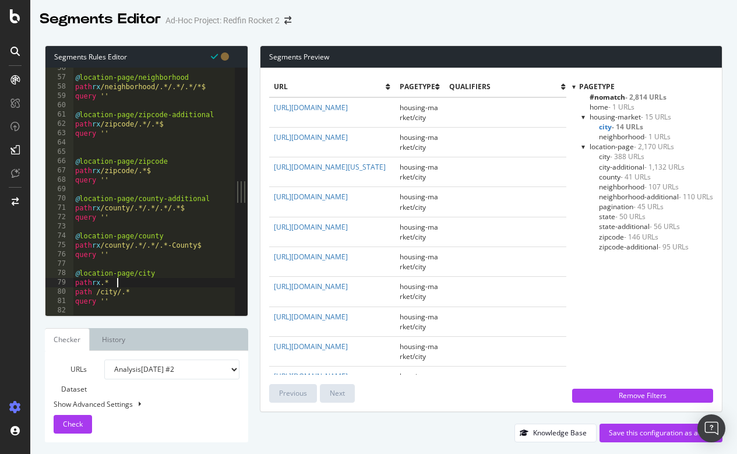
scroll to position [0, 3]
click at [169, 267] on div "@ location-page/neighborhood path rx /neighborhood/.*/.*/.*/*$ query '' @ locat…" at bounding box center [155, 196] width 164 height 266
click at [168, 270] on div "@ location-page/neighborhood path rx /neighborhood/.*/.*/.*/*$ query '' @ locat…" at bounding box center [155, 196] width 164 height 266
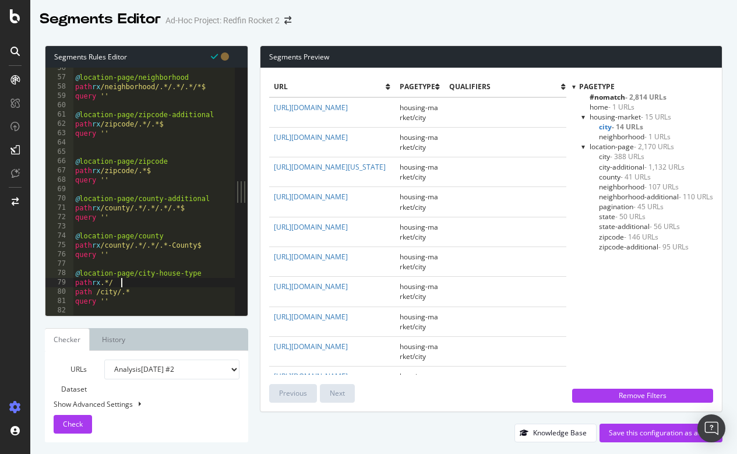
click at [127, 282] on div "@ location-page/neighborhood path rx /neighborhood/.*/.*/.*/*$ query '' @ locat…" at bounding box center [155, 196] width 164 height 266
click at [207, 272] on div "@ location-page/neighborhood path rx /neighborhood/.*/.*/.*/*$ query '' @ locat…" at bounding box center [155, 196] width 164 height 266
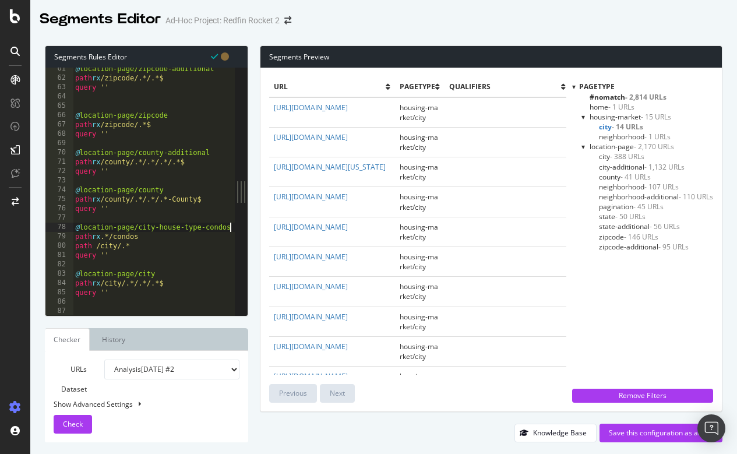
scroll to position [562, 0]
click at [78, 422] on span "Check" at bounding box center [73, 424] width 20 height 10
click at [113, 261] on div "@ location-page/zipcode-additional path rx /zipcode/.*/.*$ query '' @ location-…" at bounding box center [155, 197] width 164 height 266
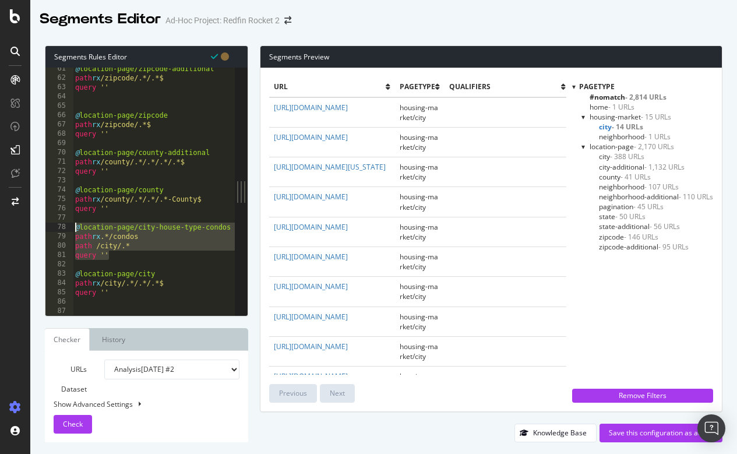
drag, startPoint x: 114, startPoint y: 257, endPoint x: 70, endPoint y: 228, distance: 52.5
click at [70, 228] on div "@location-page/city-house-type-condos 61 62 63 64 65 66 67 68 69 70 71 72 73 74…" at bounding box center [139, 191] width 189 height 247
type textarea "@location-page/city-house-type-condos path rx .*/condos"
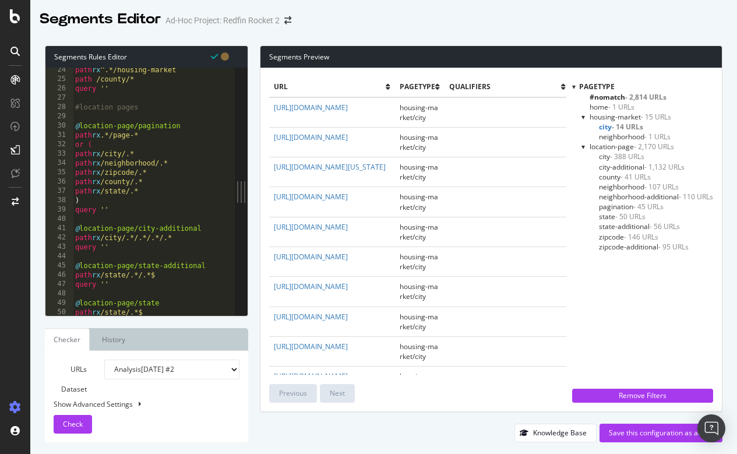
scroll to position [165, 0]
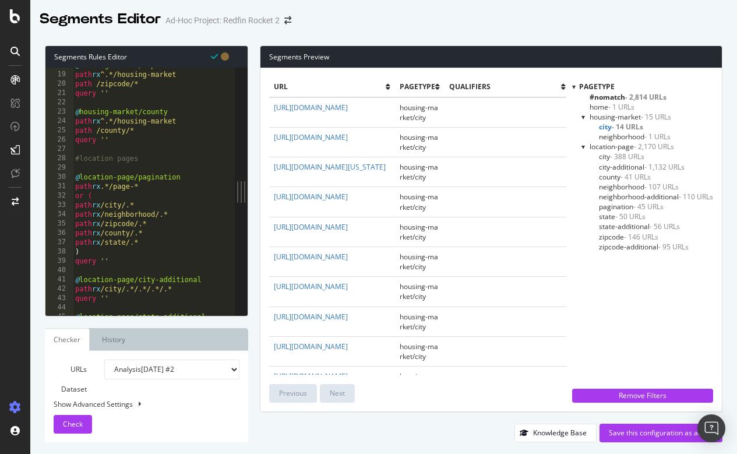
click at [127, 143] on div "@ housing-market/zipcode path rx ^.*/housing-market path /zipcode/* query '' @ …" at bounding box center [155, 194] width 164 height 266
type textarea "query ''"
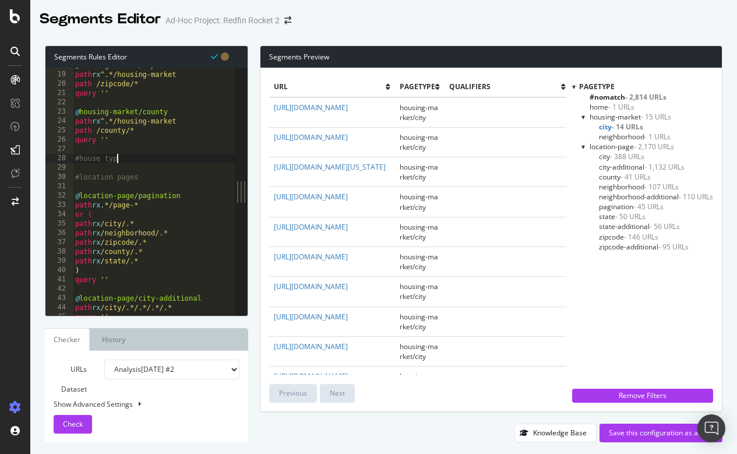
type textarea "#house type"
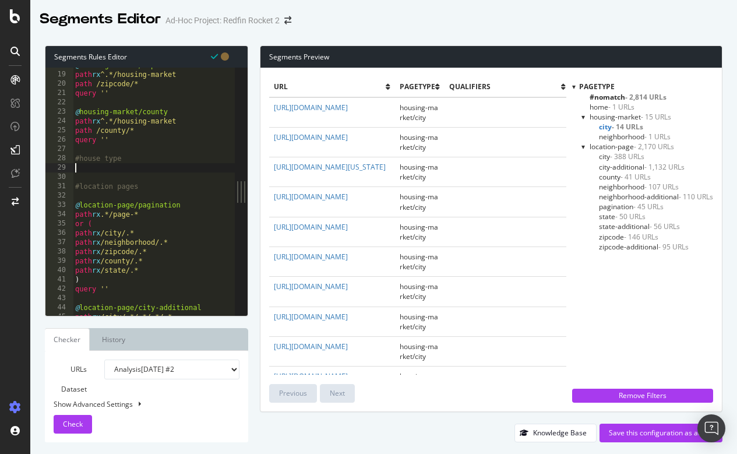
paste textarea "query ''"
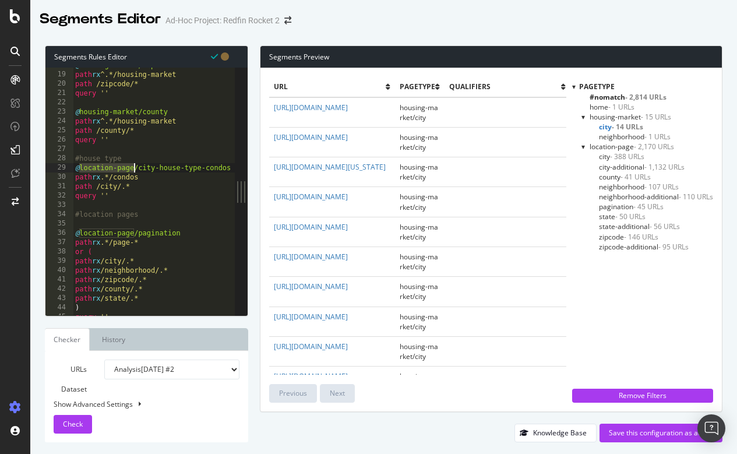
drag, startPoint x: 81, startPoint y: 167, endPoint x: 133, endPoint y: 166, distance: 51.8
click at [133, 166] on div "@ housing-market/zipcode path rx ^.*/housing-market path /zipcode/* query '' @ …" at bounding box center [155, 194] width 164 height 266
drag, startPoint x: 121, startPoint y: 168, endPoint x: 214, endPoint y: 167, distance: 93.2
click at [214, 167] on div "@ housing-market/zipcode path rx ^.*/housing-market path /zipcode/* query '' @ …" at bounding box center [155, 194] width 164 height 266
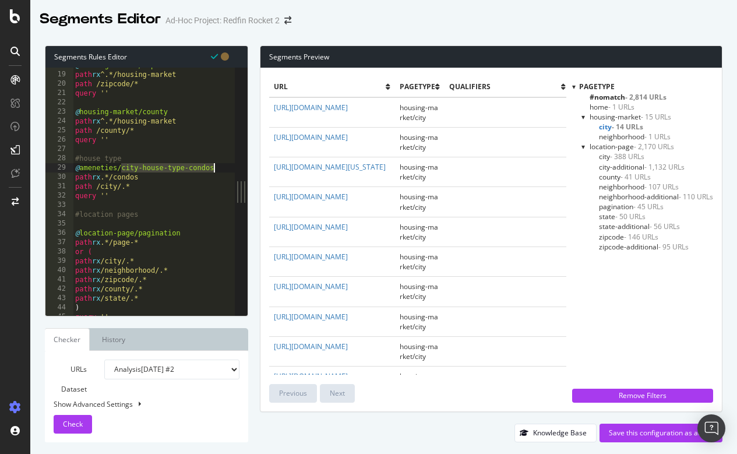
click at [185, 167] on div "@ housing-market/zipcode path rx ^.*/housing-market path /zipcode/* query '' @ …" at bounding box center [155, 194] width 164 height 266
drag, startPoint x: 143, startPoint y: 165, endPoint x: 213, endPoint y: 165, distance: 69.9
click at [213, 165] on div "@ housing-market/zipcode path rx ^.*/housing-market path /zipcode/* query '' @ …" at bounding box center [155, 194] width 164 height 266
click at [157, 174] on div "@ housing-market/zipcode path rx ^.*/housing-market path /zipcode/* query '' @ …" at bounding box center [155, 194] width 164 height 266
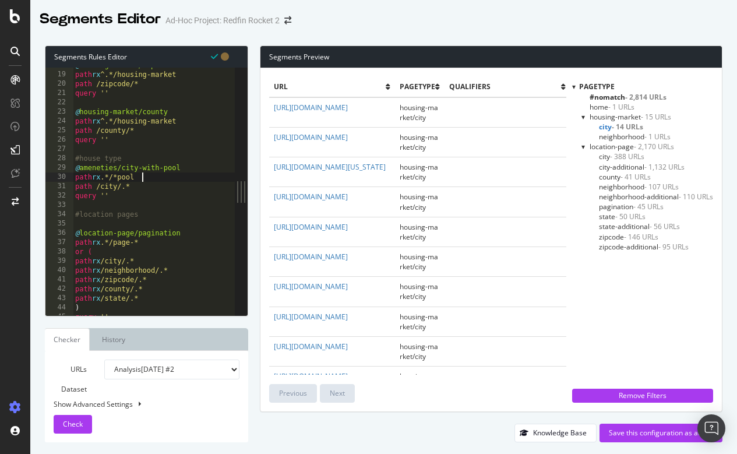
scroll to position [0, 5]
click at [72, 428] on span "Check" at bounding box center [73, 424] width 20 height 10
click at [626, 165] on span "city-additional - 1,132 URLs" at bounding box center [642, 167] width 86 height 10
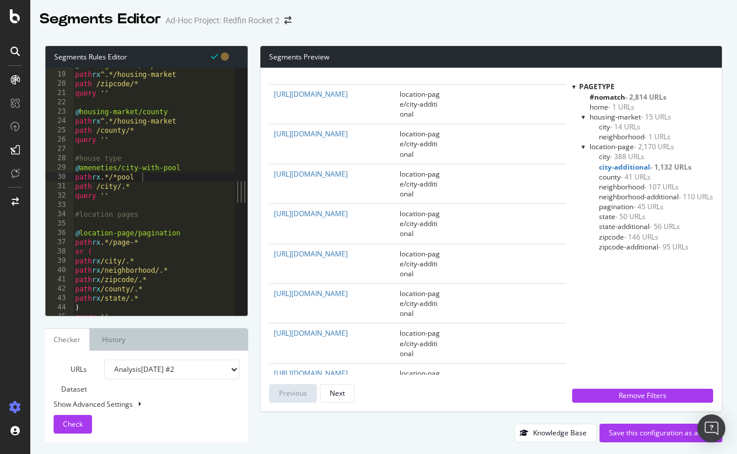
scroll to position [0, 2]
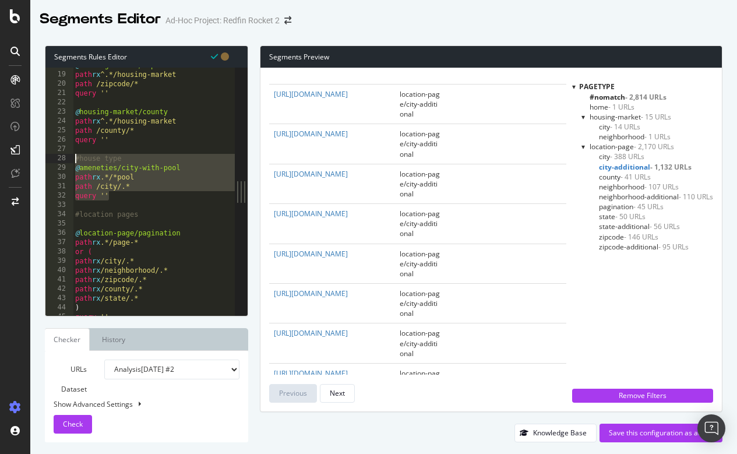
drag, startPoint x: 114, startPoint y: 196, endPoint x: 69, endPoint y: 160, distance: 58.0
click at [69, 160] on div "path rx .*/*pool 18 19 20 21 22 23 24 25 26 27 28 29 30 31 32 33 34 35 36 37 38…" at bounding box center [139, 191] width 189 height 247
click at [117, 197] on div "@ housing-market/zipcode path rx ^.*/housing-market path /zipcode/* query '' @ …" at bounding box center [155, 194] width 164 height 266
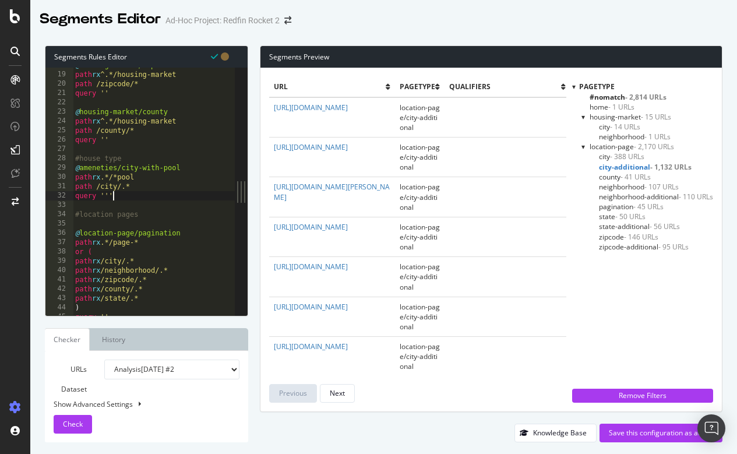
type textarea "query ''"
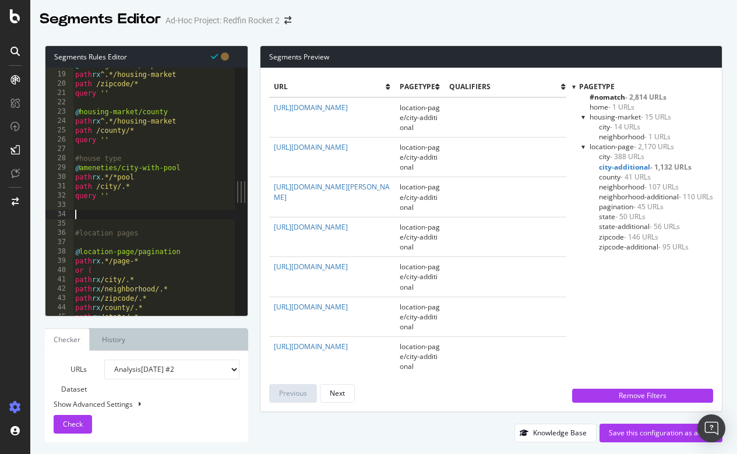
paste textarea "query ''"
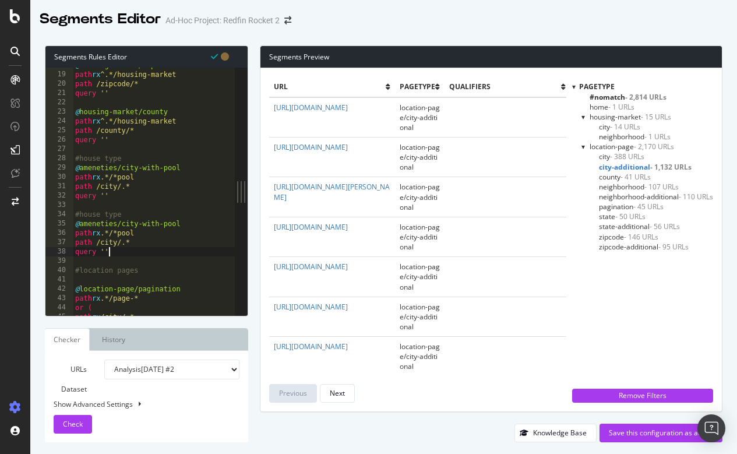
click at [133, 215] on div "@ housing-market/zipcode path rx ^.*/housing-market path /zipcode/* query '' @ …" at bounding box center [155, 194] width 164 height 266
drag, startPoint x: 141, startPoint y: 221, endPoint x: 179, endPoint y: 222, distance: 37.3
click at [179, 222] on div "@ housing-market/zipcode path rx ^.*/housing-market path /zipcode/* query '' @ …" at bounding box center [155, 194] width 164 height 266
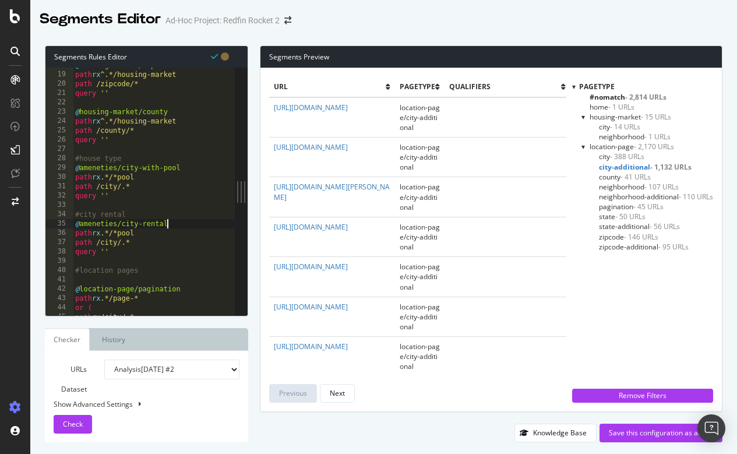
click at [151, 232] on div "@ housing-market/zipcode path rx ^.*/housing-market path /zipcode/* query '' @ …" at bounding box center [155, 194] width 164 height 266
click at [123, 258] on div "@ housing-market/zipcode path rx ^.*/housing-market path /zipcode/* query '' @ …" at bounding box center [155, 194] width 164 height 266
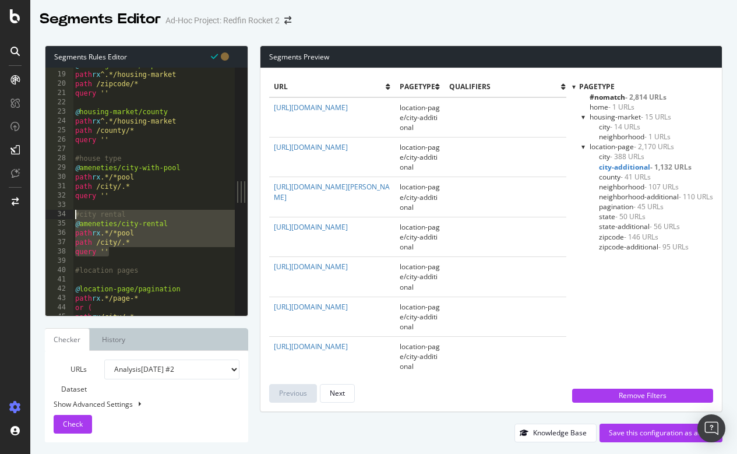
drag, startPoint x: 123, startPoint y: 250, endPoint x: 65, endPoint y: 215, distance: 67.1
click at [65, 215] on div "path rx .*/*pool 18 19 20 21 22 23 24 25 26 27 28 29 30 31 32 33 34 35 36 37 38…" at bounding box center [139, 191] width 189 height 247
type textarea "#city rental @ameneties/city-rental"
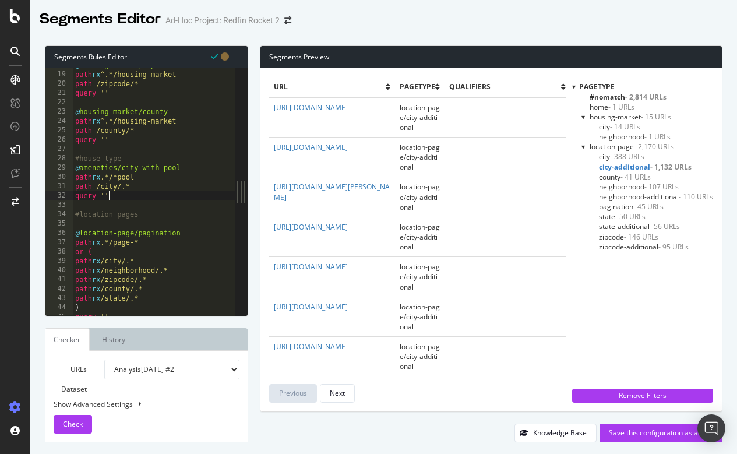
click at [190, 213] on div "@ housing-market/zipcode path rx ^.*/housing-market path /zipcode/* query '' @ …" at bounding box center [155, 194] width 164 height 266
type textarea "#location pages"
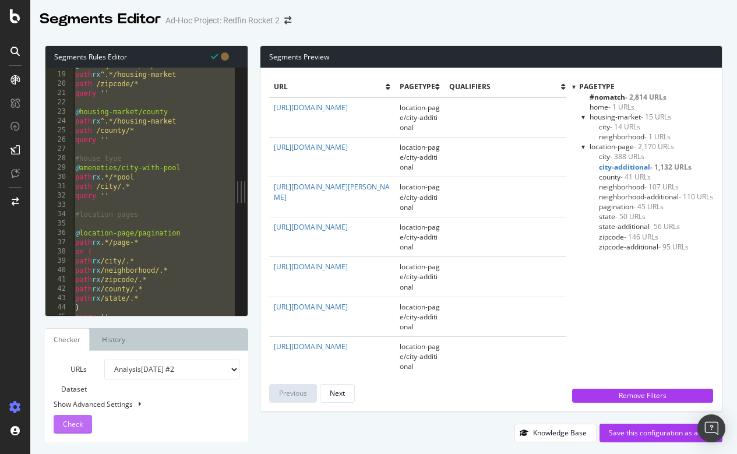
click at [82, 421] on span "Check" at bounding box center [73, 424] width 20 height 10
